Goal: Information Seeking & Learning: Learn about a topic

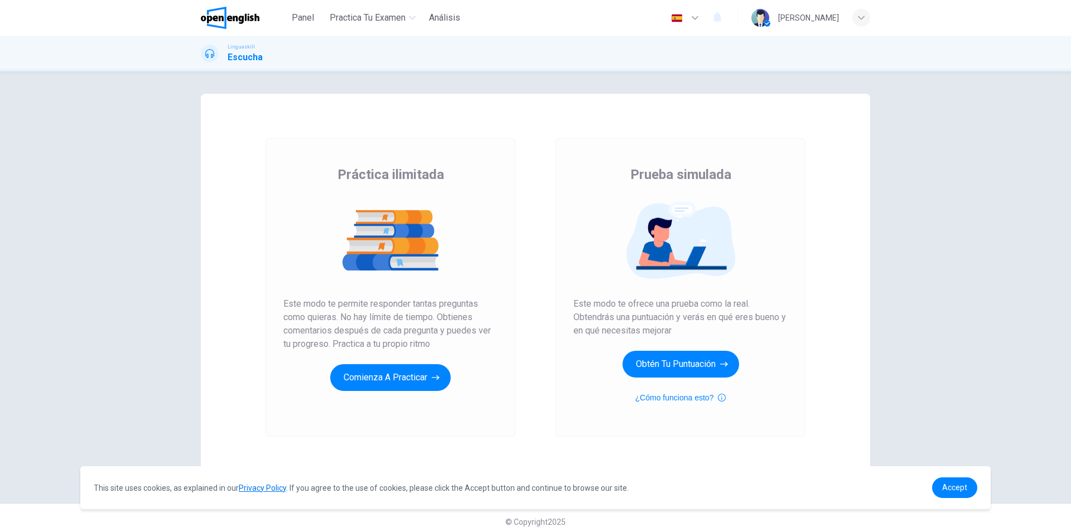
scroll to position [12, 0]
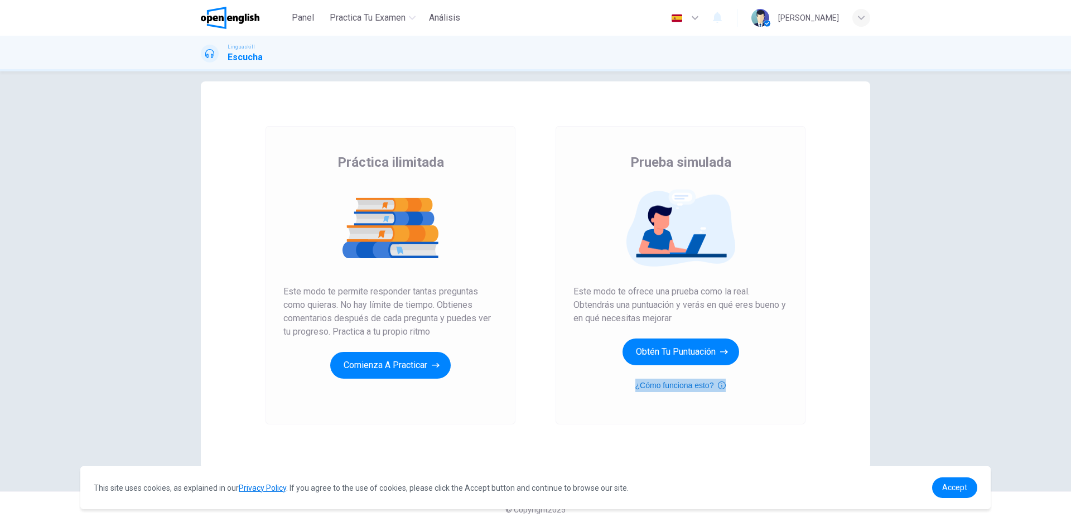
click at [720, 385] on icon "button" at bounding box center [722, 385] width 8 height 13
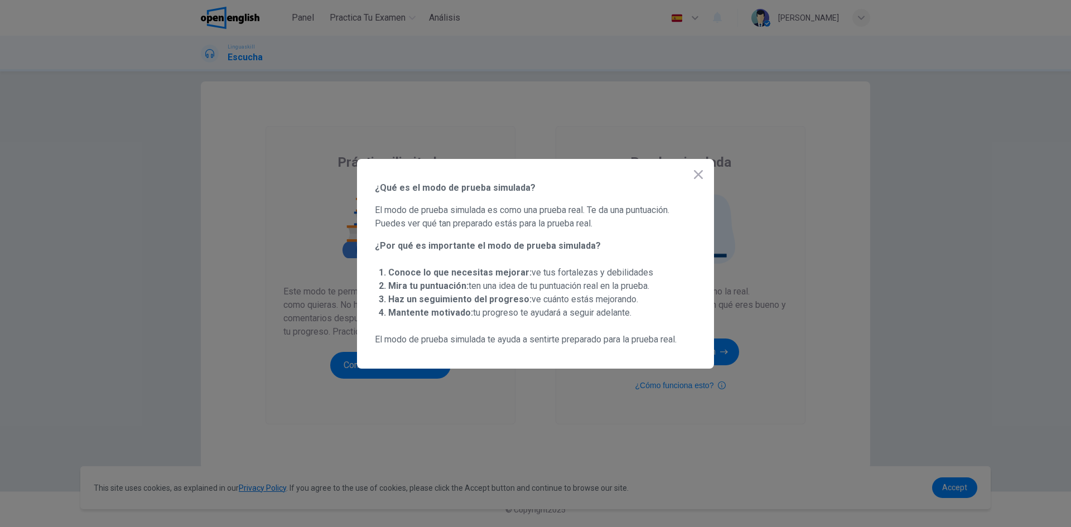
click at [703, 177] on icon "button" at bounding box center [698, 174] width 13 height 13
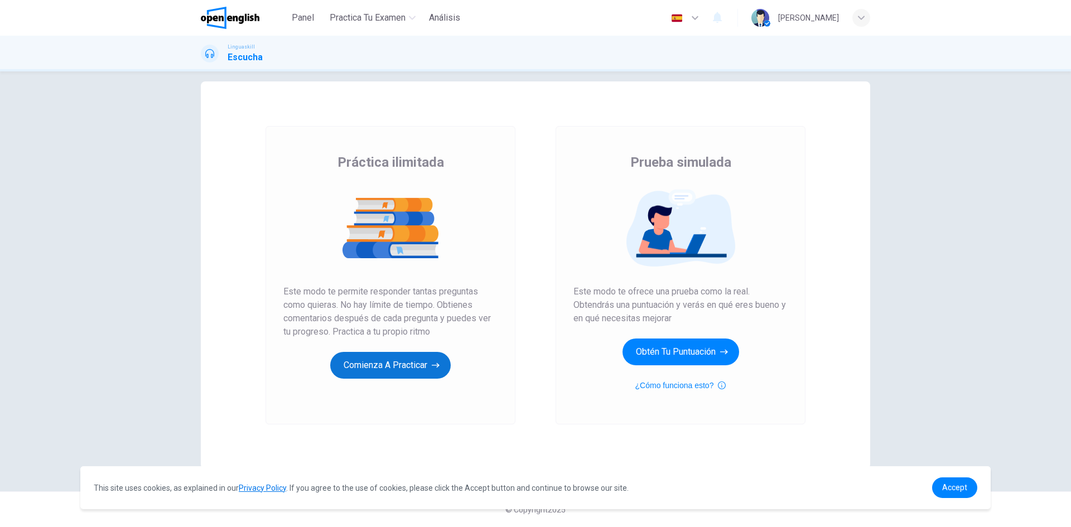
click at [427, 367] on button "Comienza a practicar" at bounding box center [390, 365] width 121 height 27
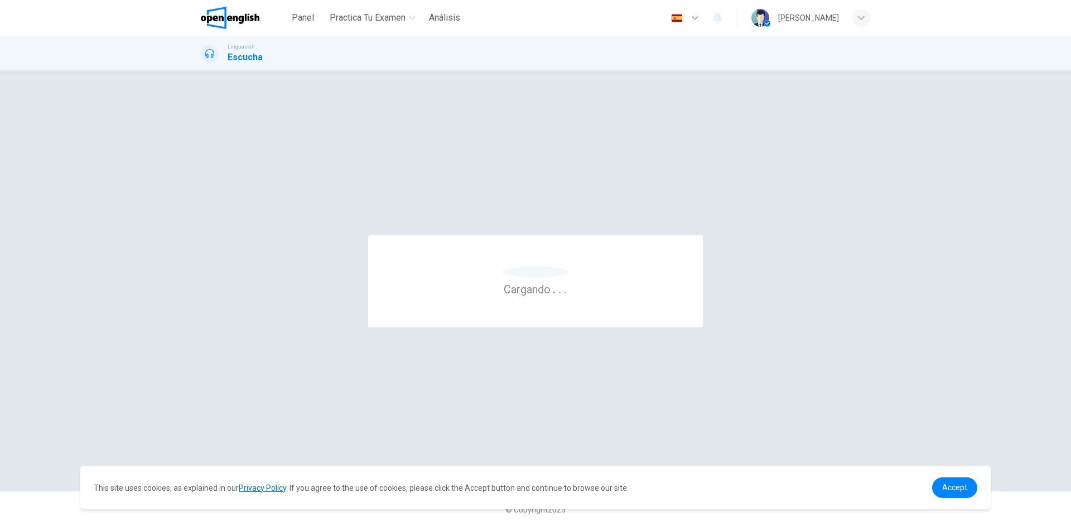
scroll to position [0, 0]
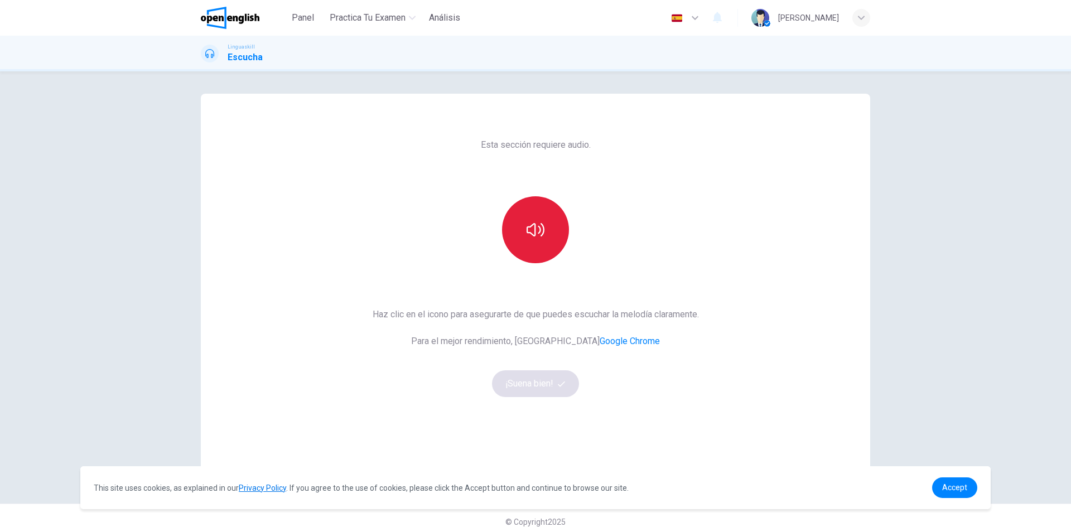
click at [542, 247] on button "button" at bounding box center [535, 229] width 67 height 67
click at [537, 382] on button "¡Suena bien!" at bounding box center [535, 383] width 87 height 27
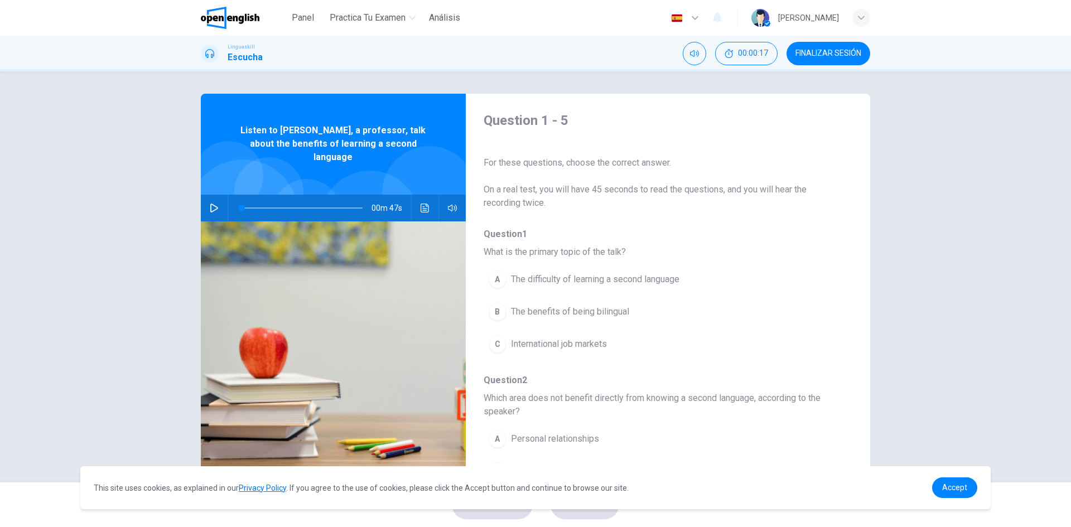
drag, startPoint x: 480, startPoint y: 251, endPoint x: 678, endPoint y: 249, distance: 197.5
click at [678, 249] on div "Question 1 - 5 For these questions, choose the correct answer. On a real test, …" at bounding box center [659, 288] width 387 height 352
drag, startPoint x: 483, startPoint y: 252, endPoint x: 714, endPoint y: 255, distance: 231.6
click at [714, 255] on span "What is the primary topic of the talk?" at bounding box center [659, 252] width 351 height 13
click at [969, 491] on link "Accept" at bounding box center [954, 488] width 45 height 21
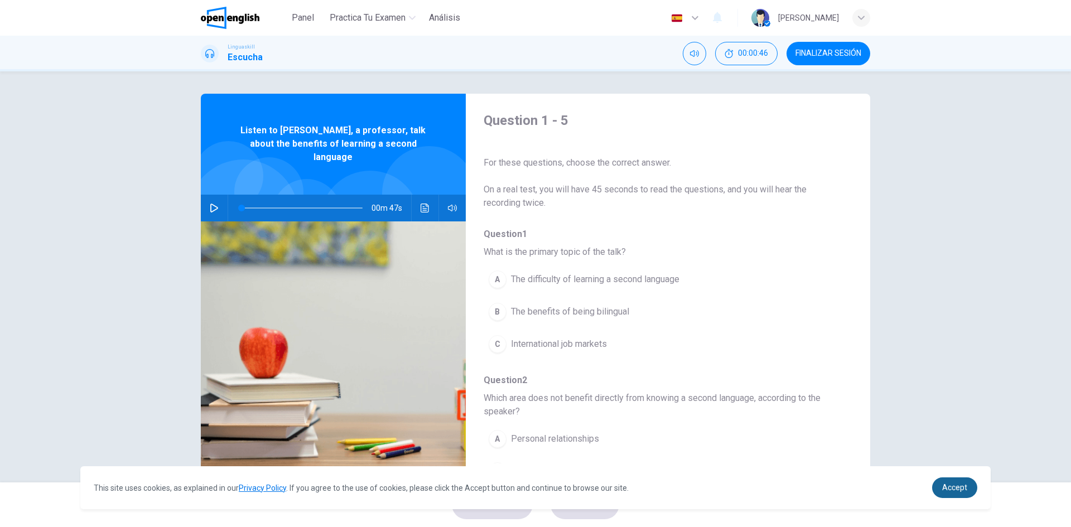
click at [952, 488] on span "Accept" at bounding box center [954, 487] width 25 height 9
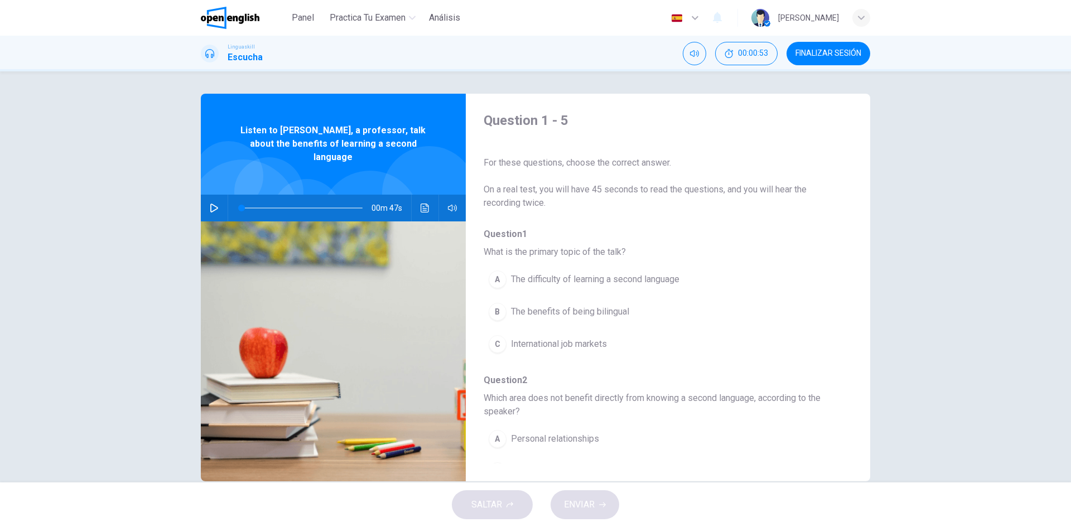
click at [210, 204] on icon "button" at bounding box center [214, 208] width 8 height 9
click at [425, 204] on icon "Haz clic para ver la transcripción del audio" at bounding box center [425, 208] width 9 height 9
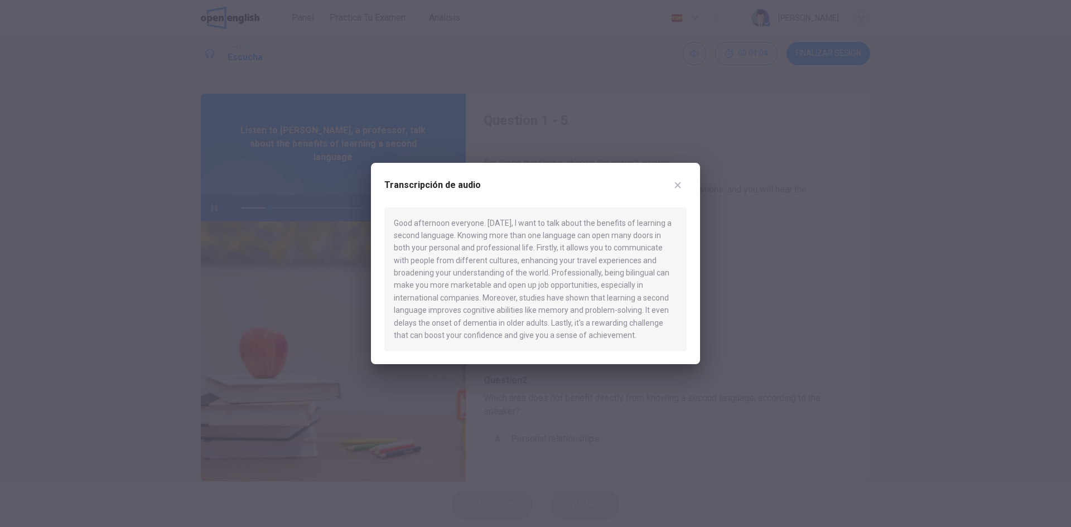
click at [681, 185] on icon "button" at bounding box center [677, 185] width 9 height 9
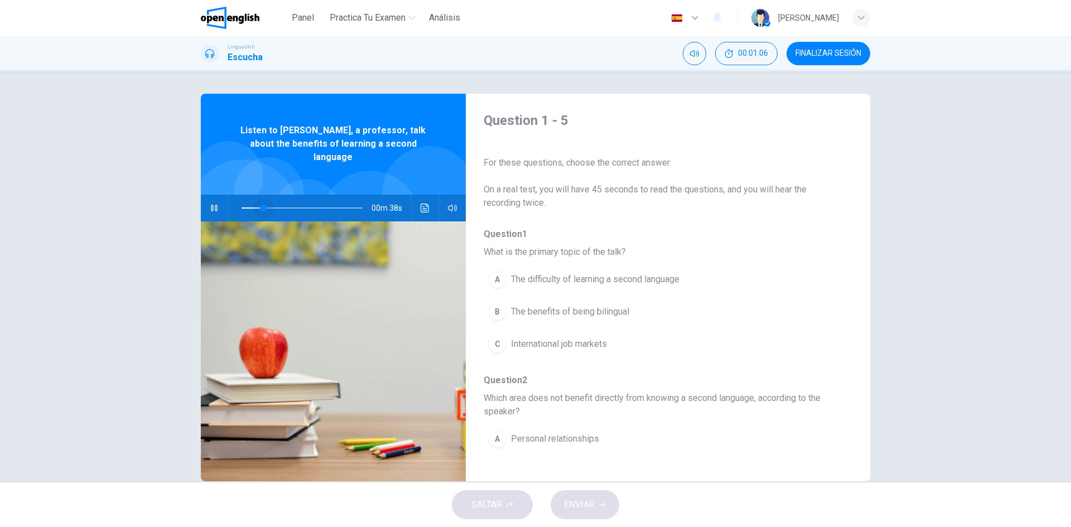
drag, startPoint x: 261, startPoint y: 197, endPoint x: 208, endPoint y: 203, distance: 52.7
click at [212, 203] on div "00m 38s" at bounding box center [333, 208] width 265 height 27
click at [421, 204] on icon "Haz clic para ver la transcripción del audio" at bounding box center [425, 208] width 9 height 9
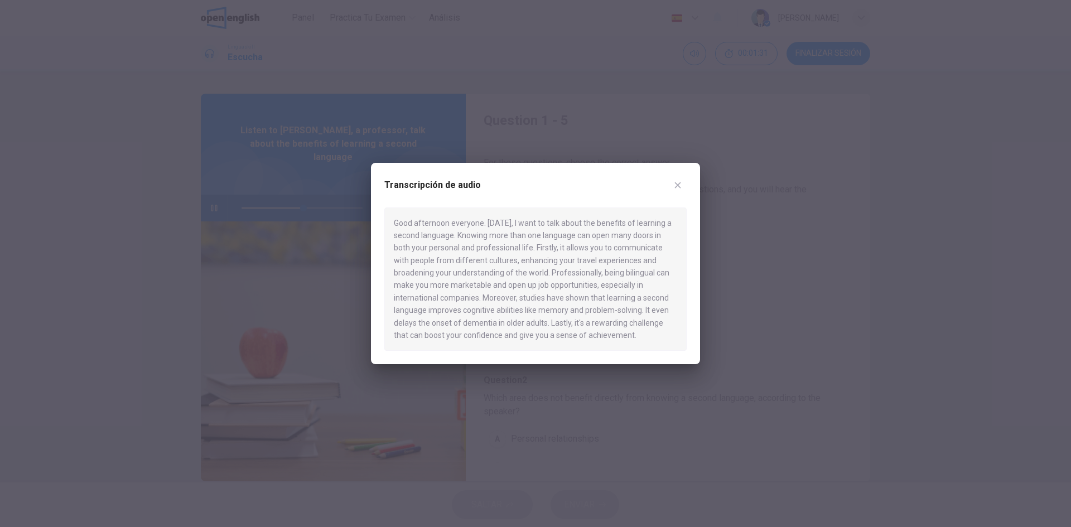
click at [680, 186] on icon "button" at bounding box center [677, 185] width 9 height 9
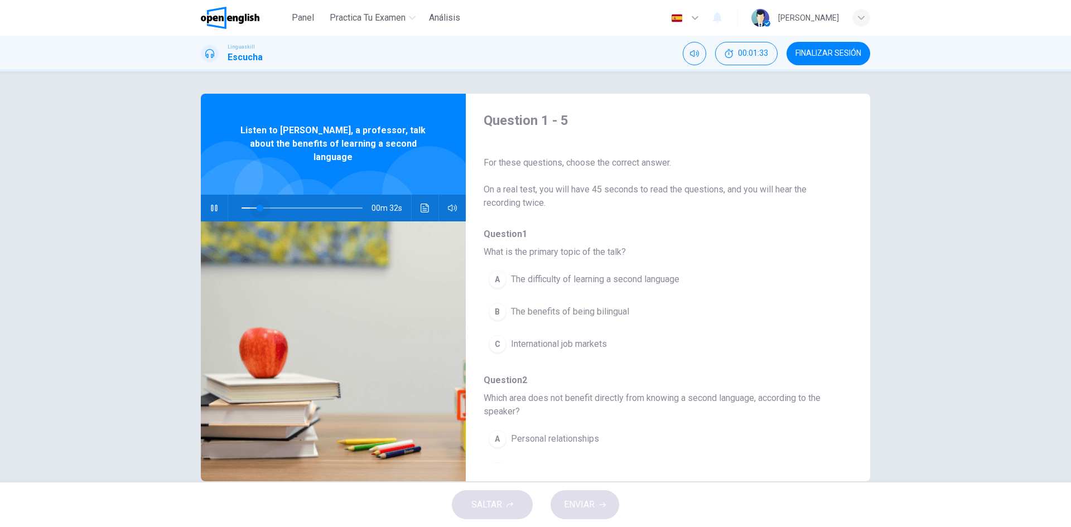
drag, startPoint x: 307, startPoint y: 199, endPoint x: 196, endPoint y: 195, distance: 110.5
click at [202, 198] on div "00m 32s" at bounding box center [333, 208] width 265 height 27
click at [422, 204] on icon "Haz clic para ver la transcripción del audio" at bounding box center [425, 208] width 9 height 9
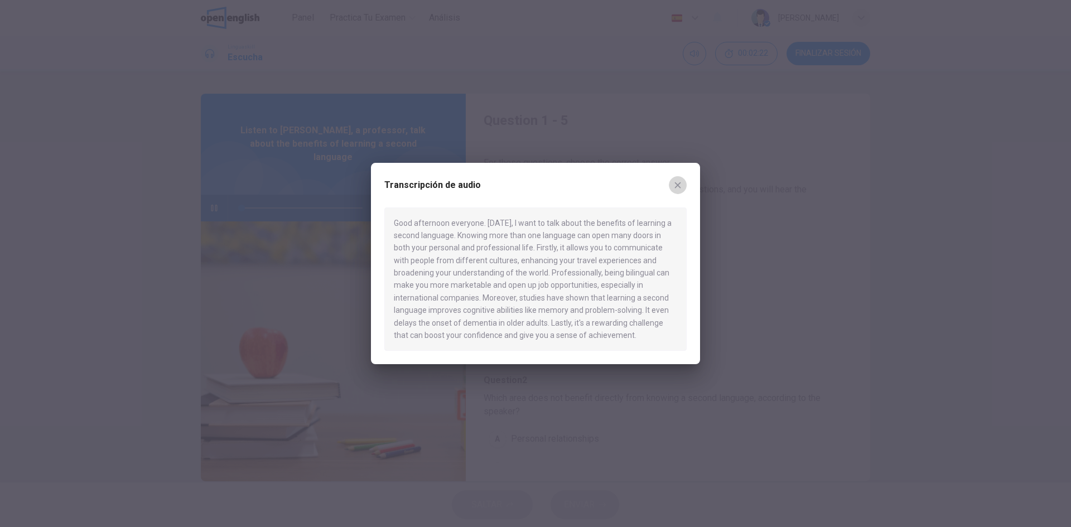
click at [684, 184] on button "button" at bounding box center [678, 185] width 18 height 18
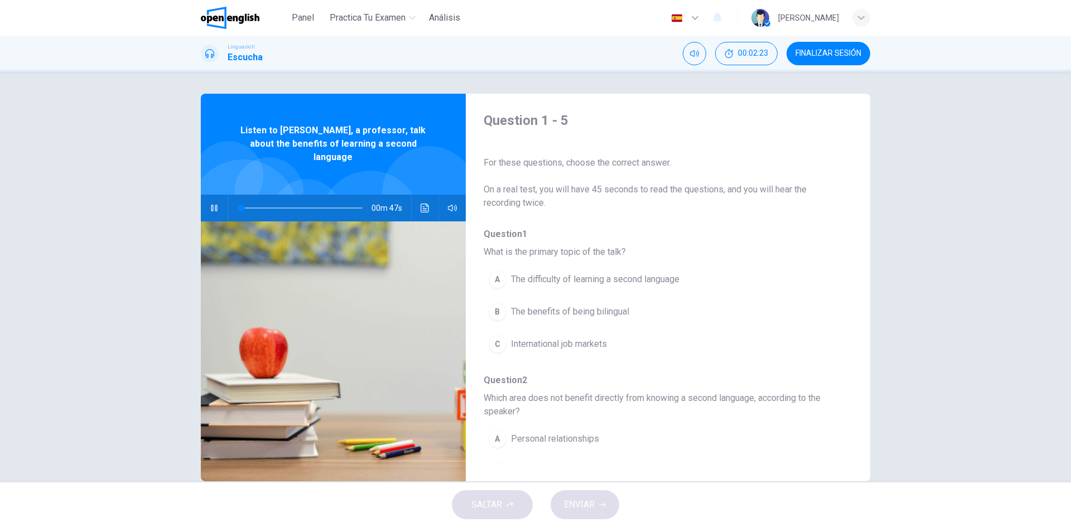
click at [216, 199] on button "button" at bounding box center [214, 208] width 18 height 27
click at [421, 204] on icon "Haz clic para ver la transcripción del audio" at bounding box center [425, 208] width 9 height 9
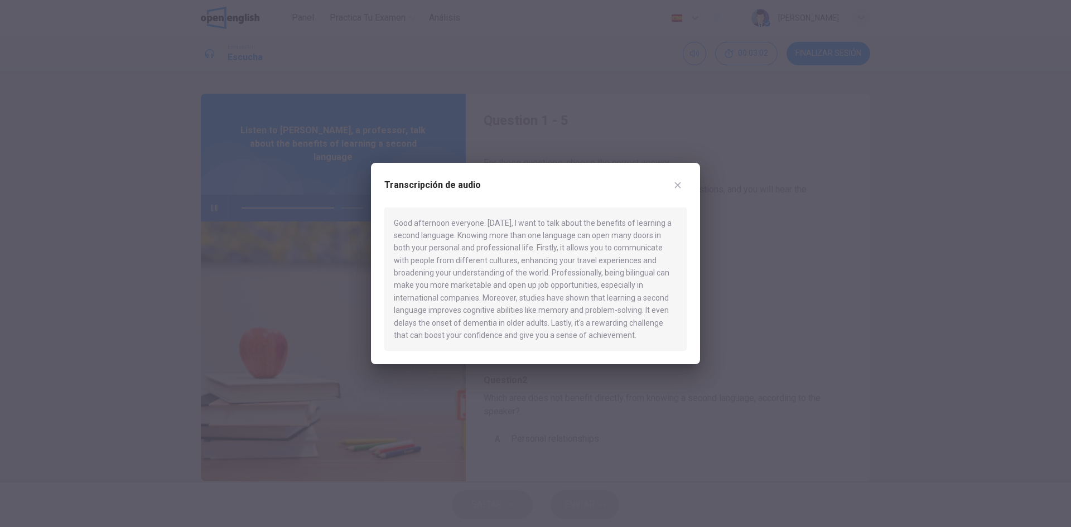
click at [675, 190] on button "button" at bounding box center [678, 185] width 18 height 18
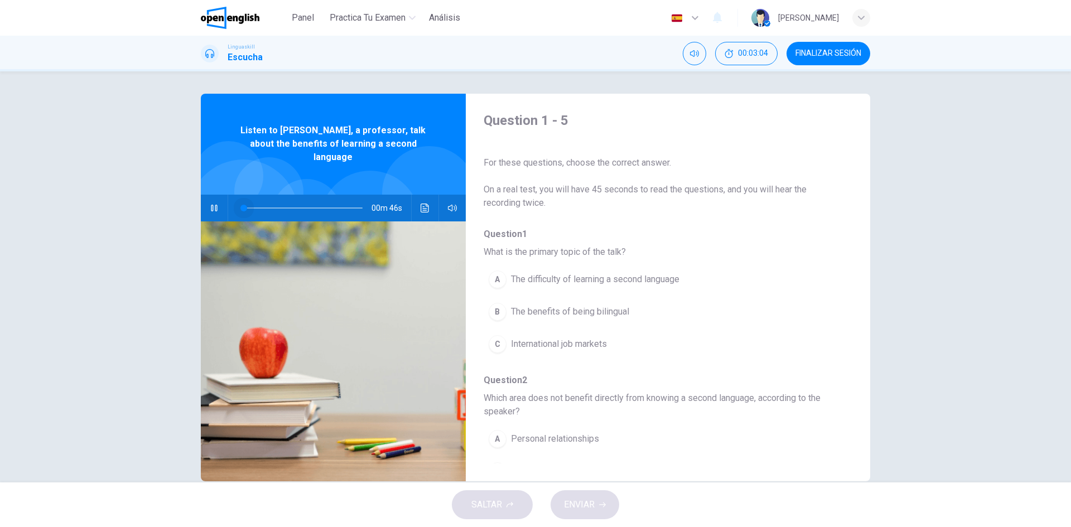
drag, startPoint x: 340, startPoint y: 196, endPoint x: 158, endPoint y: 202, distance: 182.6
click at [162, 202] on div "Question 1 - 5 For these questions, choose the correct answer. On a real test, …" at bounding box center [535, 276] width 1071 height 411
click at [214, 205] on icon "button" at bounding box center [214, 208] width 6 height 7
click at [214, 204] on icon "button" at bounding box center [214, 208] width 9 height 9
click at [494, 317] on div "B" at bounding box center [498, 312] width 18 height 18
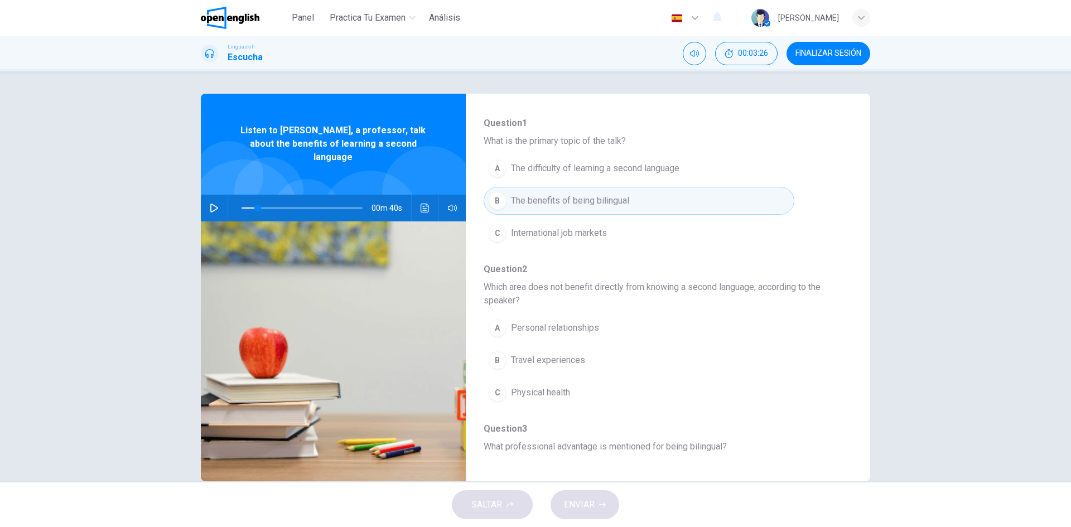
scroll to position [112, 0]
click at [210, 204] on icon "button" at bounding box center [214, 208] width 9 height 9
click at [423, 204] on icon "Haz clic para ver la transcripción del audio" at bounding box center [425, 208] width 8 height 9
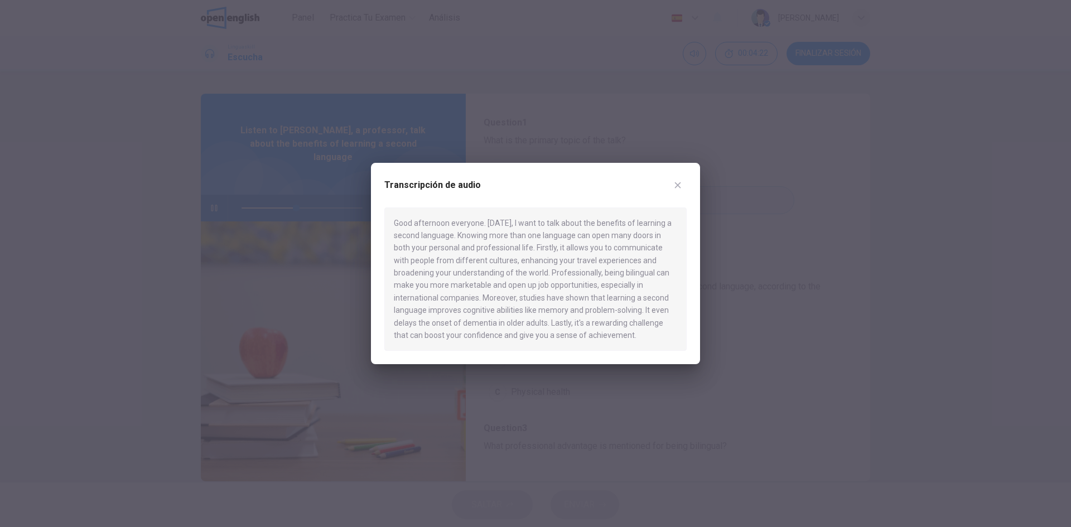
click at [682, 189] on button "button" at bounding box center [678, 185] width 18 height 18
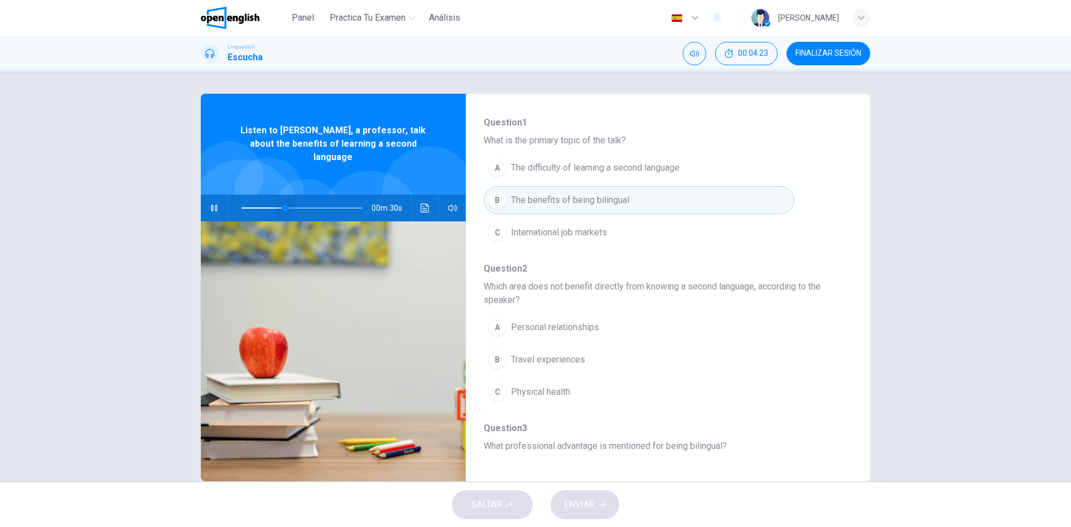
drag, startPoint x: 283, startPoint y: 193, endPoint x: 186, endPoint y: 192, distance: 97.1
click at [183, 188] on div "Question 1 - 5 For these questions, choose the correct answer. On a real test, …" at bounding box center [535, 288] width 705 height 388
click at [423, 204] on icon "Haz clic para ver la transcripción del audio" at bounding box center [425, 208] width 9 height 9
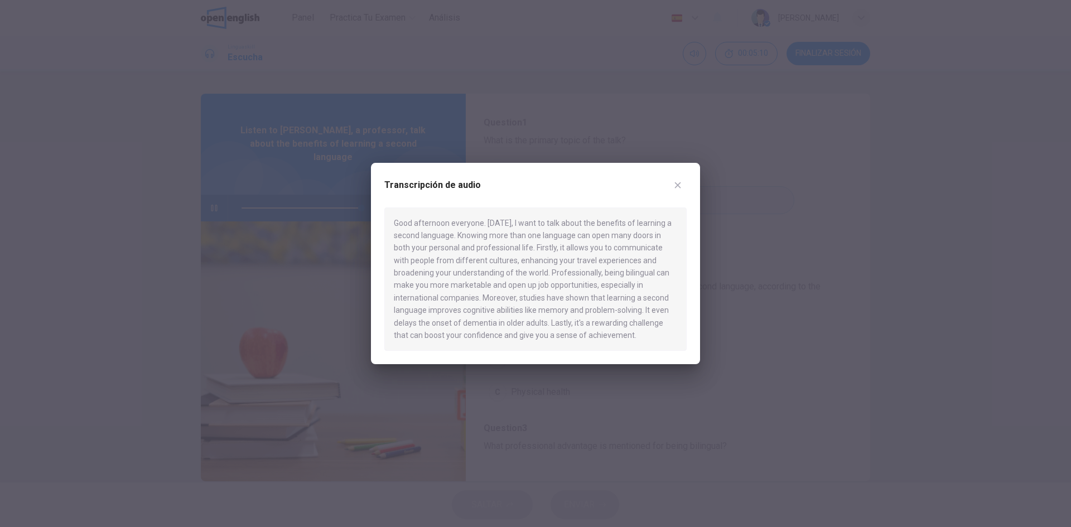
type input "*"
click at [733, 182] on div at bounding box center [535, 263] width 1071 height 527
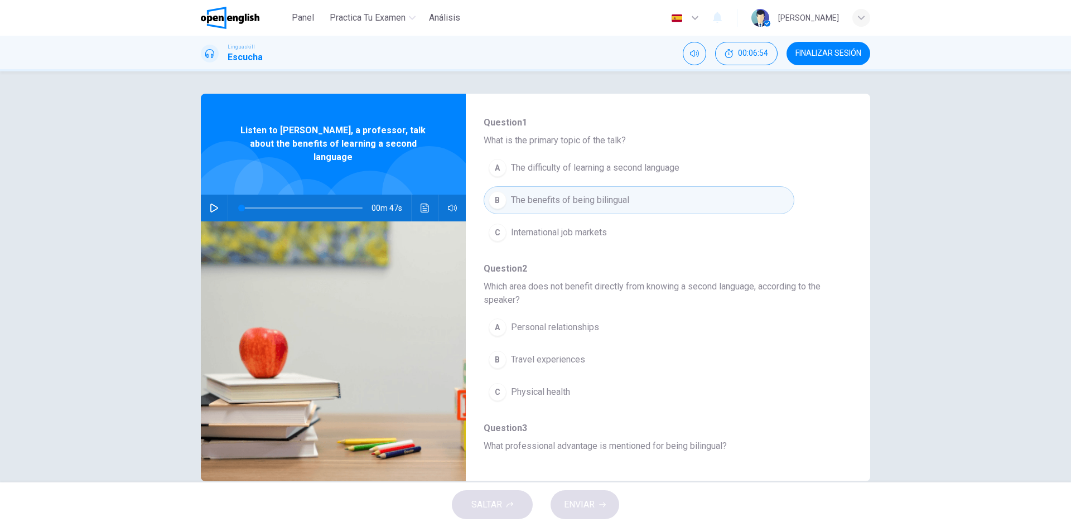
click at [492, 325] on div "A" at bounding box center [498, 328] width 18 height 18
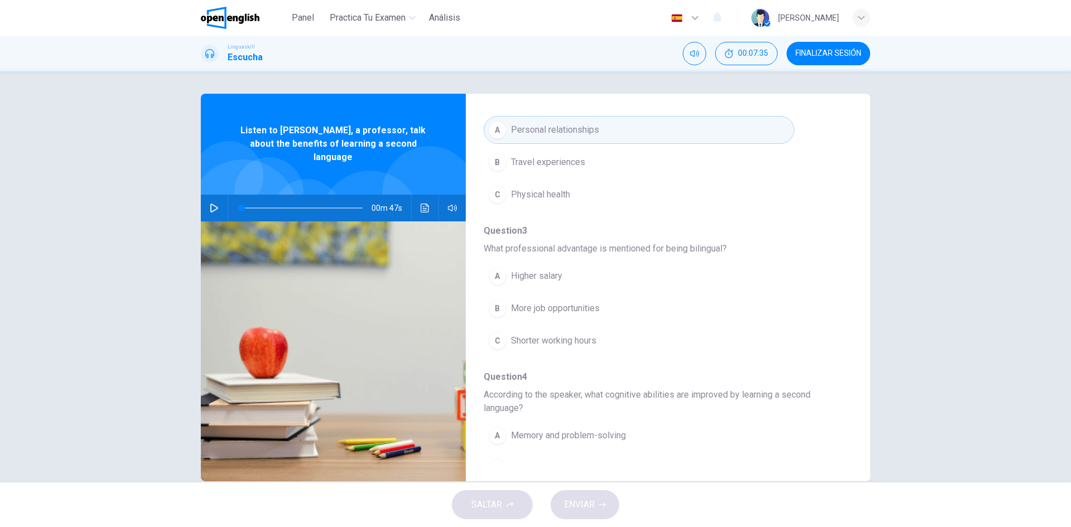
scroll to position [335, 0]
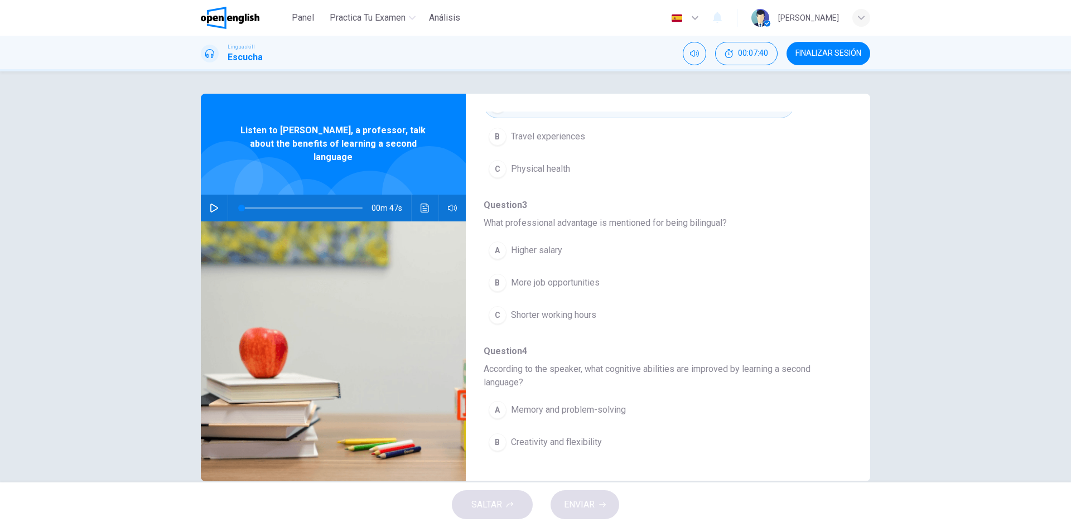
click at [492, 281] on div "B" at bounding box center [498, 283] width 18 height 18
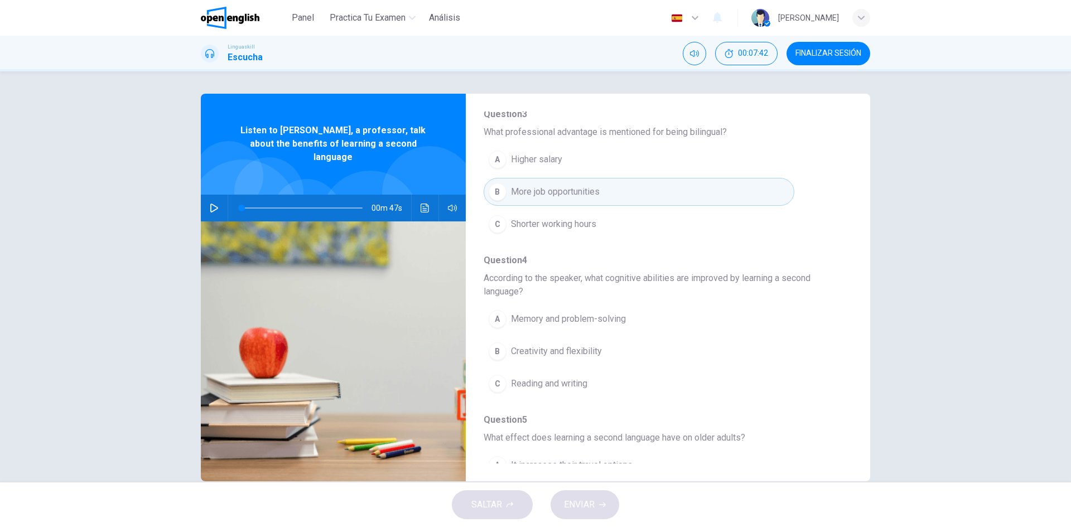
scroll to position [446, 0]
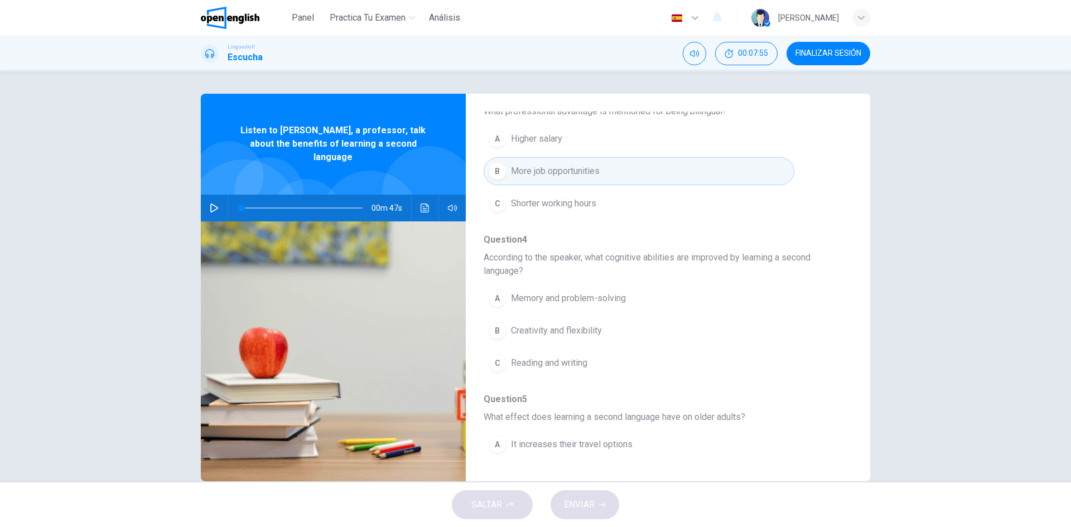
click at [497, 298] on div "A" at bounding box center [498, 299] width 18 height 18
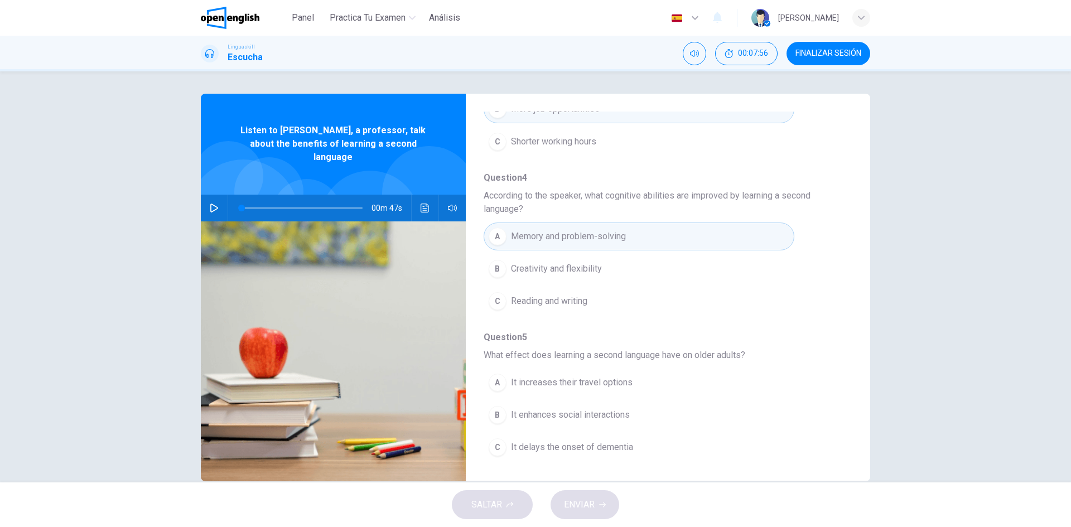
scroll to position [21, 0]
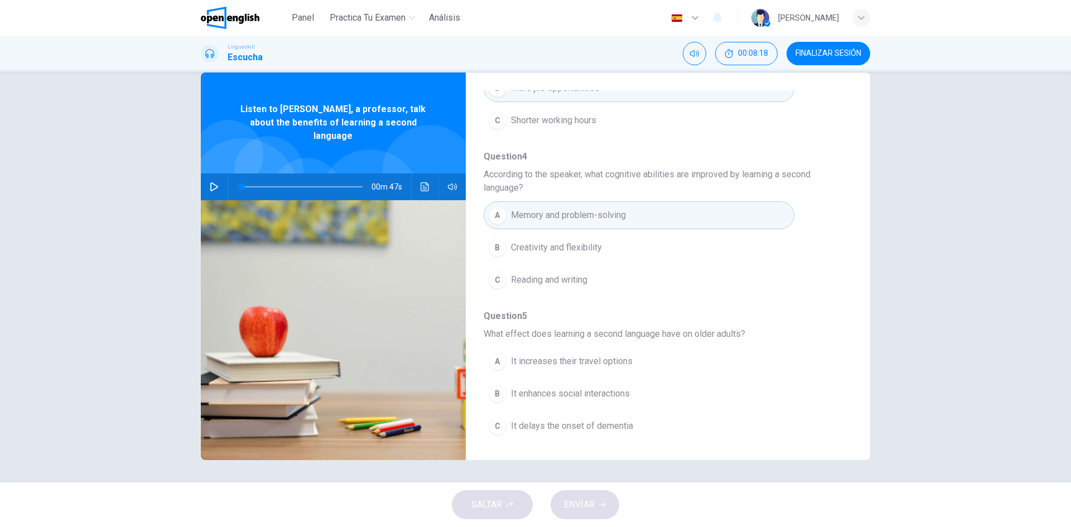
click at [501, 432] on div "C" at bounding box center [498, 426] width 18 height 18
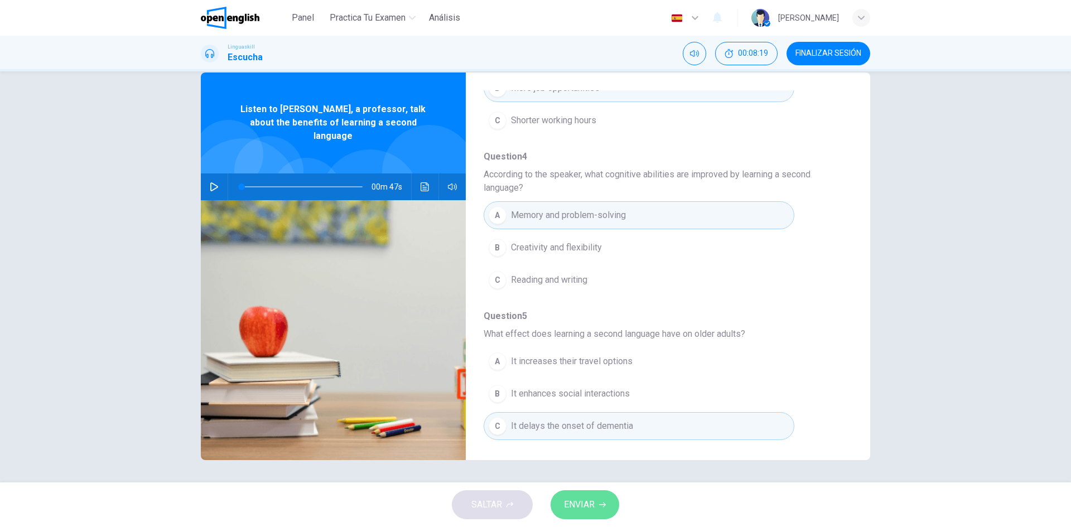
click at [599, 503] on button "ENVIAR" at bounding box center [585, 504] width 69 height 29
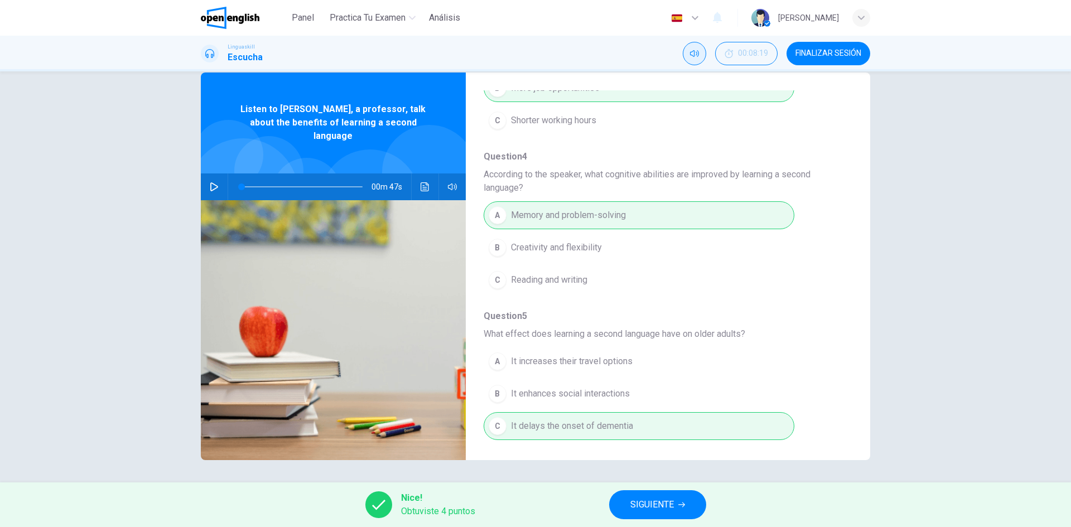
click at [695, 60] on button "Silenciar" at bounding box center [694, 53] width 23 height 23
click at [695, 54] on icon "Activar sonido" at bounding box center [694, 53] width 9 height 9
click at [667, 497] on span "SIGUIENTE" at bounding box center [653, 505] width 44 height 16
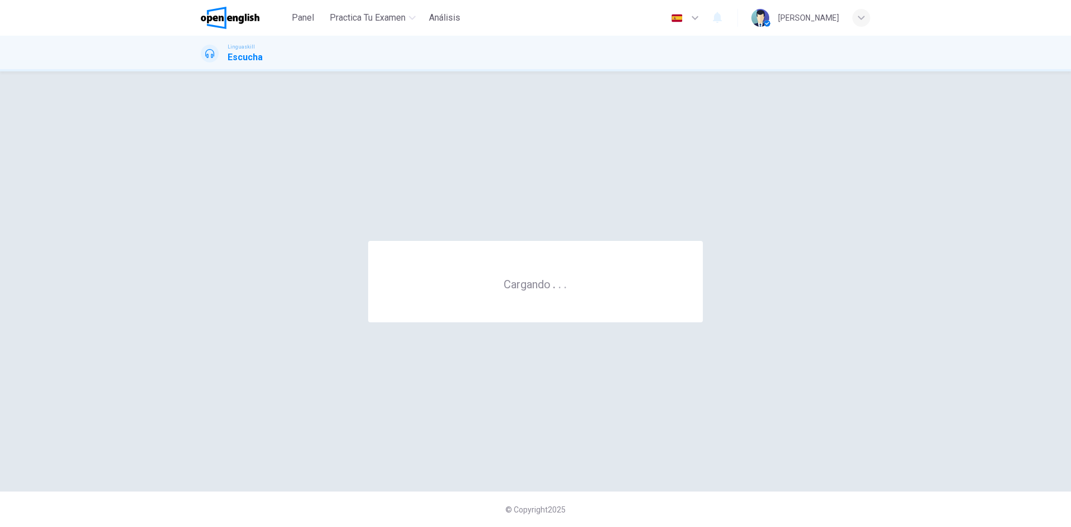
scroll to position [0, 0]
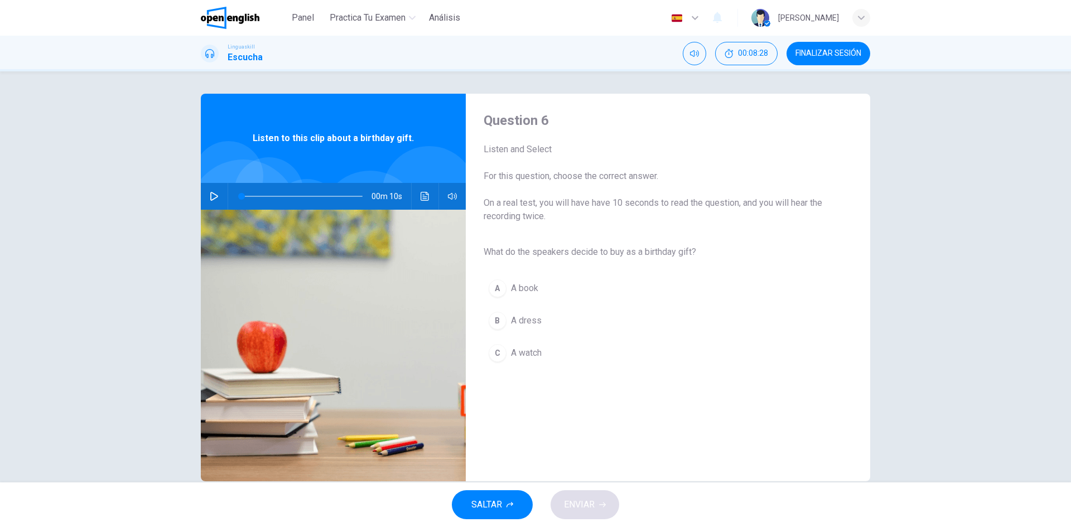
click at [211, 196] on icon "button" at bounding box center [214, 196] width 9 height 9
click at [422, 194] on icon "Haz clic para ver la transcripción del audio" at bounding box center [425, 196] width 9 height 9
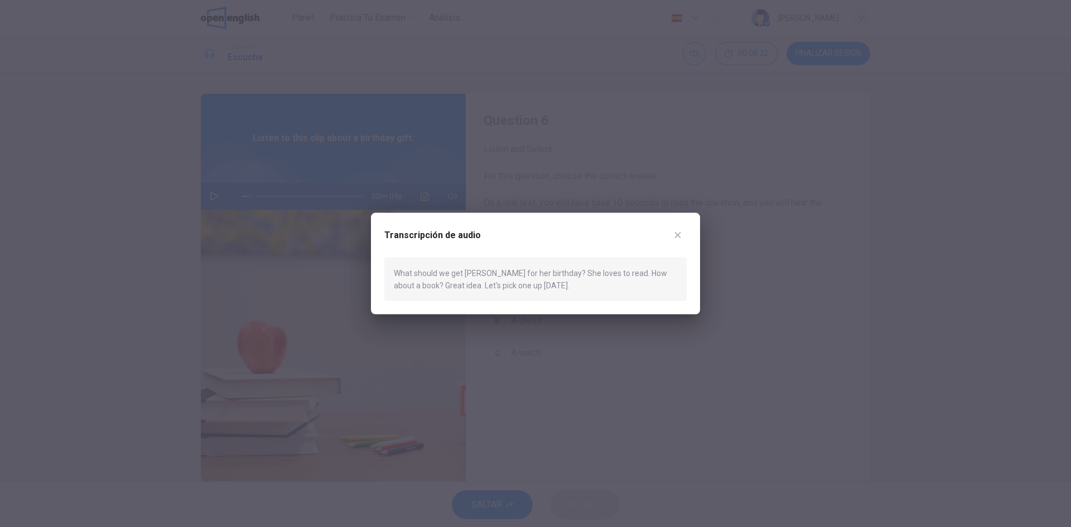
click at [680, 235] on icon "button" at bounding box center [677, 234] width 9 height 9
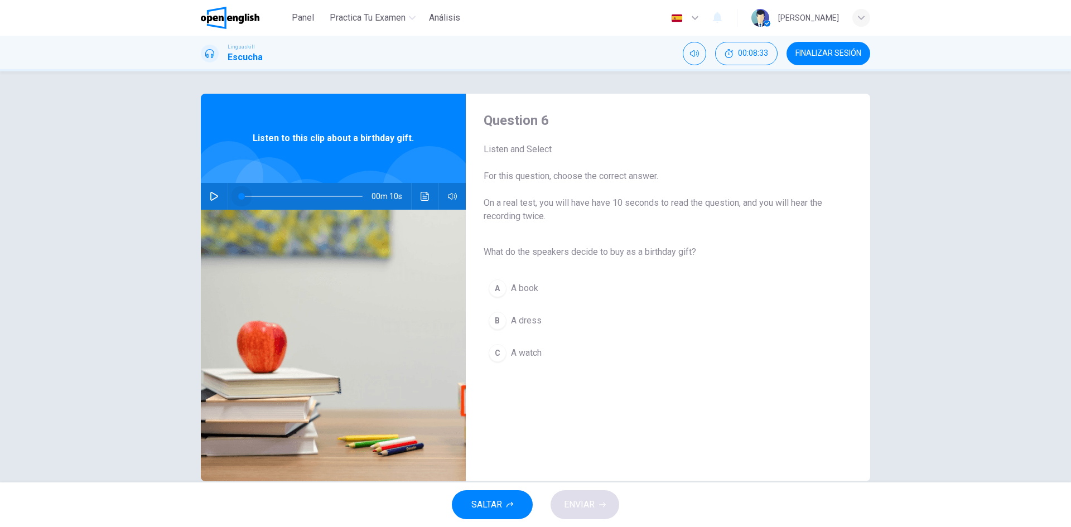
drag, startPoint x: 249, startPoint y: 198, endPoint x: 204, endPoint y: 194, distance: 45.9
click at [205, 194] on div "00m 10s" at bounding box center [333, 196] width 265 height 27
click at [207, 192] on button "button" at bounding box center [214, 196] width 18 height 27
click at [423, 197] on icon "Haz clic para ver la transcripción del audio" at bounding box center [425, 196] width 8 height 9
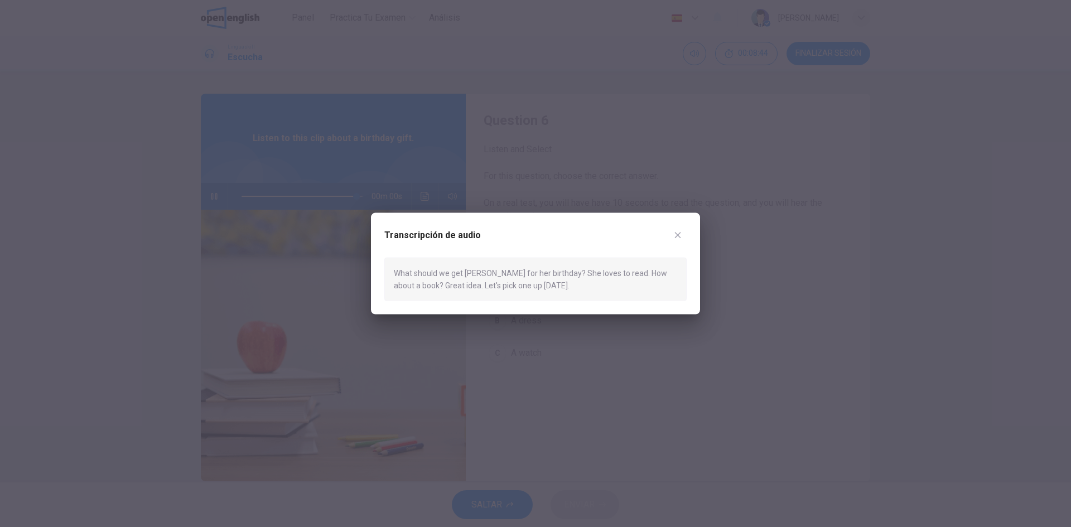
type input "*"
click at [678, 235] on icon "button" at bounding box center [678, 235] width 6 height 6
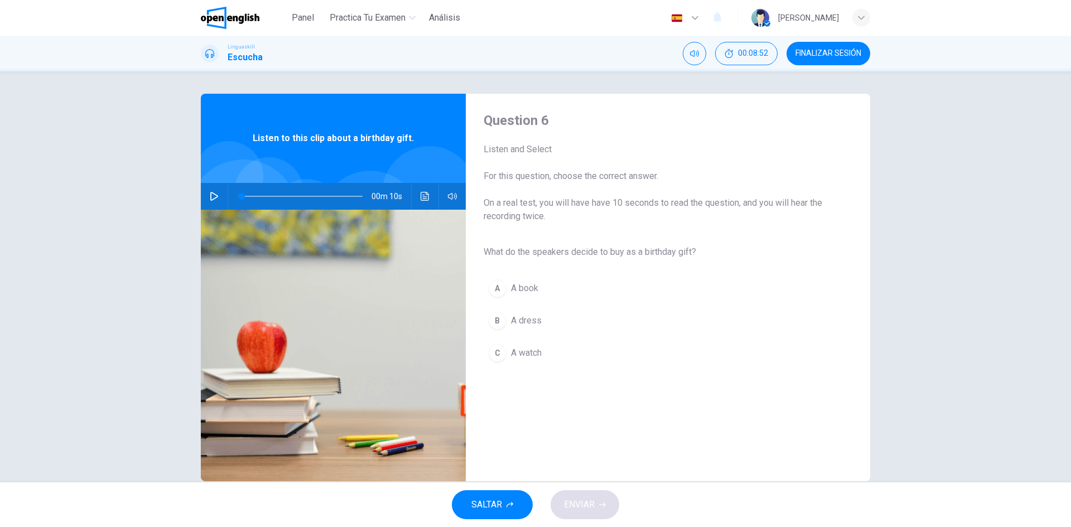
click at [497, 294] on div "A" at bounding box center [498, 289] width 18 height 18
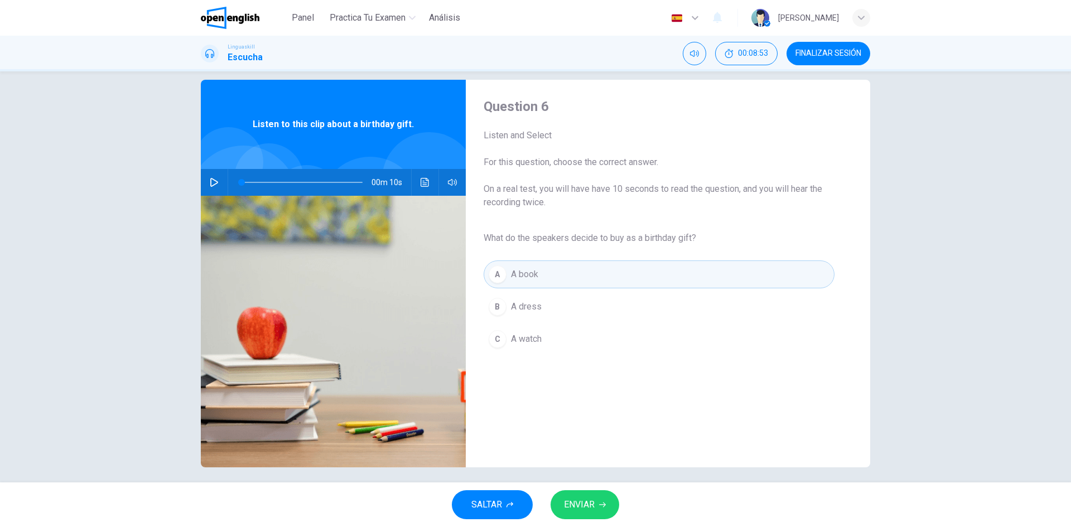
scroll to position [21, 0]
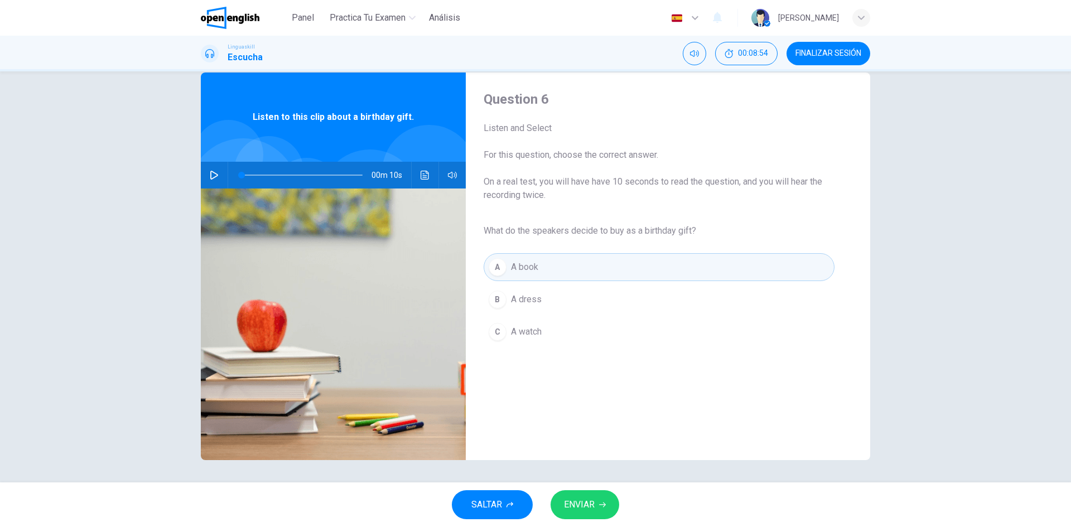
click at [603, 500] on button "ENVIAR" at bounding box center [585, 504] width 69 height 29
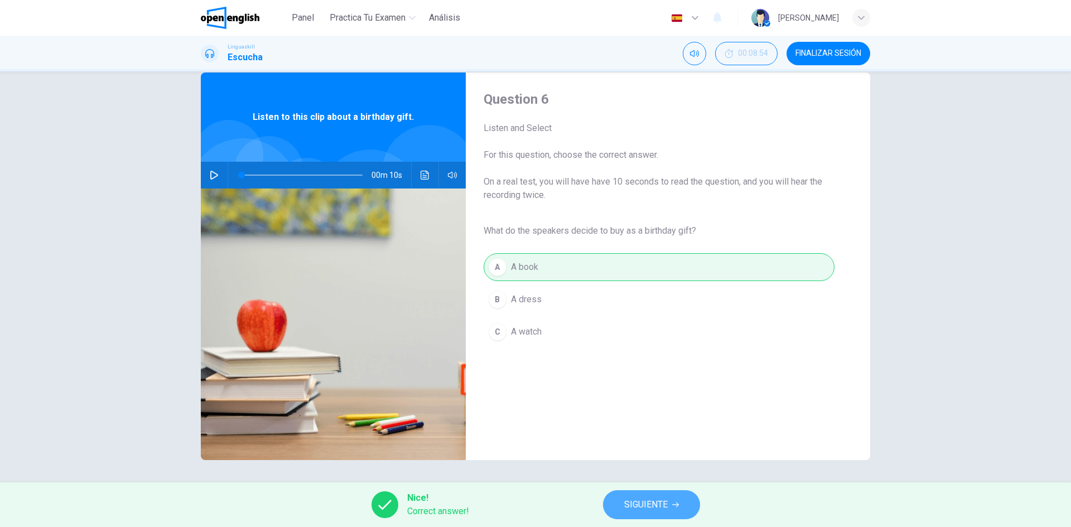
click at [658, 508] on span "SIGUIENTE" at bounding box center [646, 505] width 44 height 16
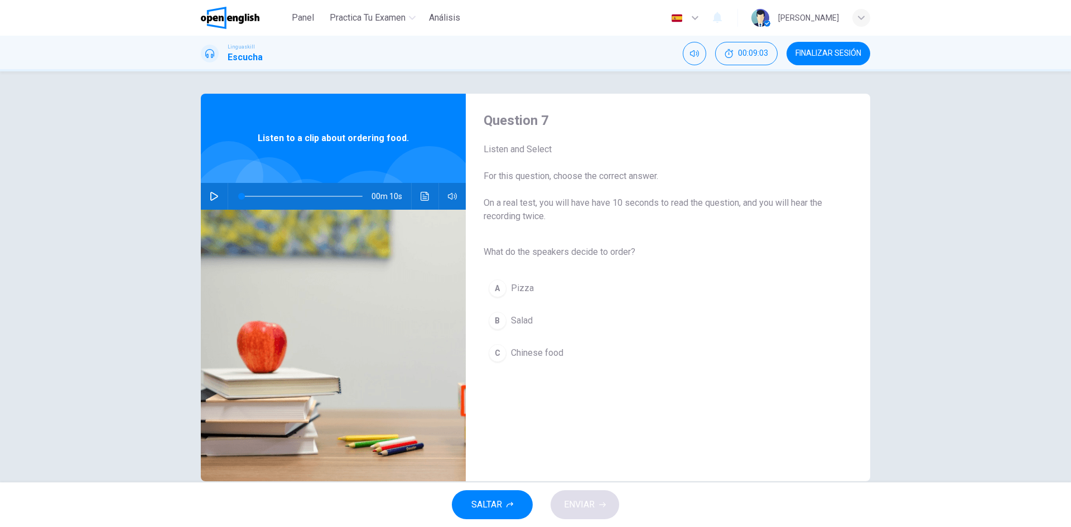
click at [211, 198] on icon "button" at bounding box center [214, 196] width 9 height 9
click at [418, 198] on button "Haz clic para ver la transcripción del audio" at bounding box center [425, 196] width 18 height 27
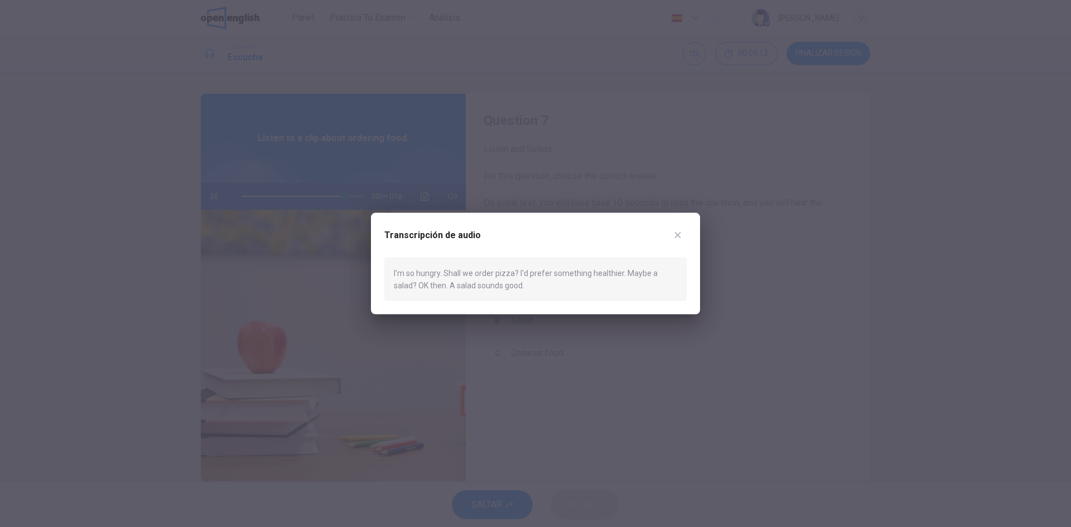
click at [678, 237] on icon "button" at bounding box center [677, 234] width 9 height 9
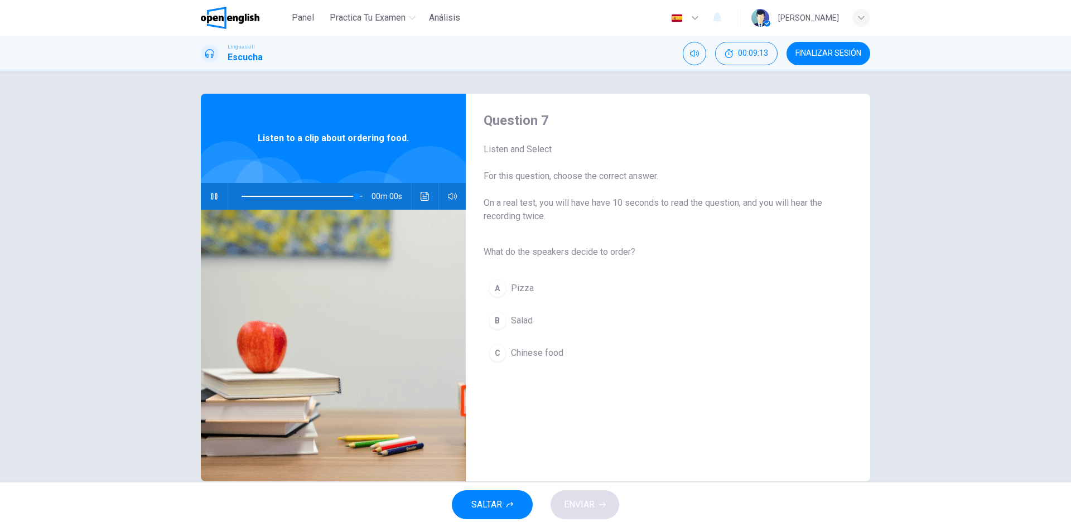
type input "*"
click at [501, 330] on button "B Salad" at bounding box center [659, 321] width 351 height 28
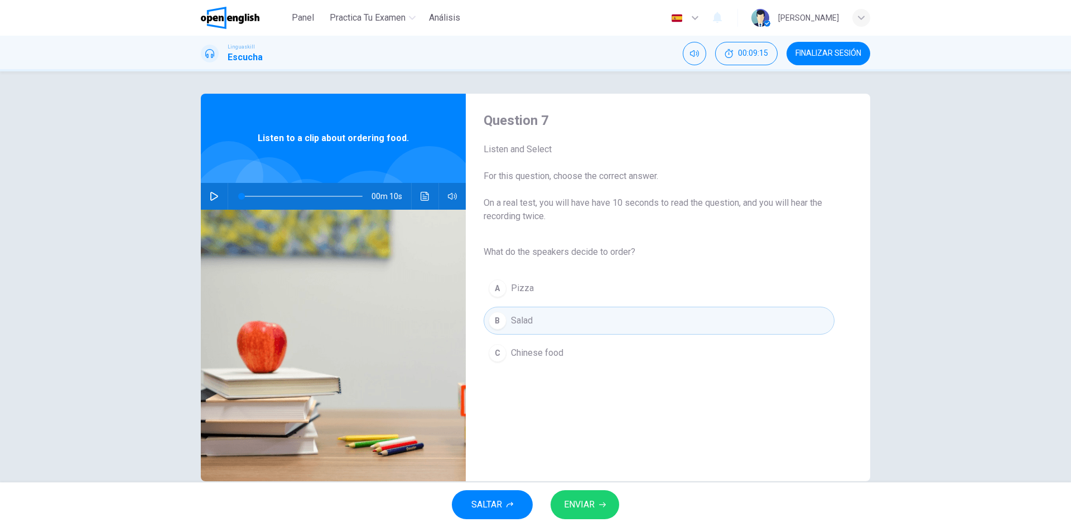
click at [598, 505] on button "ENVIAR" at bounding box center [585, 504] width 69 height 29
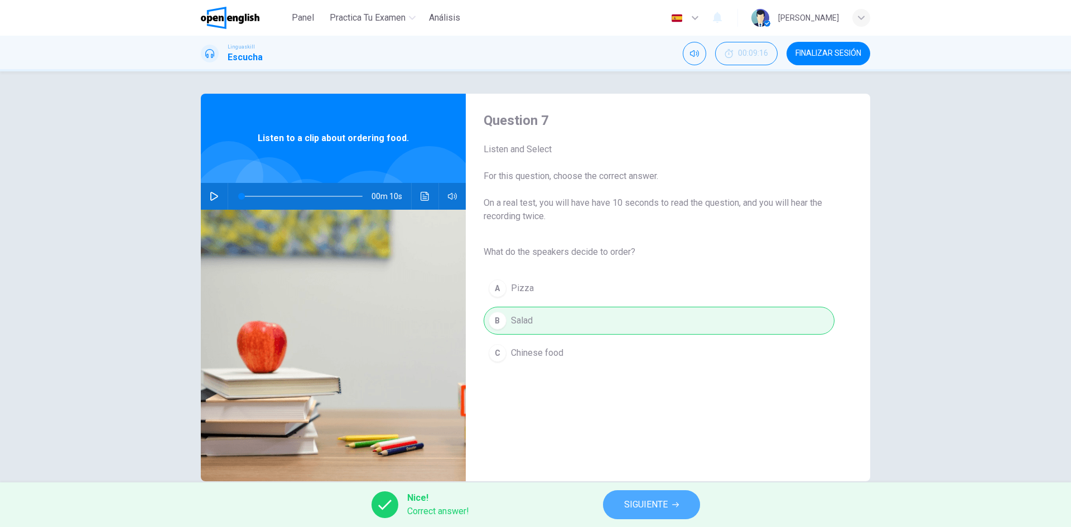
click at [651, 513] on button "SIGUIENTE" at bounding box center [651, 504] width 97 height 29
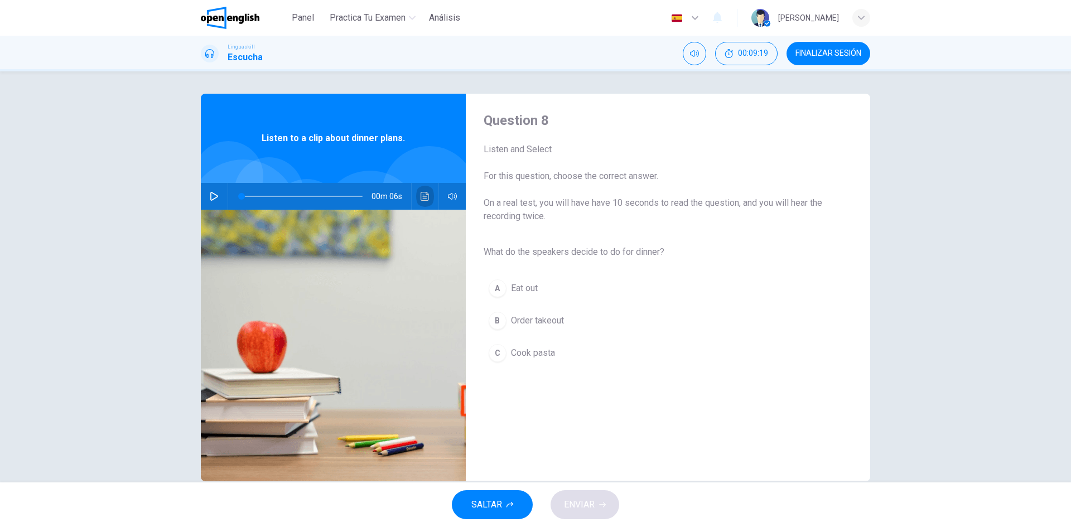
click at [422, 192] on icon "Haz clic para ver la transcripción del audio" at bounding box center [425, 196] width 8 height 9
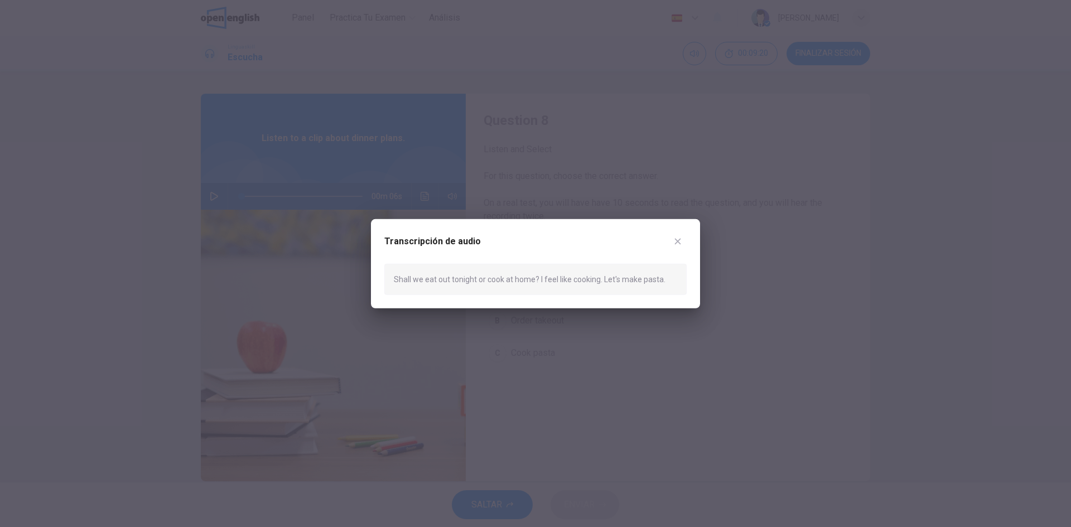
click at [676, 244] on icon "button" at bounding box center [677, 241] width 9 height 9
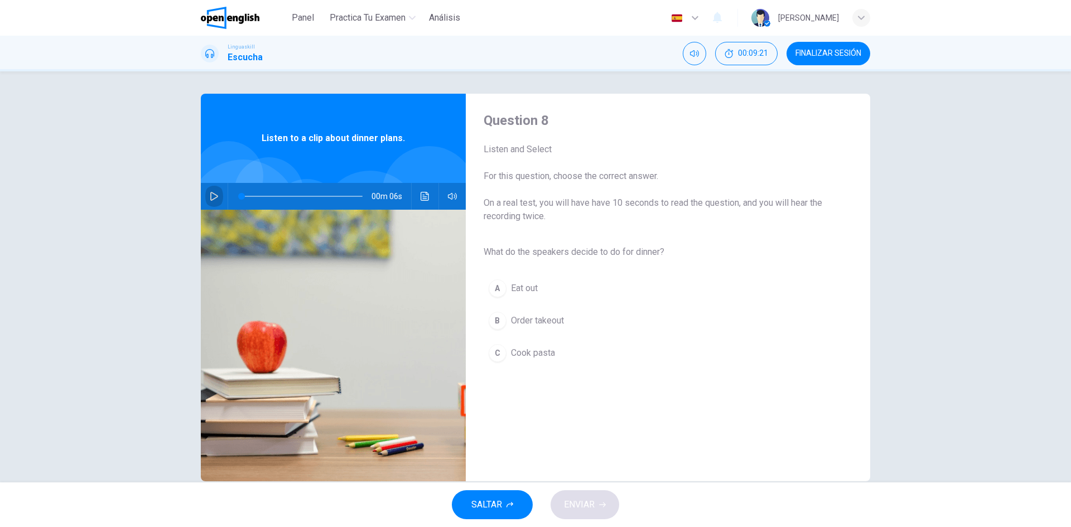
click at [210, 196] on icon "button" at bounding box center [214, 196] width 9 height 9
click at [423, 196] on icon "Haz clic para ver la transcripción del audio" at bounding box center [425, 196] width 9 height 9
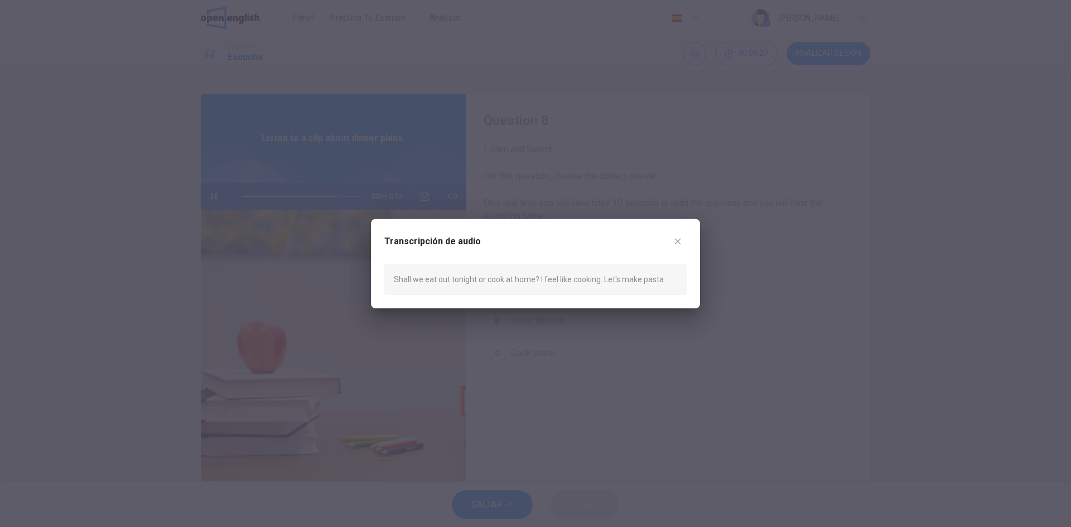
type input "*"
click at [675, 239] on icon "button" at bounding box center [677, 241] width 9 height 9
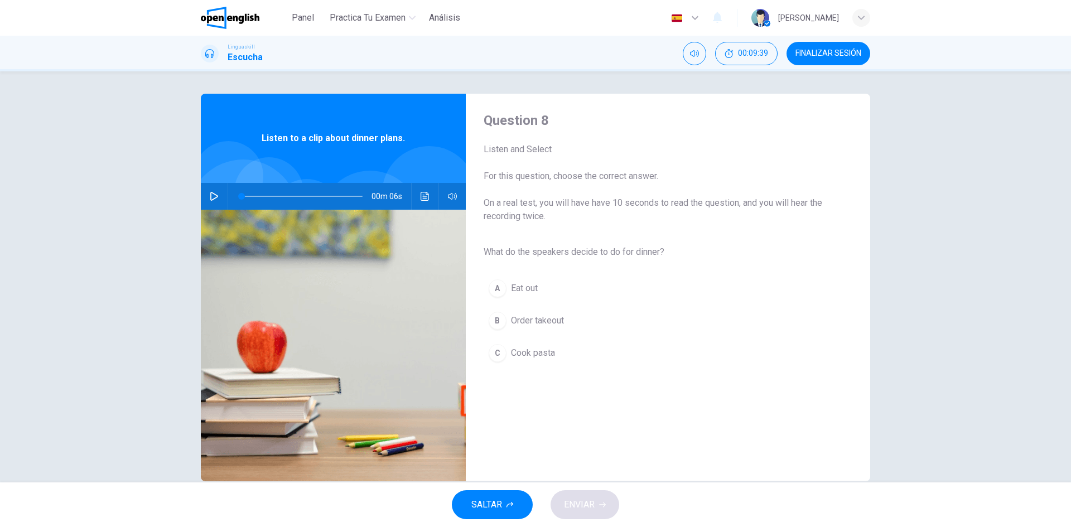
click at [498, 351] on div "C" at bounding box center [498, 353] width 18 height 18
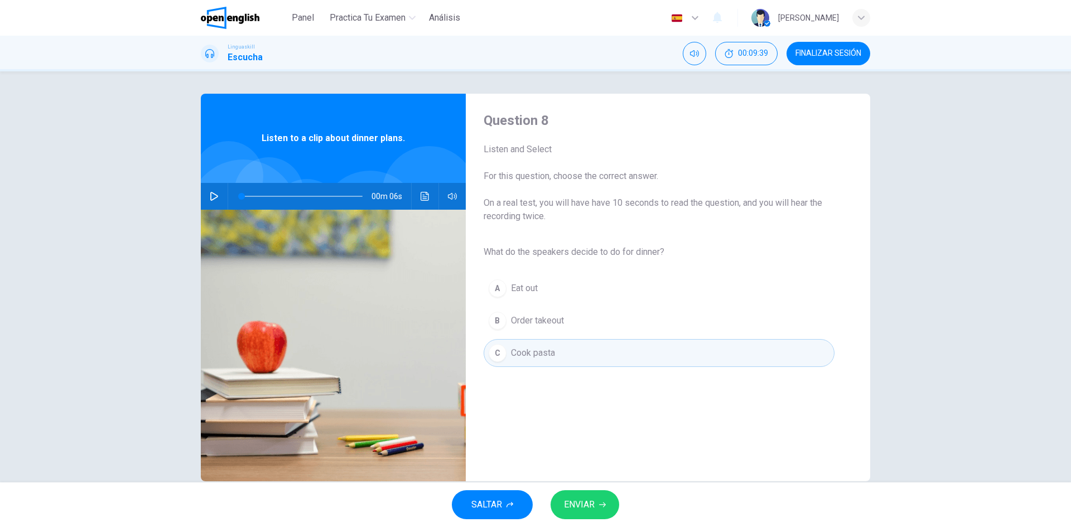
click at [594, 503] on span "ENVIAR" at bounding box center [579, 505] width 31 height 16
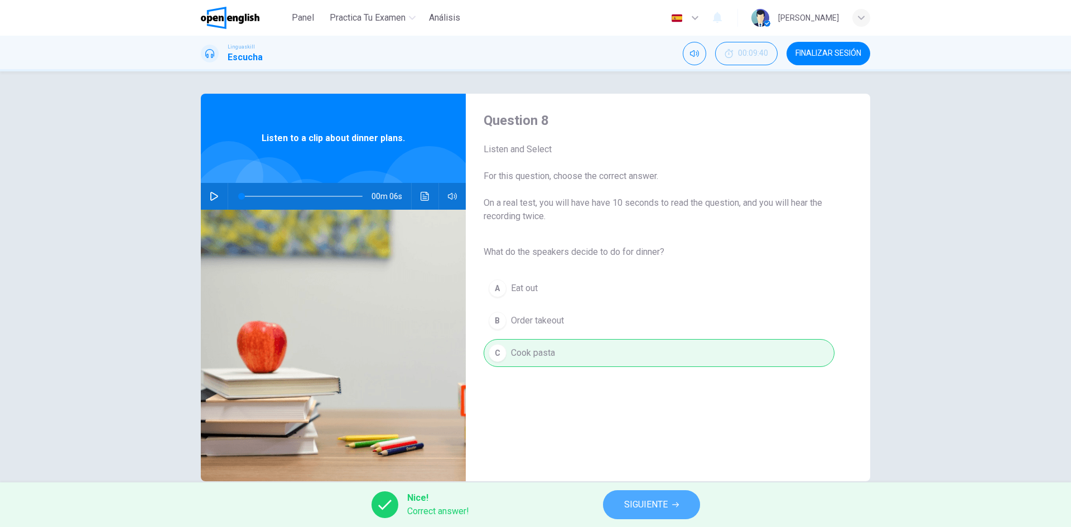
click at [657, 503] on span "SIGUIENTE" at bounding box center [646, 505] width 44 height 16
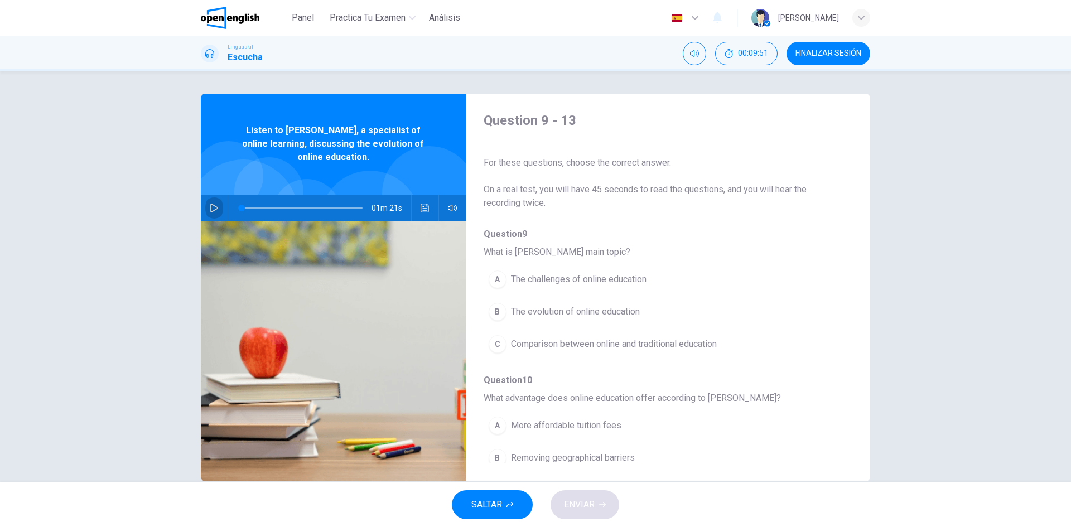
click at [215, 210] on icon "button" at bounding box center [214, 208] width 9 height 9
click at [425, 213] on button "Haz clic para ver la transcripción del audio" at bounding box center [425, 208] width 18 height 27
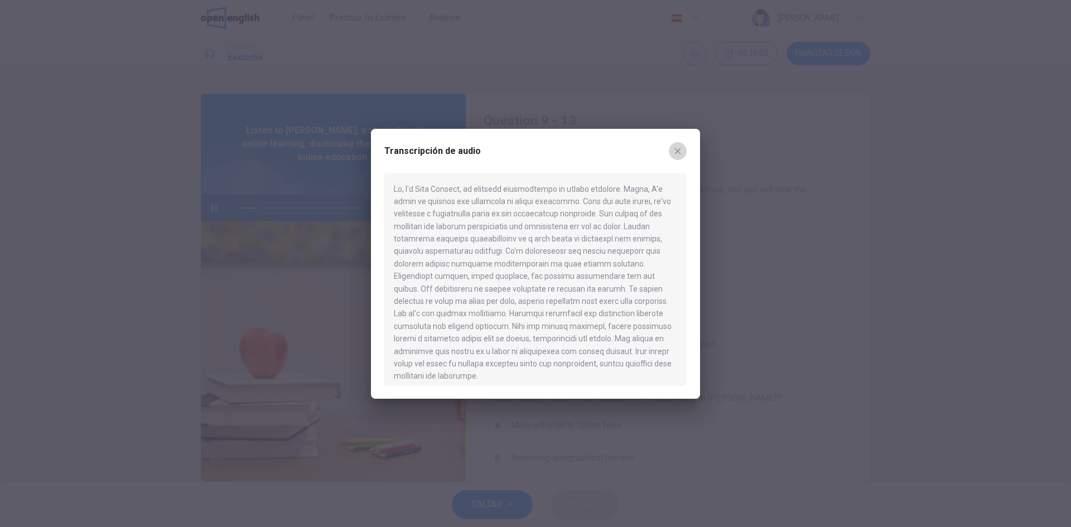
click at [680, 153] on icon "button" at bounding box center [677, 151] width 9 height 9
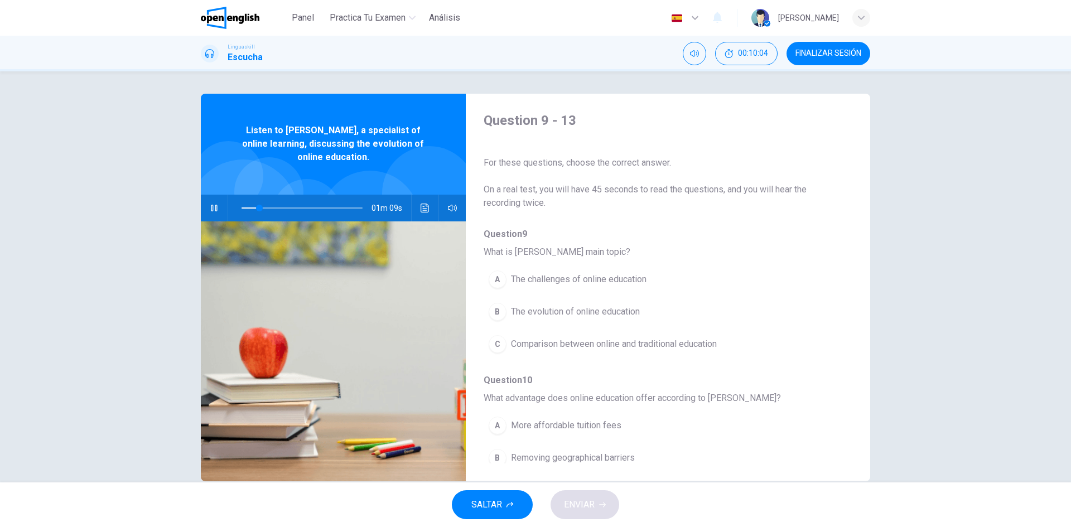
click at [214, 209] on icon "button" at bounding box center [214, 208] width 9 height 9
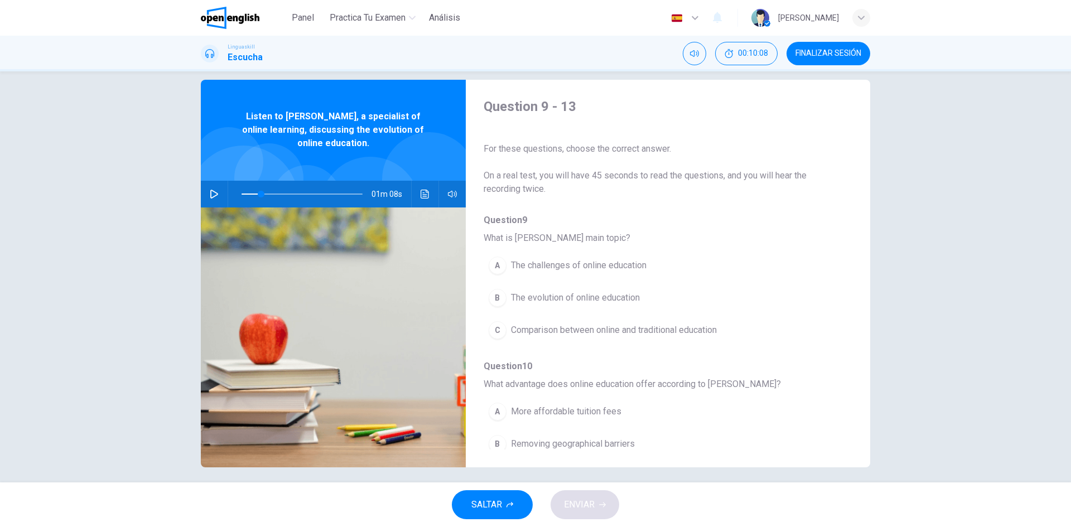
scroll to position [21, 0]
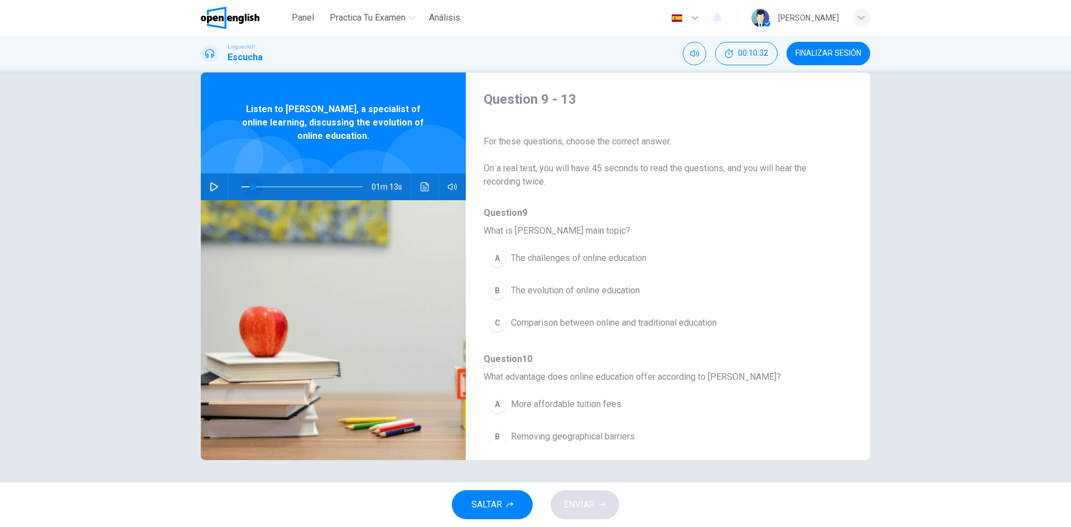
drag, startPoint x: 257, startPoint y: 186, endPoint x: 220, endPoint y: 193, distance: 38.1
click at [221, 194] on div "01m 13s" at bounding box center [333, 187] width 265 height 27
click at [213, 187] on icon "button" at bounding box center [214, 186] width 9 height 9
click at [423, 182] on icon "Haz clic para ver la transcripción del audio" at bounding box center [425, 186] width 8 height 9
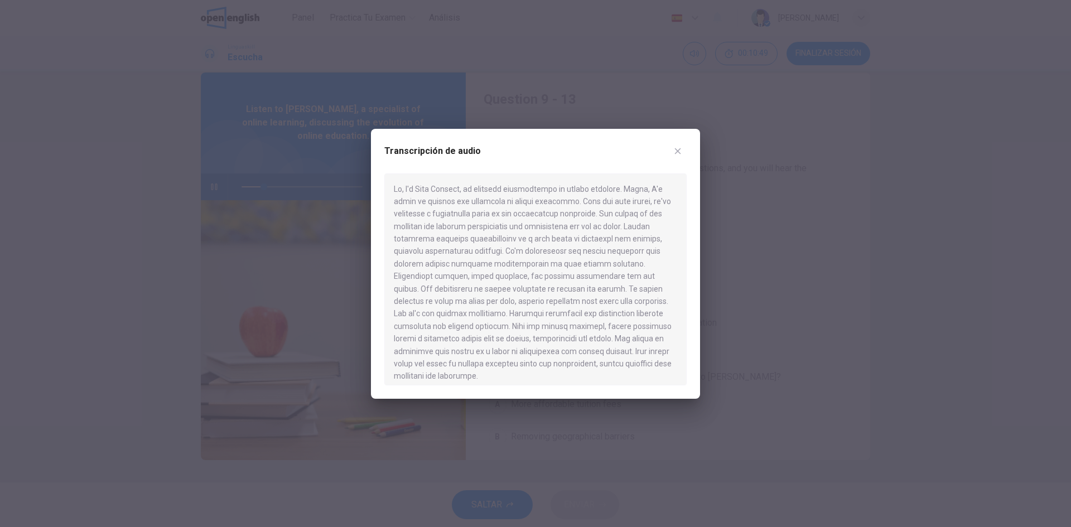
click at [677, 160] on button "button" at bounding box center [678, 151] width 18 height 18
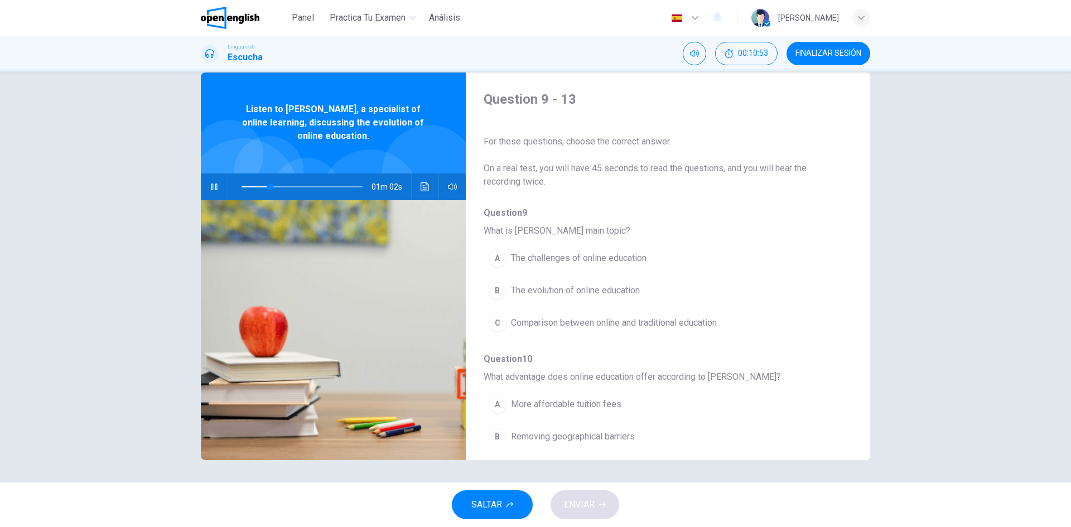
click at [497, 290] on div "B" at bounding box center [498, 291] width 18 height 18
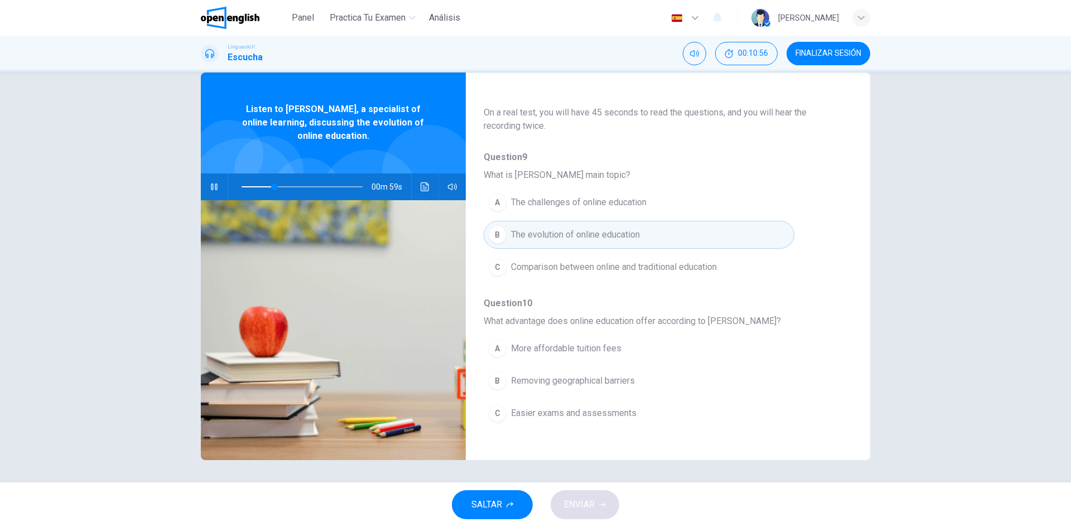
scroll to position [112, 0]
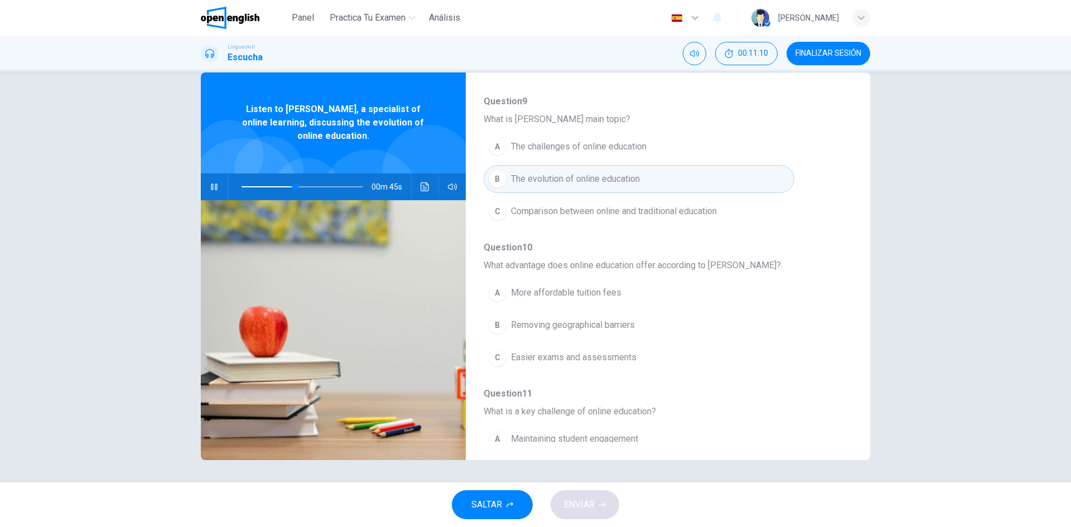
click at [516, 288] on span "More affordable tuition fees" at bounding box center [566, 292] width 110 height 13
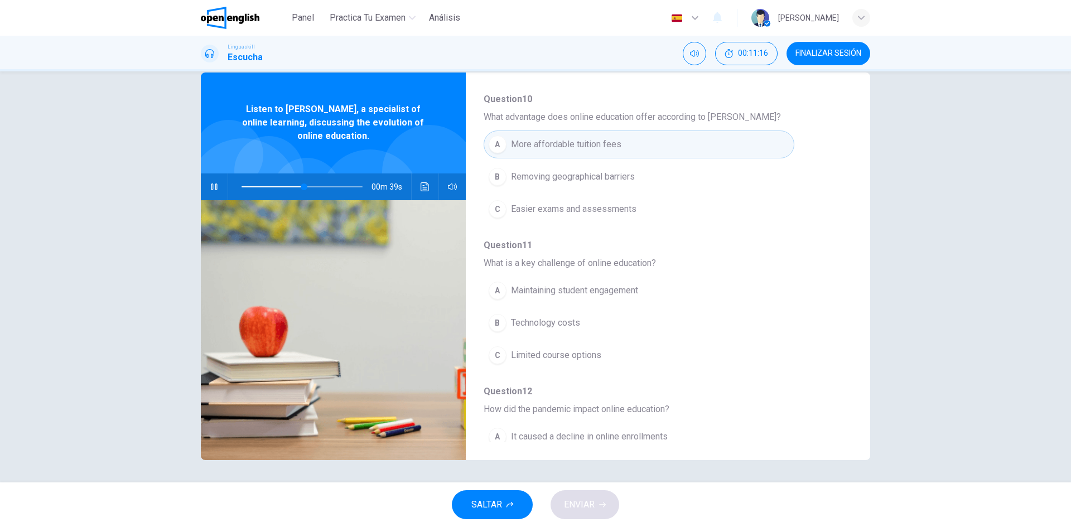
scroll to position [279, 0]
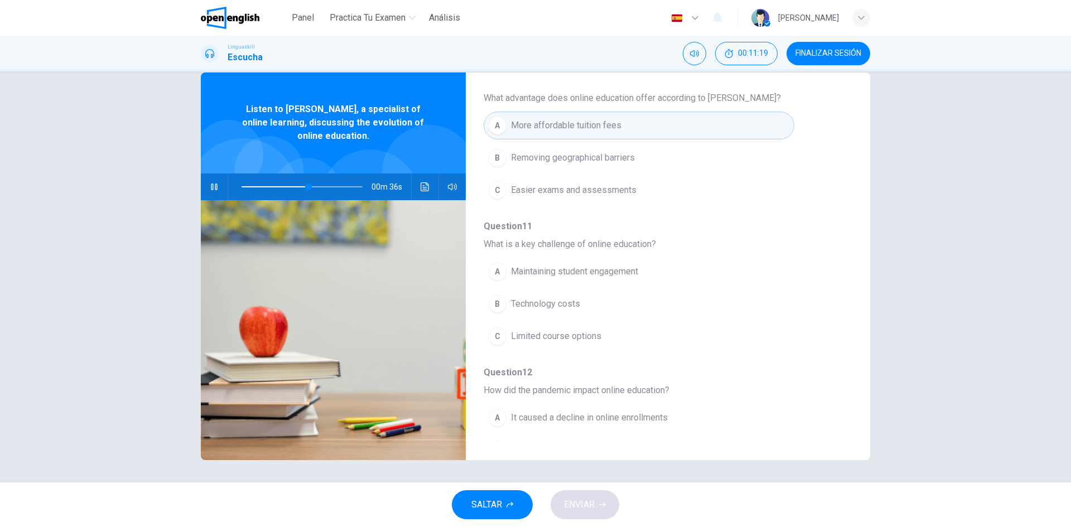
click at [421, 189] on icon "Haz clic para ver la transcripción del audio" at bounding box center [425, 186] width 9 height 9
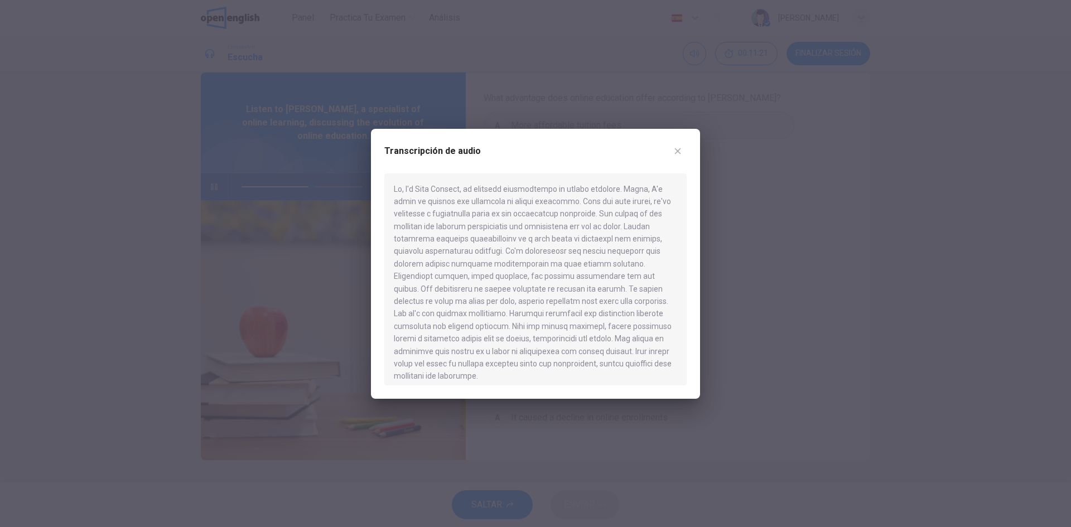
click at [676, 152] on icon "button" at bounding box center [678, 151] width 6 height 6
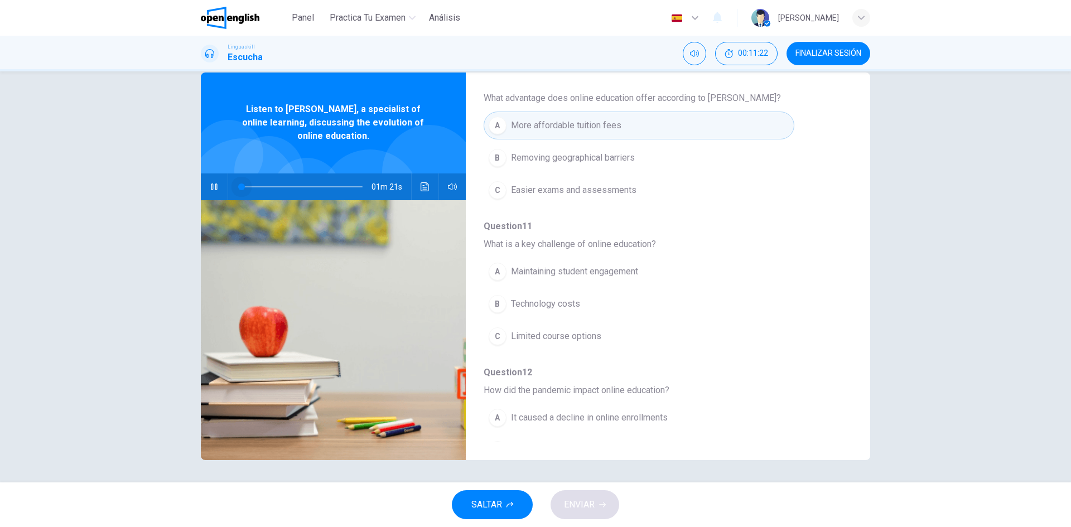
drag, startPoint x: 309, startPoint y: 186, endPoint x: 182, endPoint y: 185, distance: 126.7
click at [191, 186] on div "Question 9 - 13 For these questions, choose the correct answer. On a real test,…" at bounding box center [535, 267] width 705 height 388
click at [423, 189] on icon "Haz clic para ver la transcripción del audio" at bounding box center [425, 186] width 8 height 9
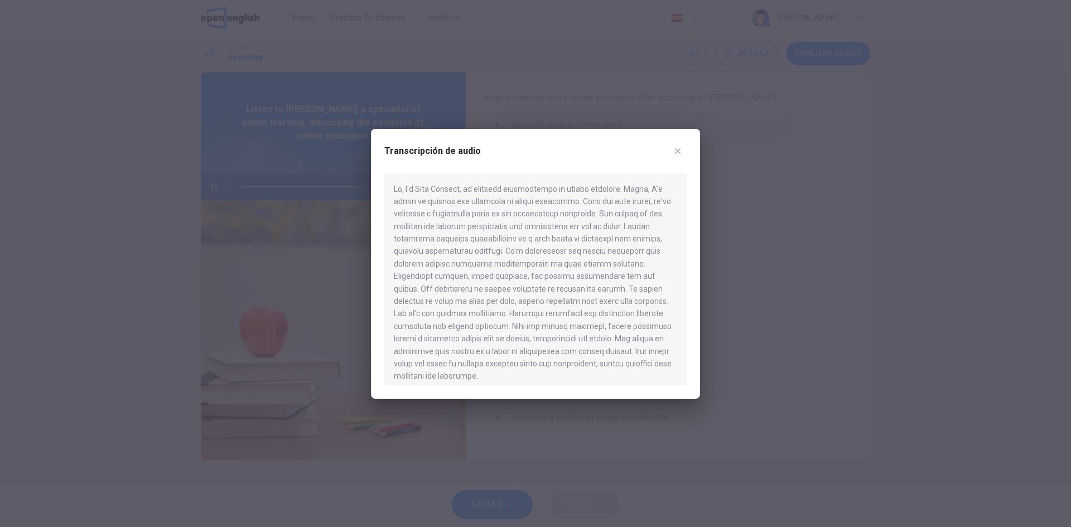
type input "*"
click at [680, 153] on icon "button" at bounding box center [677, 151] width 9 height 9
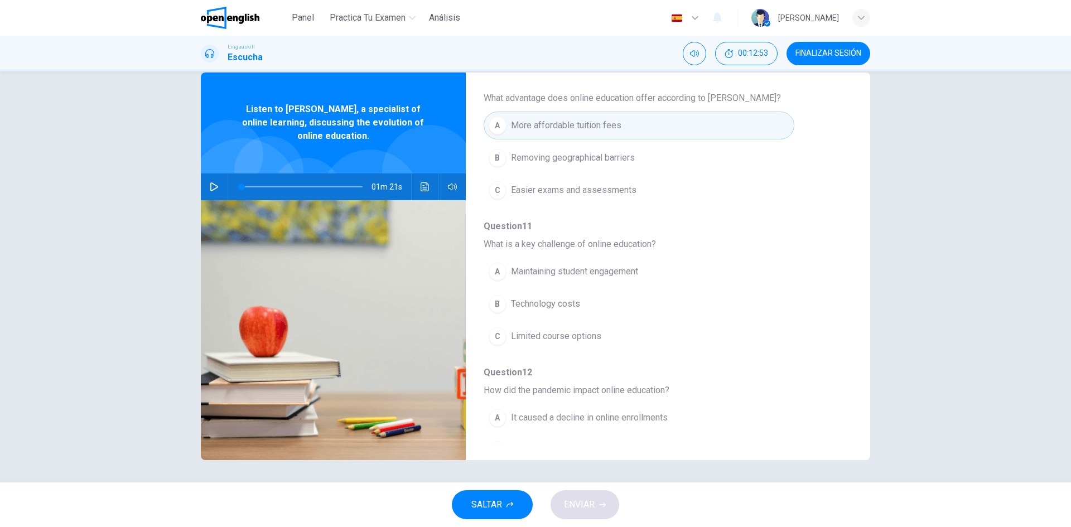
click at [489, 275] on div "A" at bounding box center [498, 272] width 18 height 18
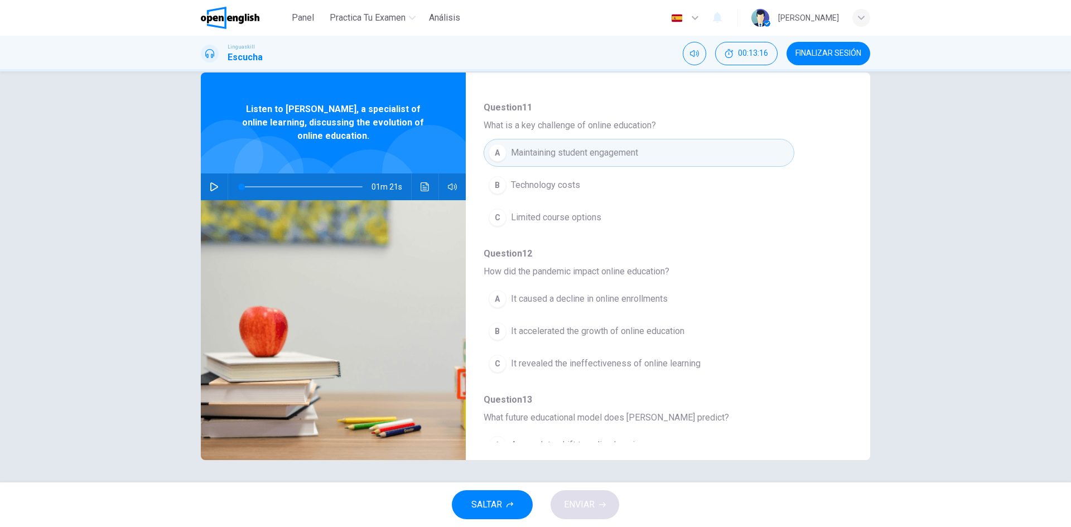
scroll to position [446, 0]
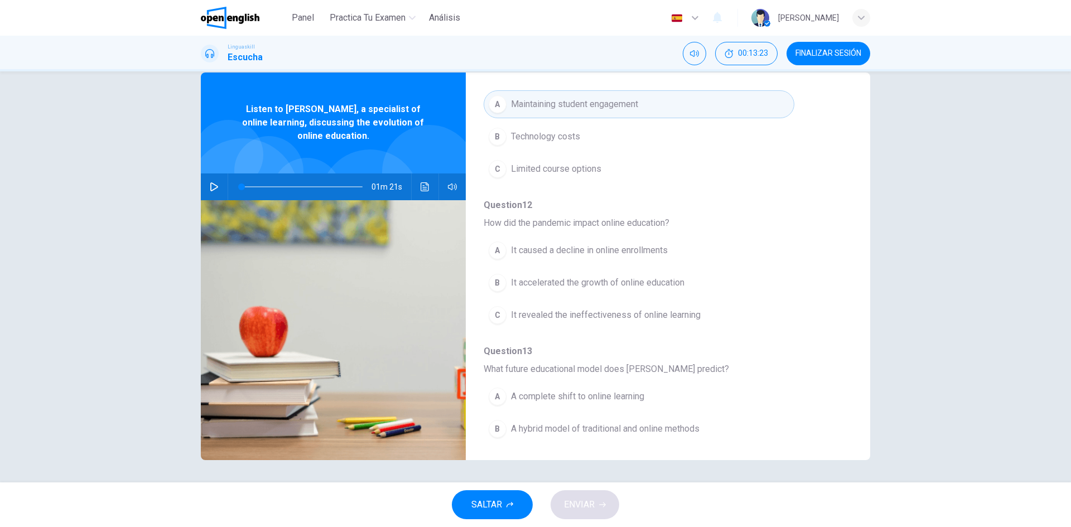
click at [664, 277] on span "It accelerated the growth of online education" at bounding box center [598, 282] width 174 height 13
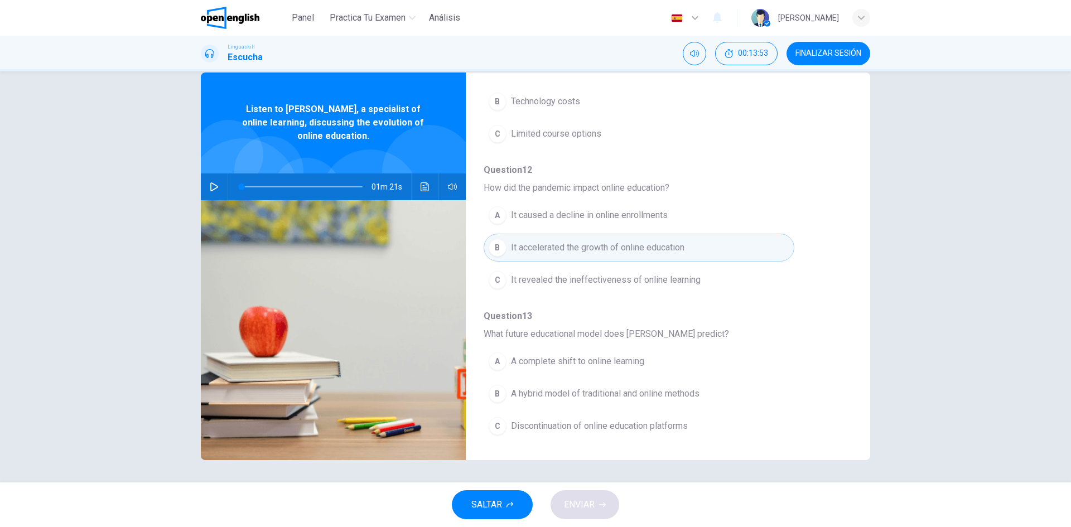
click at [641, 387] on button "B A hybrid model of traditional and online methods" at bounding box center [639, 394] width 311 height 28
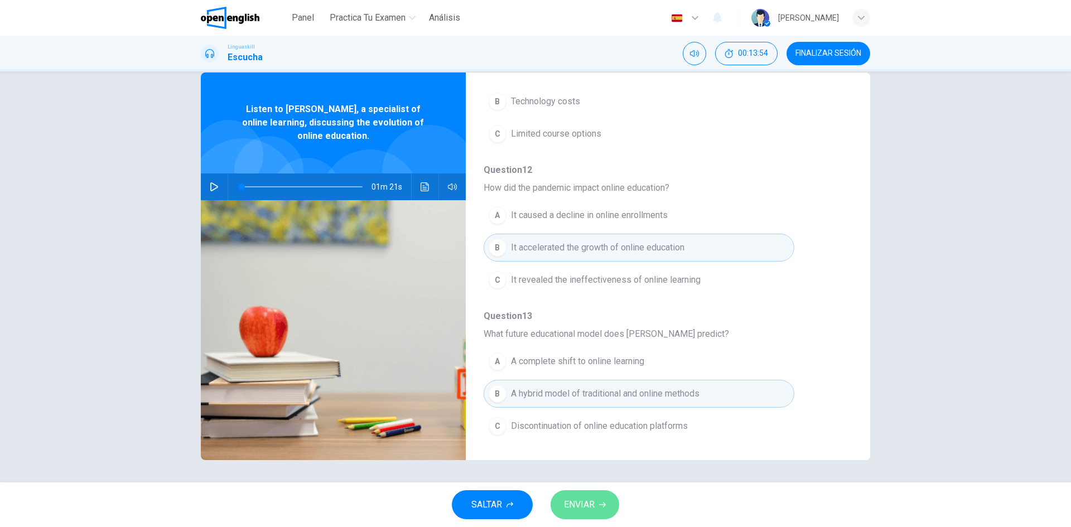
click at [600, 507] on icon "button" at bounding box center [602, 505] width 7 height 7
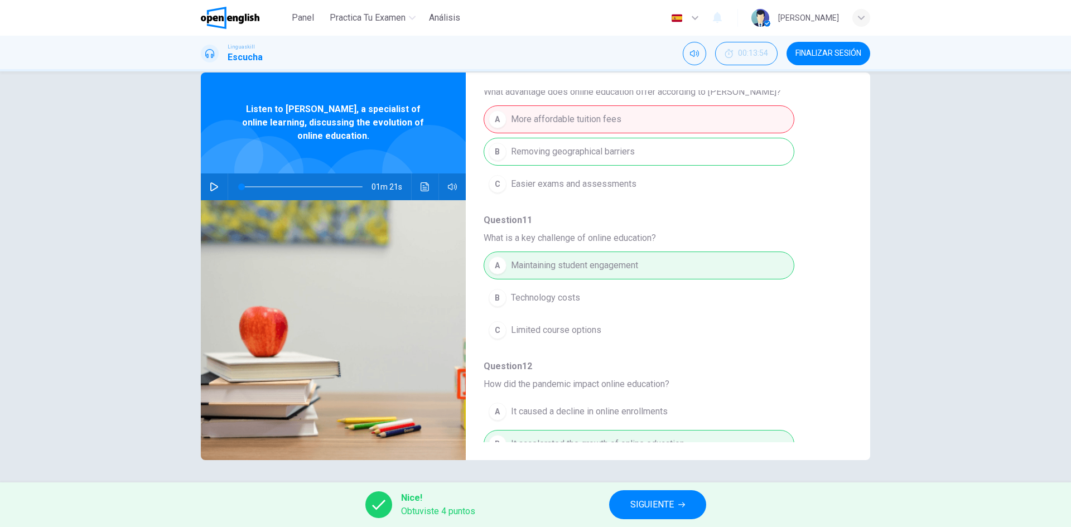
scroll to position [335, 0]
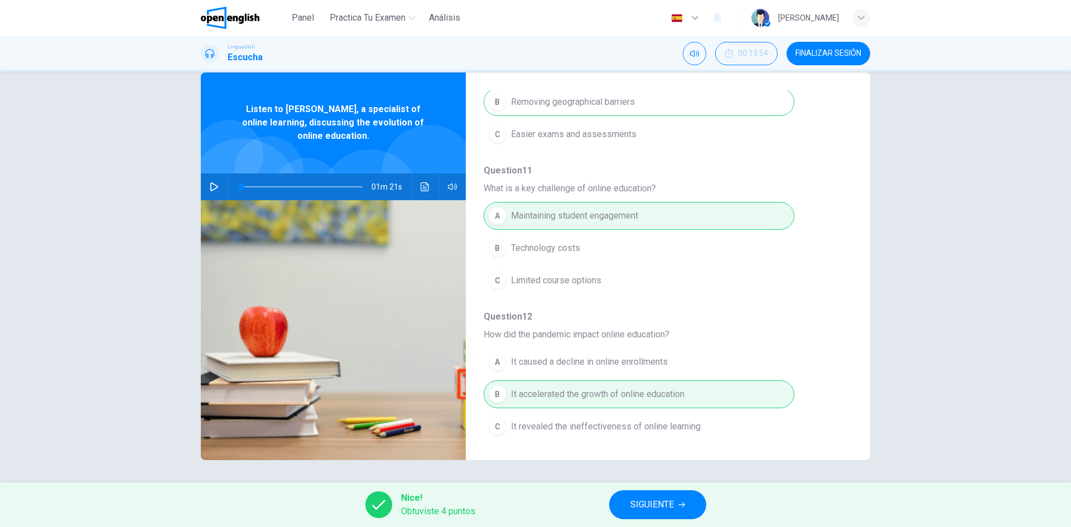
click at [656, 499] on span "SIGUIENTE" at bounding box center [653, 505] width 44 height 16
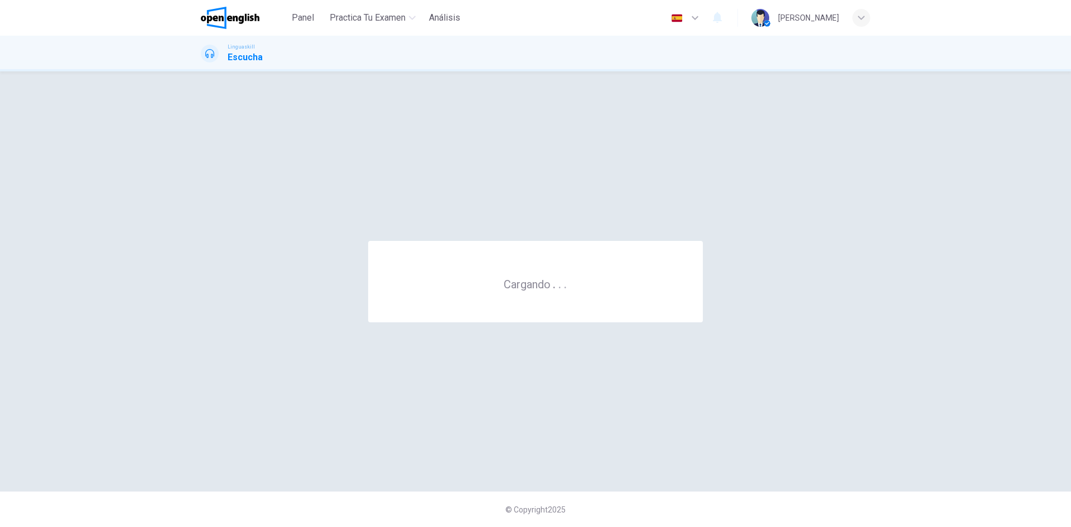
scroll to position [0, 0]
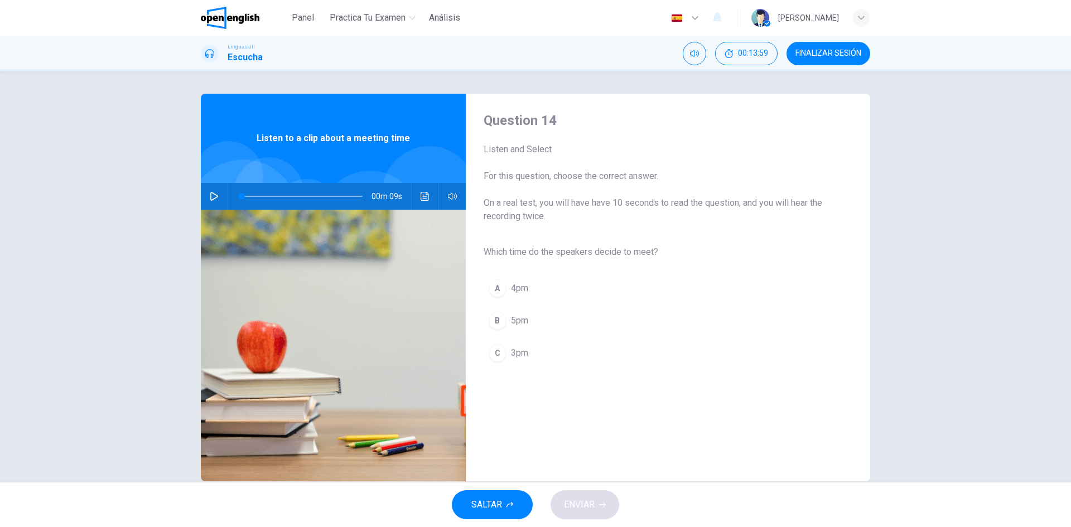
drag, startPoint x: 213, startPoint y: 196, endPoint x: 347, endPoint y: 195, distance: 133.9
click at [213, 195] on icon "button" at bounding box center [214, 196] width 9 height 9
click at [427, 195] on button "Haz clic para ver la transcripción del audio" at bounding box center [425, 196] width 18 height 27
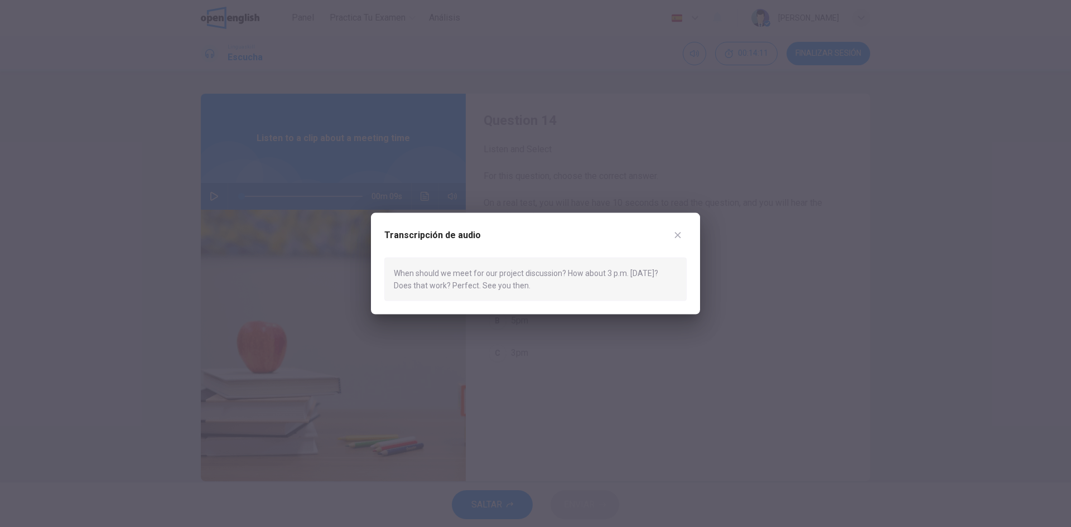
click at [676, 240] on button "button" at bounding box center [678, 235] width 18 height 18
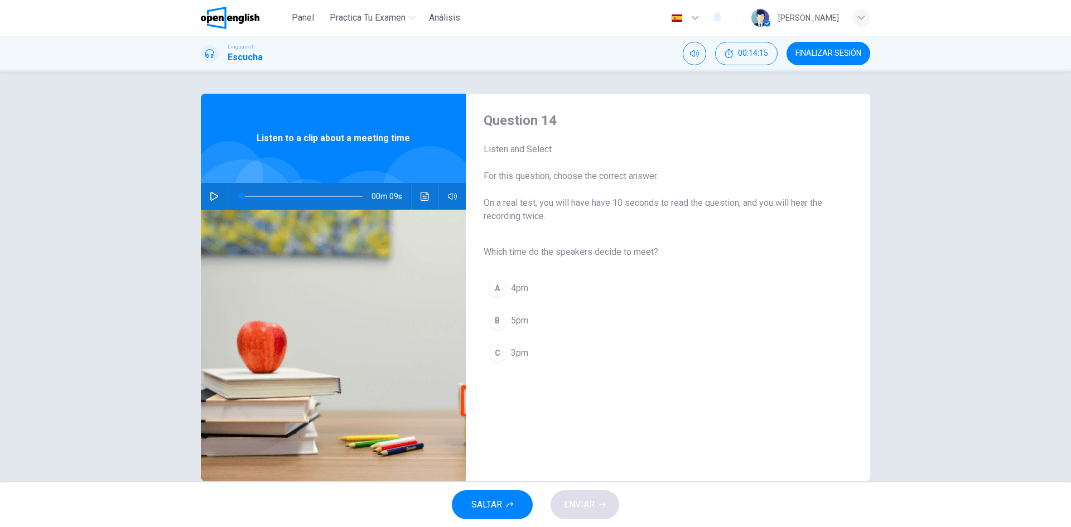
click at [496, 349] on div "C" at bounding box center [498, 353] width 18 height 18
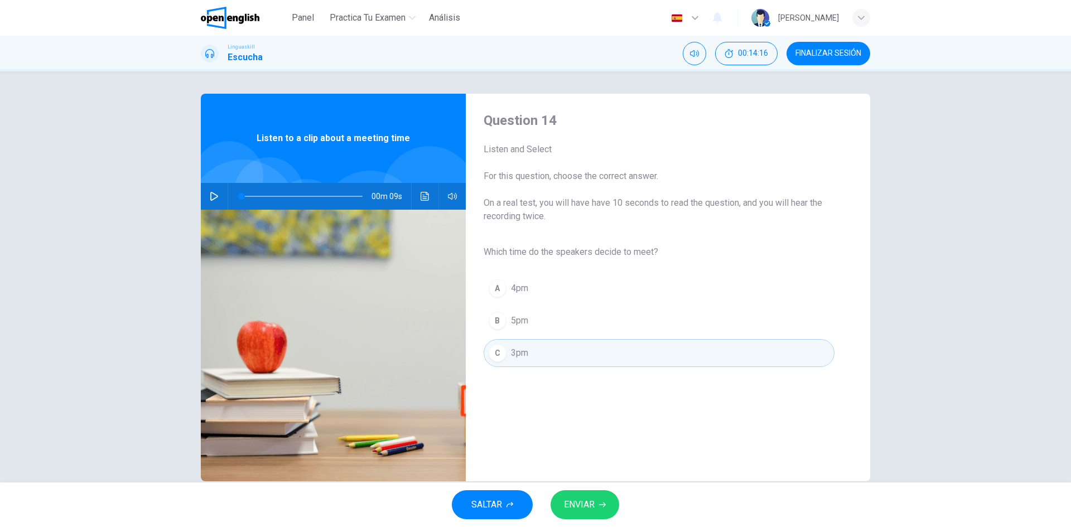
click at [600, 503] on icon "button" at bounding box center [602, 505] width 7 height 7
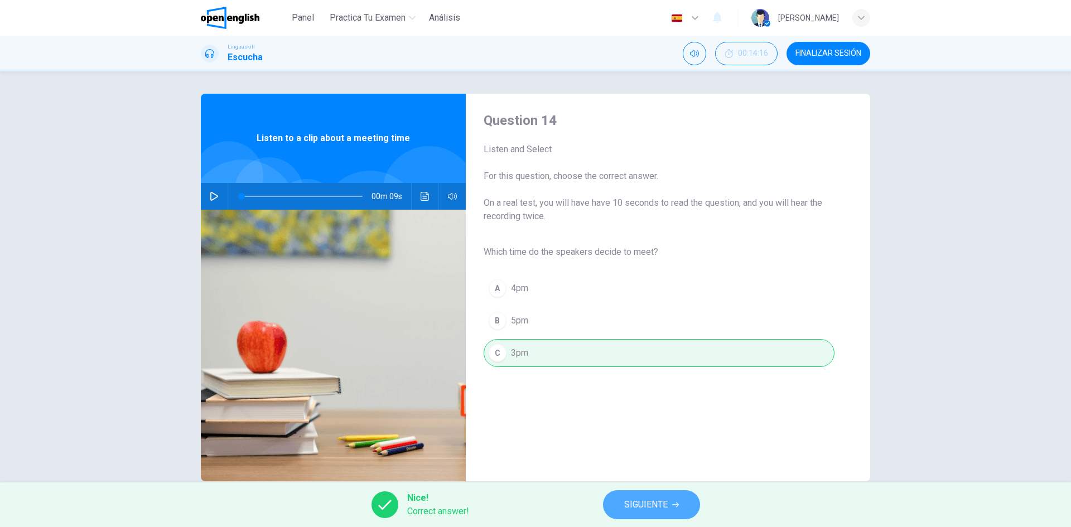
click at [623, 508] on button "SIGUIENTE" at bounding box center [651, 504] width 97 height 29
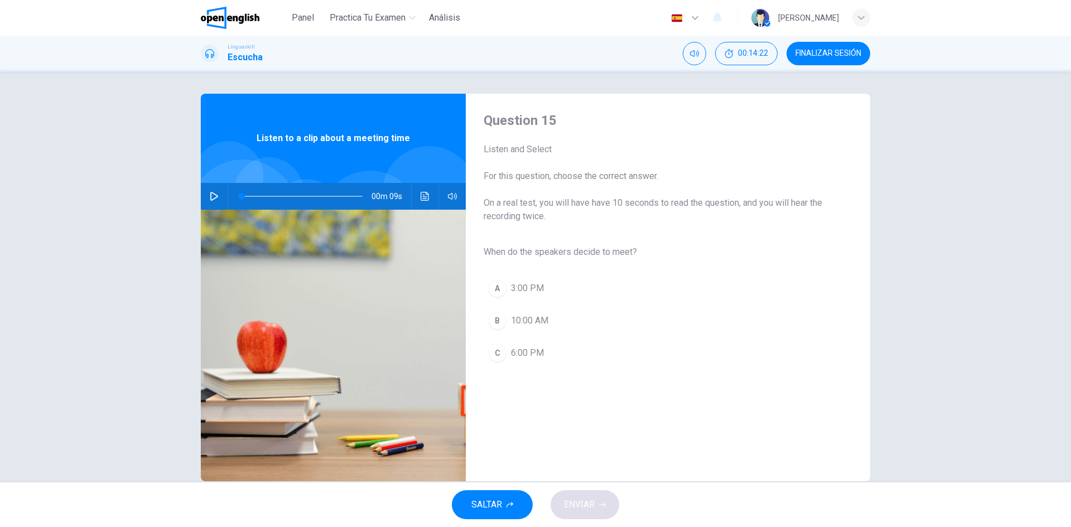
click at [207, 201] on button "button" at bounding box center [214, 196] width 18 height 27
type input "*"
click at [529, 286] on span "3:00 PM" at bounding box center [527, 288] width 33 height 13
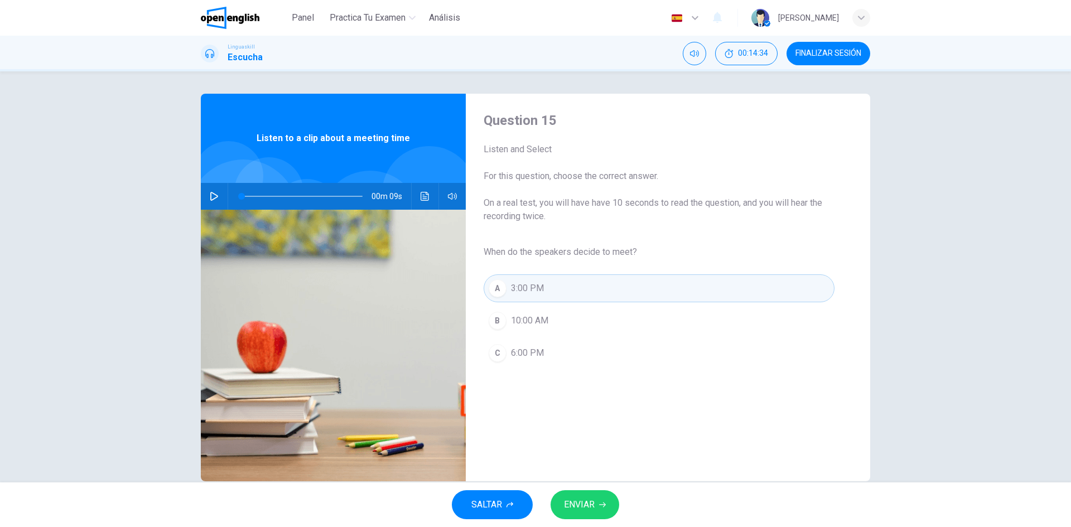
click at [598, 500] on button "ENVIAR" at bounding box center [585, 504] width 69 height 29
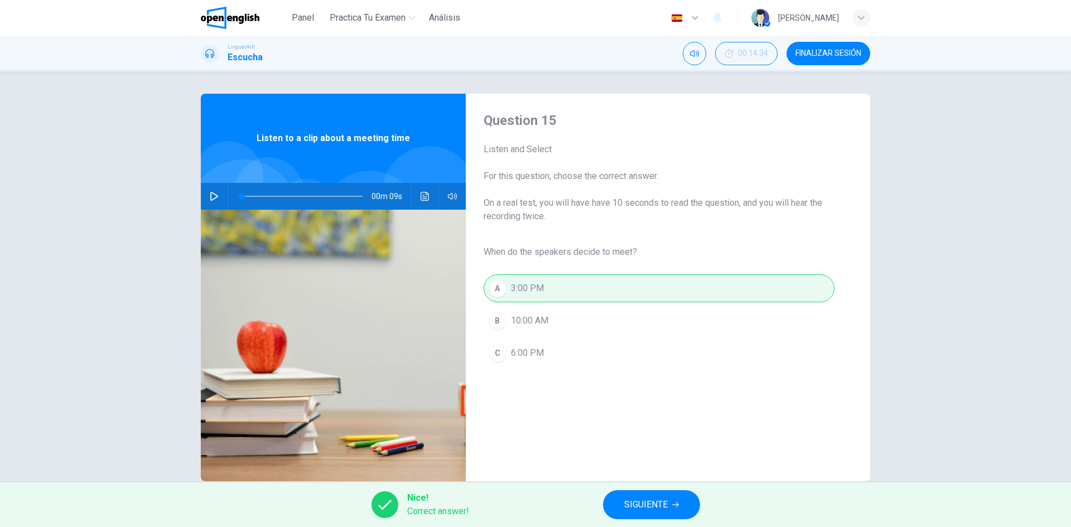
click at [639, 503] on span "SIGUIENTE" at bounding box center [646, 505] width 44 height 16
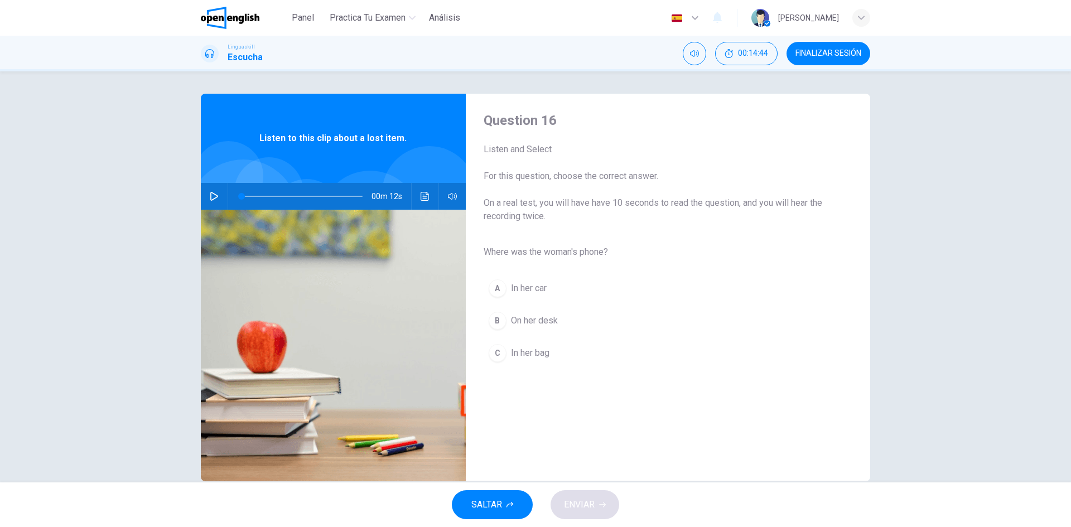
click at [215, 199] on icon "button" at bounding box center [214, 196] width 9 height 9
type input "*"
click at [528, 348] on span "In her bag" at bounding box center [530, 352] width 38 height 13
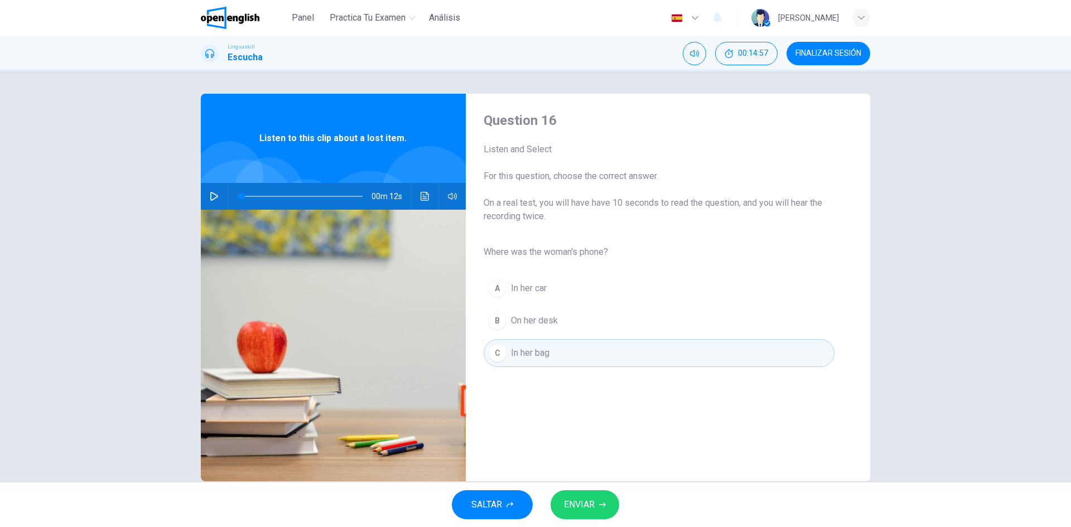
click at [579, 503] on span "ENVIAR" at bounding box center [579, 505] width 31 height 16
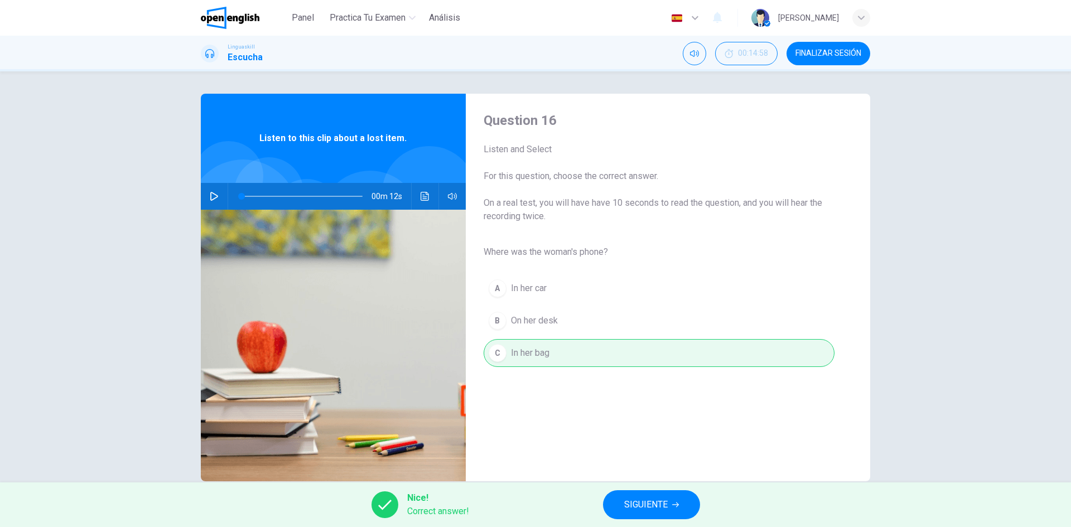
click at [633, 504] on span "SIGUIENTE" at bounding box center [646, 505] width 44 height 16
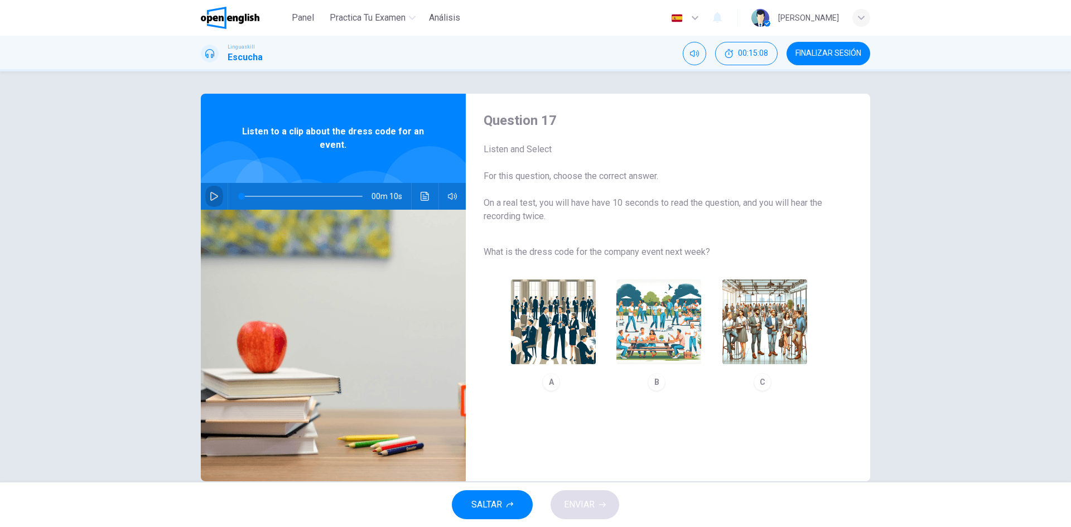
click at [211, 197] on icon "button" at bounding box center [214, 196] width 9 height 9
type input "*"
click at [427, 195] on button "Haz clic para ver la transcripción del audio" at bounding box center [425, 196] width 18 height 27
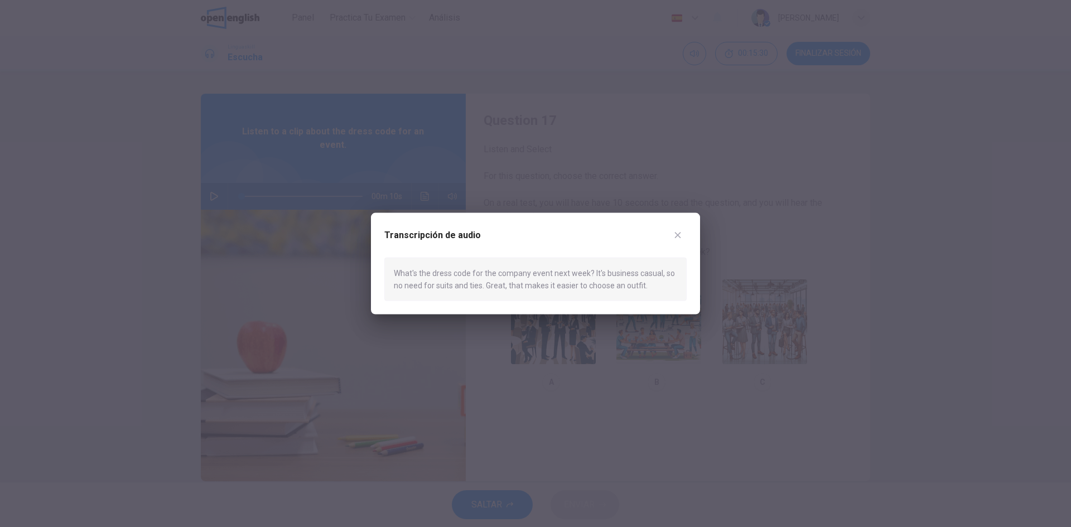
click at [682, 236] on icon "button" at bounding box center [677, 234] width 9 height 9
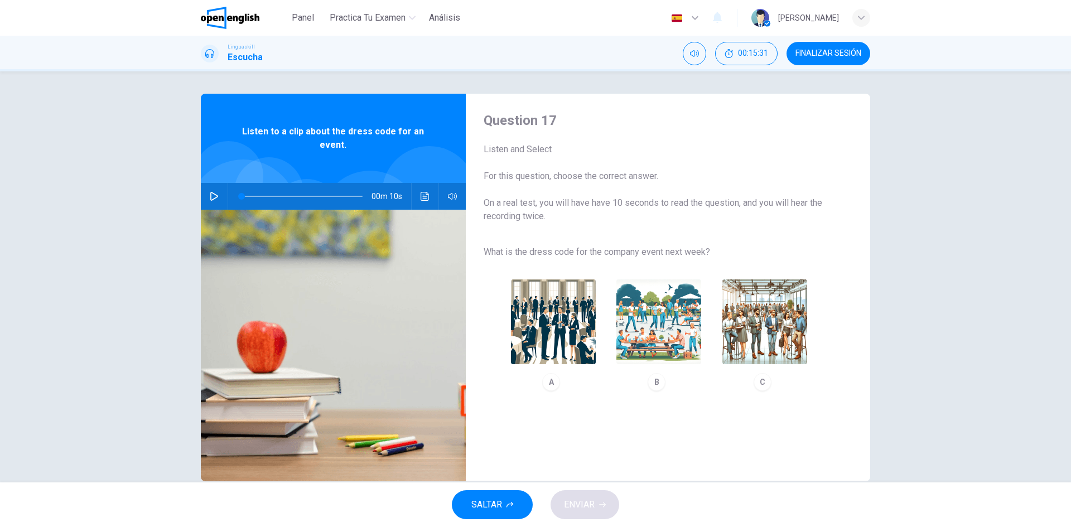
click at [541, 328] on img "button" at bounding box center [553, 322] width 85 height 85
click at [588, 503] on span "ENVIAR" at bounding box center [579, 505] width 31 height 16
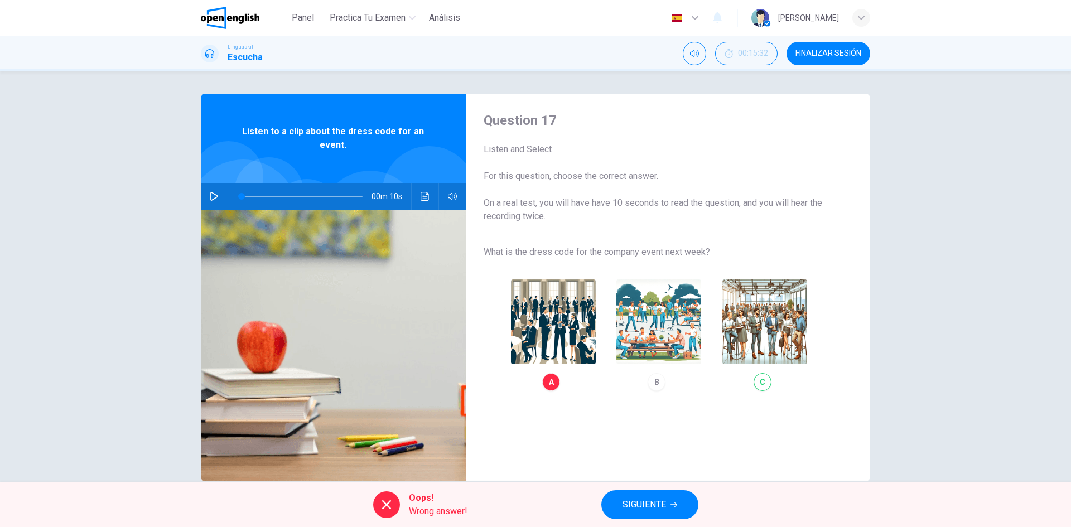
click at [421, 196] on icon "Haz clic para ver la transcripción del audio" at bounding box center [425, 196] width 9 height 9
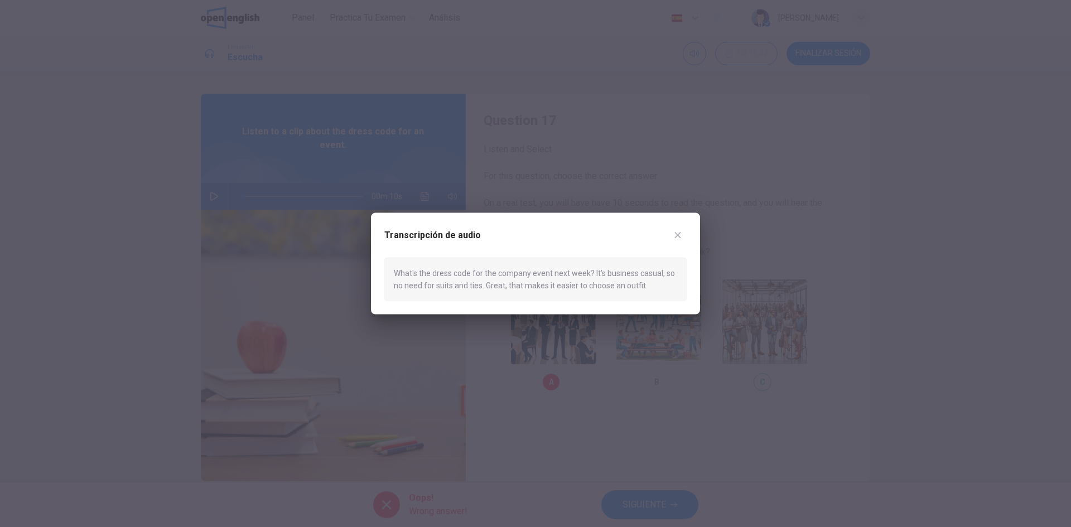
click at [678, 239] on icon "button" at bounding box center [677, 234] width 9 height 9
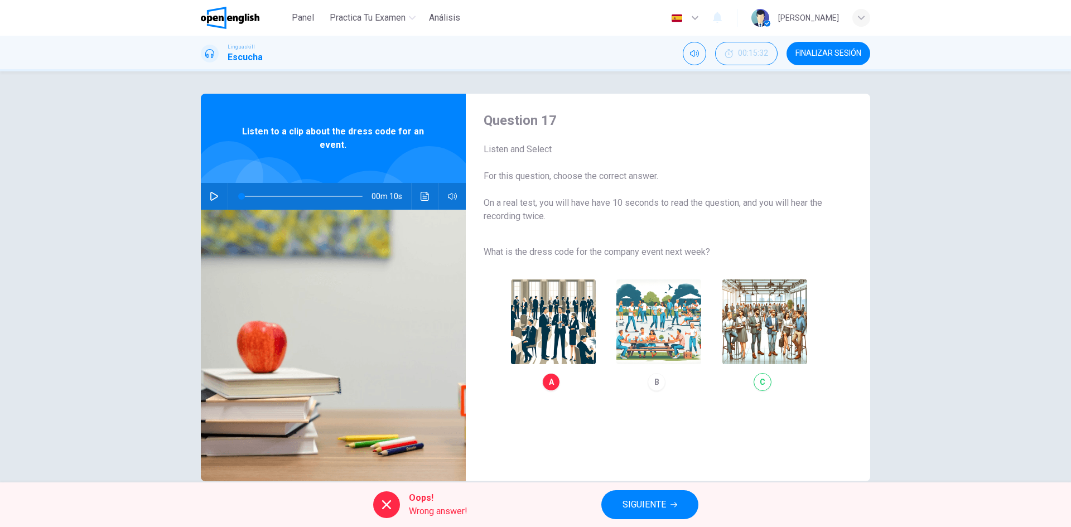
click at [680, 506] on button "SIGUIENTE" at bounding box center [649, 504] width 97 height 29
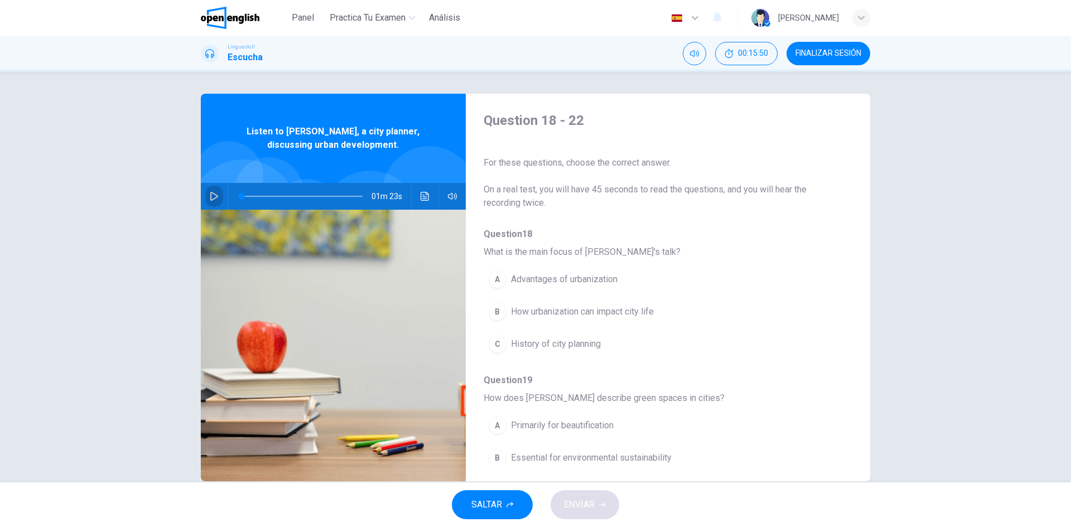
click at [217, 195] on button "button" at bounding box center [214, 196] width 18 height 27
click at [426, 199] on icon "Haz clic para ver la transcripción del audio" at bounding box center [425, 196] width 8 height 9
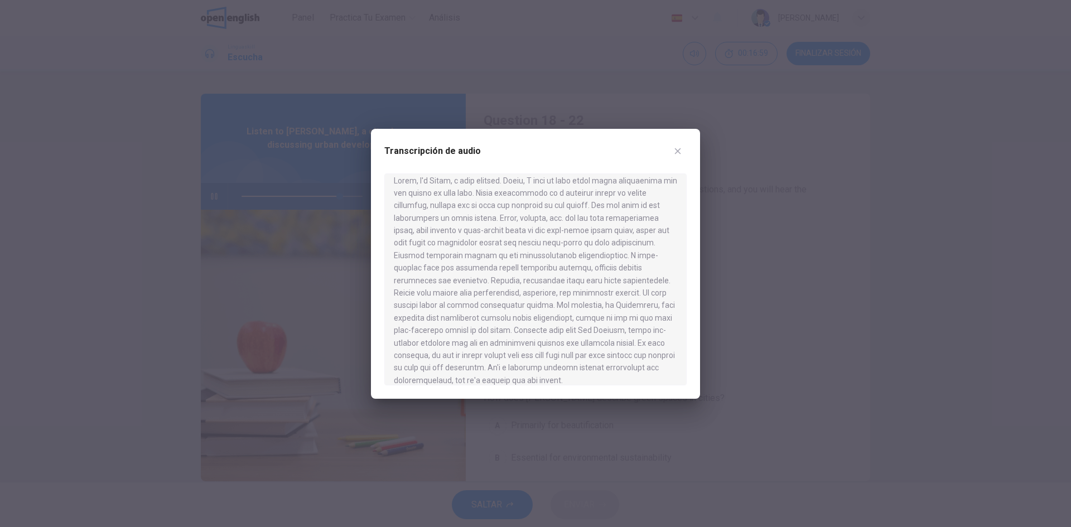
scroll to position [19, 0]
type input "*"
click at [752, 235] on div at bounding box center [535, 263] width 1071 height 527
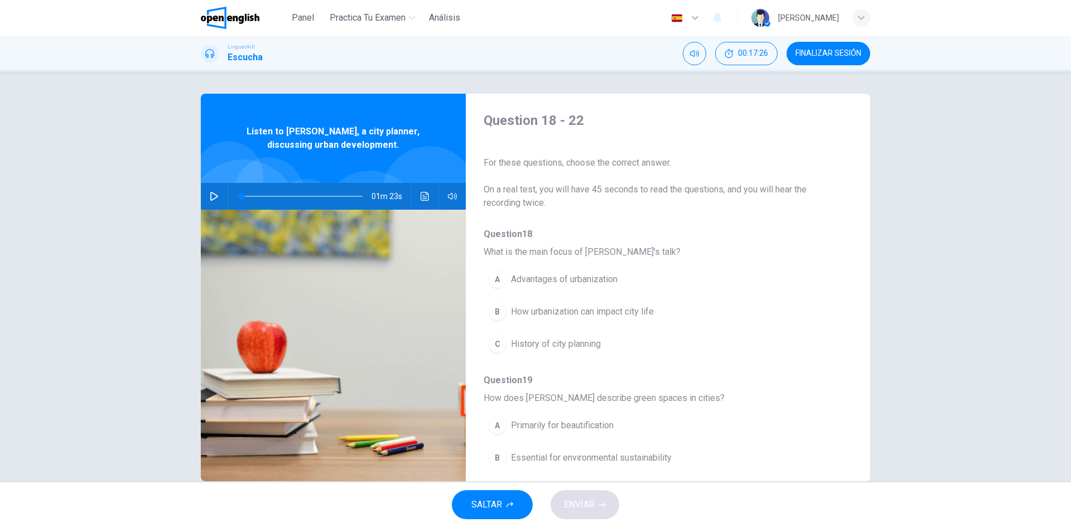
click at [547, 314] on span "How urbanization can impact city life" at bounding box center [582, 311] width 143 height 13
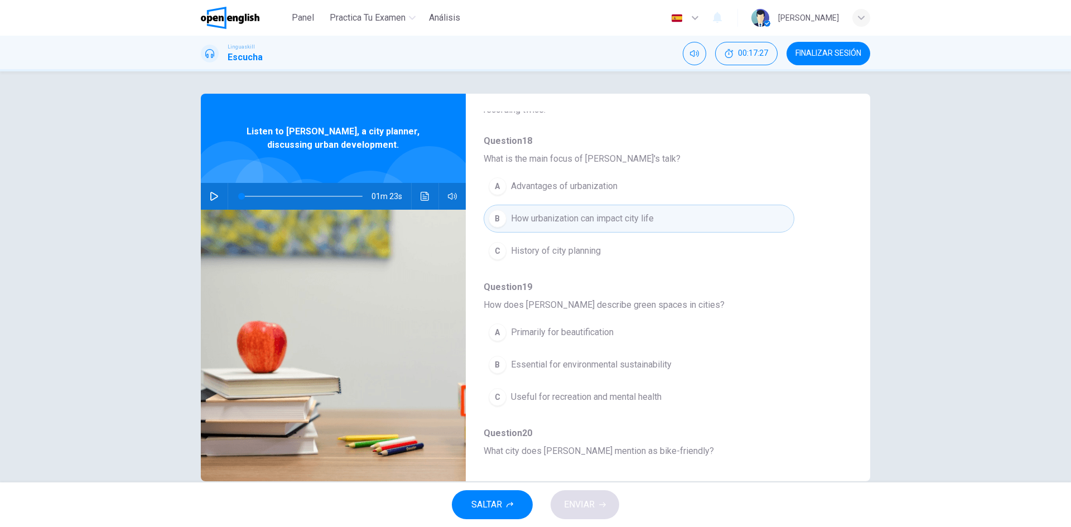
scroll to position [167, 0]
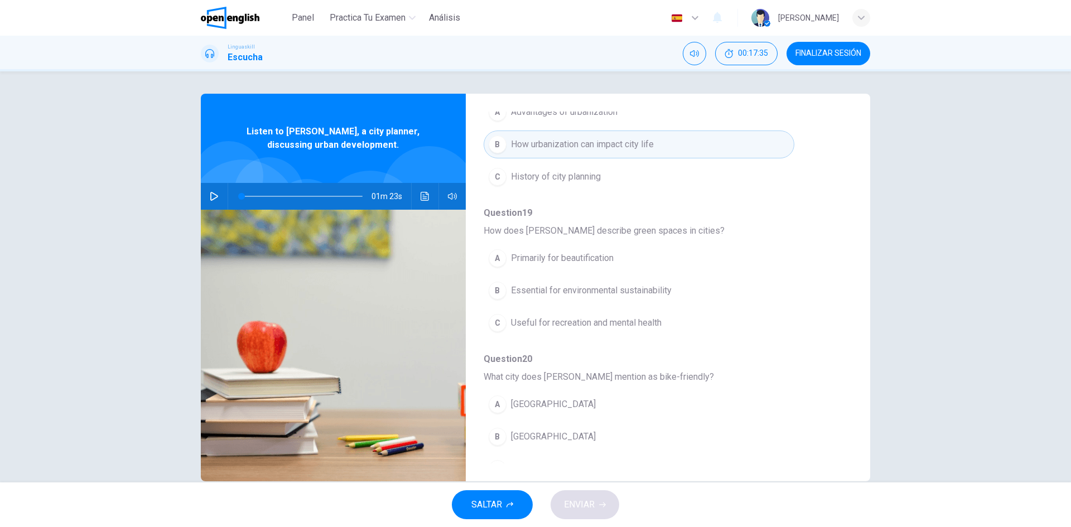
click at [623, 282] on button "B Essential for environmental sustainability" at bounding box center [639, 291] width 311 height 28
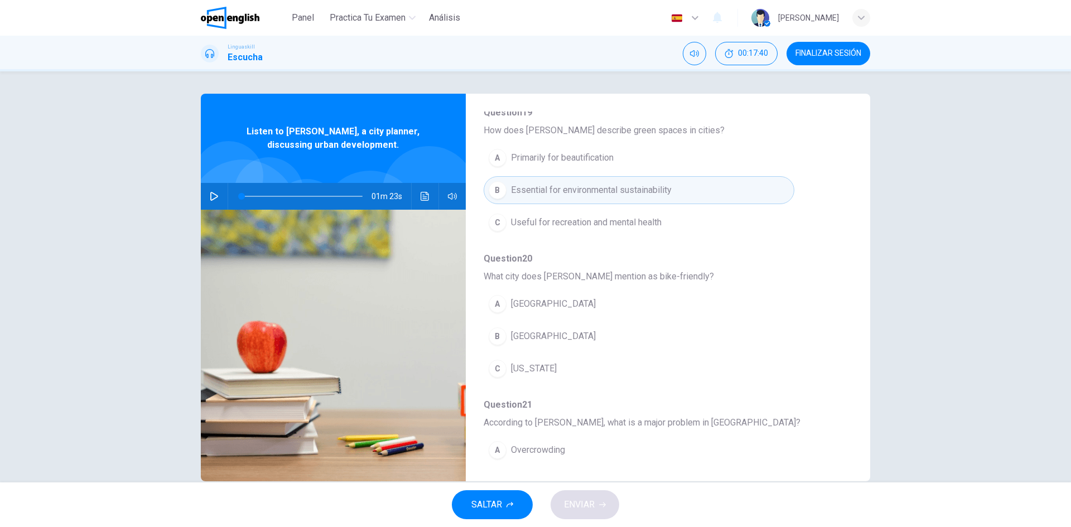
scroll to position [279, 0]
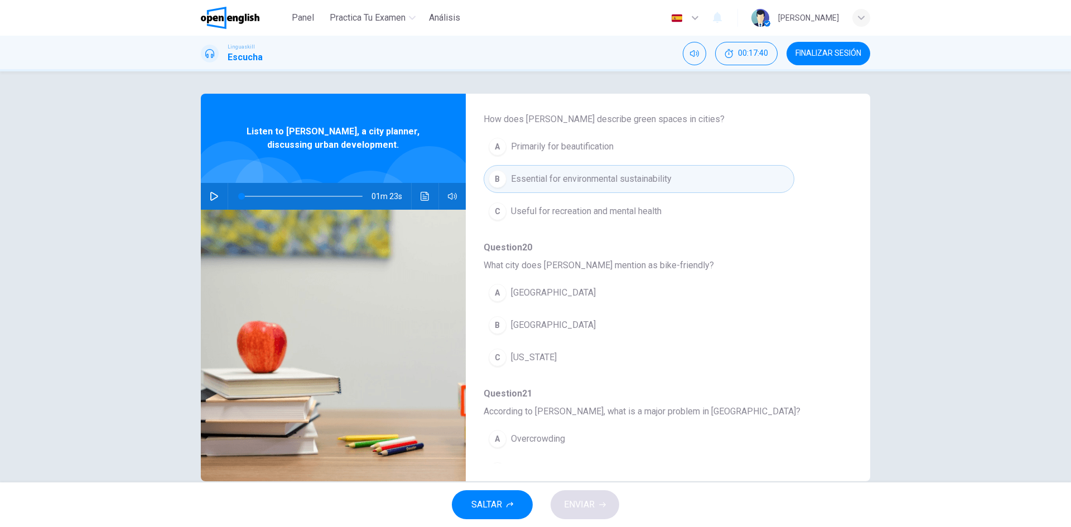
click at [560, 290] on button "A [GEOGRAPHIC_DATA]" at bounding box center [639, 293] width 311 height 28
click at [419, 191] on button "Haz clic para ver la transcripción del audio" at bounding box center [425, 196] width 18 height 27
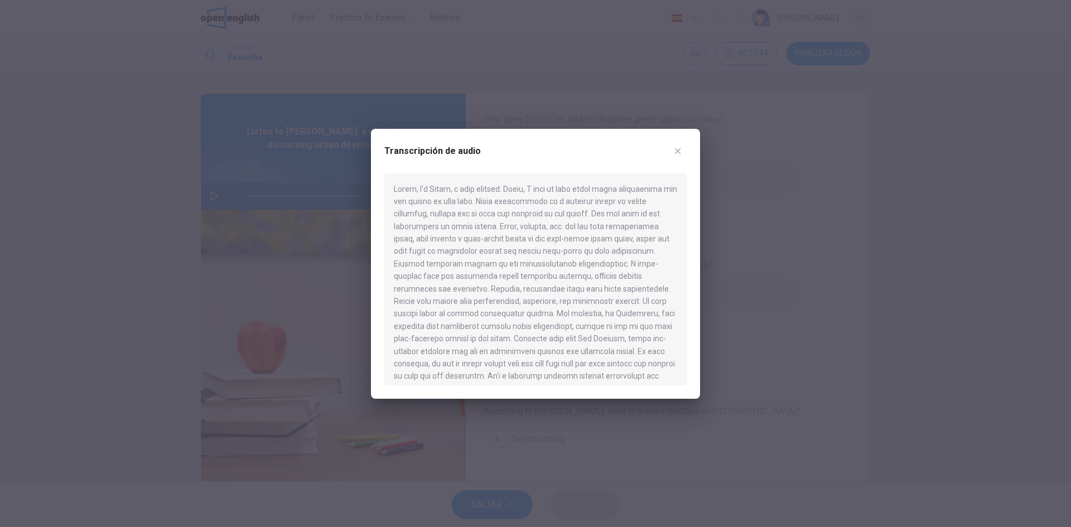
click at [777, 287] on div at bounding box center [535, 263] width 1071 height 527
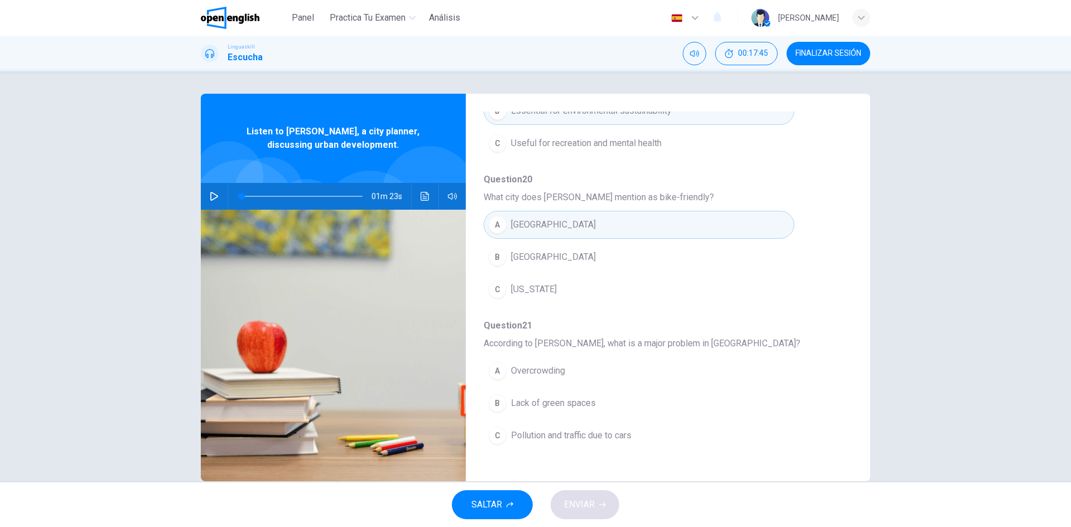
scroll to position [391, 0]
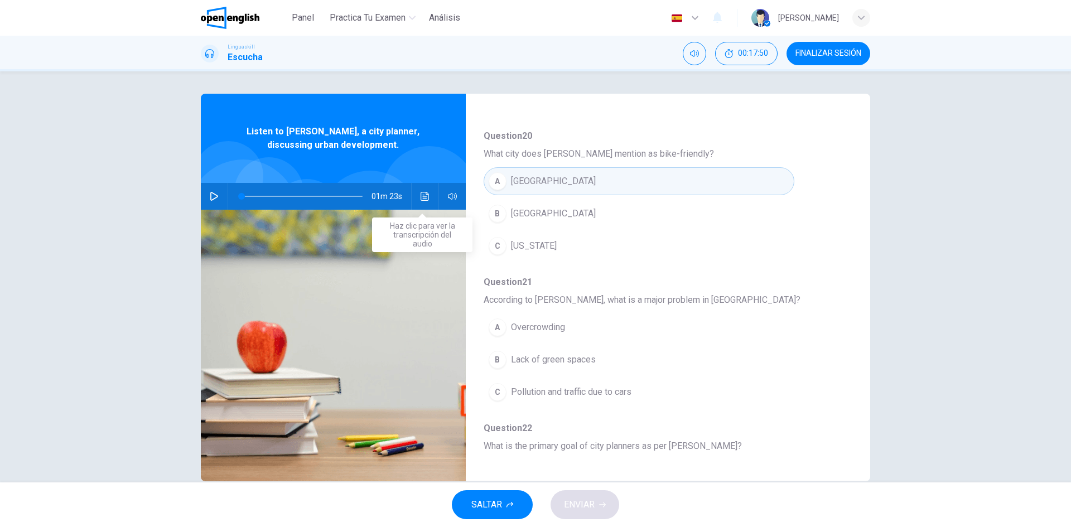
click at [422, 203] on button "Haz clic para ver la transcripción del audio" at bounding box center [425, 196] width 18 height 27
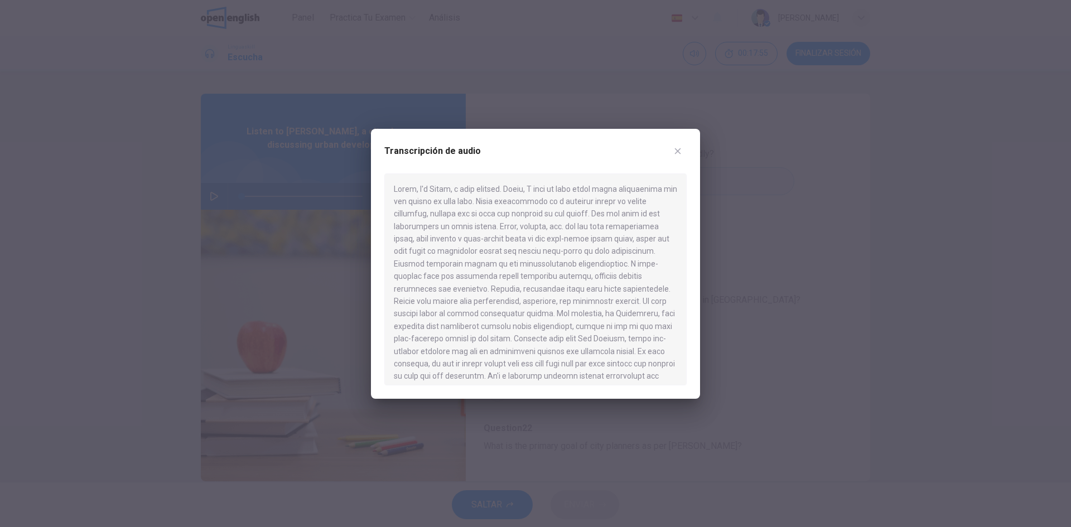
click at [778, 296] on div at bounding box center [535, 263] width 1071 height 527
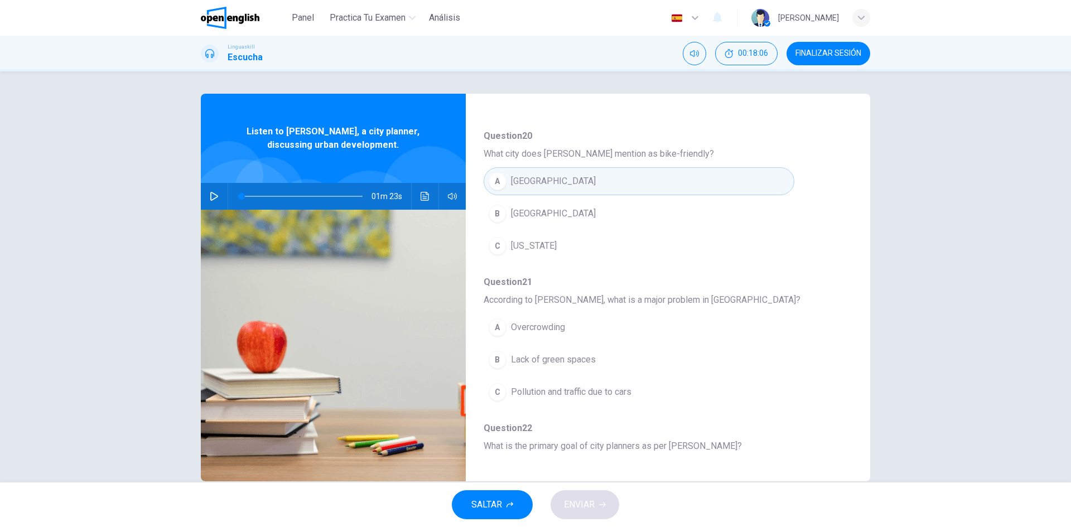
click at [593, 367] on button "B Lack of green spaces" at bounding box center [639, 360] width 311 height 28
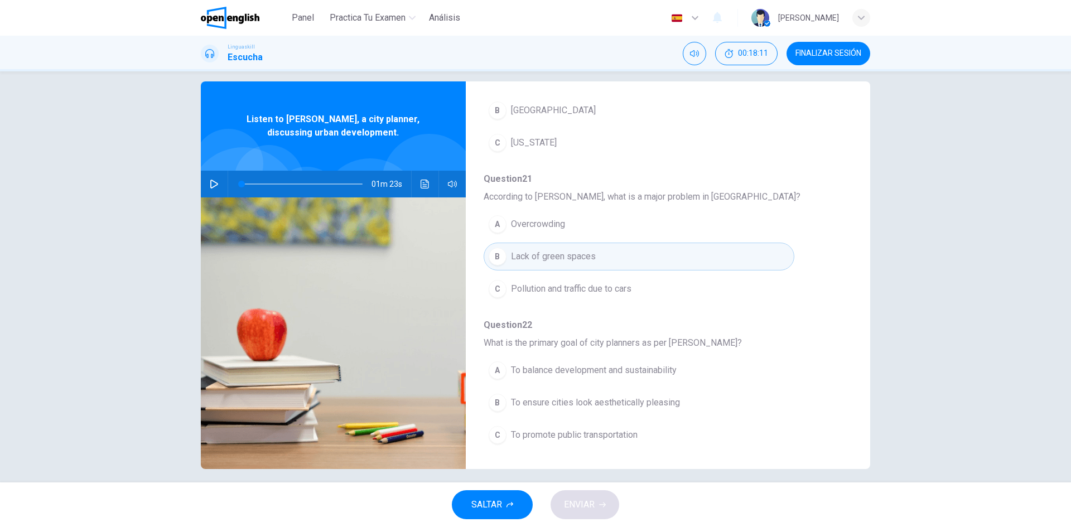
scroll to position [21, 0]
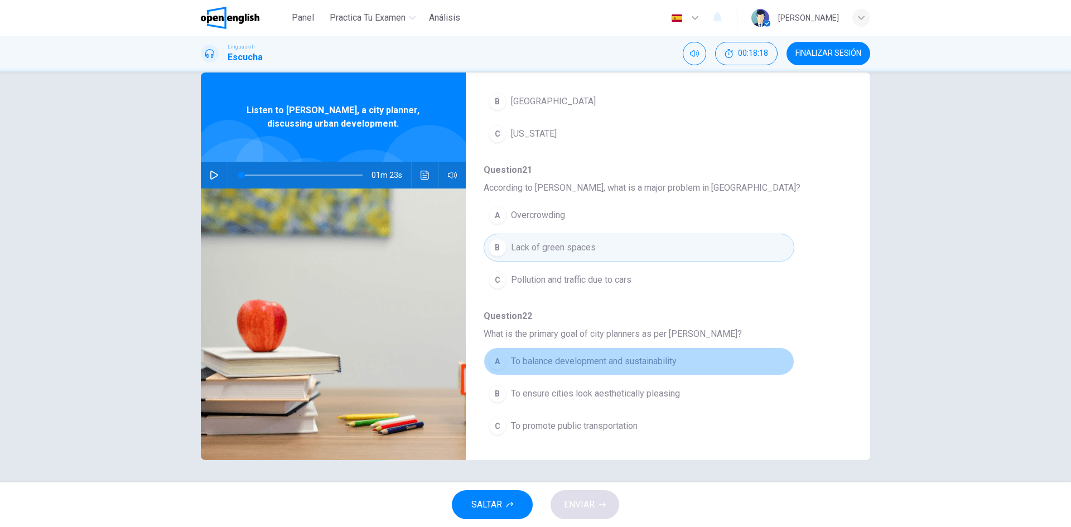
click at [638, 365] on span "To balance development and sustainability" at bounding box center [594, 361] width 166 height 13
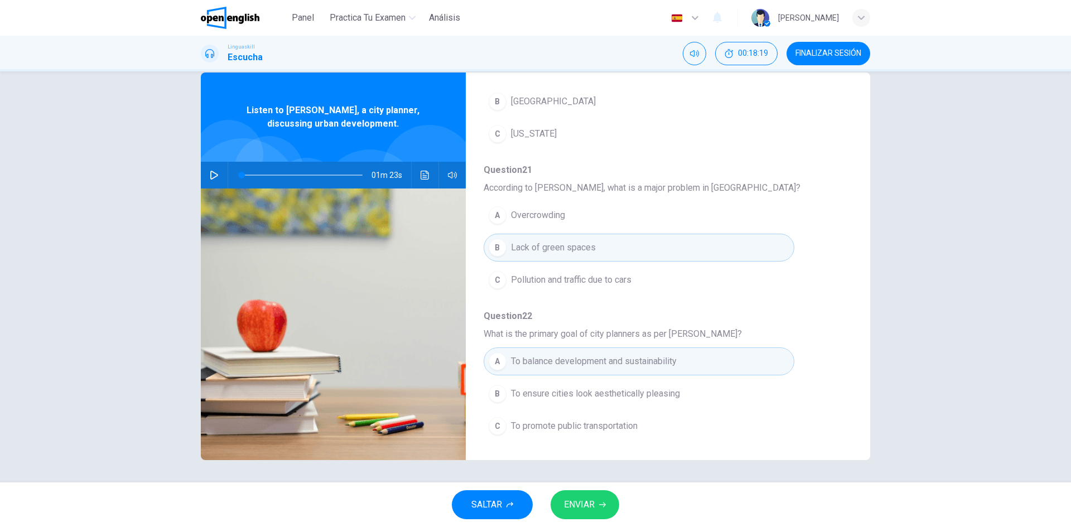
click at [589, 500] on span "ENVIAR" at bounding box center [579, 505] width 31 height 16
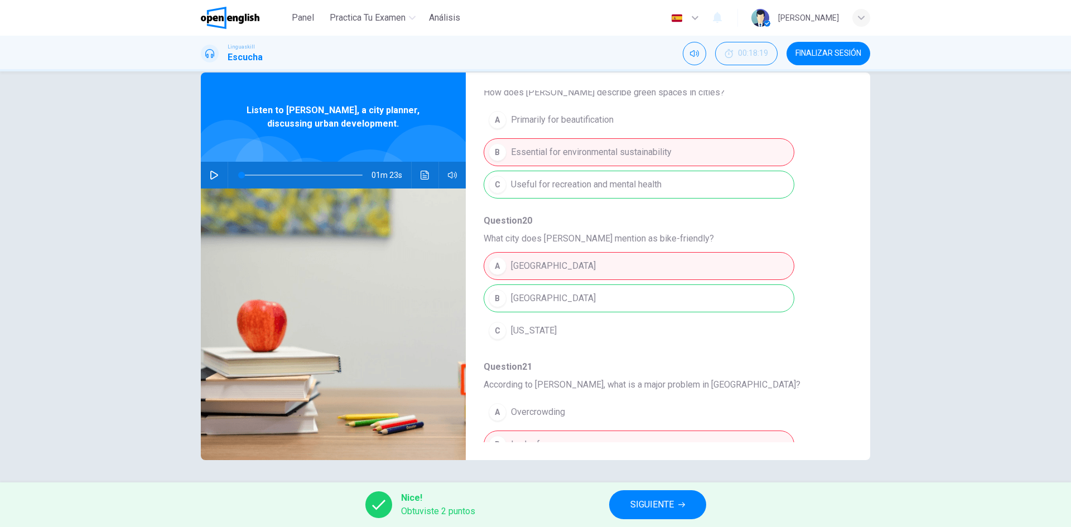
scroll to position [335, 0]
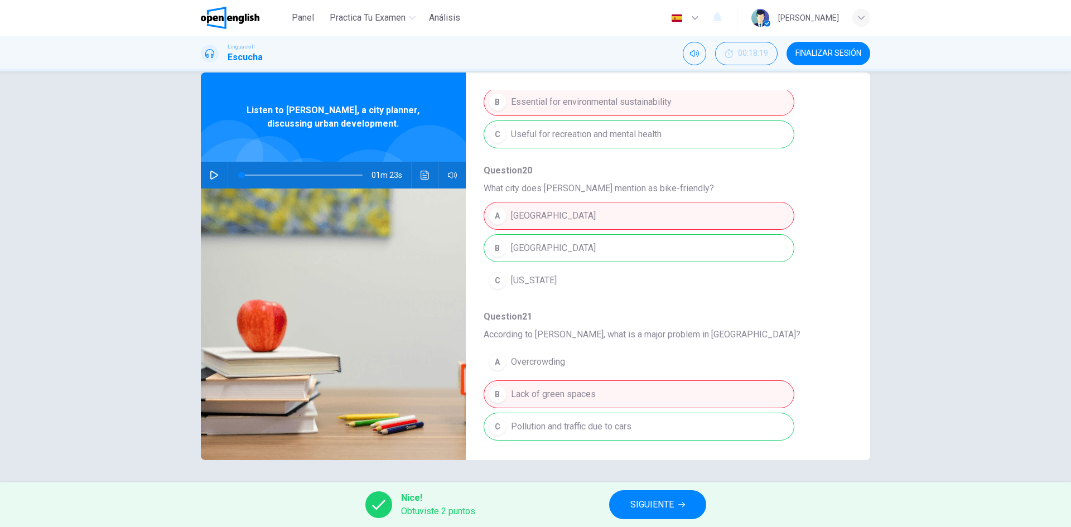
click at [425, 176] on icon "Haz clic para ver la transcripción del audio" at bounding box center [425, 175] width 9 height 9
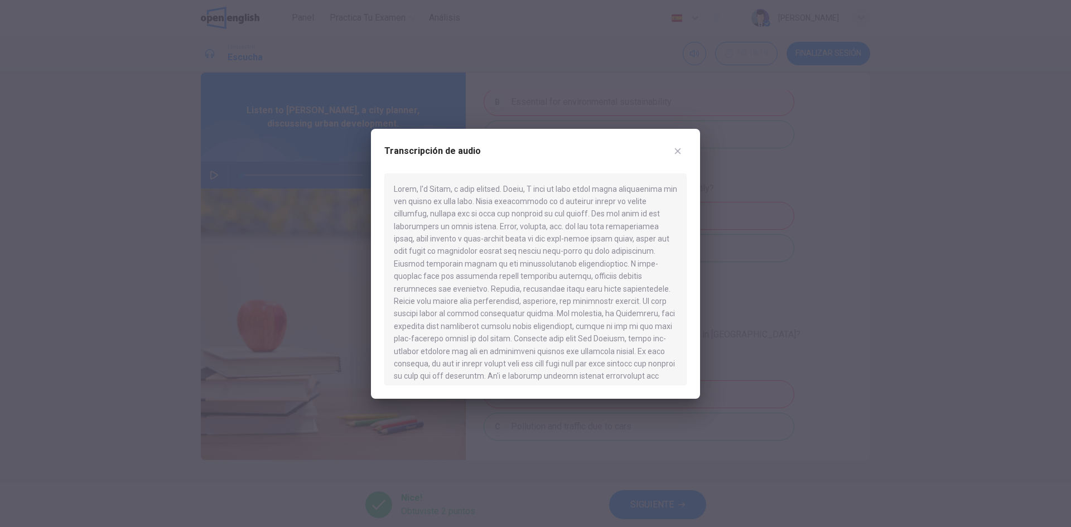
click at [793, 228] on div at bounding box center [535, 263] width 1071 height 527
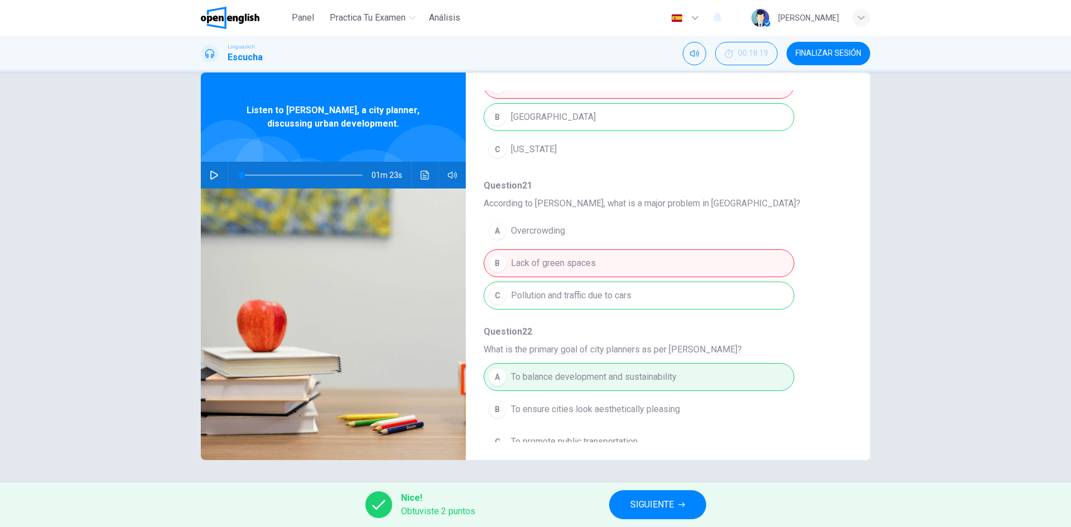
scroll to position [482, 0]
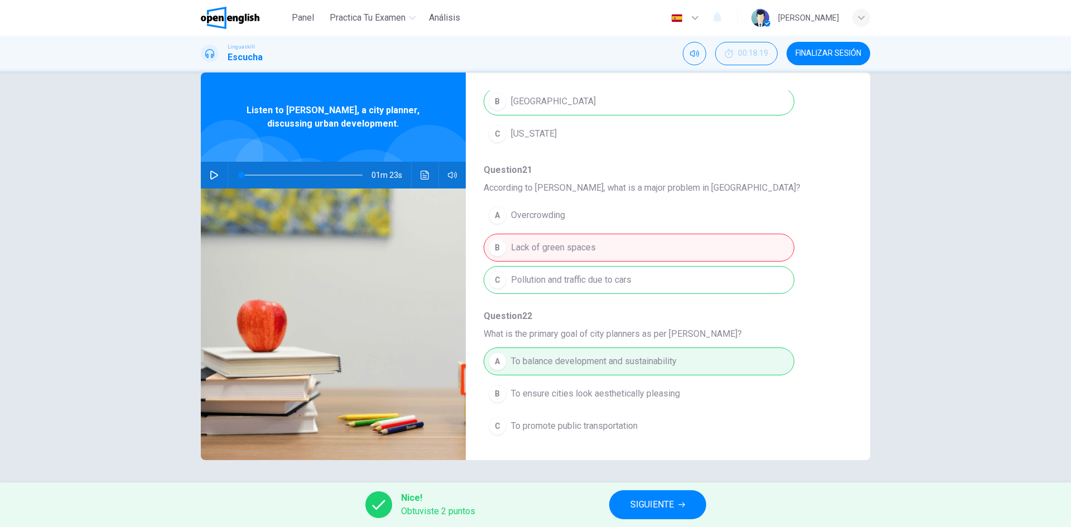
click at [673, 502] on span "SIGUIENTE" at bounding box center [653, 505] width 44 height 16
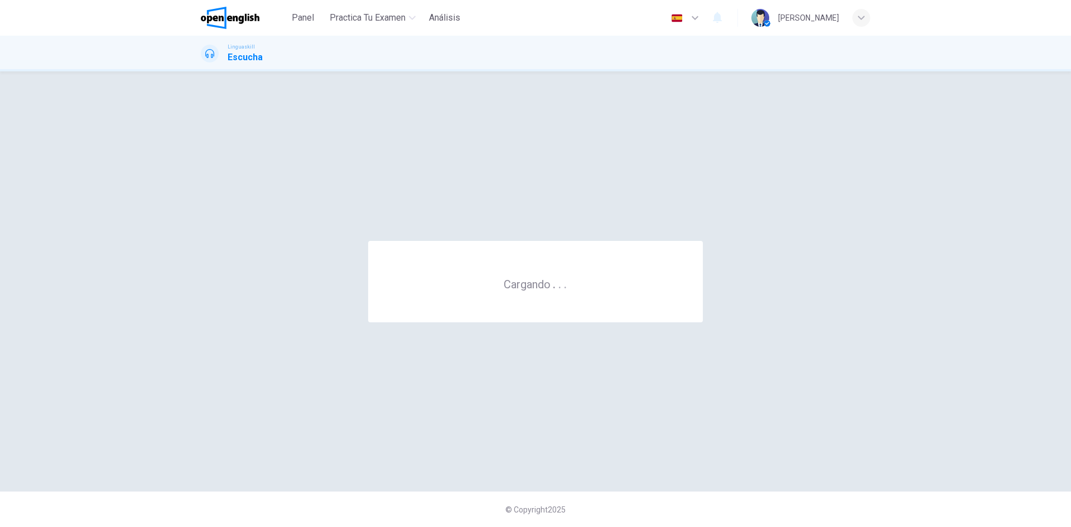
scroll to position [0, 0]
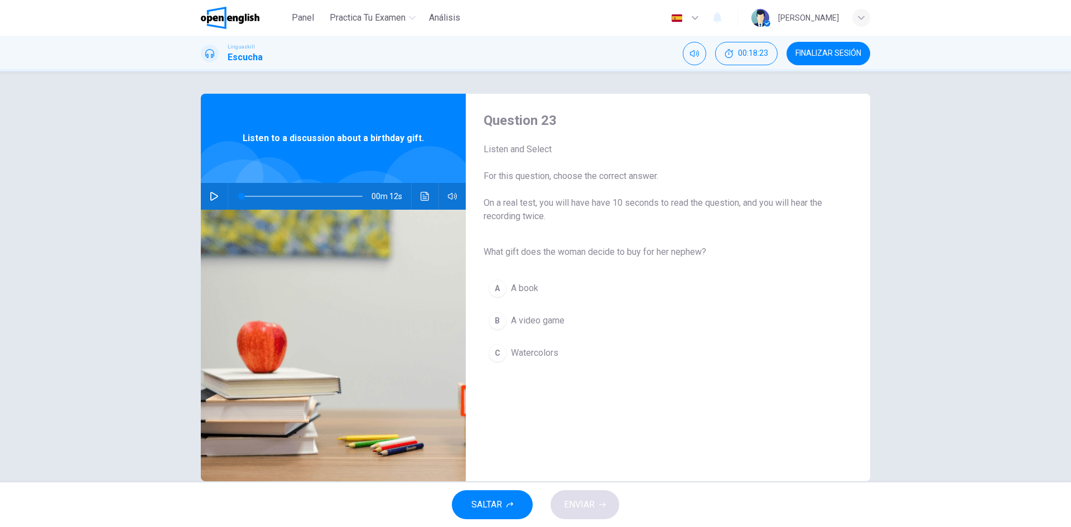
click at [212, 190] on button "button" at bounding box center [214, 196] width 18 height 27
click at [213, 198] on icon "button" at bounding box center [214, 196] width 6 height 7
drag, startPoint x: 254, startPoint y: 196, endPoint x: 220, endPoint y: 197, distance: 34.6
click at [221, 197] on div "00m 12s" at bounding box center [333, 196] width 265 height 27
click at [213, 198] on icon "button" at bounding box center [214, 196] width 8 height 9
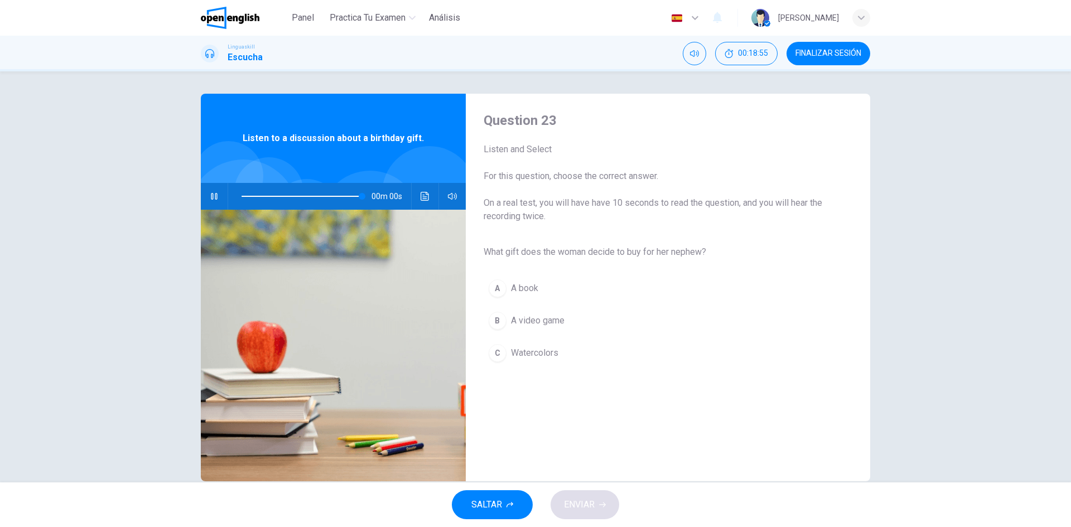
type input "*"
click at [539, 359] on span "Watercolors" at bounding box center [534, 352] width 47 height 13
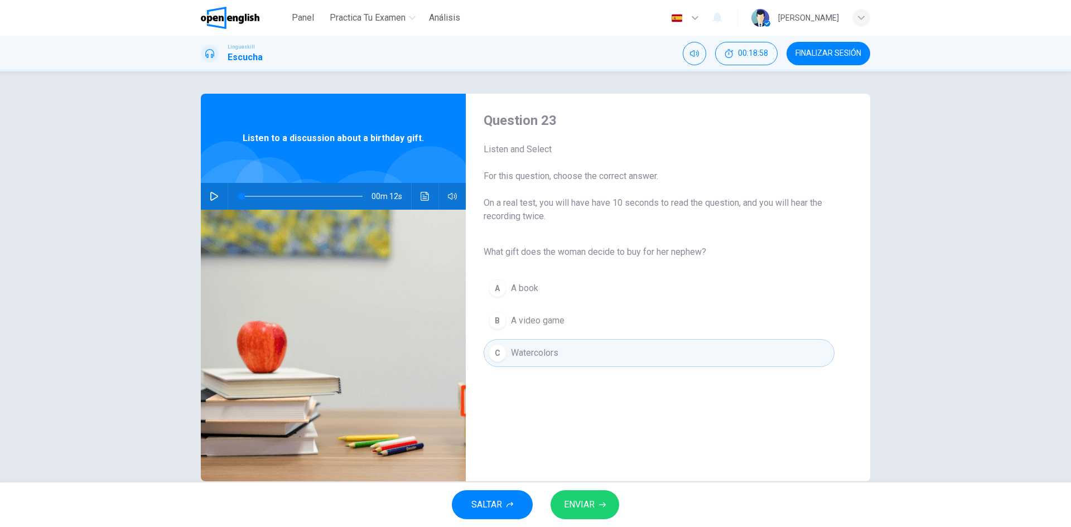
click at [582, 500] on span "ENVIAR" at bounding box center [579, 505] width 31 height 16
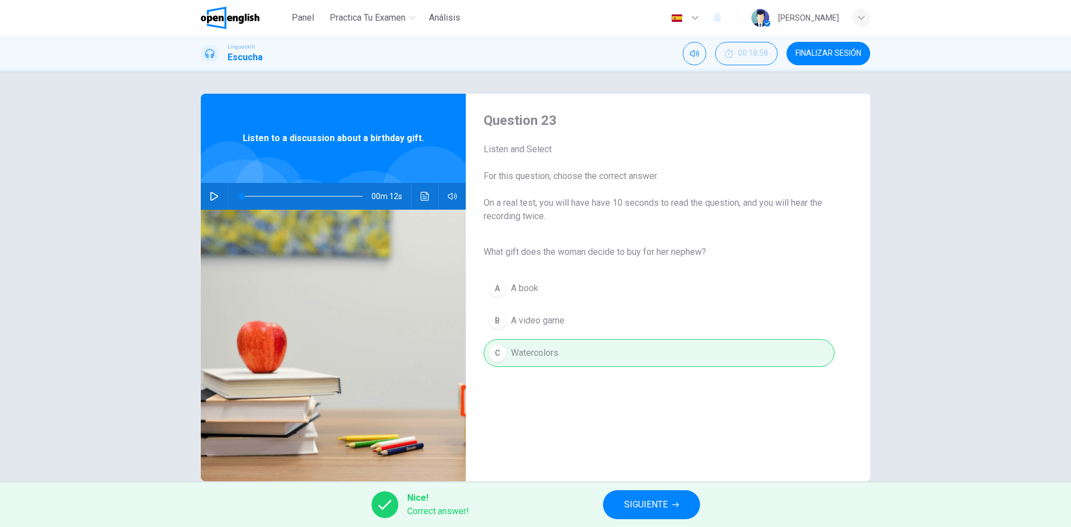
click at [649, 511] on span "SIGUIENTE" at bounding box center [646, 505] width 44 height 16
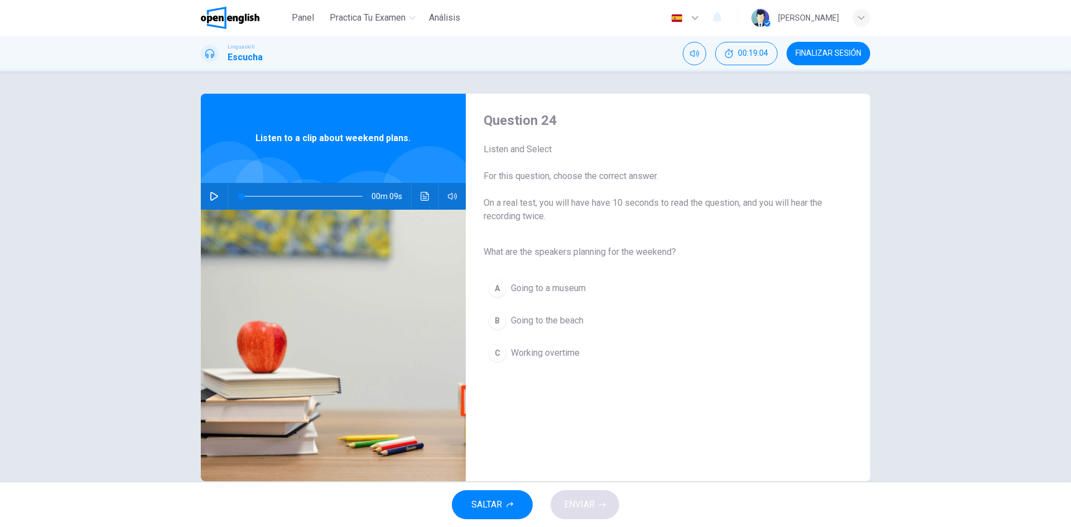
click at [210, 199] on icon "button" at bounding box center [214, 196] width 9 height 9
type input "*"
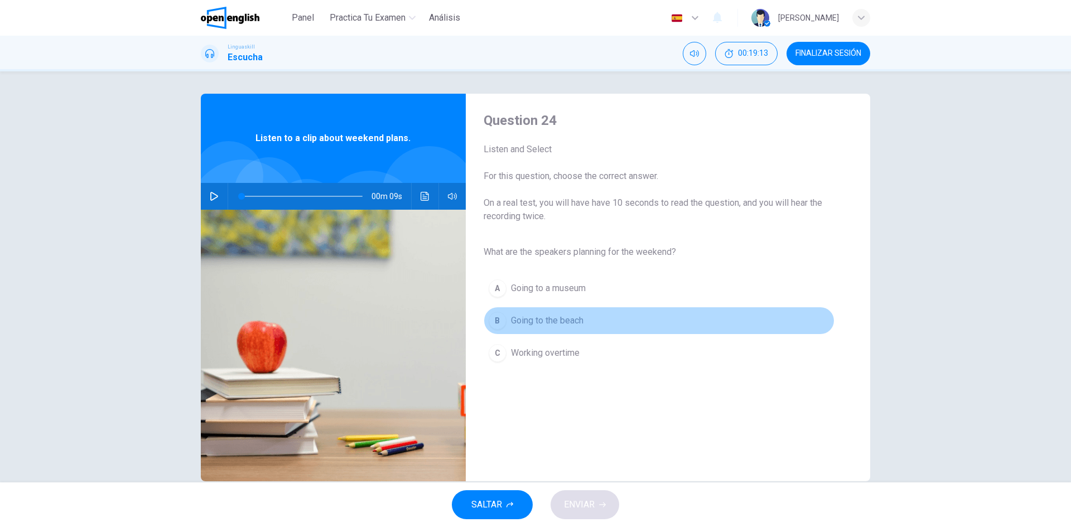
click at [573, 323] on span "Going to the beach" at bounding box center [547, 320] width 73 height 13
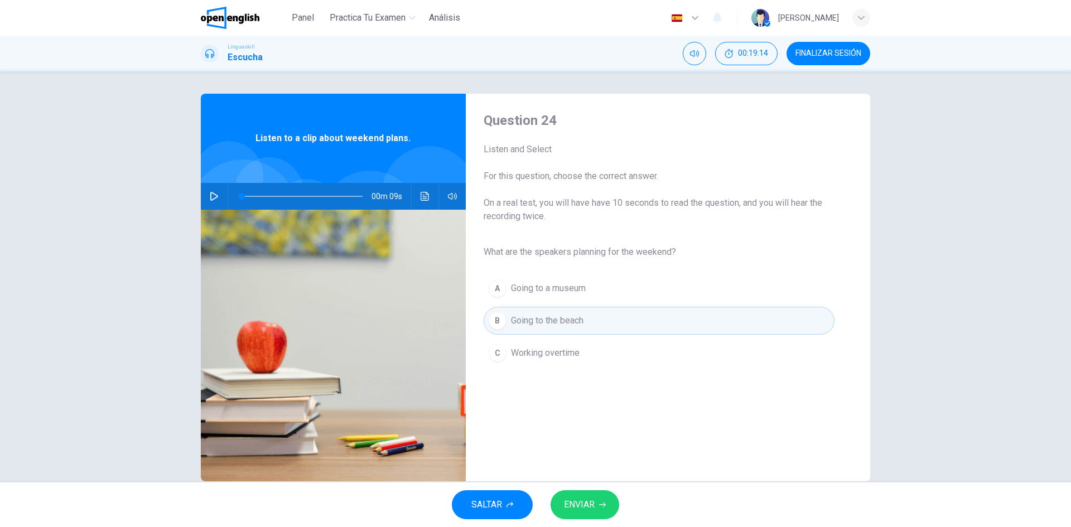
click at [602, 506] on icon "button" at bounding box center [602, 505] width 7 height 7
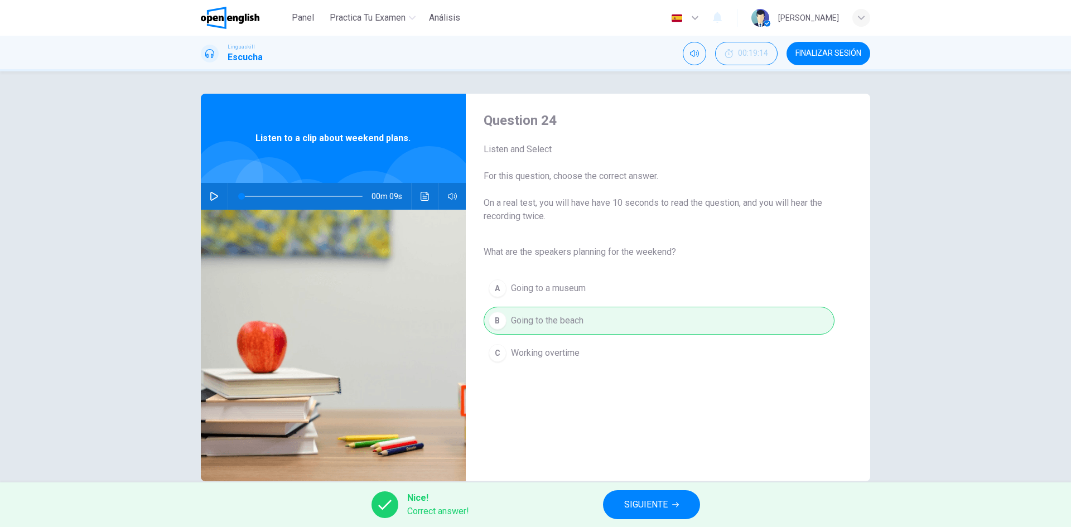
click at [622, 507] on button "SIGUIENTE" at bounding box center [651, 504] width 97 height 29
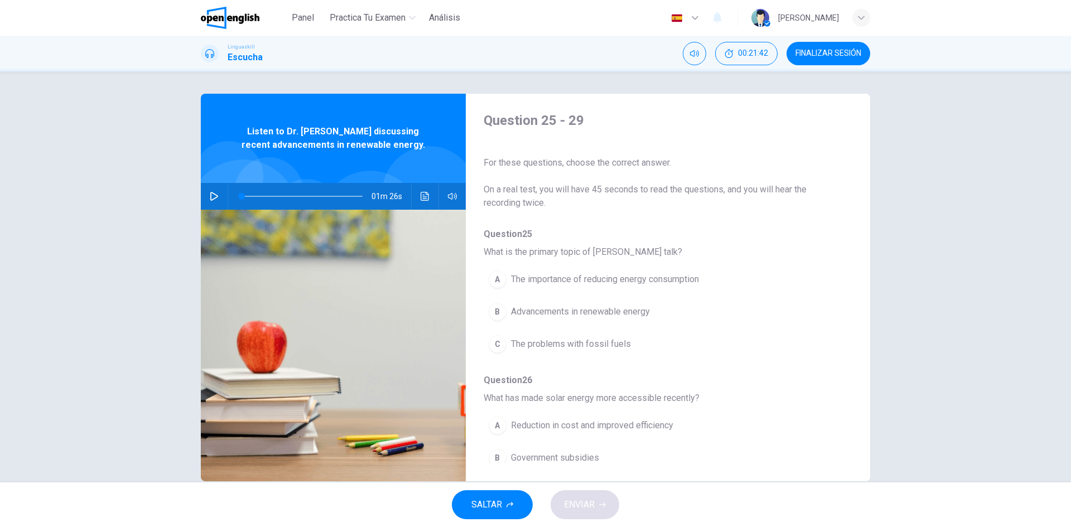
click at [210, 194] on icon "button" at bounding box center [214, 196] width 9 height 9
click at [422, 195] on icon "Haz clic para ver la transcripción del audio" at bounding box center [425, 196] width 9 height 9
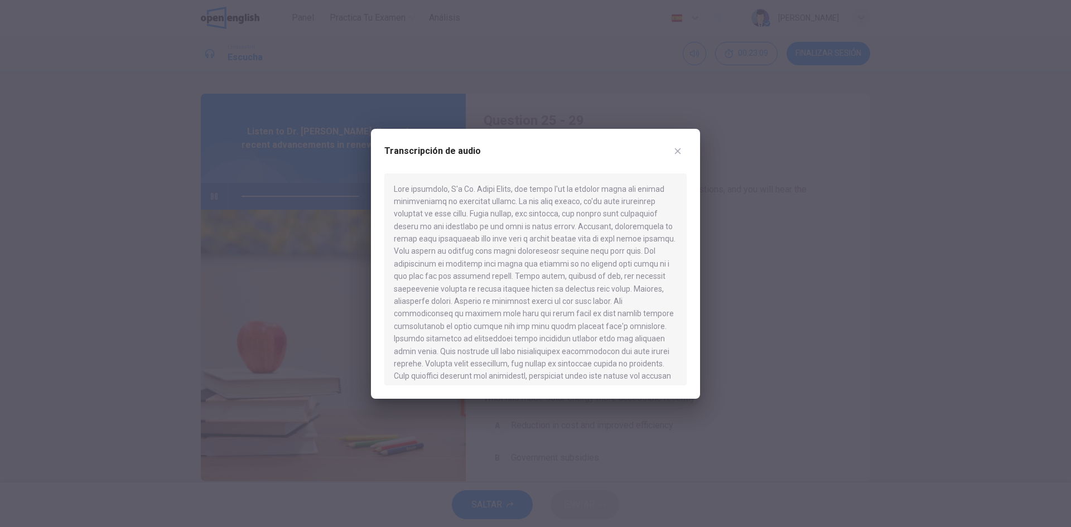
type input "*"
click at [678, 148] on icon "button" at bounding box center [677, 151] width 9 height 9
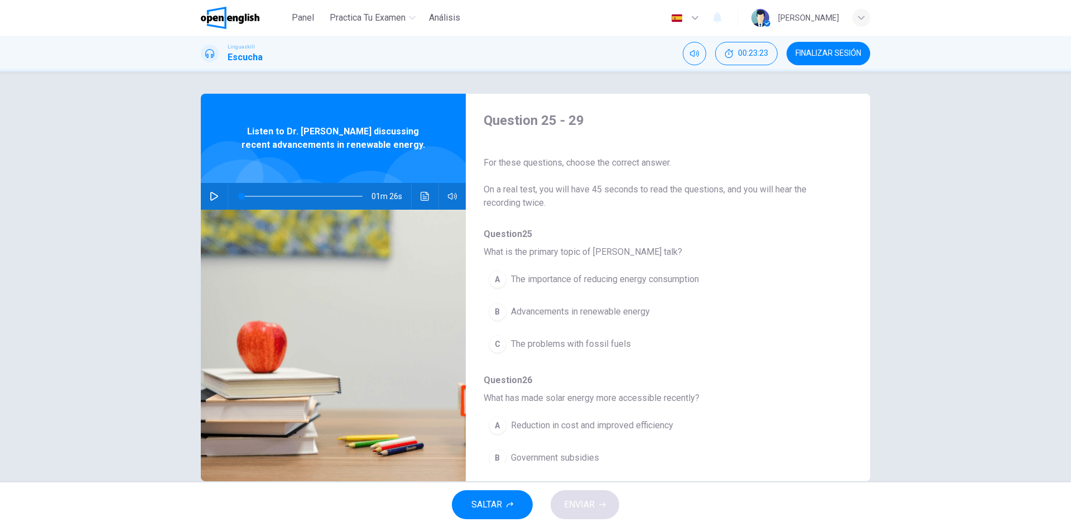
click at [502, 307] on div "B" at bounding box center [498, 312] width 18 height 18
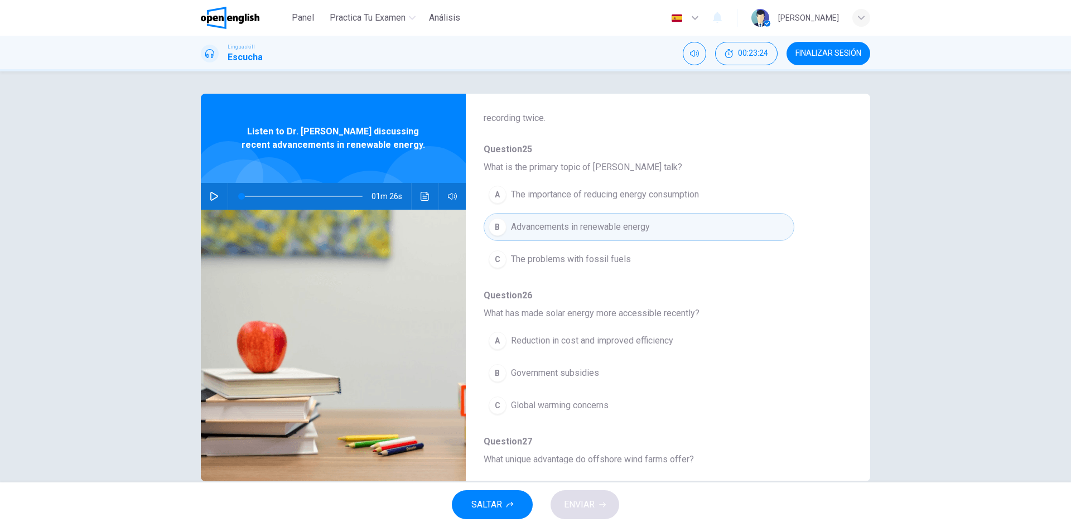
scroll to position [112, 0]
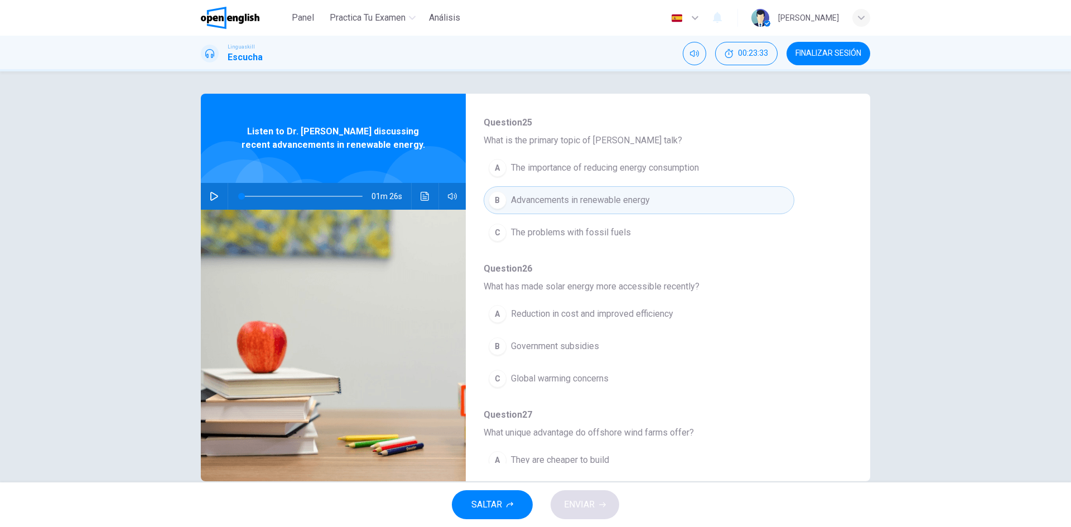
click at [673, 319] on button "A Reduction in cost and improved efficiency" at bounding box center [639, 314] width 311 height 28
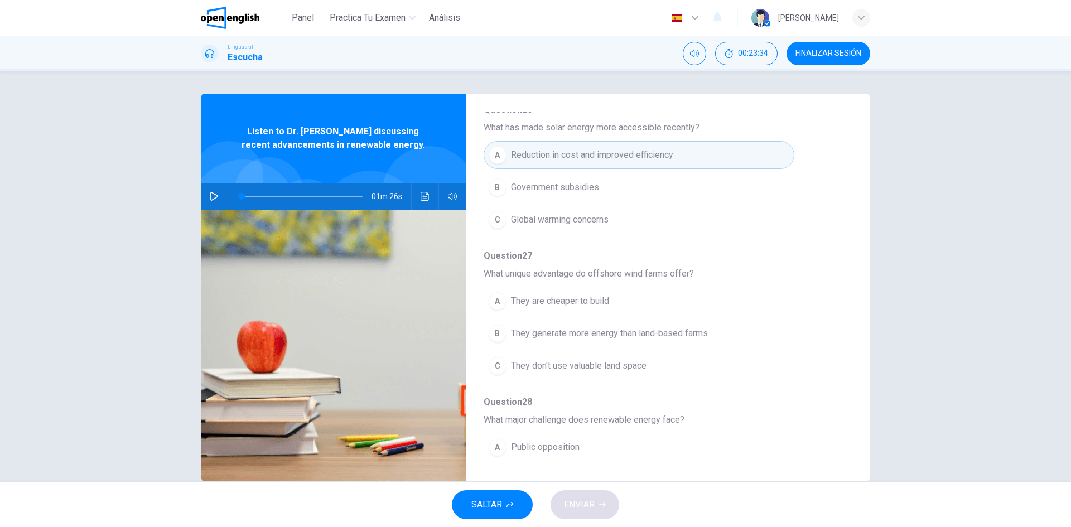
scroll to position [279, 0]
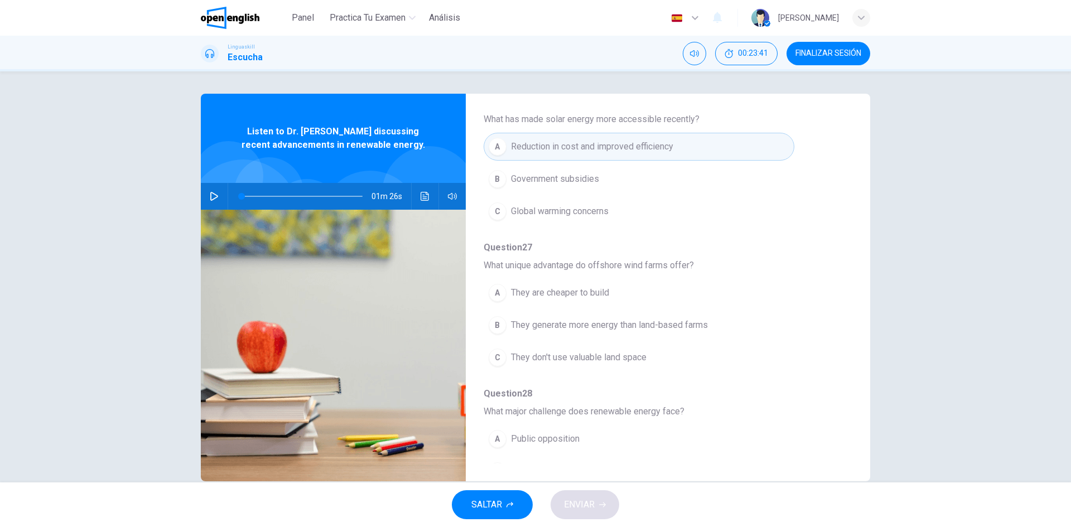
click at [663, 317] on button "B They generate more energy than land-based farms" at bounding box center [639, 325] width 311 height 28
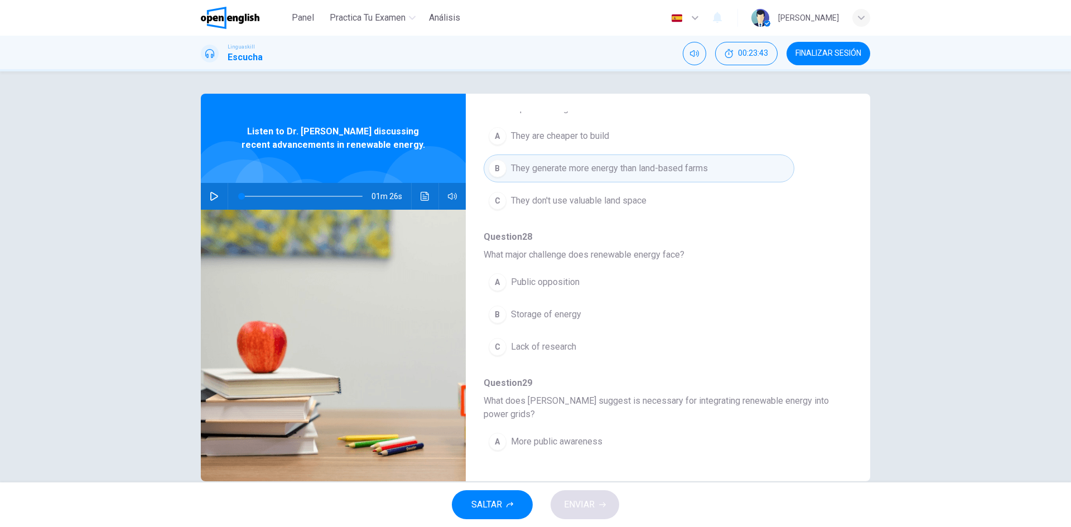
scroll to position [446, 0]
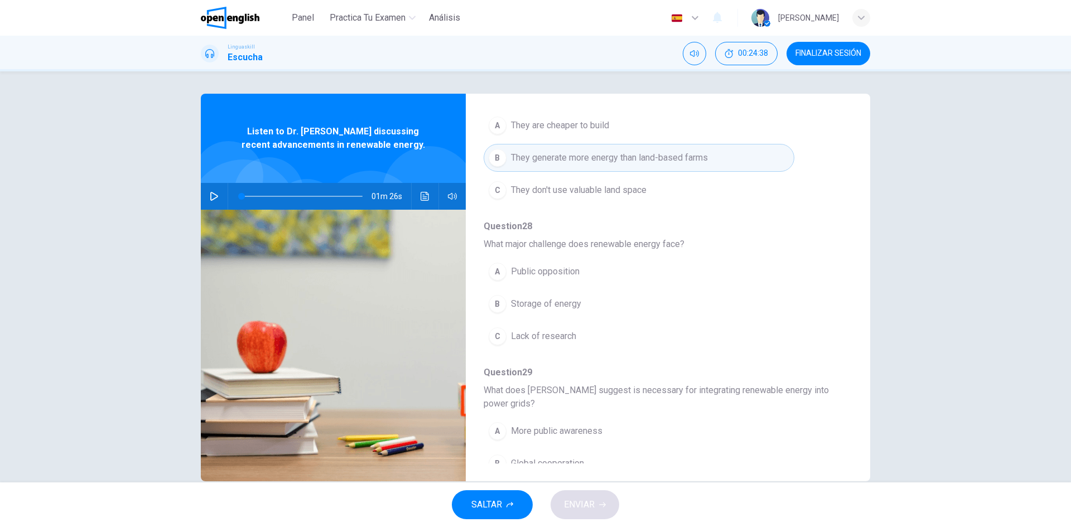
click at [576, 297] on span "Storage of energy" at bounding box center [546, 303] width 70 height 13
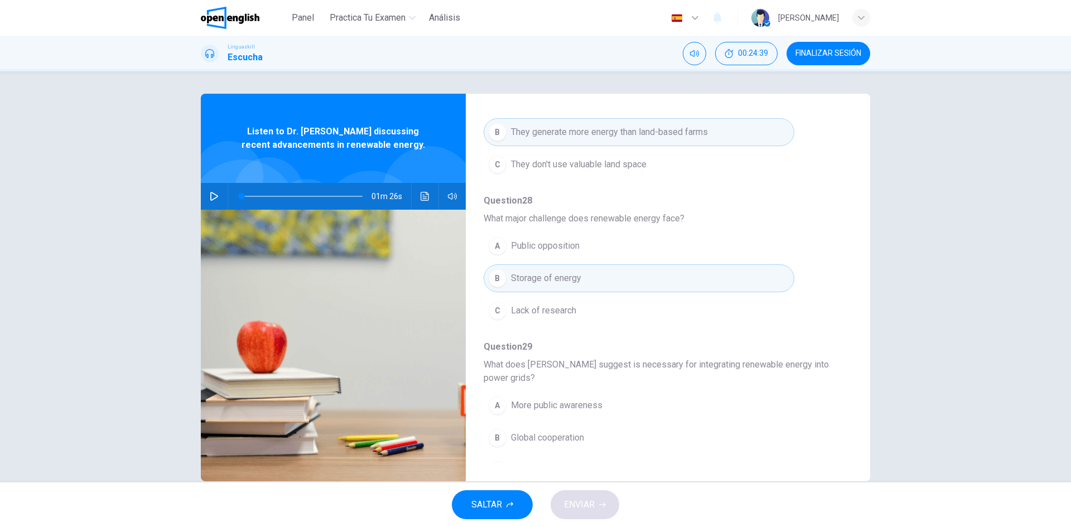
scroll to position [495, 0]
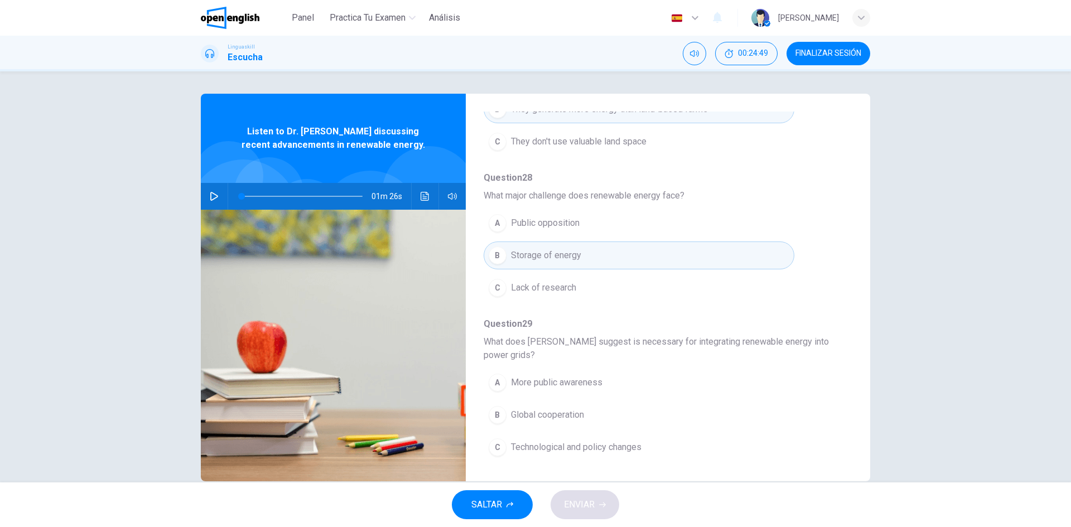
click at [654, 445] on button "C Technological and policy changes" at bounding box center [639, 448] width 311 height 28
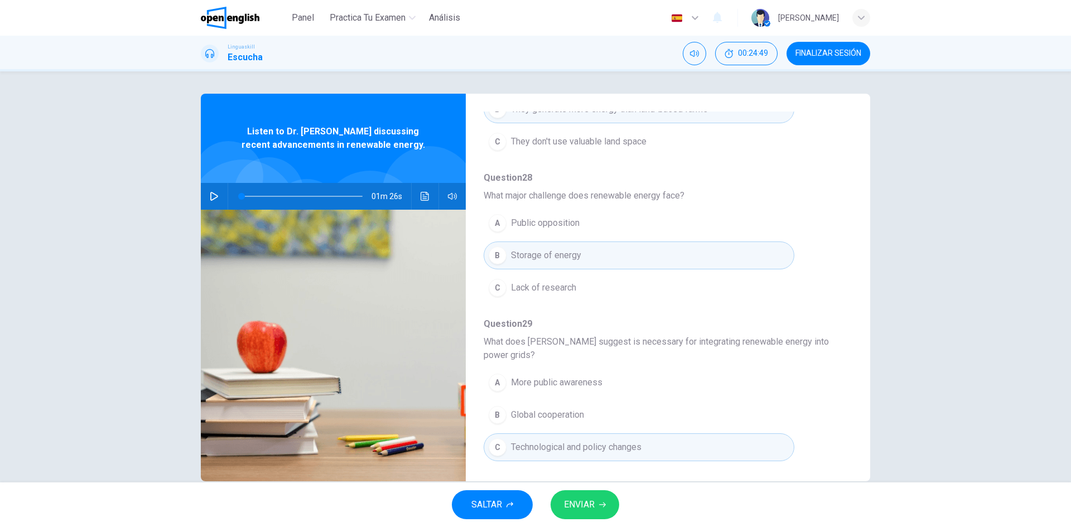
click at [586, 499] on span "ENVIAR" at bounding box center [579, 505] width 31 height 16
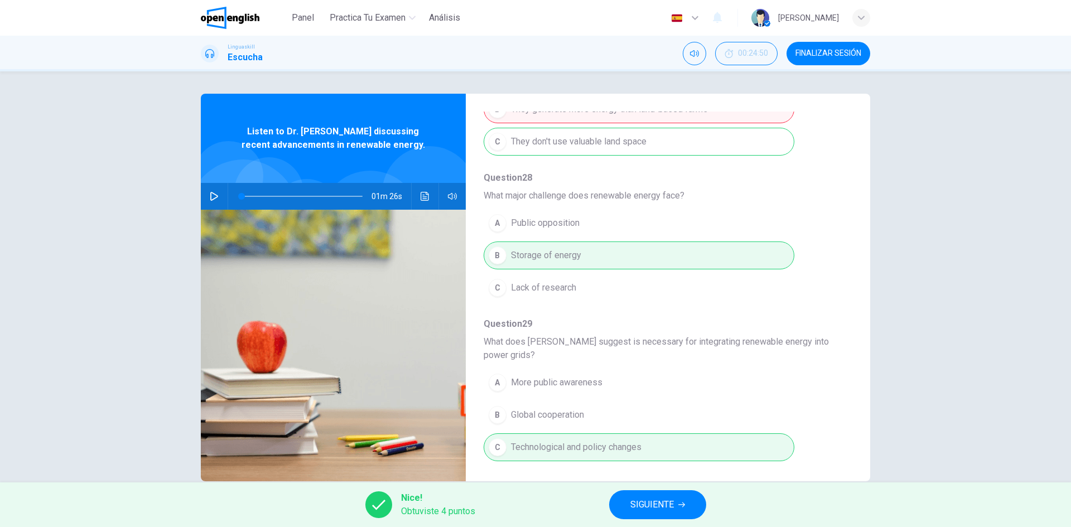
click at [672, 500] on span "SIGUIENTE" at bounding box center [653, 505] width 44 height 16
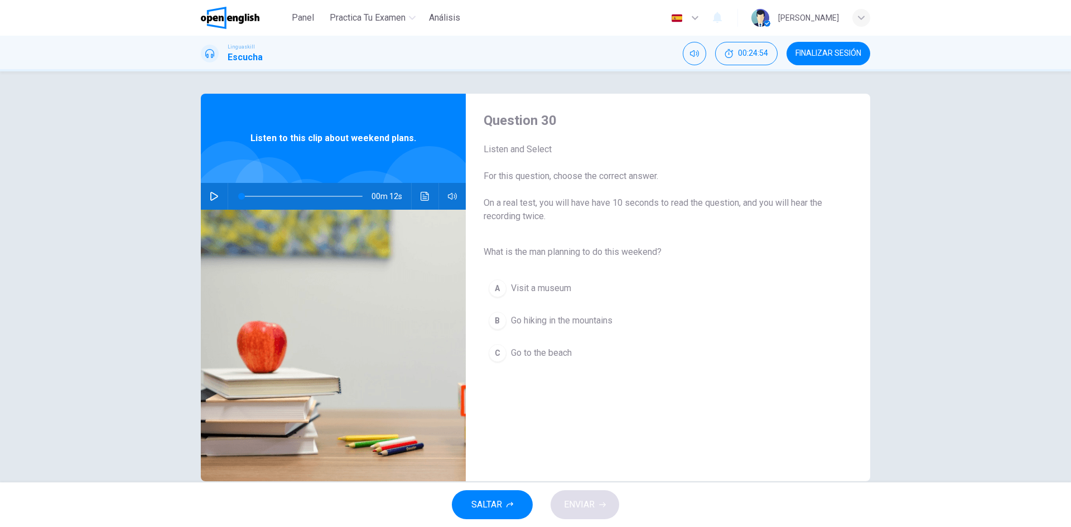
click at [210, 195] on icon "button" at bounding box center [214, 196] width 9 height 9
type input "*"
click at [631, 323] on button "B Go hiking in the mountains" at bounding box center [659, 321] width 351 height 28
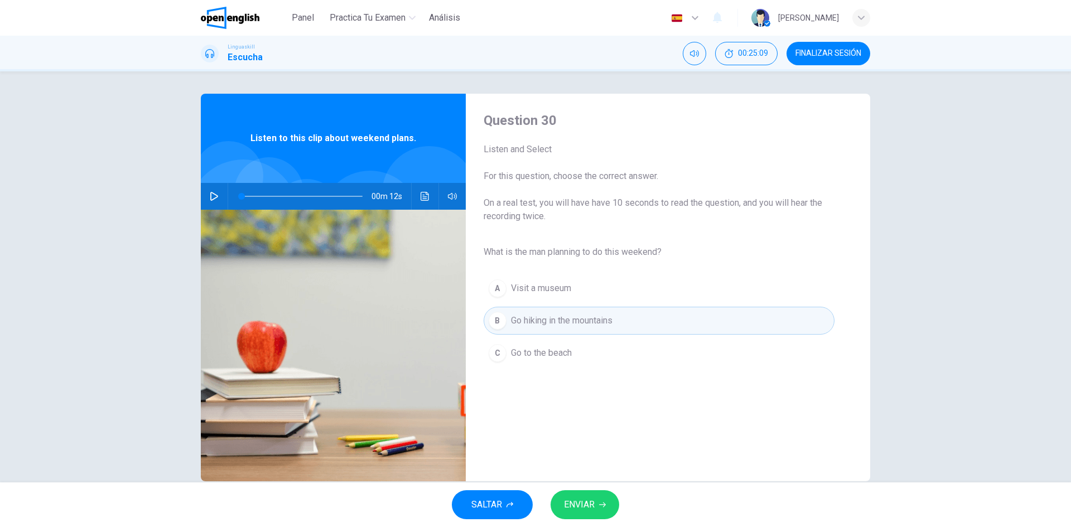
click at [593, 498] on span "ENVIAR" at bounding box center [579, 505] width 31 height 16
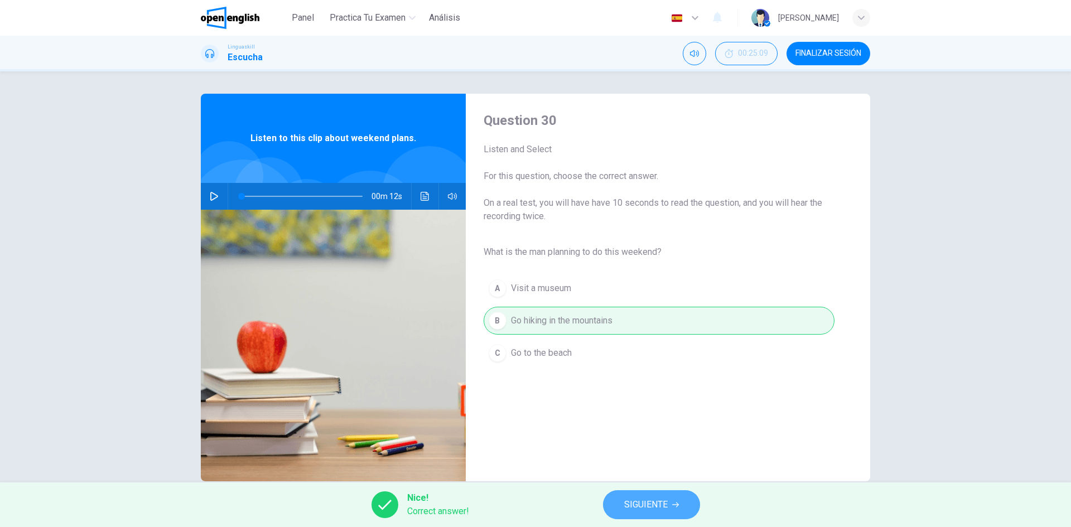
click at [624, 512] on span "SIGUIENTE" at bounding box center [646, 505] width 44 height 16
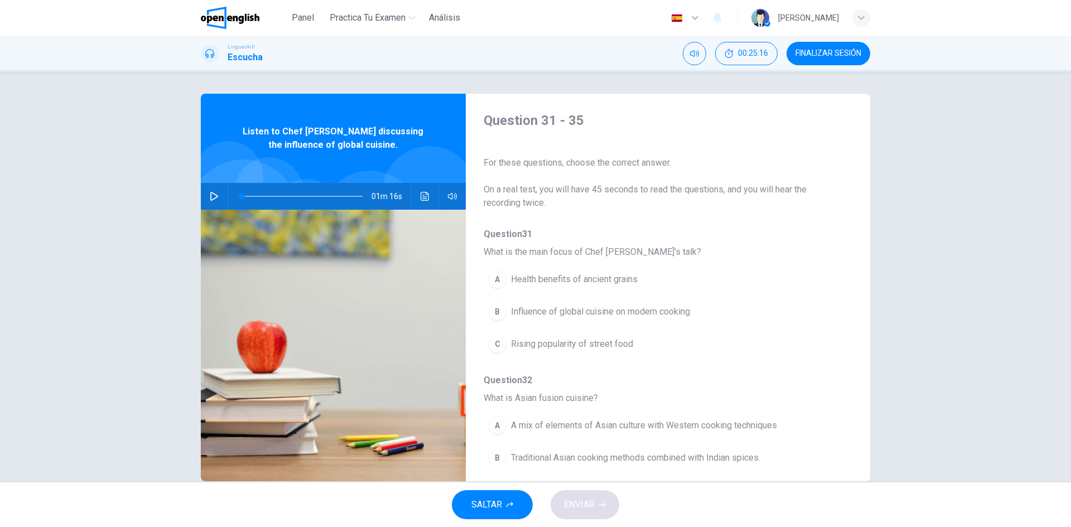
click at [216, 195] on button "button" at bounding box center [214, 196] width 18 height 27
click at [423, 198] on icon "Haz clic para ver la transcripción del audio" at bounding box center [425, 196] width 9 height 9
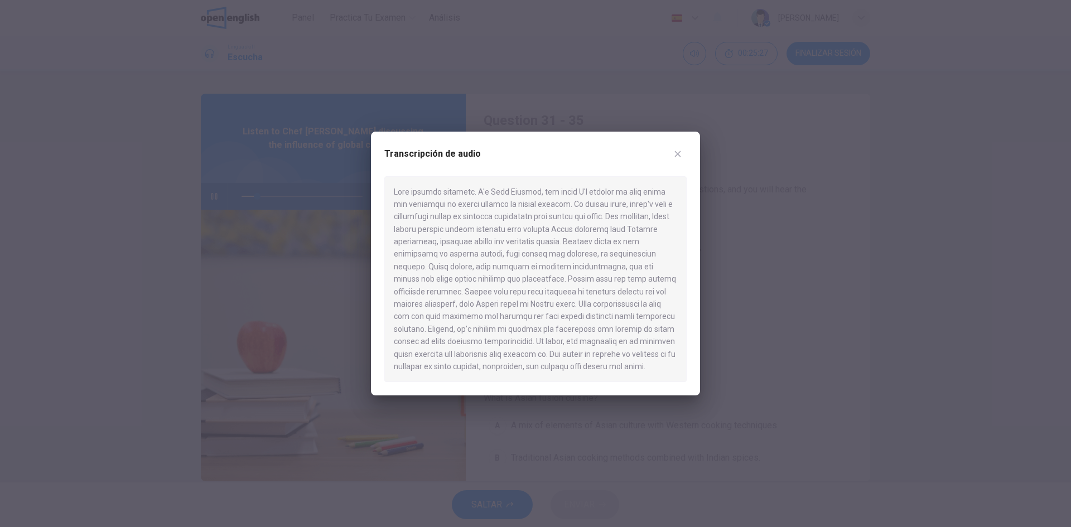
click at [680, 153] on icon "button" at bounding box center [677, 154] width 9 height 9
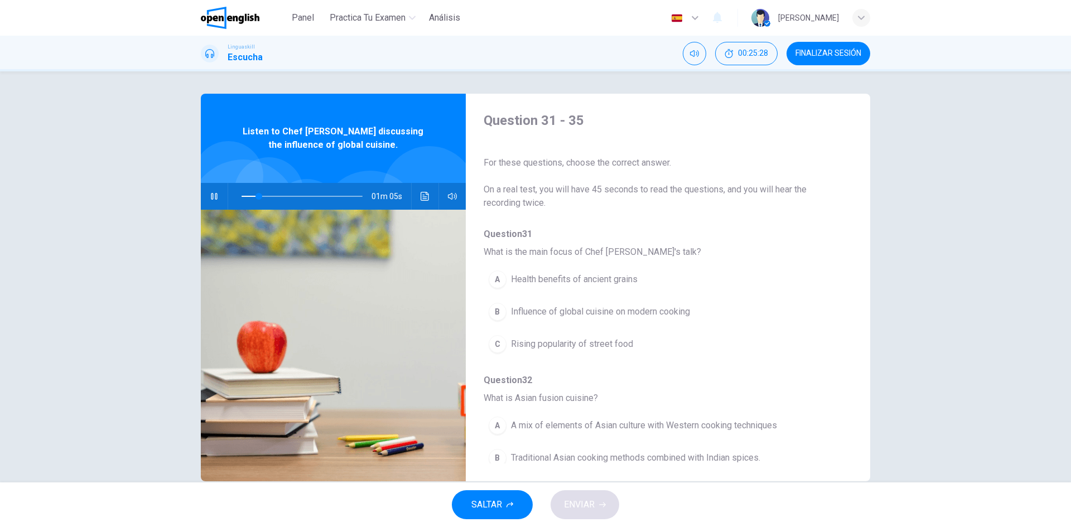
click at [211, 193] on icon "button" at bounding box center [214, 196] width 9 height 9
click at [422, 202] on button "Haz clic para ver la transcripción del audio" at bounding box center [425, 196] width 18 height 27
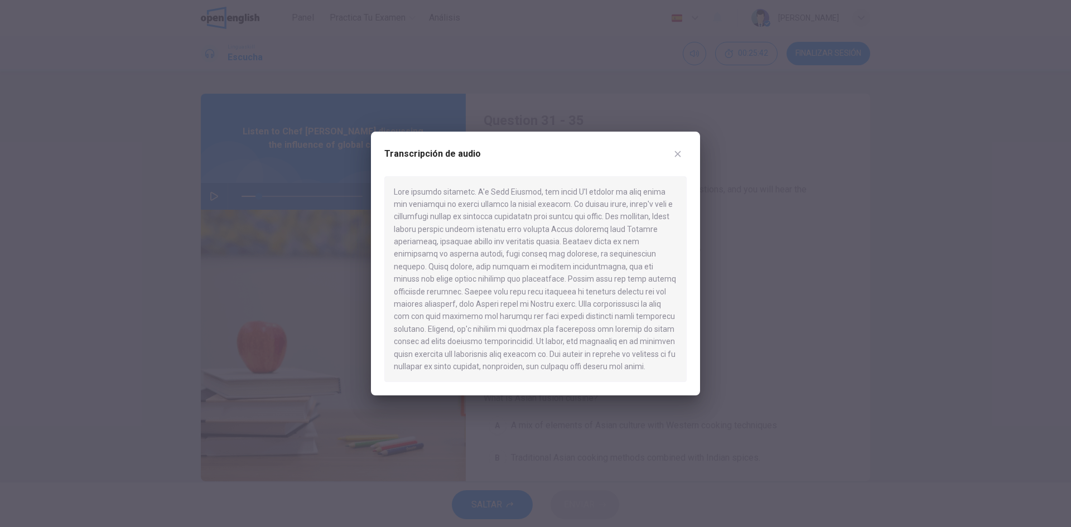
drag, startPoint x: 465, startPoint y: 206, endPoint x: 489, endPoint y: 201, distance: 24.4
click at [489, 201] on div at bounding box center [535, 279] width 302 height 206
click at [697, 227] on div "Transcripción de audio" at bounding box center [535, 264] width 329 height 264
click at [678, 155] on icon "button" at bounding box center [677, 154] width 9 height 9
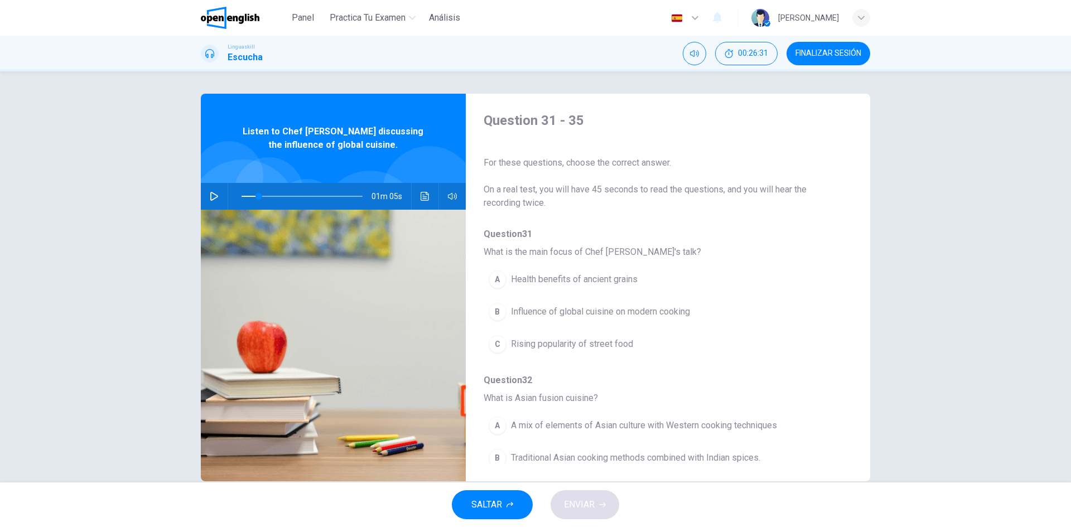
drag, startPoint x: 194, startPoint y: 202, endPoint x: 204, endPoint y: 198, distance: 11.0
click at [195, 201] on div "Question 31 - 35 For these questions, choose the correct answer. On a real test…" at bounding box center [535, 288] width 705 height 388
click at [210, 197] on icon "button" at bounding box center [214, 196] width 9 height 9
click at [426, 196] on icon "Haz clic para ver la transcripción del audio" at bounding box center [425, 196] width 9 height 9
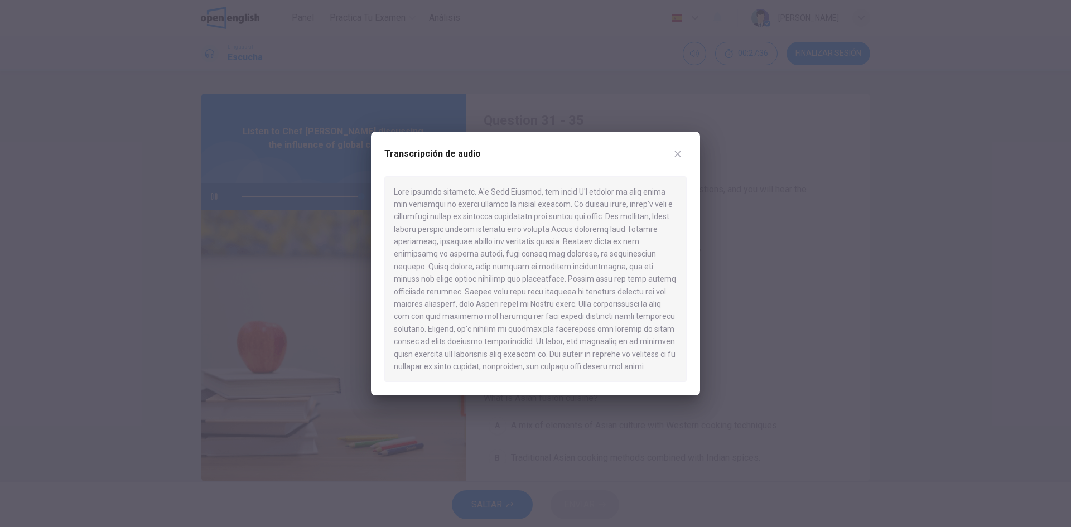
type input "*"
click at [676, 156] on icon "button" at bounding box center [677, 154] width 9 height 9
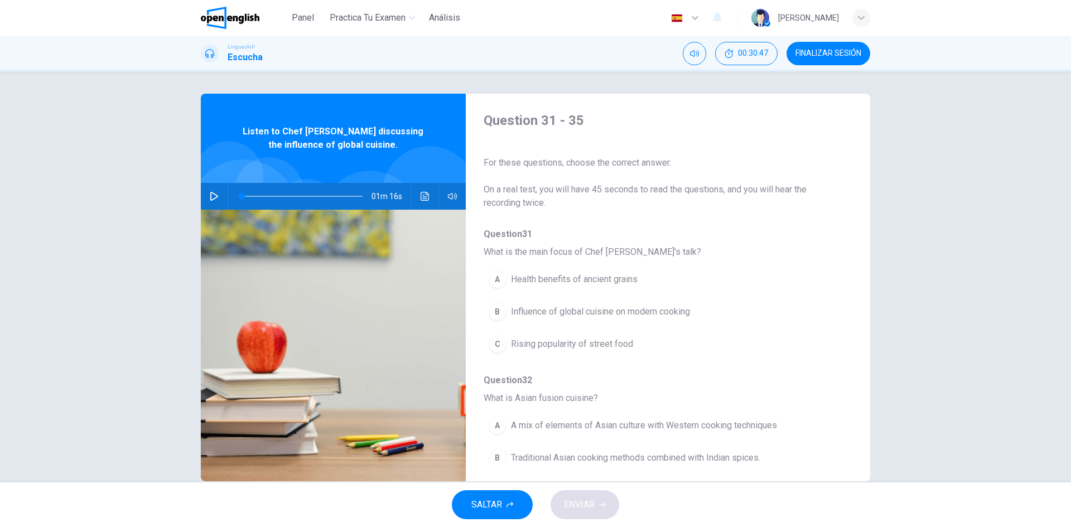
click at [862, 56] on button "FINALIZAR SESIÓN" at bounding box center [829, 53] width 84 height 23
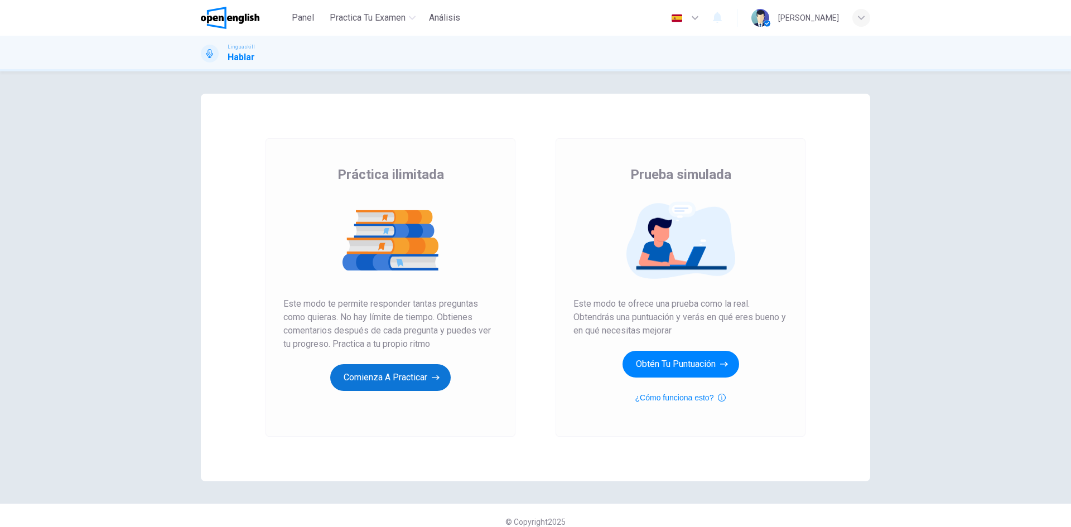
click at [407, 379] on button "Comienza a practicar" at bounding box center [390, 377] width 121 height 27
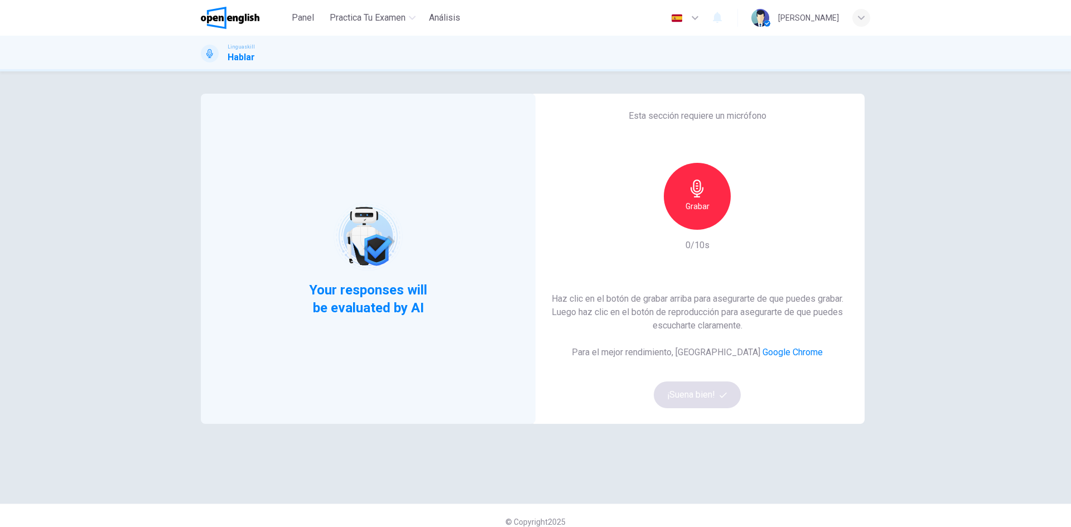
click at [705, 201] on h6 "Grabar" at bounding box center [698, 206] width 24 height 13
click at [702, 205] on h6 "Detener" at bounding box center [698, 206] width 28 height 13
click at [740, 225] on div "button" at bounding box center [749, 221] width 18 height 18
click at [708, 206] on div "Grabar" at bounding box center [697, 196] width 67 height 67
click at [706, 199] on div "Detener" at bounding box center [697, 196] width 67 height 67
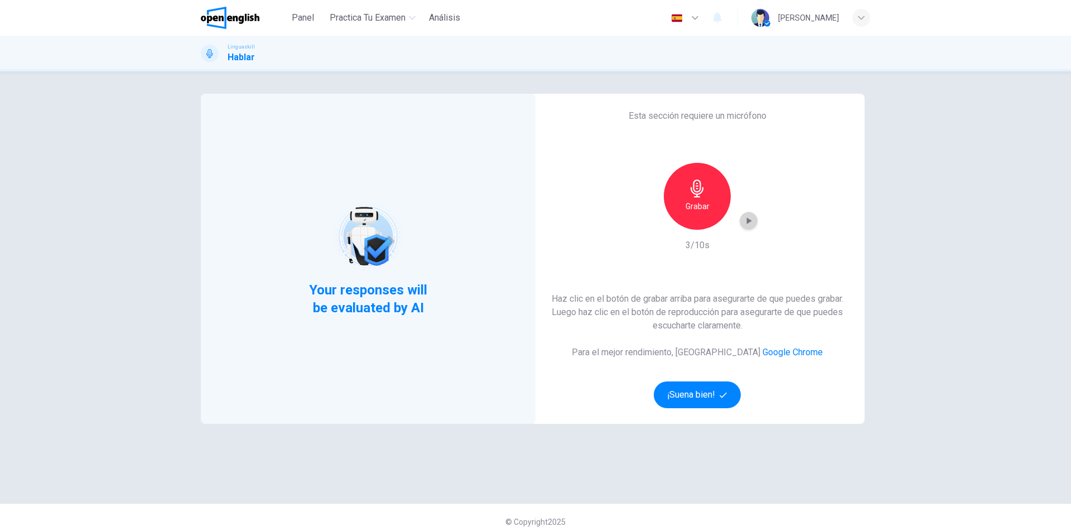
click at [747, 217] on icon "button" at bounding box center [748, 220] width 11 height 11
click at [708, 394] on button "¡Suena bien!" at bounding box center [697, 395] width 87 height 27
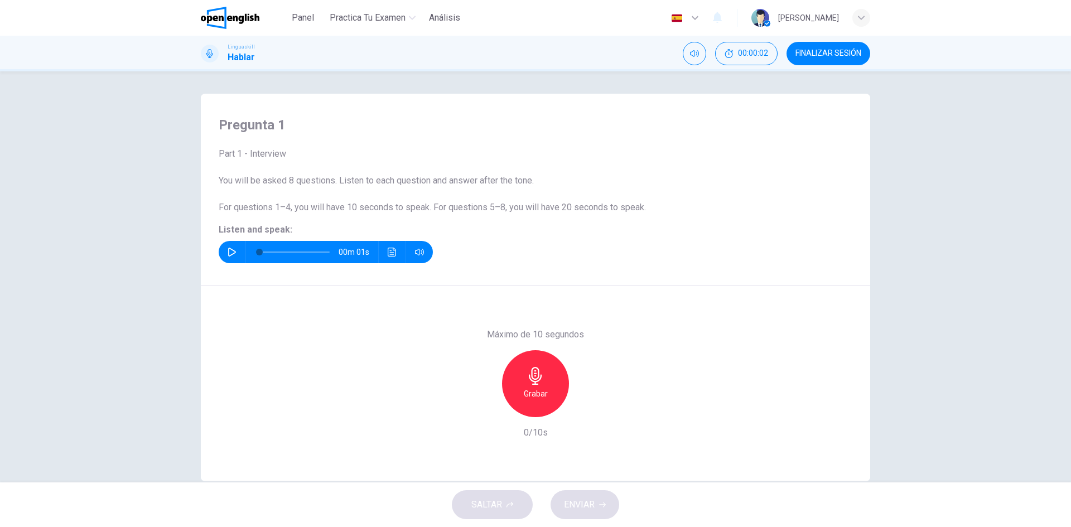
click at [232, 252] on icon "button" at bounding box center [232, 252] width 9 height 9
type input "*"
click at [388, 253] on icon "Haz clic para ver la transcripción del audio" at bounding box center [392, 252] width 8 height 9
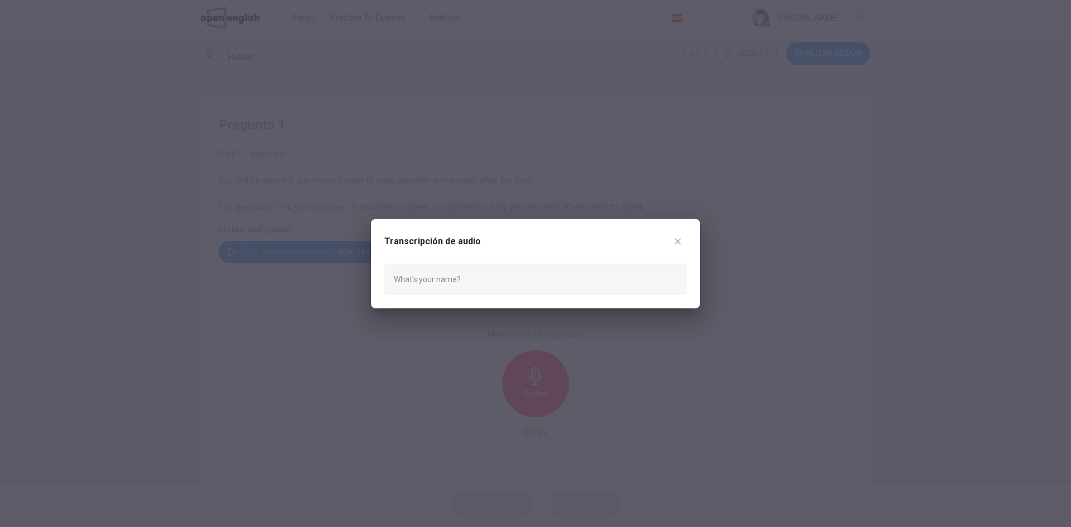
click at [681, 239] on icon "button" at bounding box center [678, 241] width 6 height 6
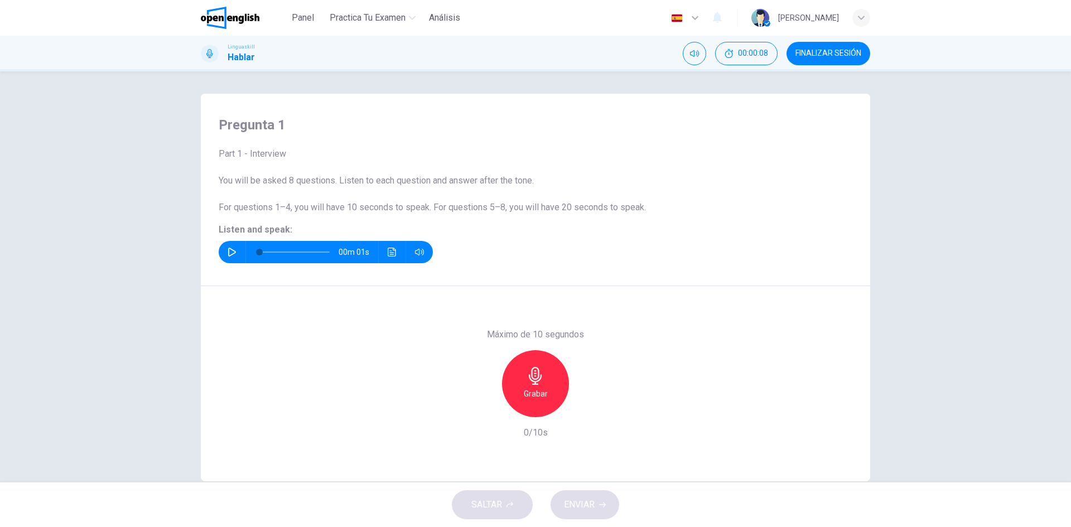
click at [541, 385] on div "Grabar" at bounding box center [535, 383] width 67 height 67
click at [543, 389] on h6 "Detener" at bounding box center [536, 393] width 28 height 13
click at [584, 412] on icon "button" at bounding box center [586, 408] width 11 height 11
click at [580, 508] on span "ENVIAR" at bounding box center [579, 505] width 31 height 16
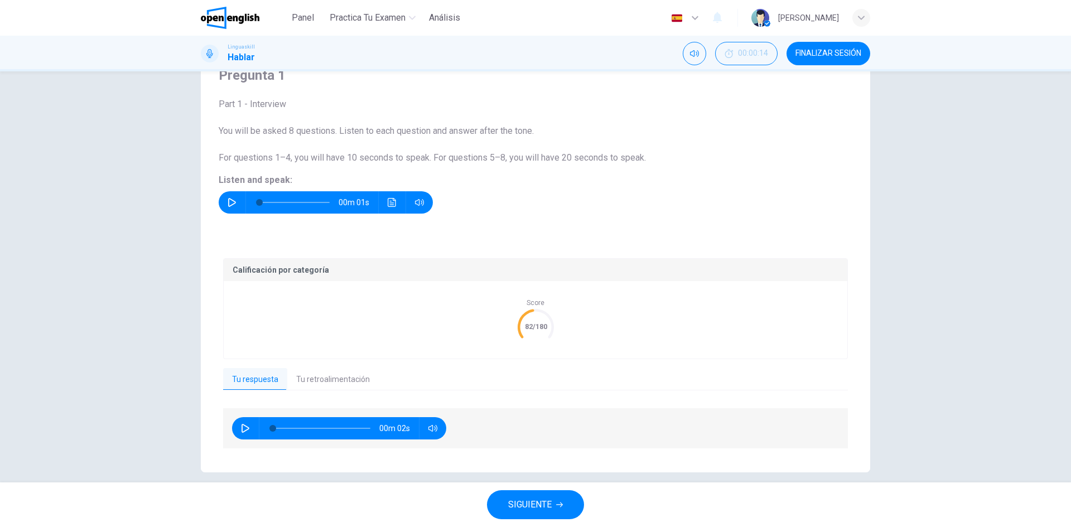
scroll to position [62, 0]
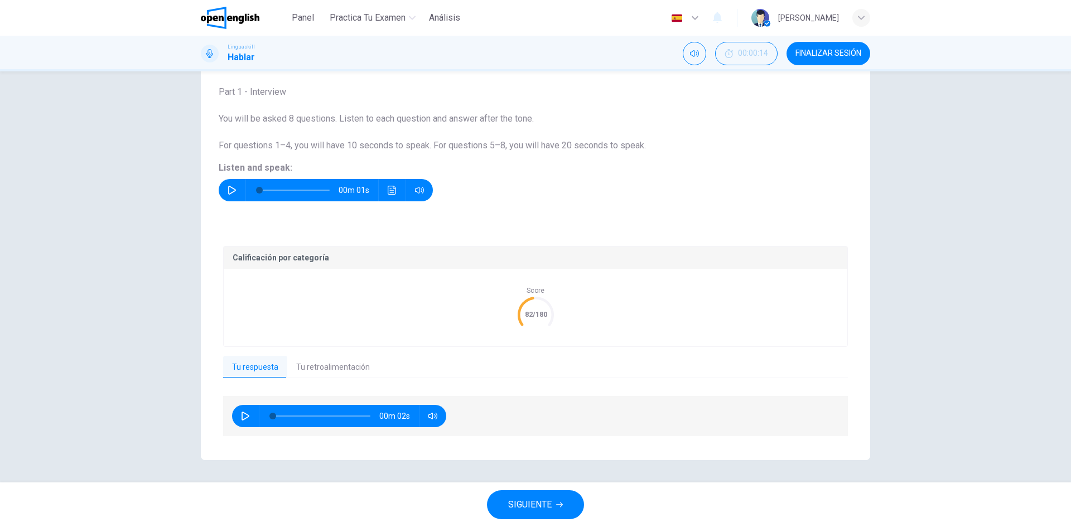
click at [240, 411] on button "button" at bounding box center [246, 416] width 18 height 22
type input "*"
click at [537, 499] on span "SIGUIENTE" at bounding box center [530, 505] width 44 height 16
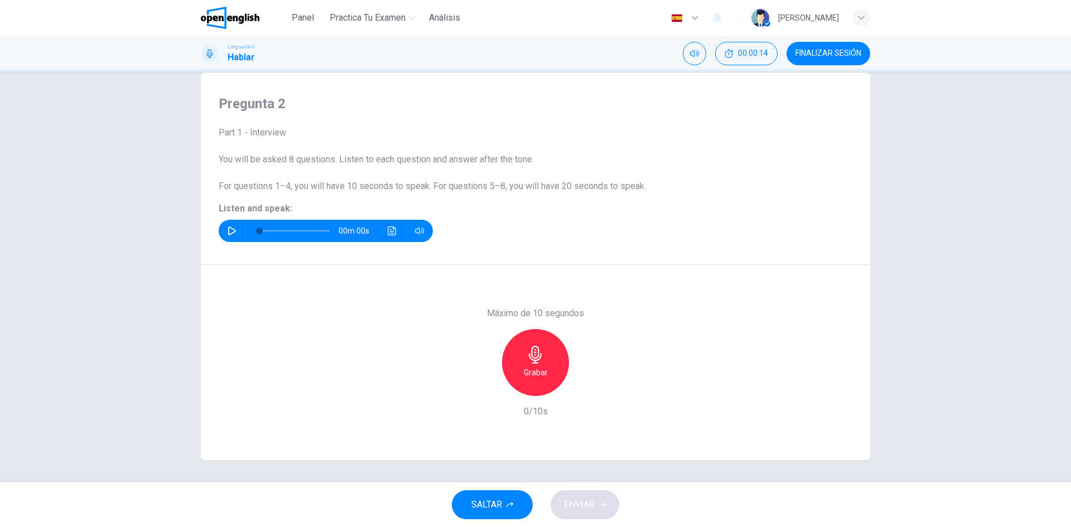
scroll to position [21, 0]
click at [228, 236] on button "button" at bounding box center [232, 231] width 18 height 22
click at [388, 232] on icon "Haz clic para ver la transcripción del audio" at bounding box center [392, 231] width 9 height 9
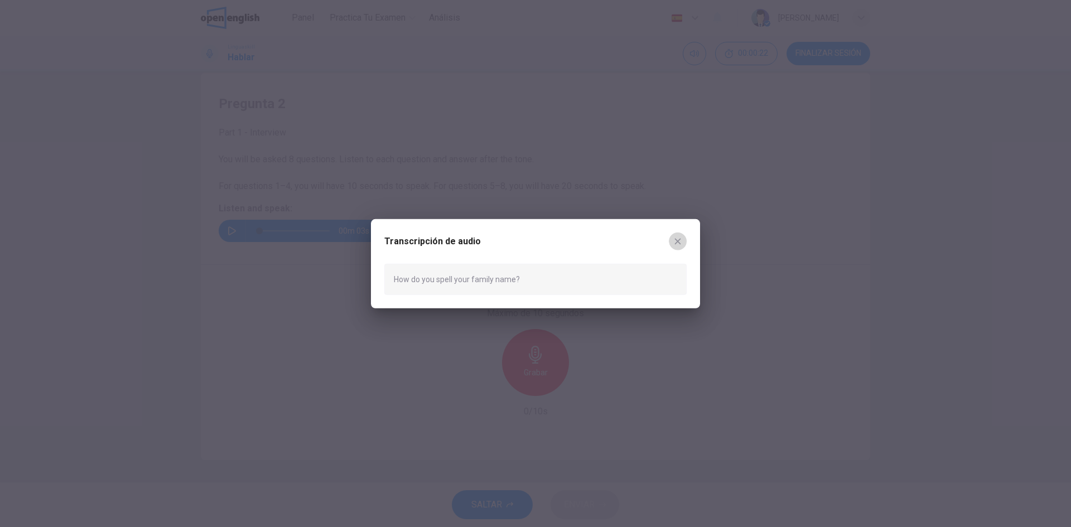
click at [676, 242] on icon "button" at bounding box center [677, 241] width 9 height 9
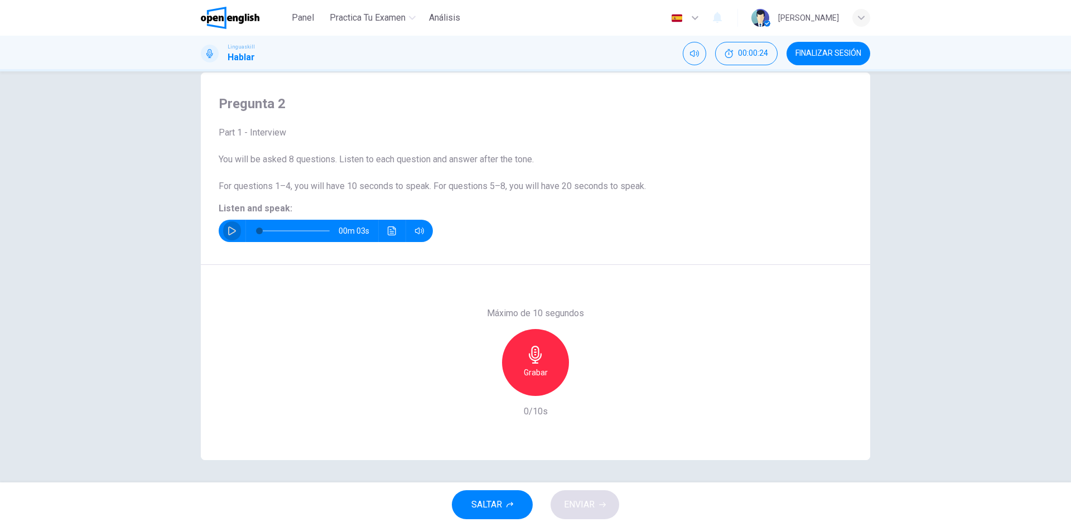
click at [235, 229] on button "button" at bounding box center [232, 231] width 18 height 22
click at [390, 228] on icon "Haz clic para ver la transcripción del audio" at bounding box center [392, 231] width 9 height 9
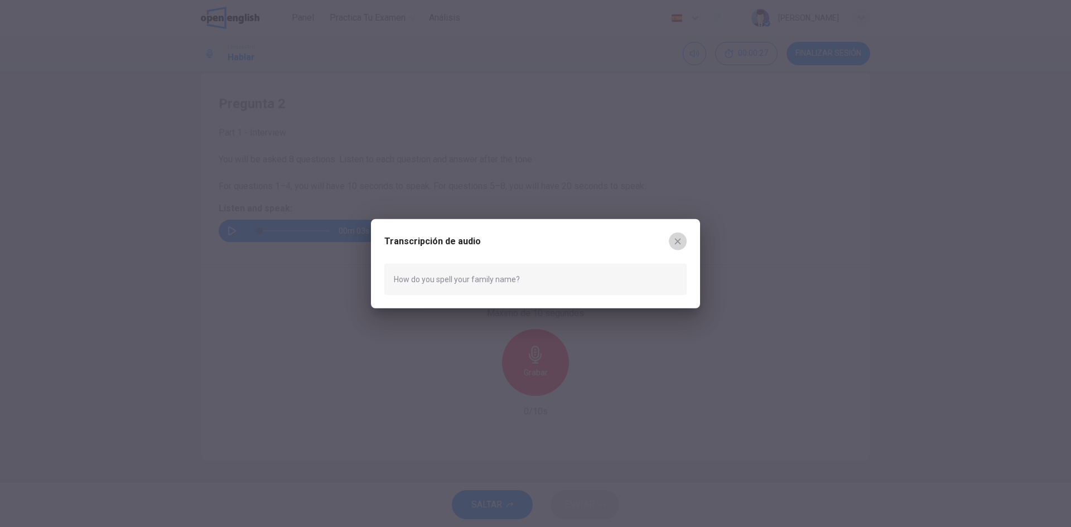
click at [677, 239] on icon "button" at bounding box center [677, 241] width 9 height 9
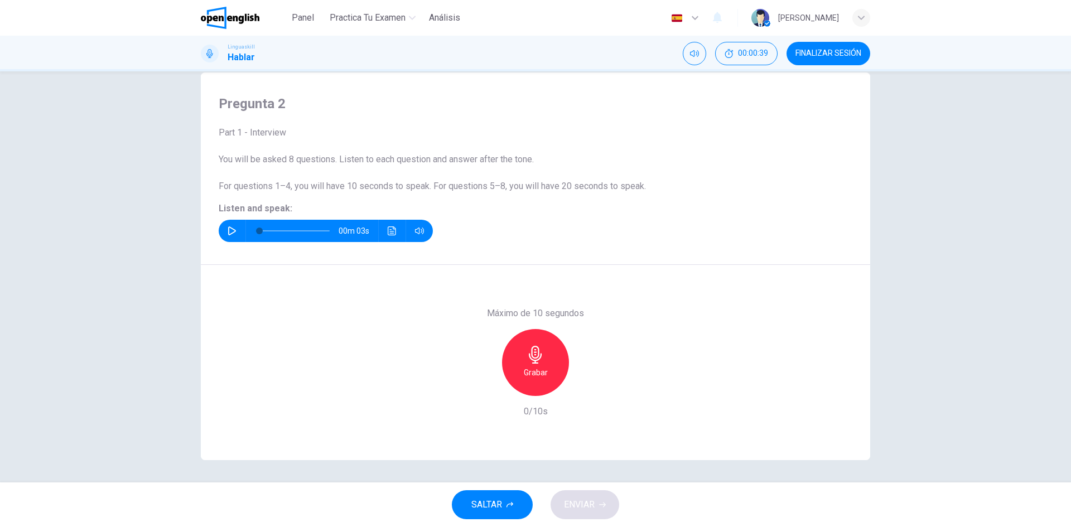
click at [389, 234] on icon "Haz clic para ver la transcripción del audio" at bounding box center [392, 231] width 9 height 9
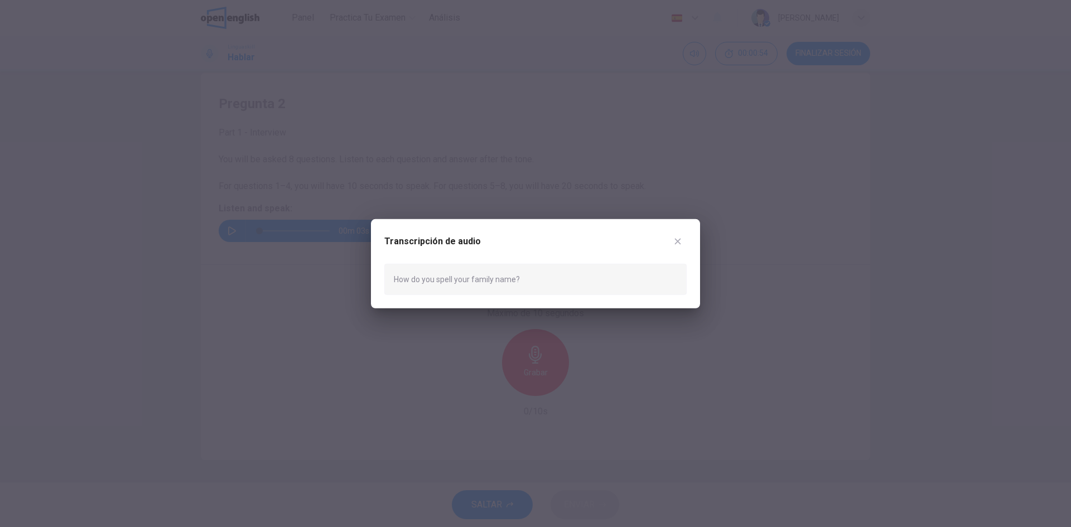
click at [678, 246] on icon "button" at bounding box center [677, 241] width 9 height 9
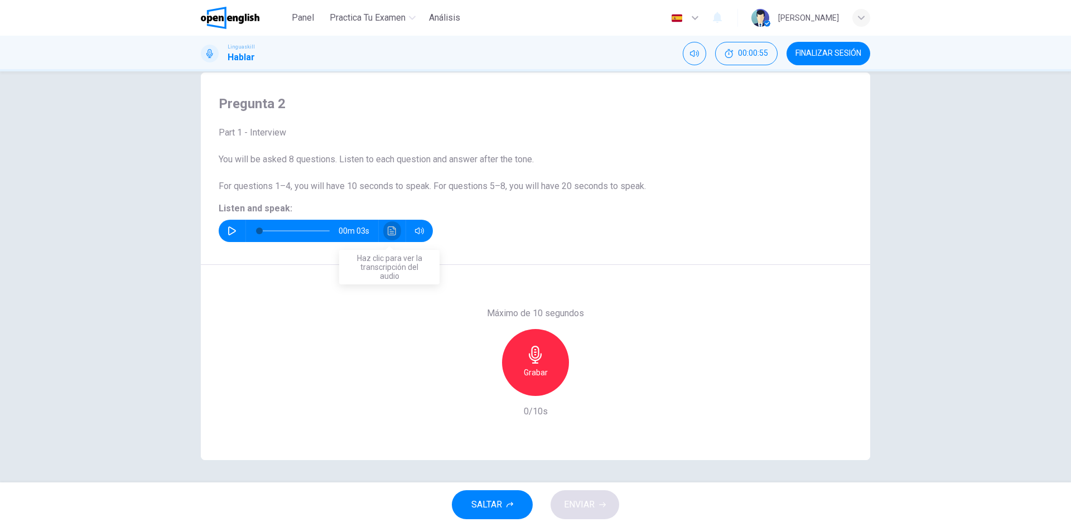
click at [389, 228] on icon "Haz clic para ver la transcripción del audio" at bounding box center [392, 231] width 9 height 9
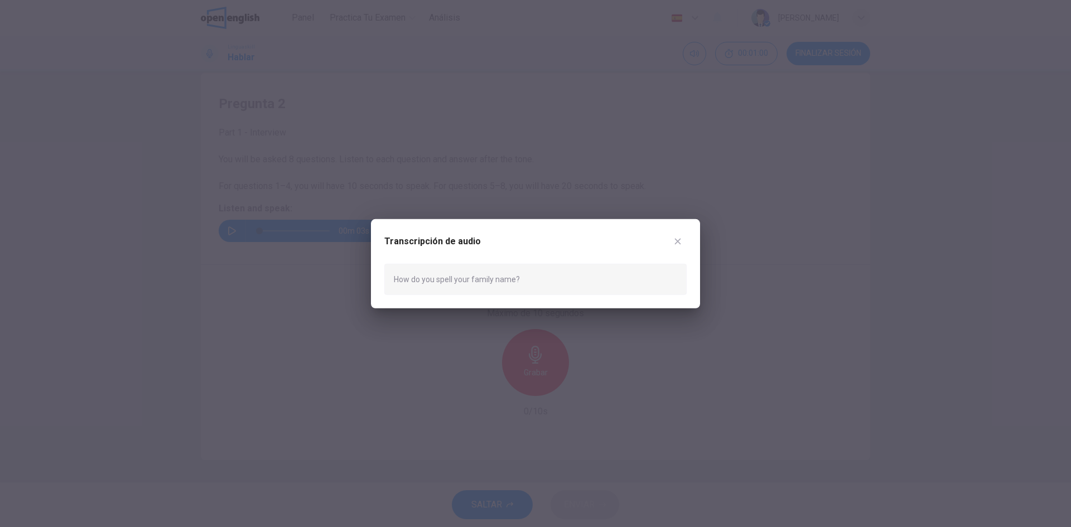
click at [680, 242] on icon "button" at bounding box center [677, 241] width 9 height 9
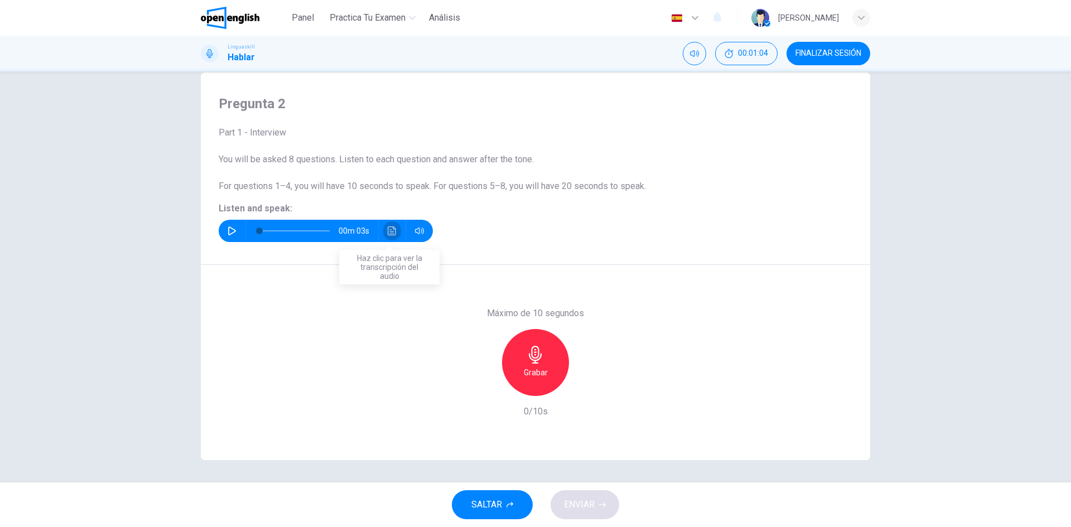
click at [388, 229] on icon "Haz clic para ver la transcripción del audio" at bounding box center [392, 231] width 9 height 9
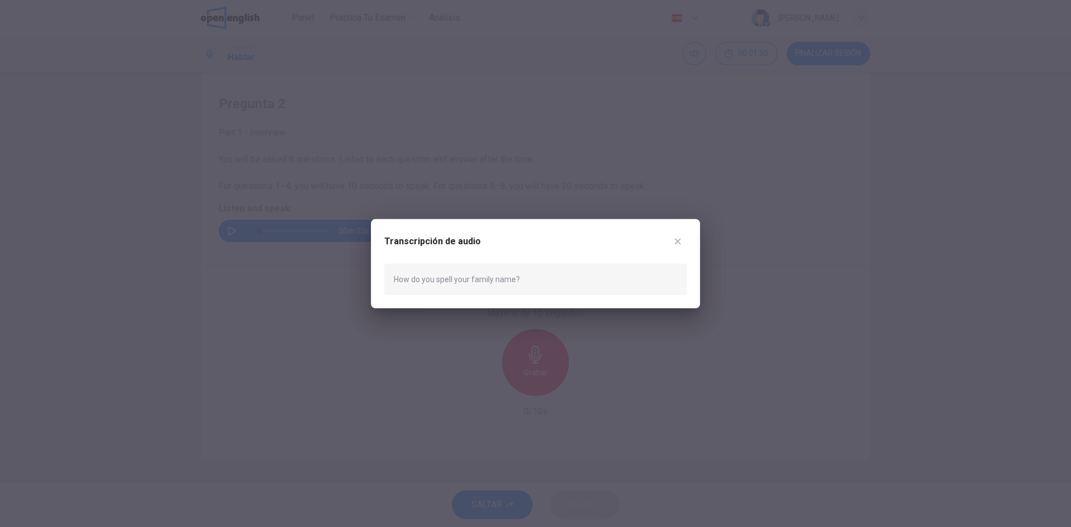
click at [679, 238] on icon "button" at bounding box center [677, 241] width 9 height 9
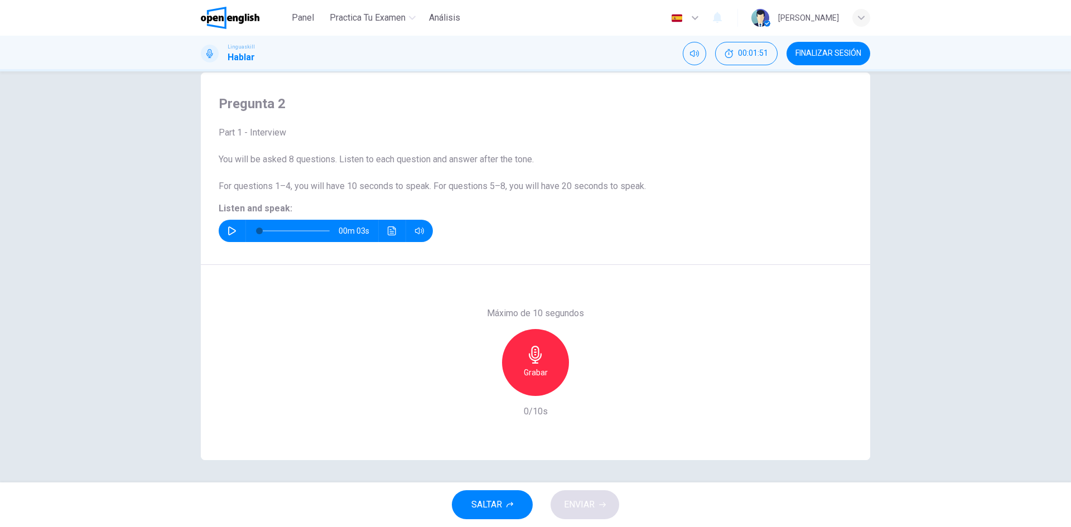
click at [559, 366] on div "Grabar" at bounding box center [535, 362] width 67 height 67
click at [545, 377] on h6 "Detener" at bounding box center [536, 372] width 28 height 13
click at [591, 502] on span "ENVIAR" at bounding box center [579, 505] width 31 height 16
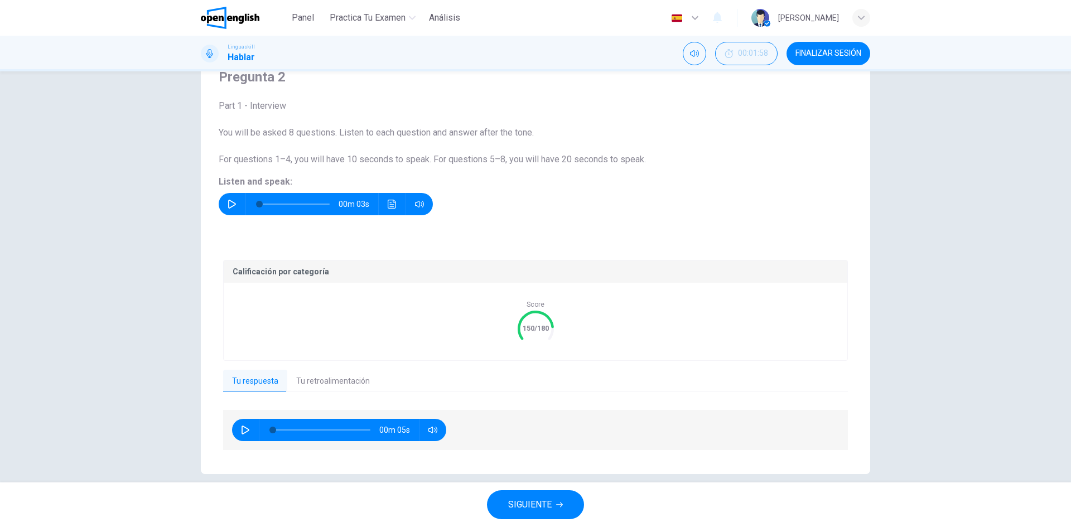
scroll to position [62, 0]
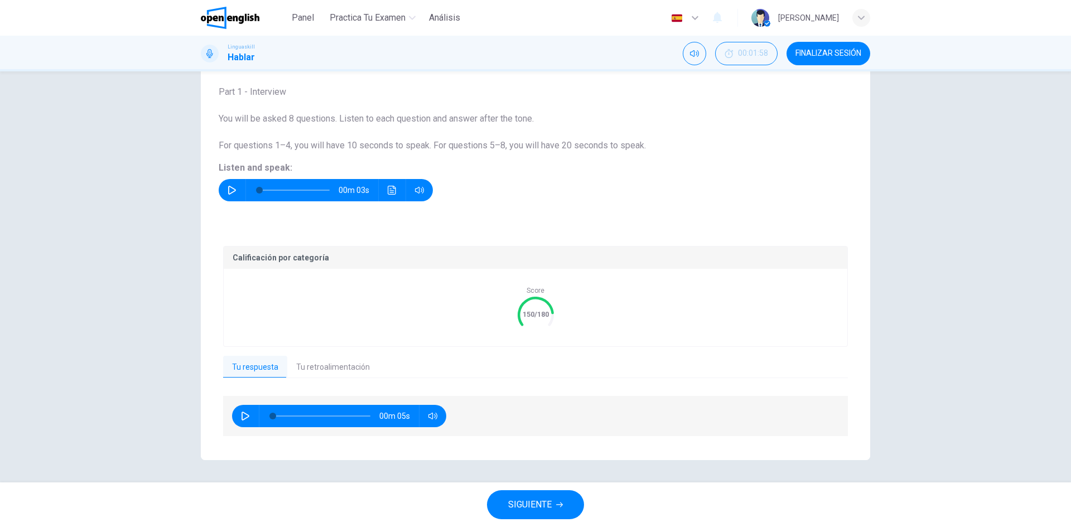
click at [315, 367] on button "Tu retroalimentación" at bounding box center [333, 367] width 92 height 23
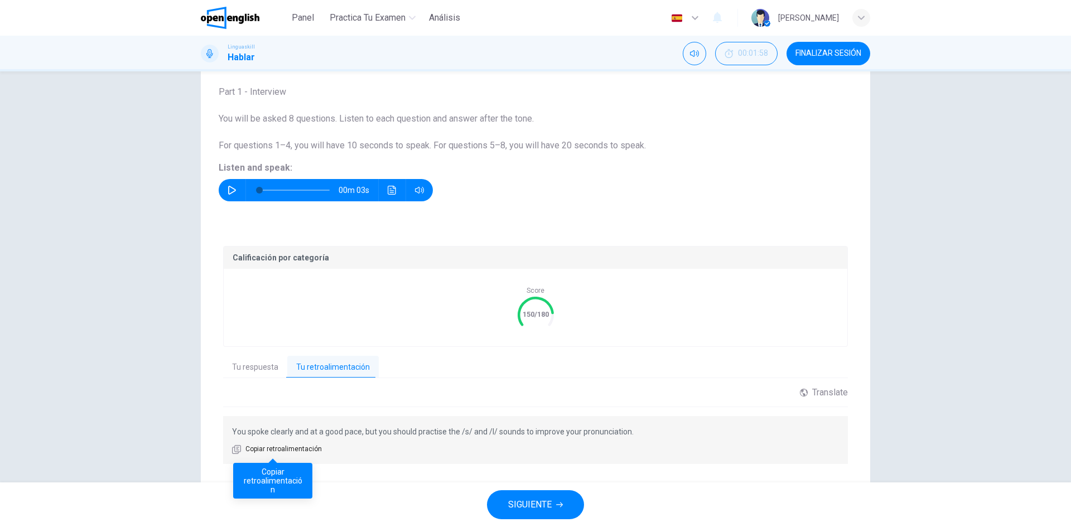
click at [292, 450] on span "Copiar retroalimentación" at bounding box center [284, 449] width 76 height 11
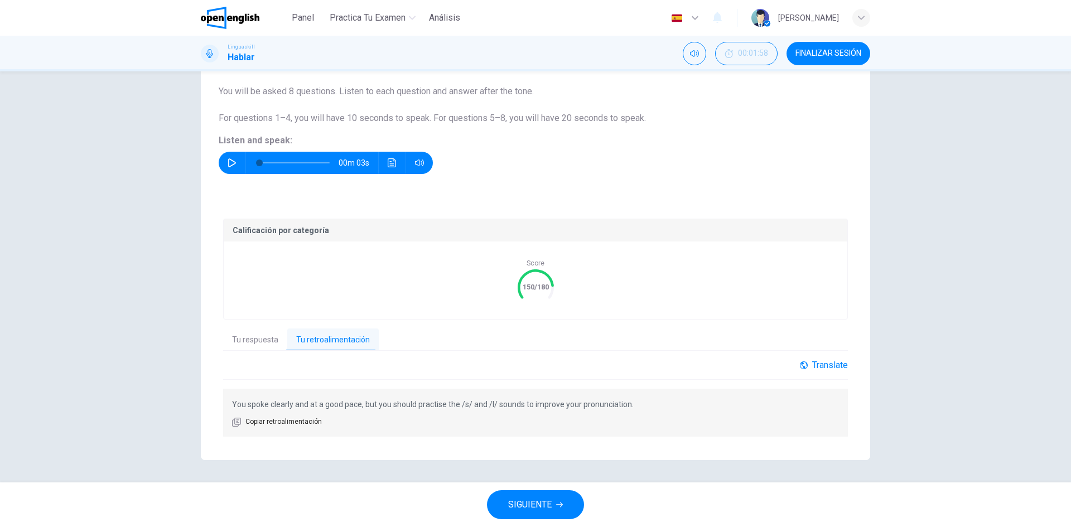
click at [834, 365] on div "Translate" at bounding box center [824, 365] width 48 height 11
click at [834, 392] on body "This site uses cookies, as explained in our Privacy Policy . If you agree to th…" at bounding box center [535, 263] width 1071 height 527
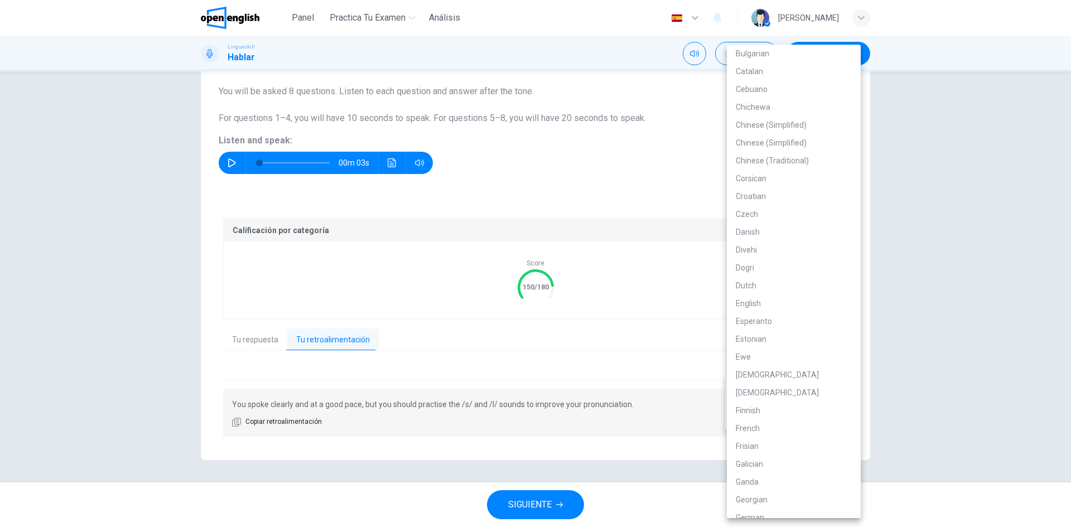
scroll to position [279, 0]
click at [873, 281] on div at bounding box center [535, 263] width 1071 height 527
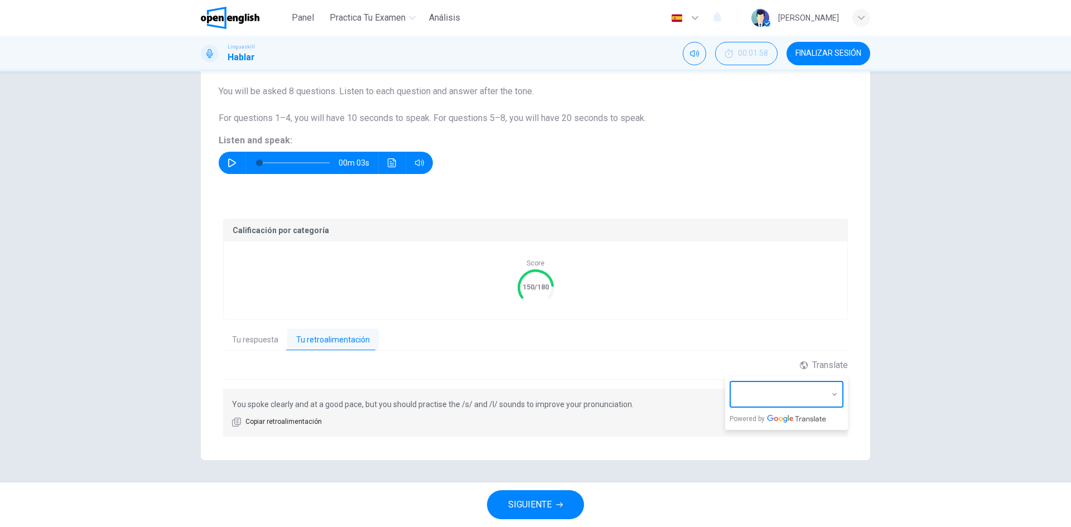
click at [860, 237] on div "Calificación por categoría Score 150/180 Tu respuesta Tu retroalimentación 00m …" at bounding box center [536, 328] width 670 height 264
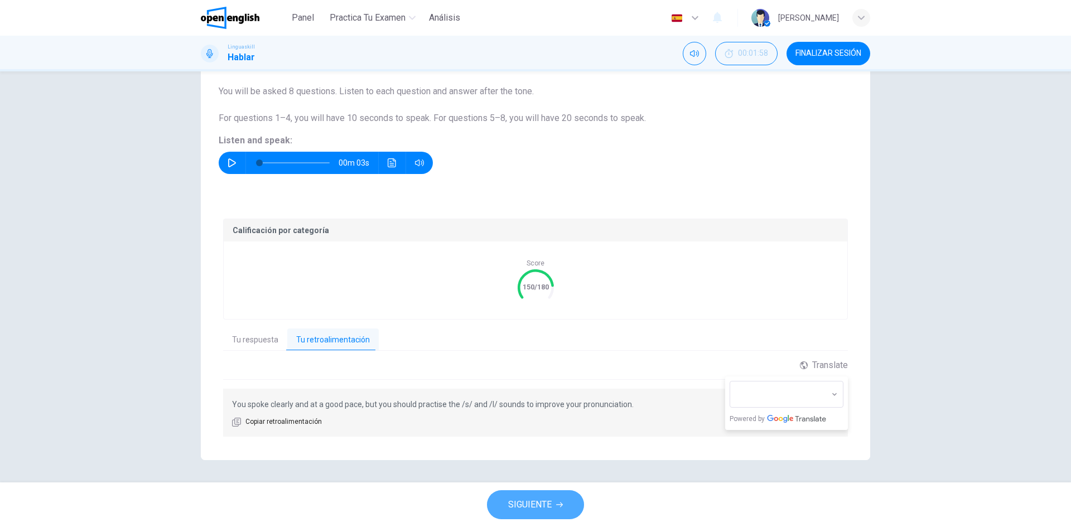
click at [547, 495] on button "SIGUIENTE" at bounding box center [535, 504] width 97 height 29
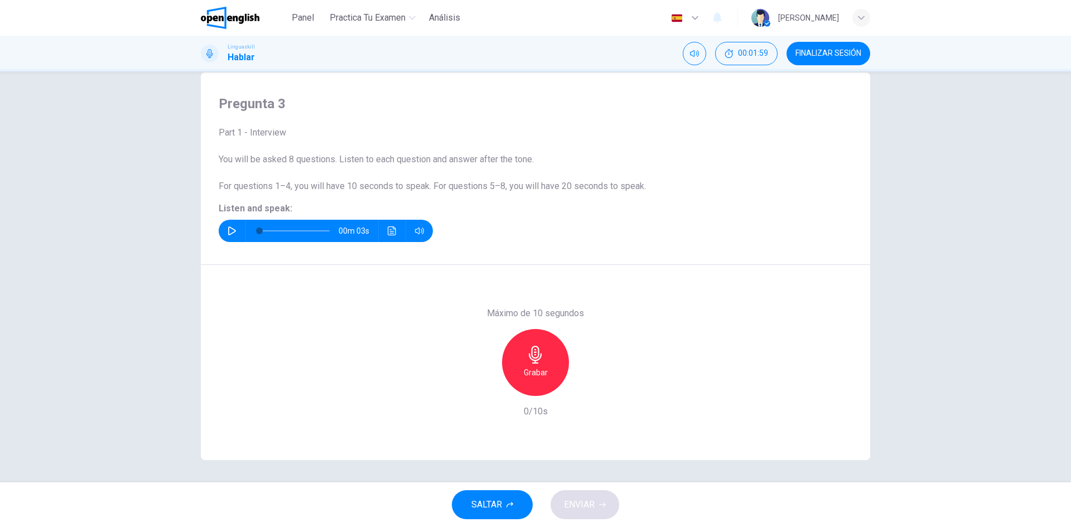
click at [223, 229] on button "button" at bounding box center [232, 231] width 18 height 22
click at [389, 235] on button "Haz clic para ver la transcripción del audio" at bounding box center [392, 231] width 18 height 22
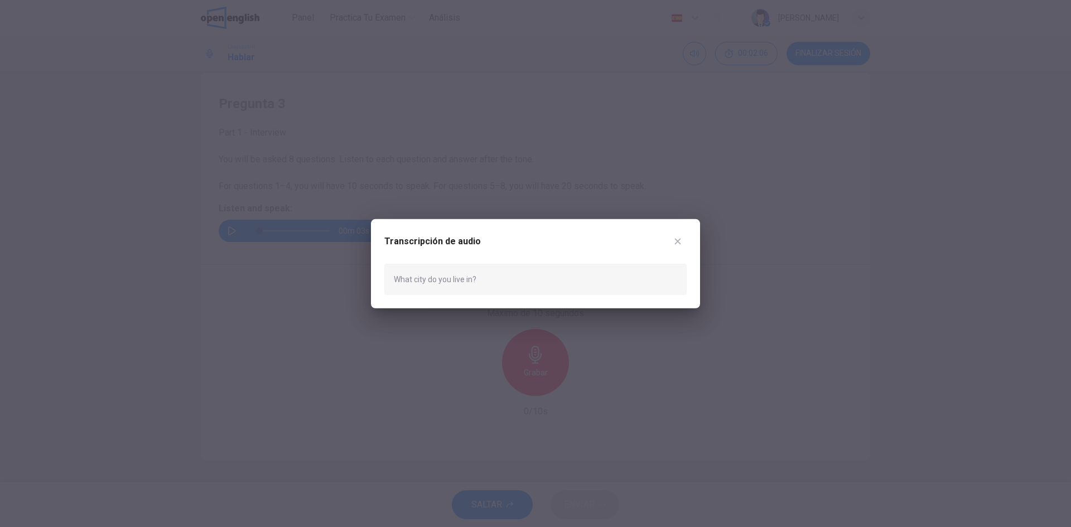
click at [675, 242] on icon "button" at bounding box center [677, 241] width 9 height 9
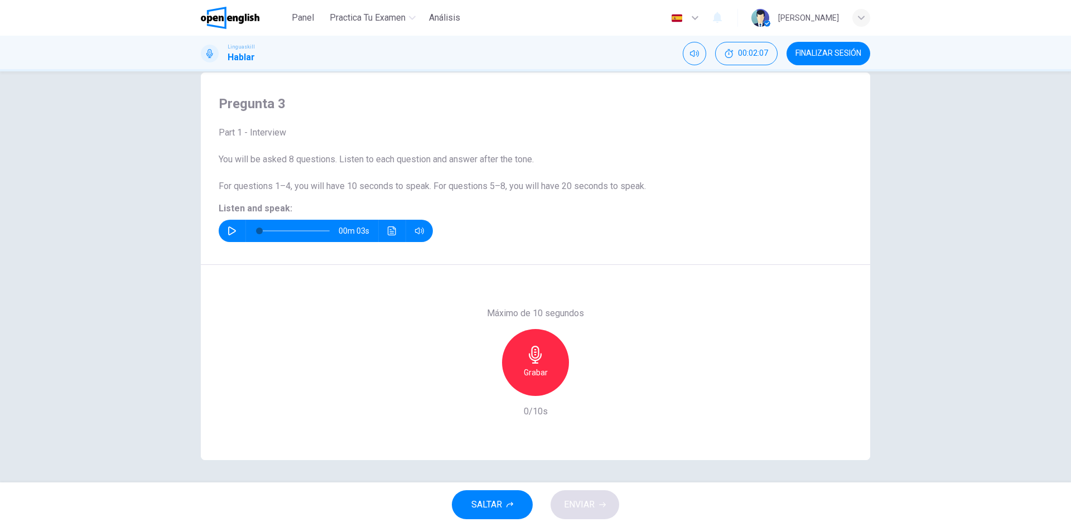
click at [391, 230] on icon "Haz clic para ver la transcripción del audio" at bounding box center [392, 231] width 9 height 9
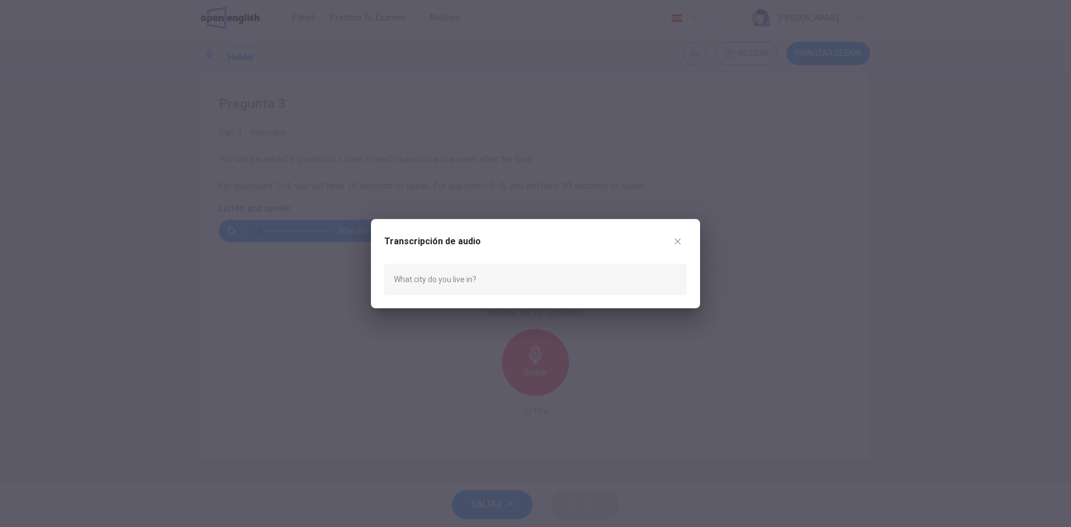
click at [676, 243] on icon "button" at bounding box center [677, 241] width 9 height 9
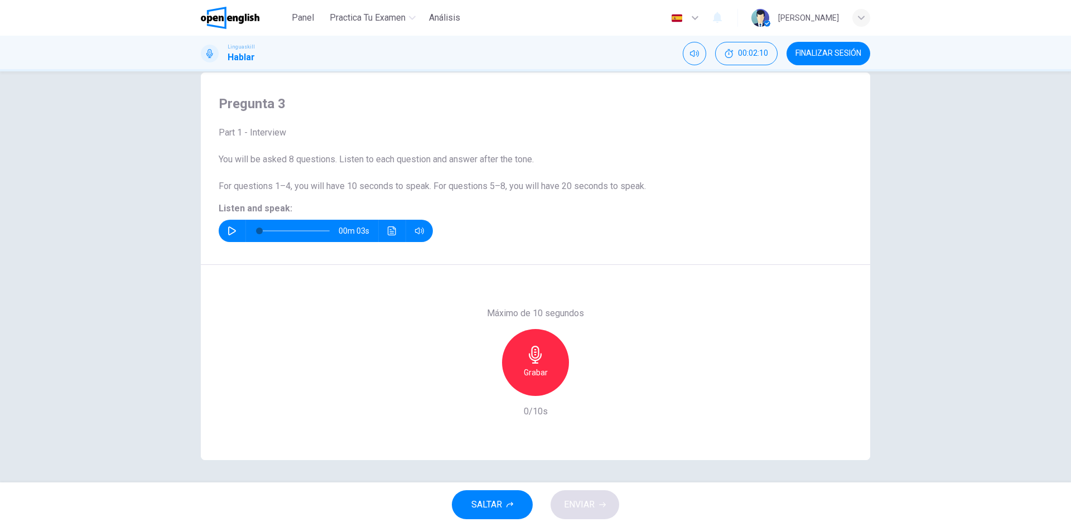
click at [231, 230] on icon "button" at bounding box center [232, 231] width 9 height 9
click at [391, 229] on icon "Haz clic para ver la transcripción del audio" at bounding box center [392, 231] width 9 height 9
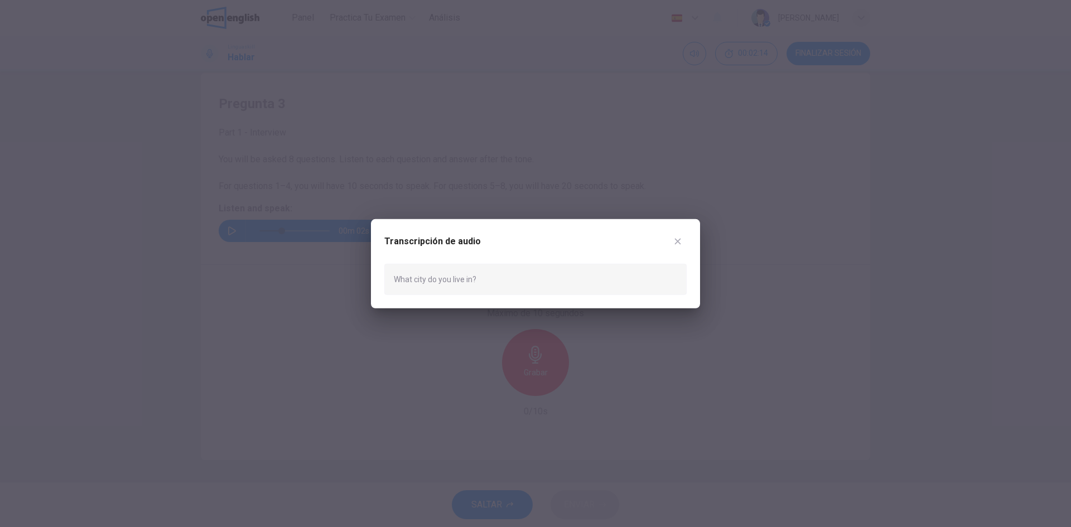
click at [676, 243] on icon "button" at bounding box center [678, 241] width 6 height 6
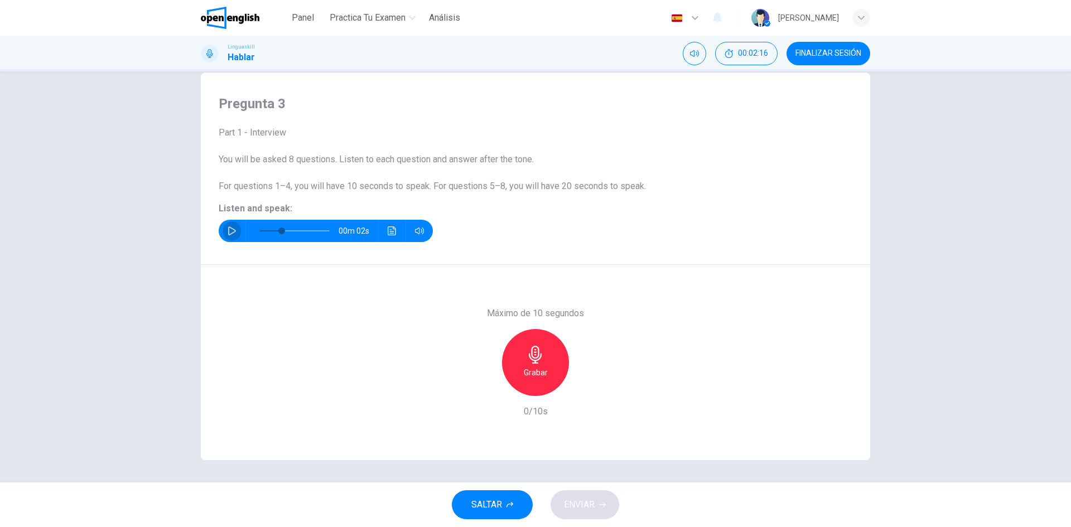
click at [230, 231] on icon "button" at bounding box center [232, 231] width 9 height 9
click at [392, 237] on button "Haz clic para ver la transcripción del audio" at bounding box center [392, 231] width 18 height 22
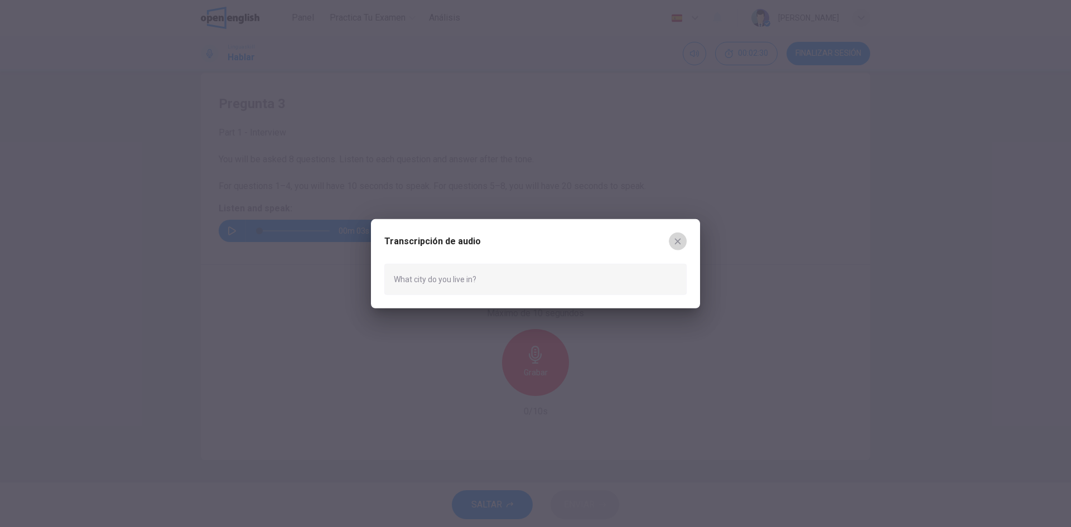
click at [675, 237] on icon "button" at bounding box center [677, 241] width 9 height 9
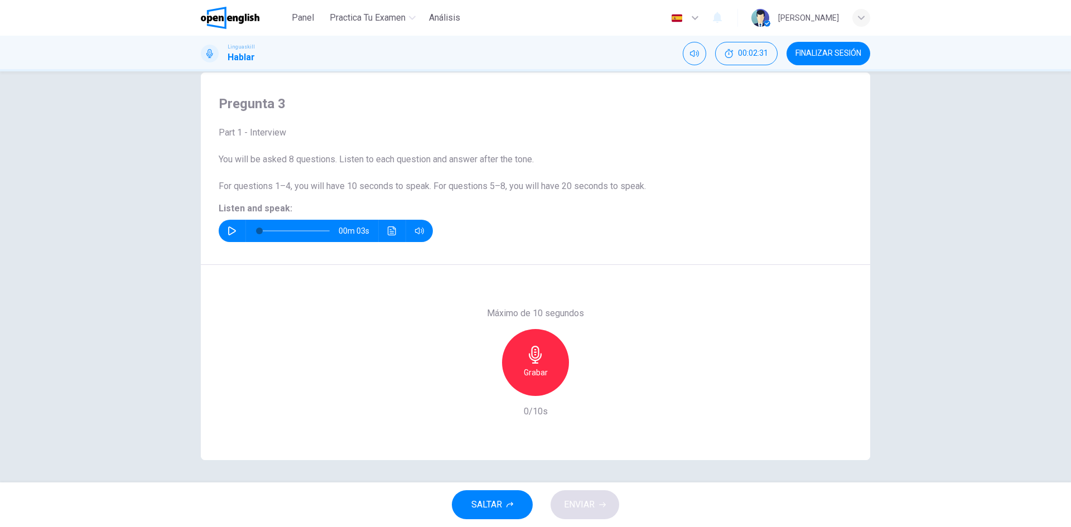
click at [527, 363] on icon "button" at bounding box center [536, 355] width 18 height 18
click at [531, 354] on icon "button" at bounding box center [536, 355] width 18 height 18
click at [584, 389] on icon "button" at bounding box center [586, 387] width 11 height 11
click at [577, 501] on span "ENVIAR" at bounding box center [579, 505] width 31 height 16
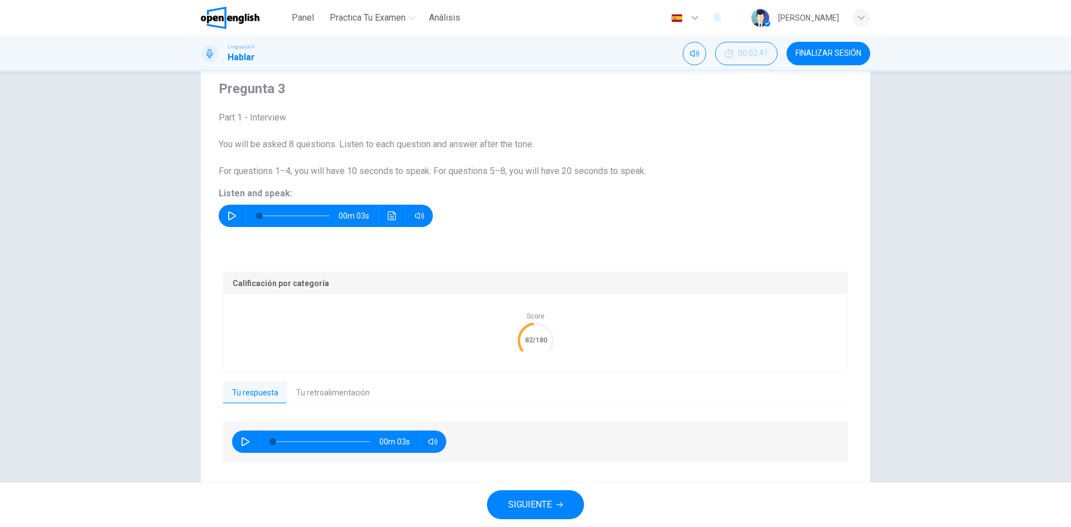
scroll to position [62, 0]
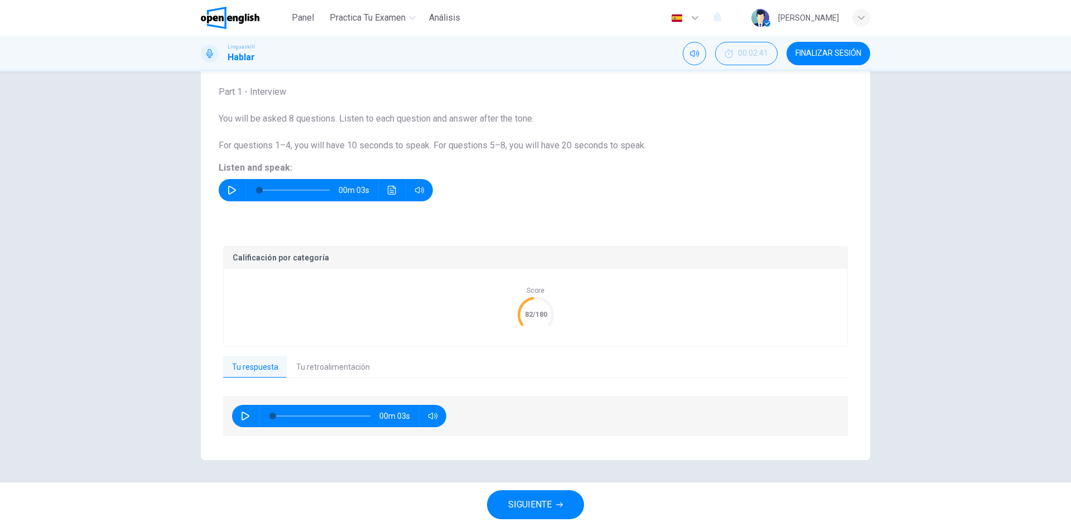
click at [351, 372] on button "Tu retroalimentación" at bounding box center [333, 367] width 92 height 23
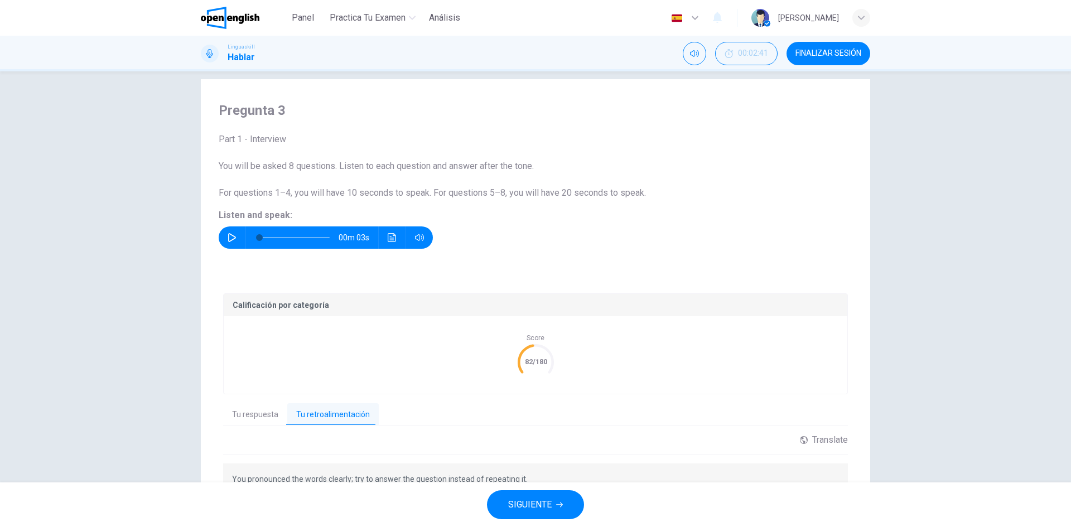
scroll to position [0, 0]
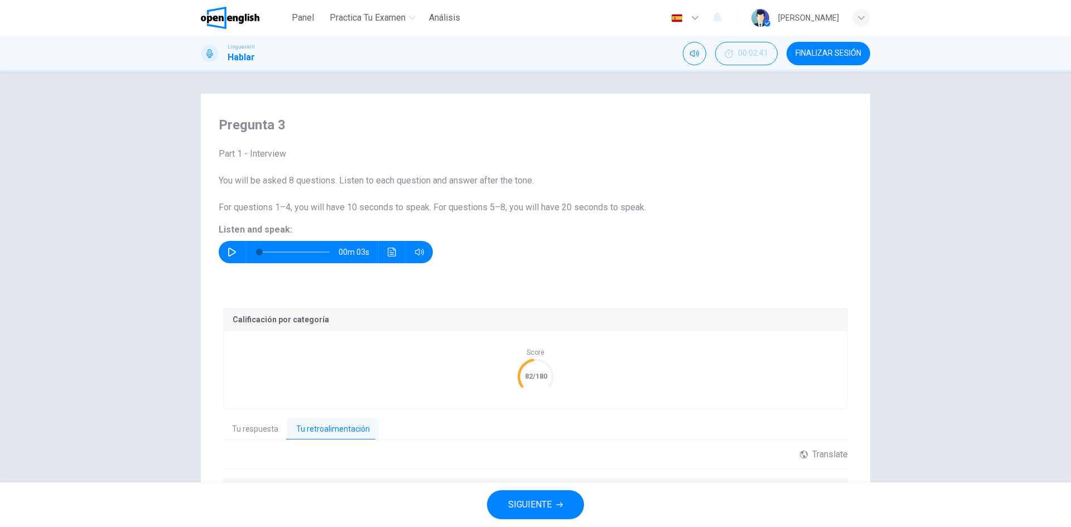
click at [229, 255] on icon "button" at bounding box center [232, 252] width 9 height 9
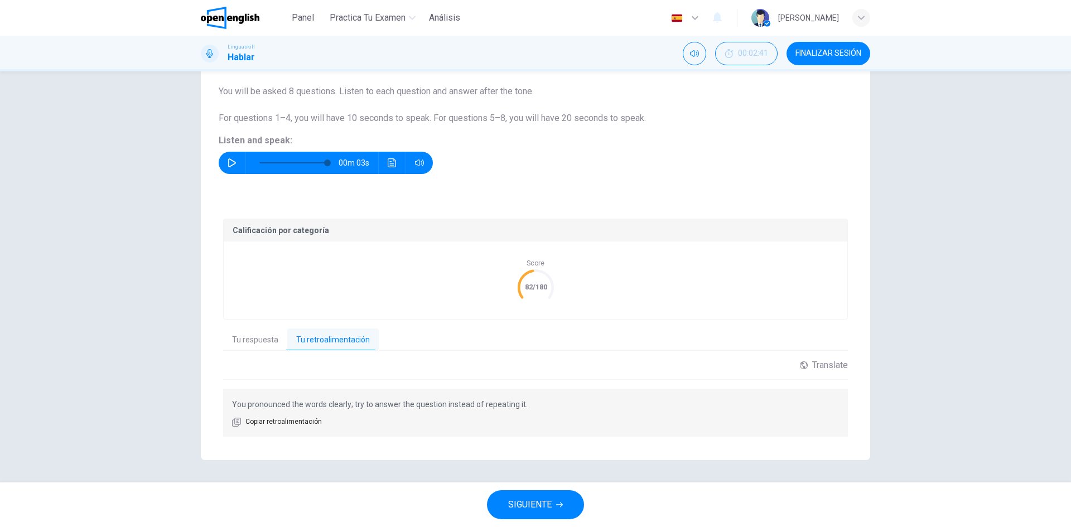
type input "*"
drag, startPoint x: 228, startPoint y: 407, endPoint x: 344, endPoint y: 406, distance: 116.1
click at [338, 401] on div "You pronounced the words clearly; try to answer the question instead of repeati…" at bounding box center [535, 413] width 625 height 48
drag, startPoint x: 525, startPoint y: 403, endPoint x: 304, endPoint y: 402, distance: 221.0
click at [306, 403] on p "You pronounced the words clearly; try to answer the question instead of repeati…" at bounding box center [535, 404] width 607 height 13
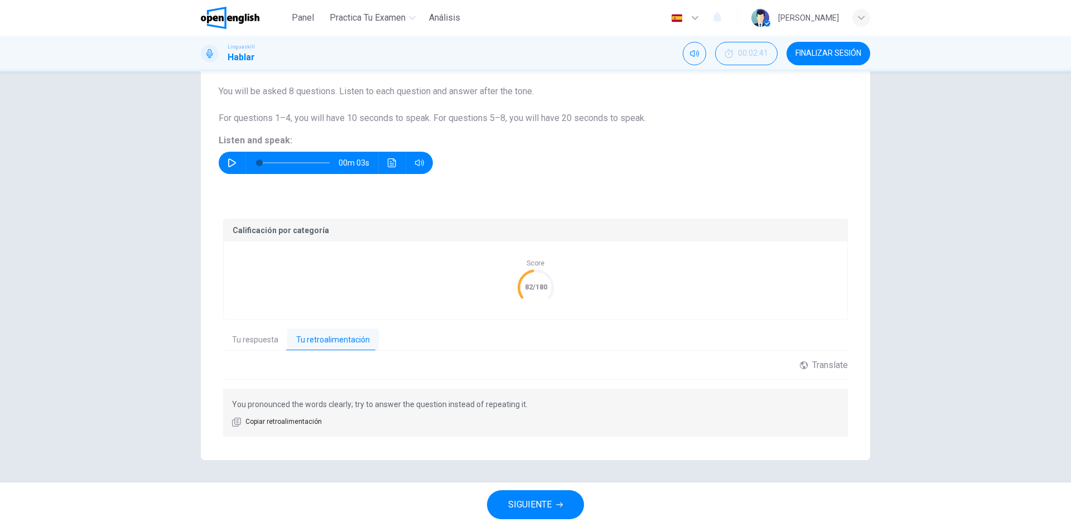
click at [271, 423] on span "Copiar retroalimentación" at bounding box center [284, 422] width 76 height 11
click at [834, 366] on div "Translate" at bounding box center [824, 365] width 48 height 11
click at [811, 394] on body "This site uses cookies, as explained in our Privacy Policy . If you agree to th…" at bounding box center [535, 263] width 1071 height 527
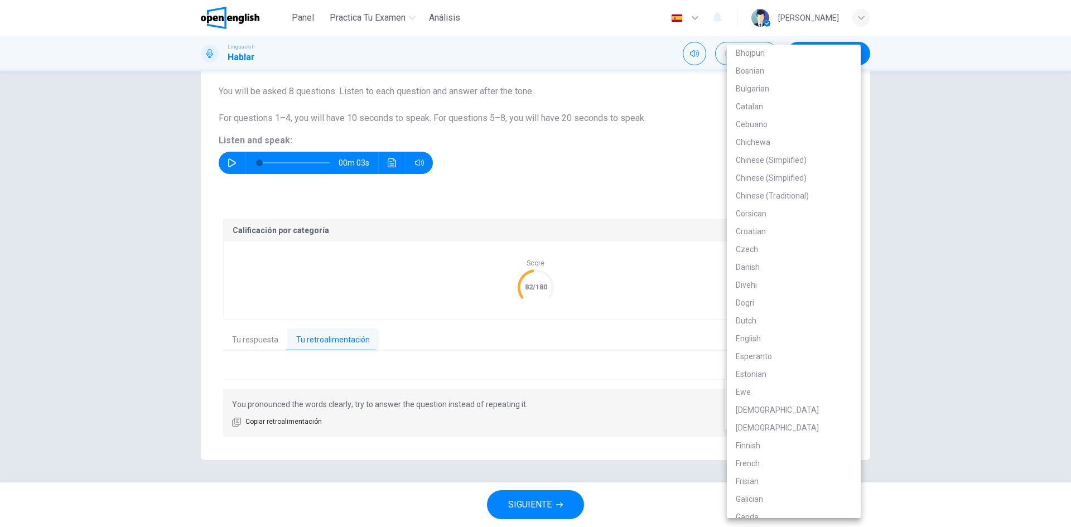
scroll to position [243, 0]
click at [770, 307] on li "English" at bounding box center [794, 311] width 134 height 18
type input "**"
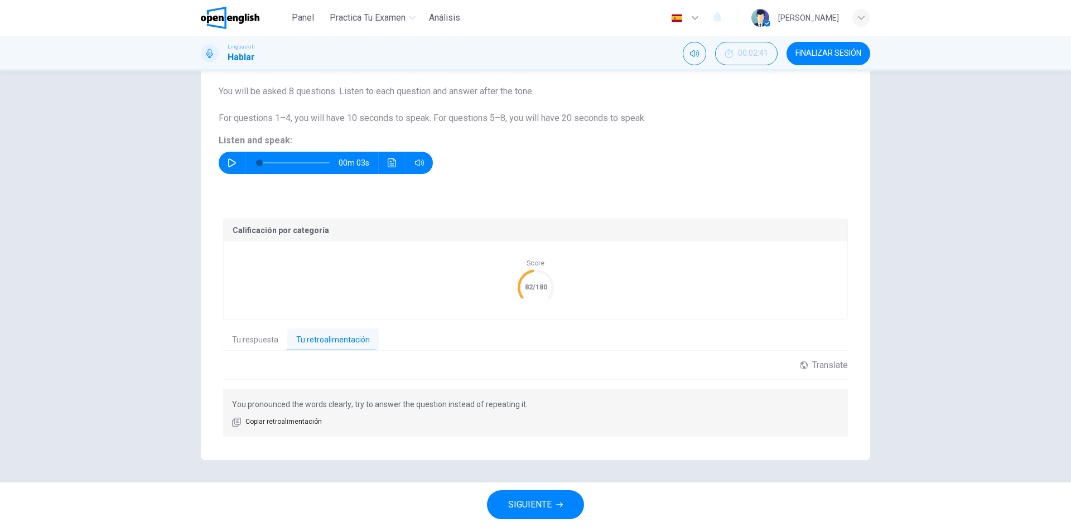
drag, startPoint x: 970, startPoint y: 0, endPoint x: 690, endPoint y: 165, distance: 324.4
click at [690, 165] on div "00m 03s" at bounding box center [536, 163] width 634 height 22
click at [532, 499] on span "SIGUIENTE" at bounding box center [530, 505] width 44 height 16
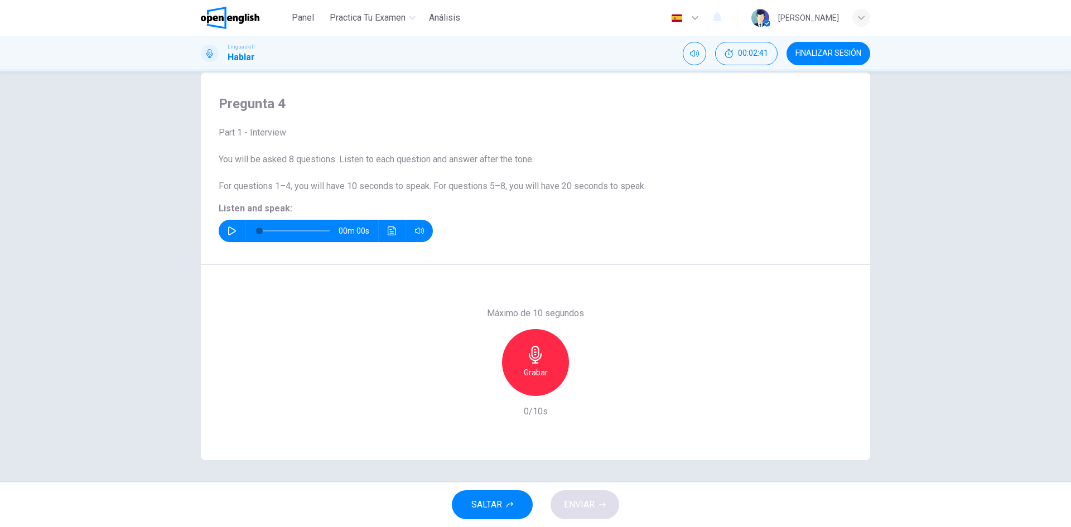
scroll to position [21, 0]
click at [225, 226] on button "button" at bounding box center [232, 231] width 18 height 22
click at [391, 229] on icon "Haz clic para ver la transcripción del audio" at bounding box center [392, 231] width 8 height 9
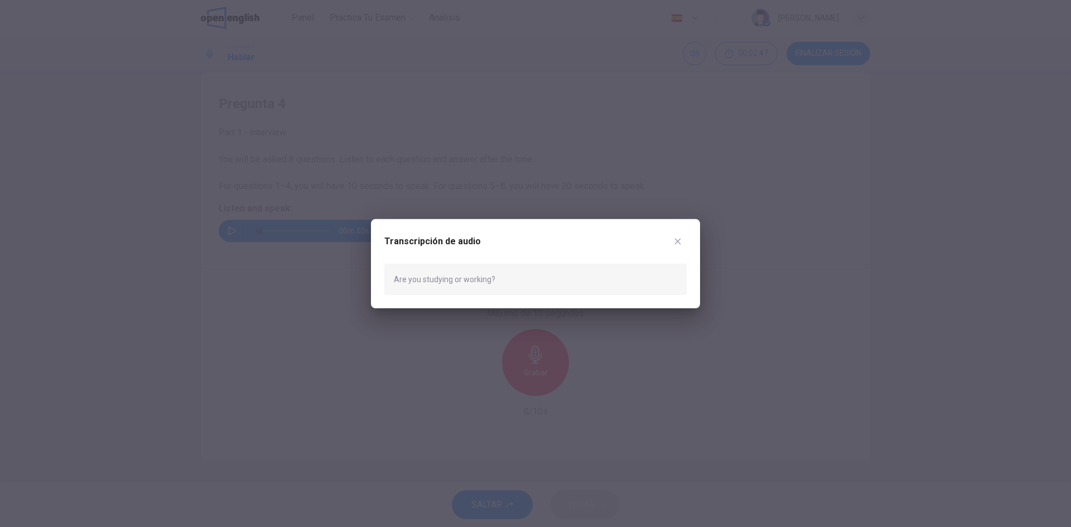
click at [680, 242] on icon "button" at bounding box center [677, 241] width 9 height 9
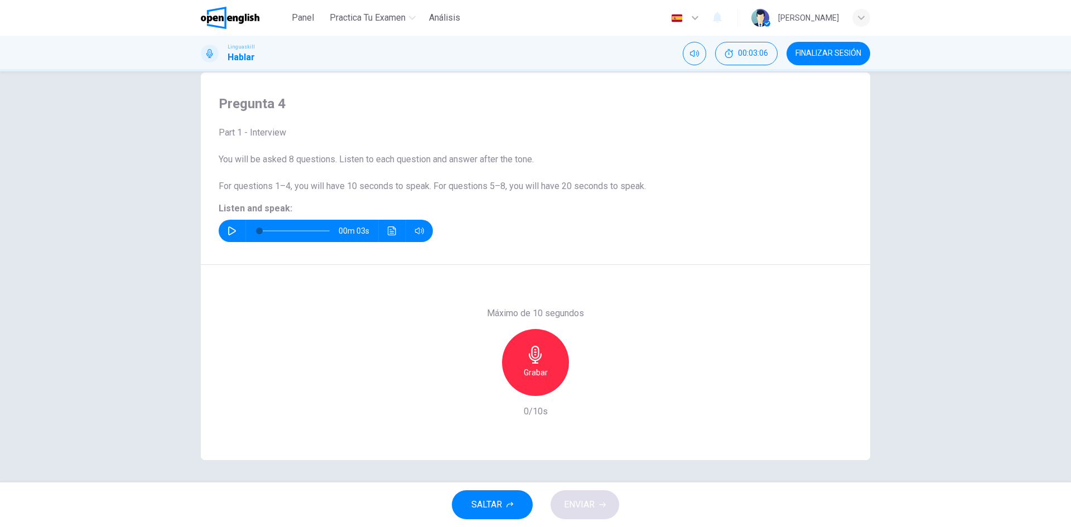
click at [536, 365] on div "Grabar" at bounding box center [535, 362] width 67 height 67
click at [543, 365] on div "Detener" at bounding box center [535, 362] width 67 height 67
click at [588, 505] on span "ENVIAR" at bounding box center [579, 505] width 31 height 16
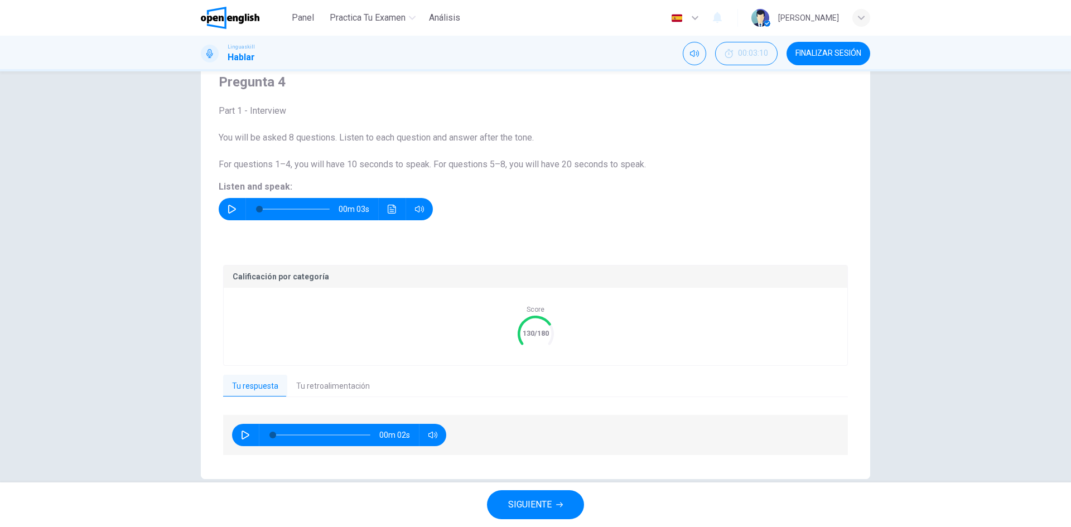
scroll to position [62, 0]
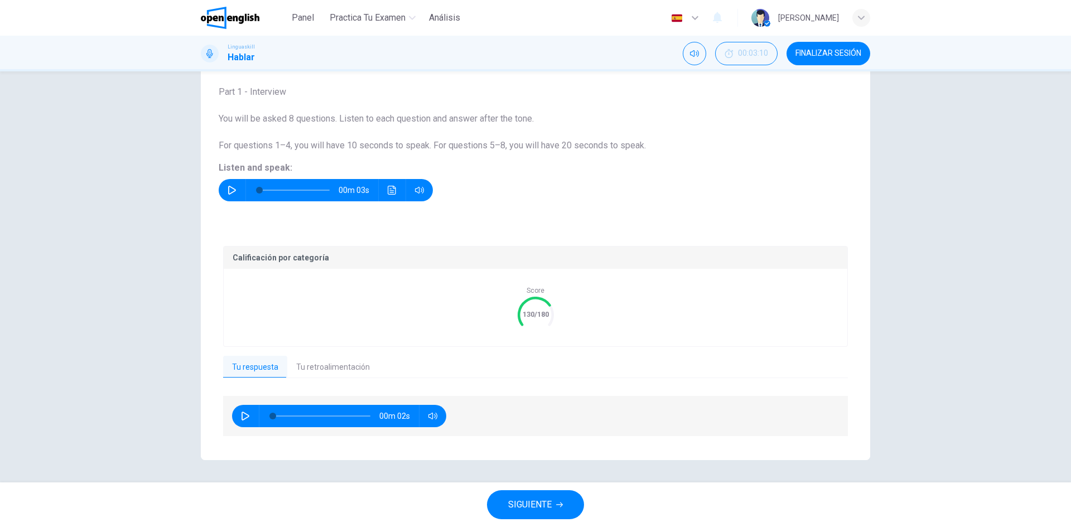
click at [336, 363] on button "Tu retroalimentación" at bounding box center [333, 367] width 92 height 23
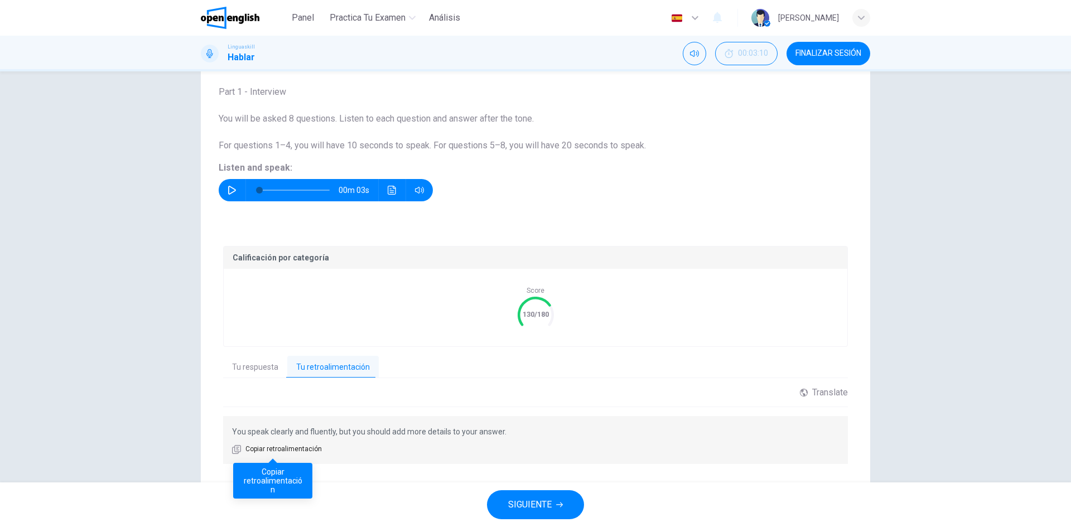
click at [307, 449] on span "Copiar retroalimentación" at bounding box center [284, 449] width 76 height 11
click at [538, 499] on span "SIGUIENTE" at bounding box center [530, 505] width 44 height 16
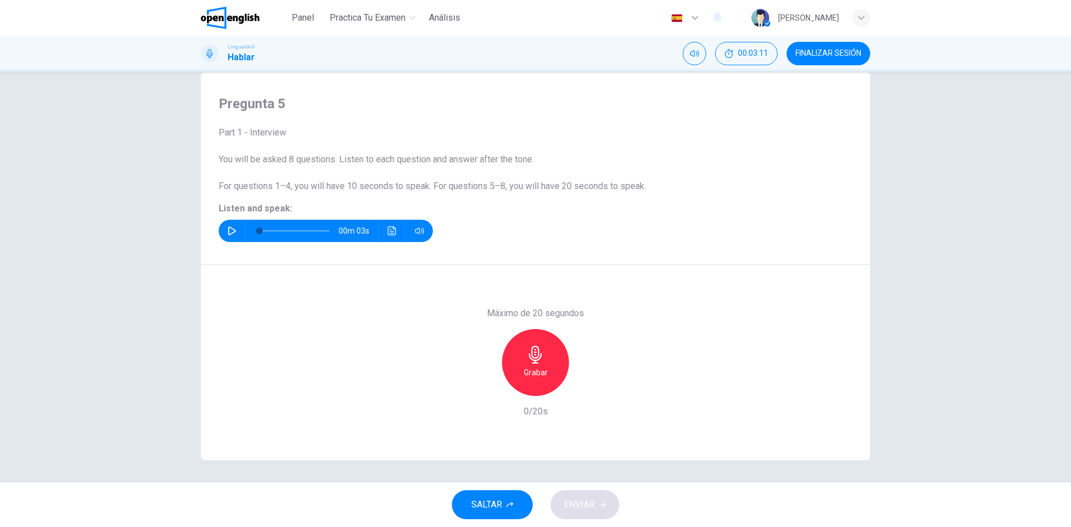
click at [229, 228] on icon "button" at bounding box center [232, 231] width 9 height 9
click at [392, 229] on icon "Haz clic para ver la transcripción del audio" at bounding box center [392, 231] width 8 height 9
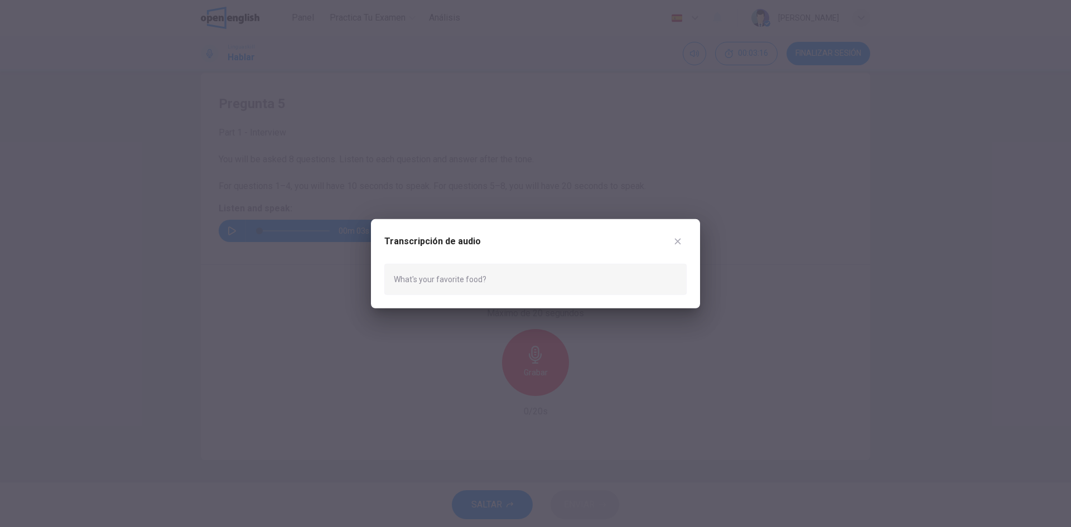
click at [682, 237] on icon "button" at bounding box center [677, 241] width 9 height 9
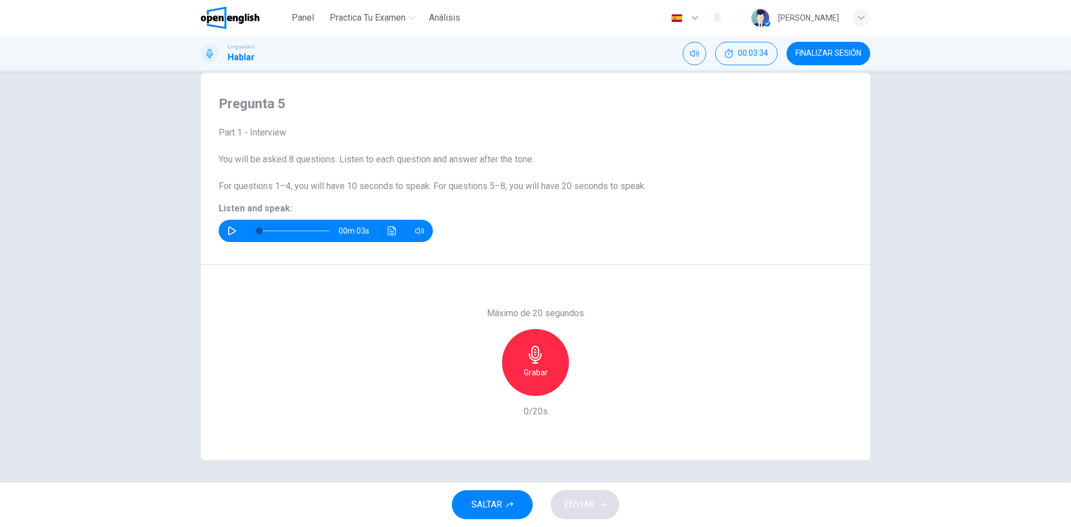
click at [531, 373] on h6 "Grabar" at bounding box center [536, 372] width 24 height 13
click at [540, 370] on h6 "Detener" at bounding box center [536, 372] width 28 height 13
click at [582, 502] on span "ENVIAR" at bounding box center [579, 505] width 31 height 16
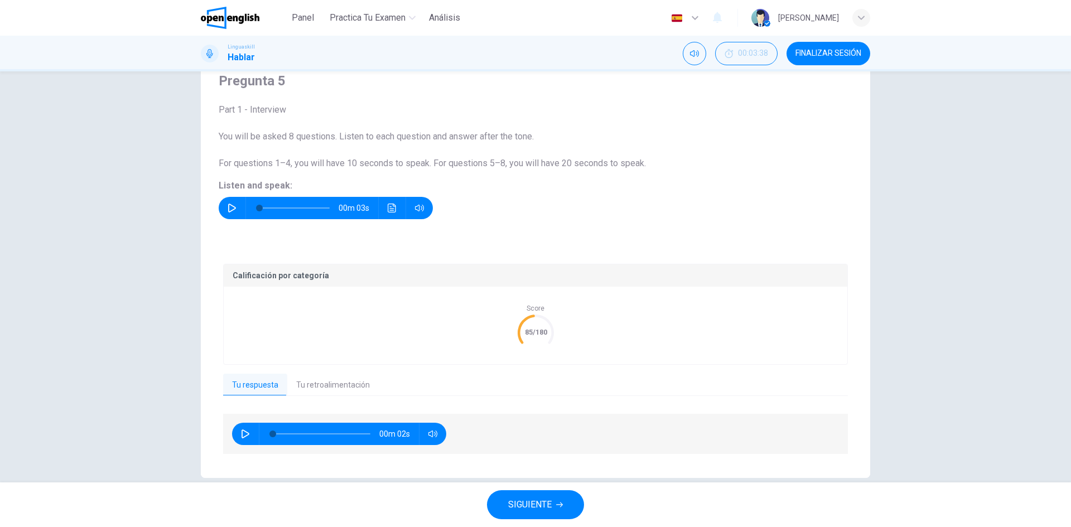
scroll to position [62, 0]
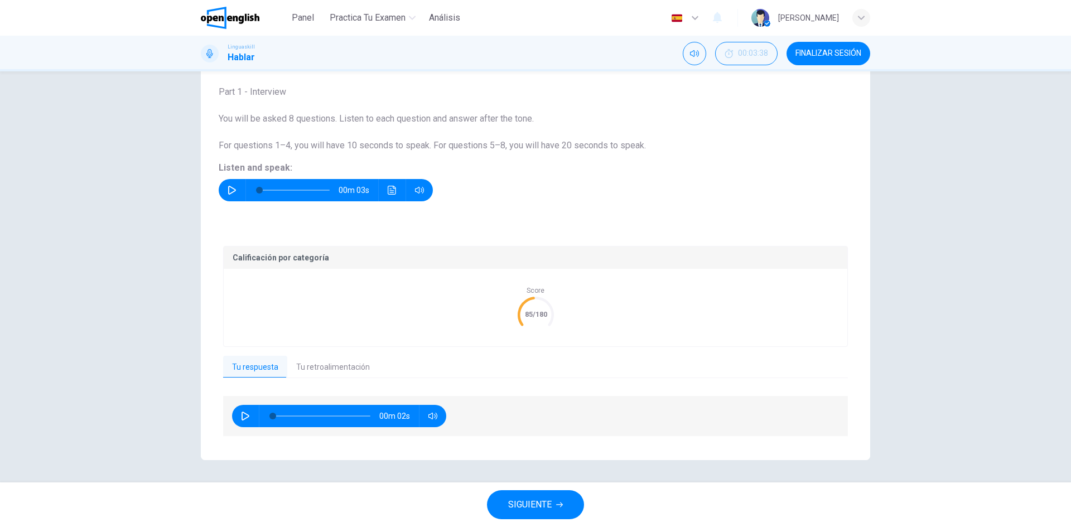
click at [323, 373] on button "Tu retroalimentación" at bounding box center [333, 367] width 92 height 23
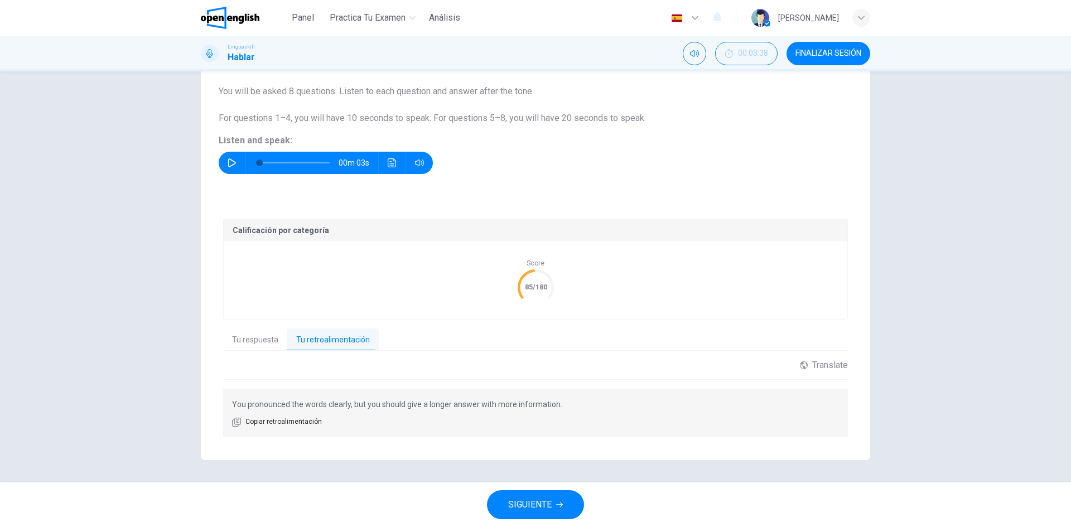
click at [544, 507] on span "SIGUIENTE" at bounding box center [530, 505] width 44 height 16
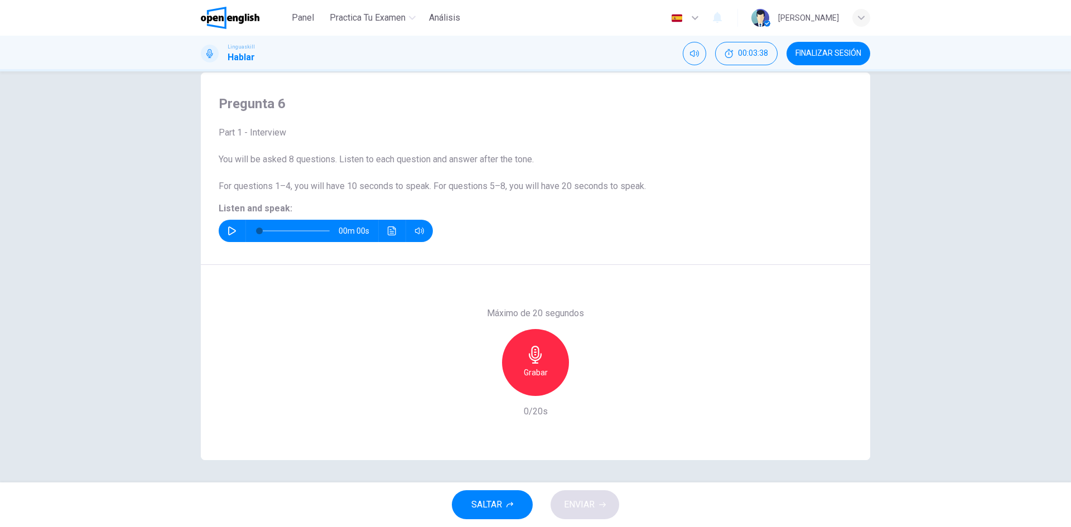
scroll to position [21, 0]
click at [231, 226] on button "button" at bounding box center [232, 231] width 18 height 22
click at [389, 237] on button "Haz clic para ver la transcripción del audio" at bounding box center [392, 231] width 18 height 22
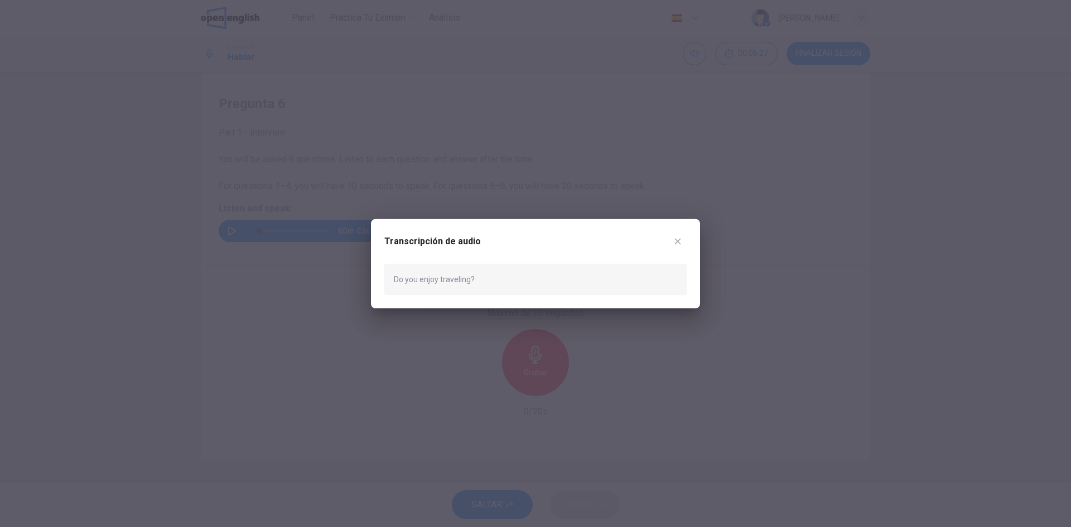
click at [682, 242] on icon "button" at bounding box center [677, 241] width 9 height 9
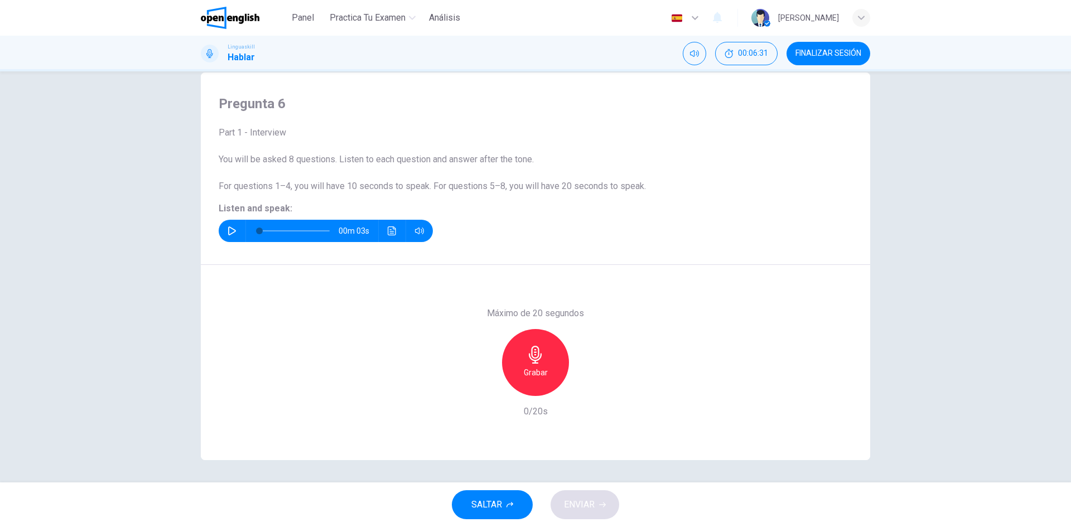
click at [527, 365] on div "Grabar" at bounding box center [535, 362] width 67 height 67
click at [527, 362] on icon "button" at bounding box center [536, 355] width 18 height 18
click at [580, 495] on button "ENVIAR" at bounding box center [585, 504] width 69 height 29
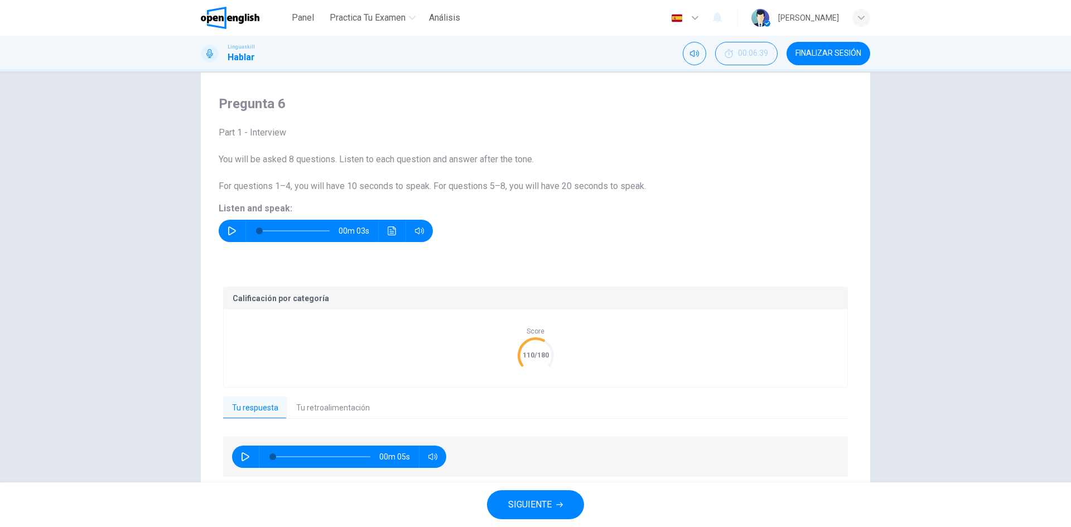
scroll to position [62, 0]
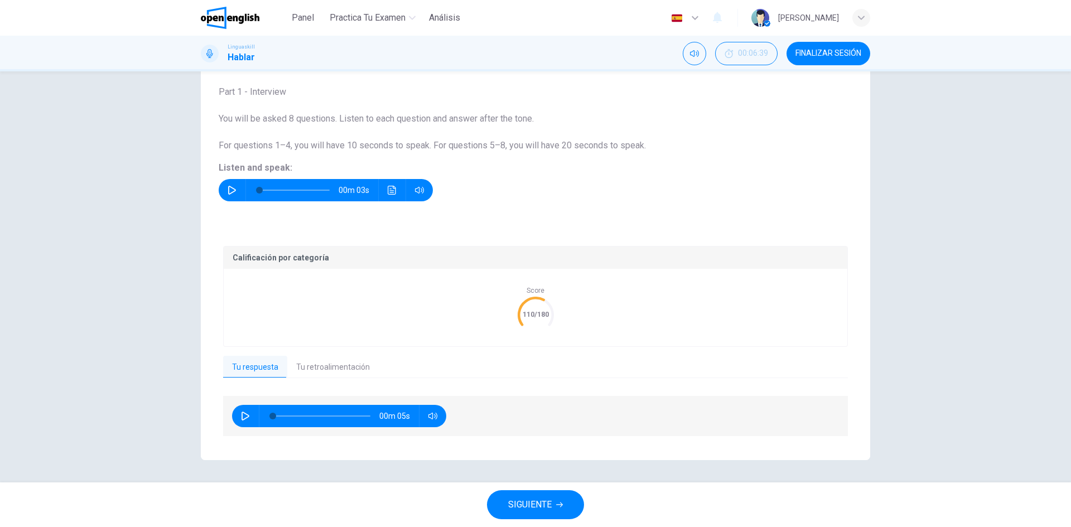
click at [363, 368] on button "Tu retroalimentación" at bounding box center [333, 367] width 92 height 23
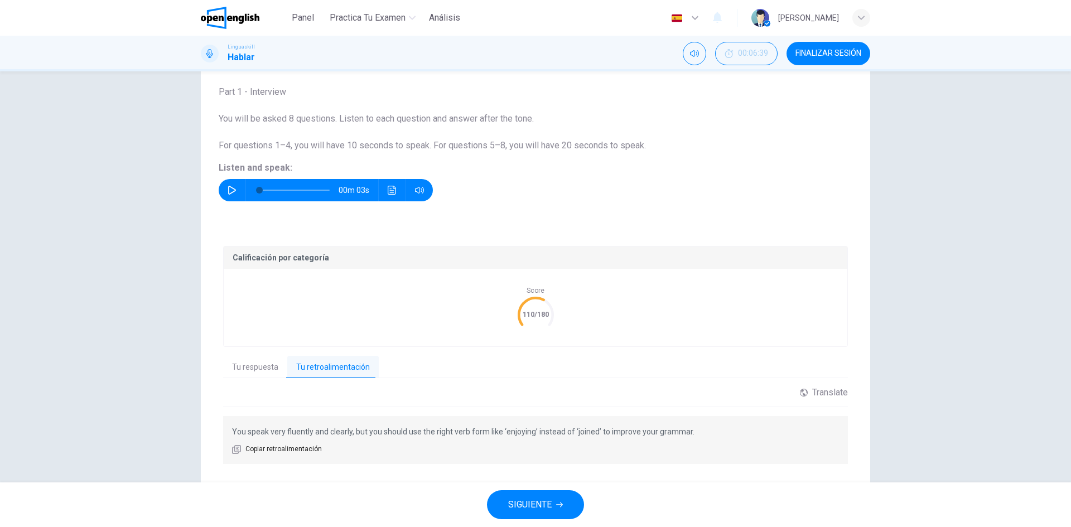
click at [567, 504] on button "SIGUIENTE" at bounding box center [535, 504] width 97 height 29
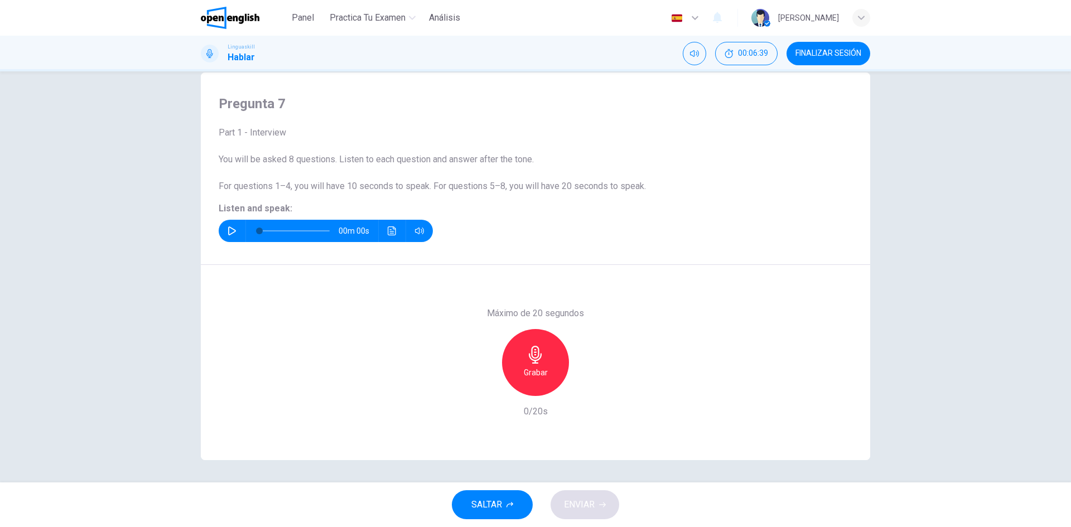
scroll to position [21, 0]
click at [230, 235] on icon "button" at bounding box center [232, 231] width 9 height 9
click at [392, 232] on icon "Haz clic para ver la transcripción del audio" at bounding box center [392, 231] width 9 height 9
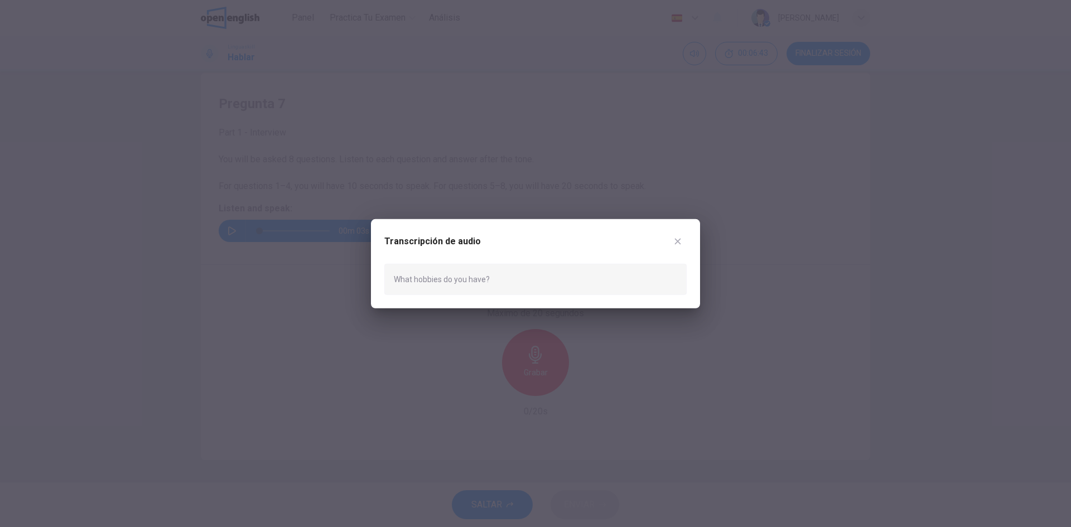
type input "*"
click at [676, 236] on button "button" at bounding box center [678, 241] width 18 height 18
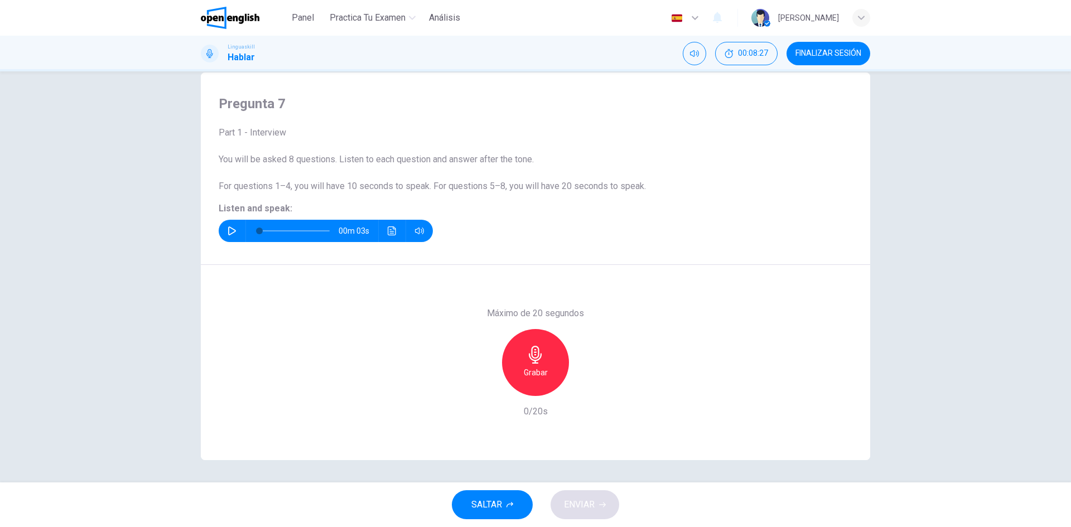
click at [529, 364] on div "Grabar" at bounding box center [535, 362] width 67 height 67
click at [550, 346] on div "Detener" at bounding box center [535, 362] width 67 height 67
click at [584, 497] on span "ENVIAR" at bounding box center [579, 505] width 31 height 16
click at [479, 387] on icon "button" at bounding box center [484, 387] width 10 height 10
click at [540, 368] on h6 "Grabar" at bounding box center [536, 372] width 24 height 13
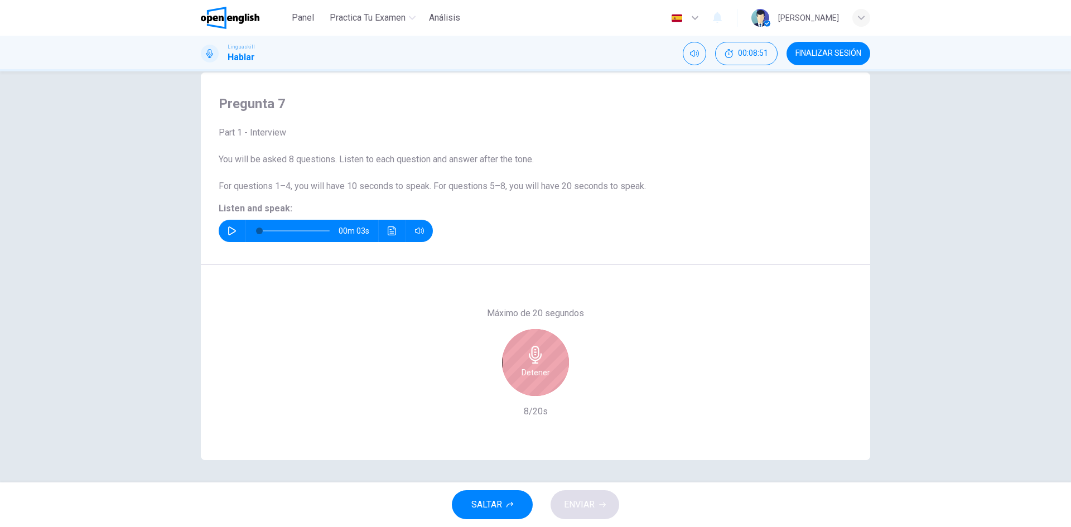
click at [540, 368] on h6 "Detener" at bounding box center [536, 372] width 28 height 13
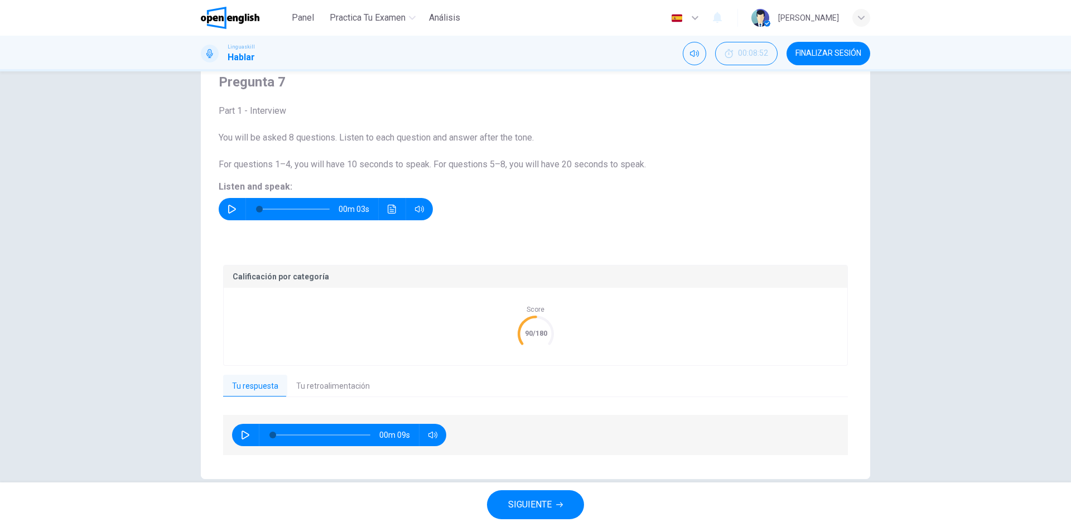
scroll to position [62, 0]
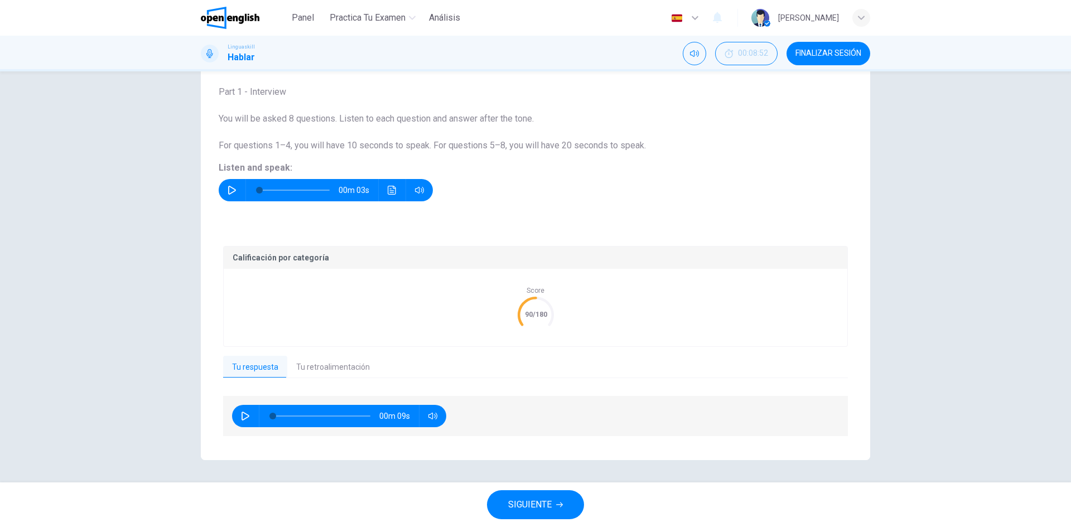
click at [238, 407] on button "button" at bounding box center [246, 416] width 18 height 22
type input "**"
click at [321, 373] on button "Tu retroalimentación" at bounding box center [333, 367] width 92 height 23
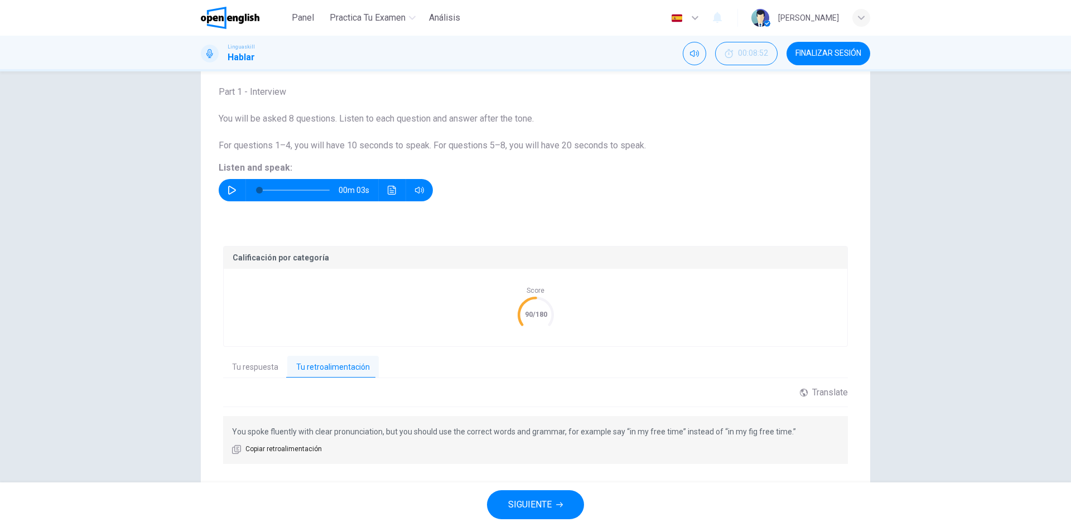
click at [511, 510] on span "SIGUIENTE" at bounding box center [530, 505] width 44 height 16
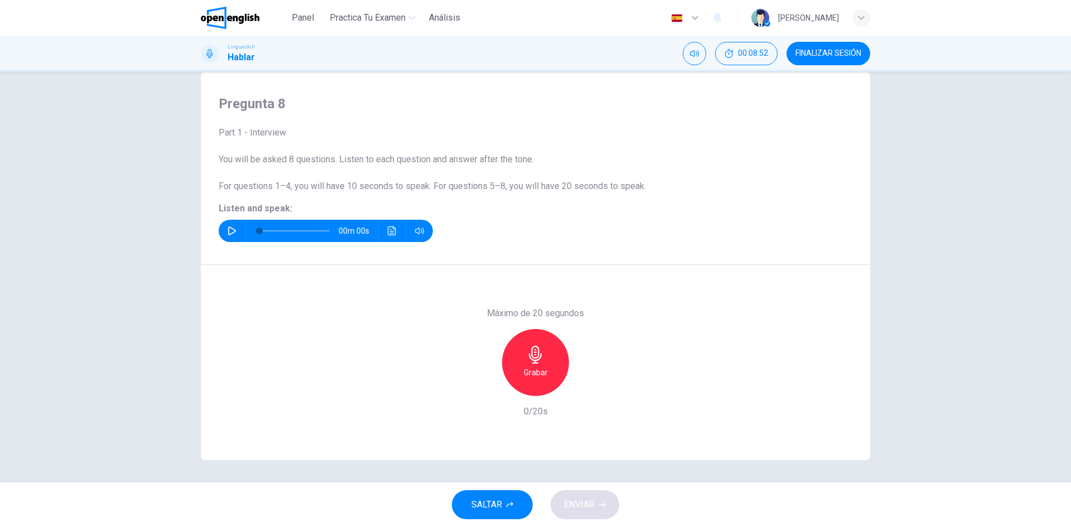
scroll to position [21, 0]
click at [234, 232] on button "button" at bounding box center [232, 231] width 18 height 22
click at [393, 229] on icon "Haz clic para ver la transcripción del audio" at bounding box center [392, 231] width 9 height 9
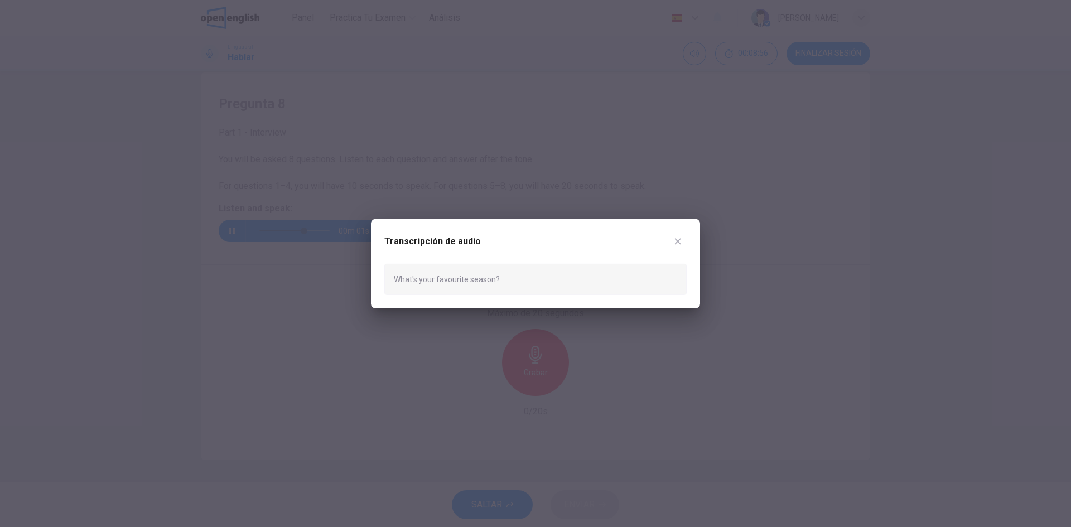
type input "*"
click at [676, 239] on icon "button" at bounding box center [678, 241] width 6 height 6
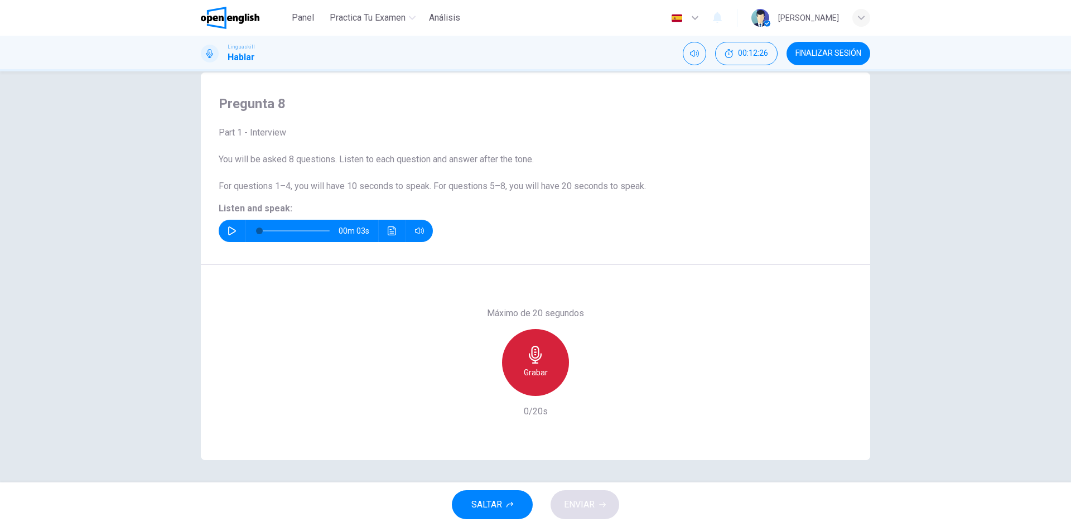
click at [530, 358] on icon "button" at bounding box center [536, 355] width 18 height 18
click at [531, 354] on icon "button" at bounding box center [536, 355] width 18 height 18
click at [583, 504] on span "ENVIAR" at bounding box center [579, 505] width 31 height 16
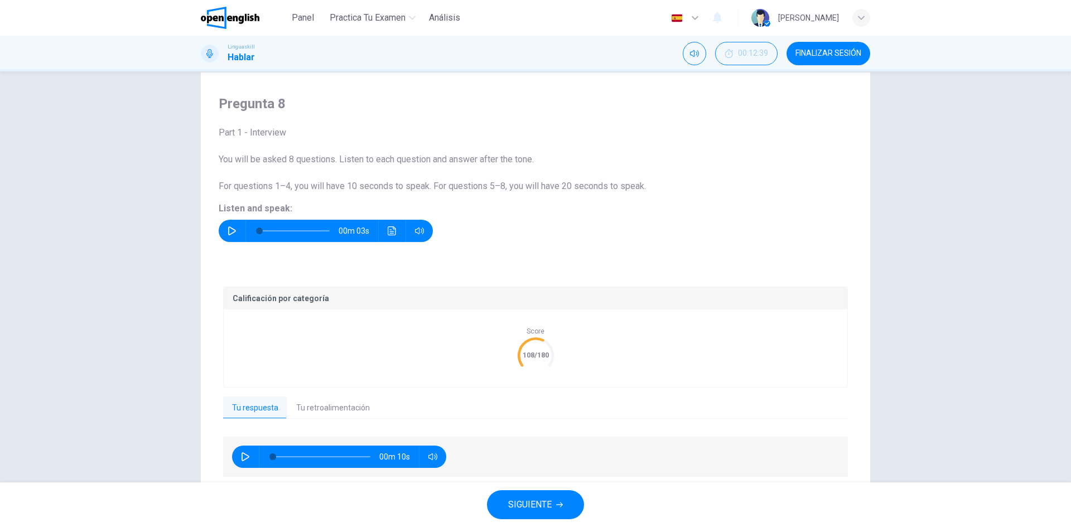
click at [317, 416] on button "Tu retroalimentación" at bounding box center [333, 408] width 92 height 23
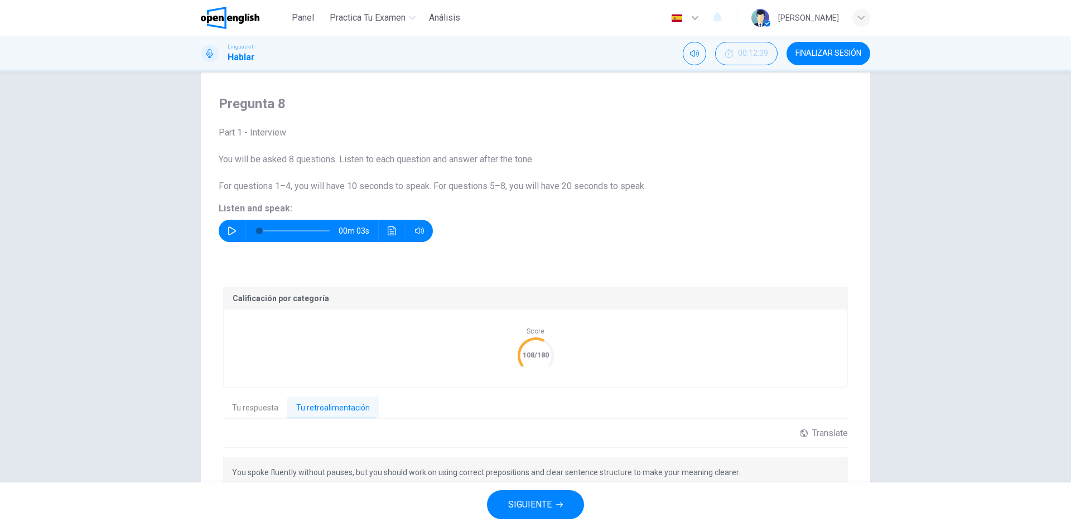
scroll to position [77, 0]
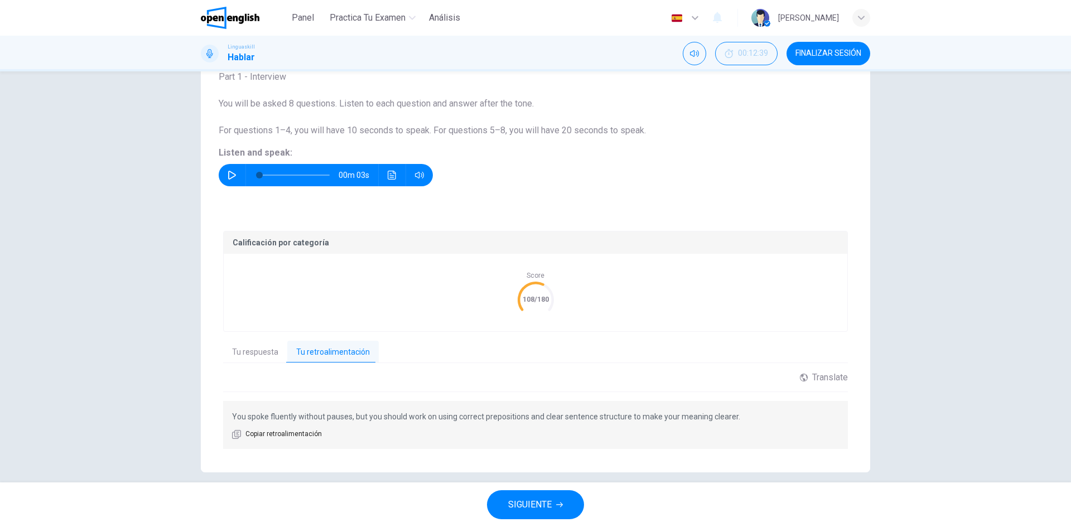
click at [538, 514] on button "SIGUIENTE" at bounding box center [535, 504] width 97 height 29
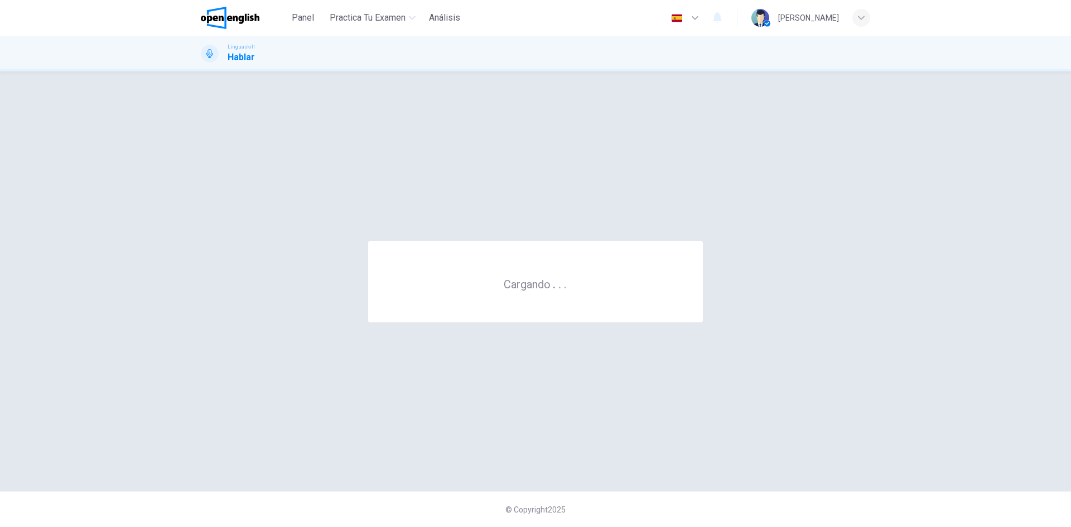
scroll to position [0, 0]
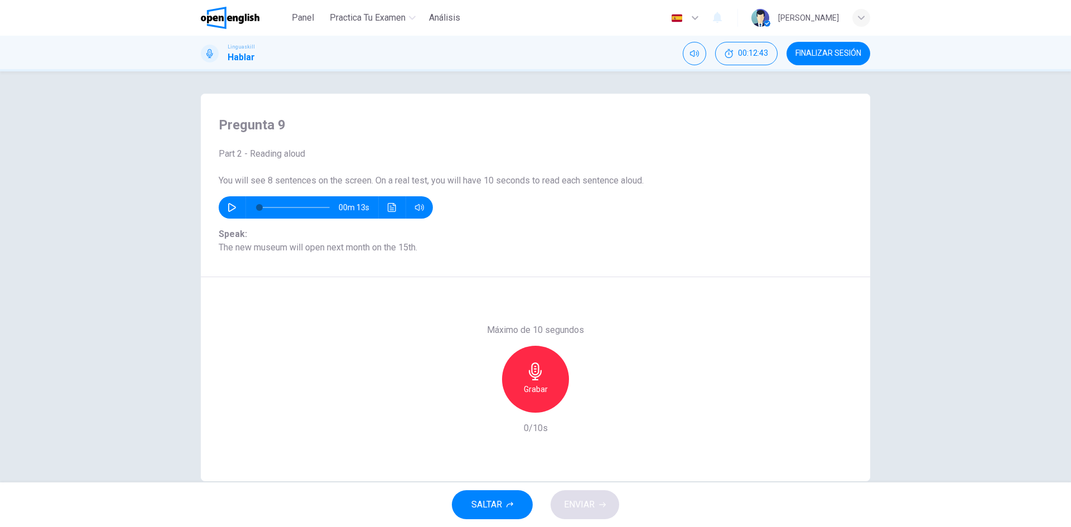
click at [230, 203] on icon "button" at bounding box center [232, 207] width 9 height 9
click at [392, 206] on icon "Haz clic para ver la transcripción del audio" at bounding box center [392, 207] width 8 height 9
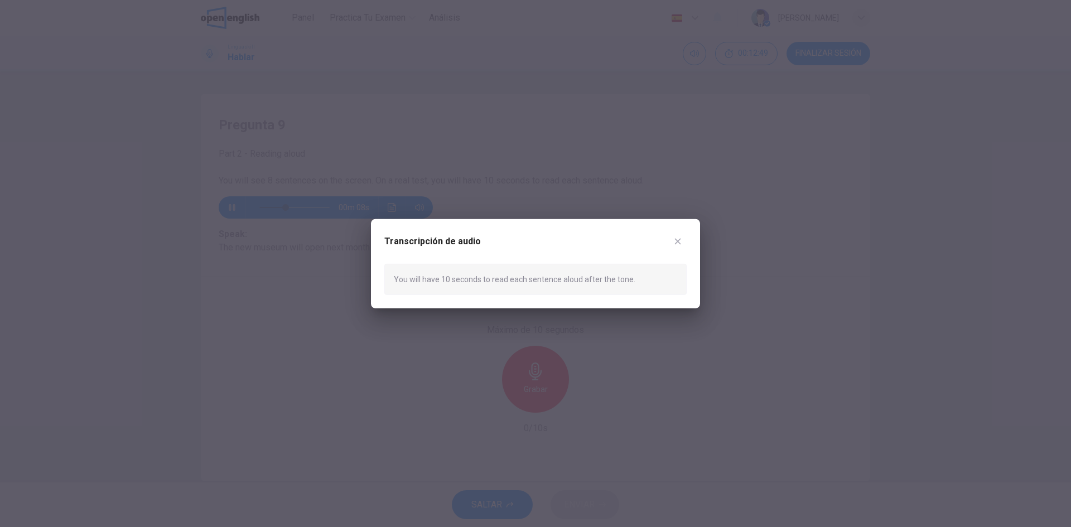
click at [675, 242] on icon "button" at bounding box center [677, 241] width 9 height 9
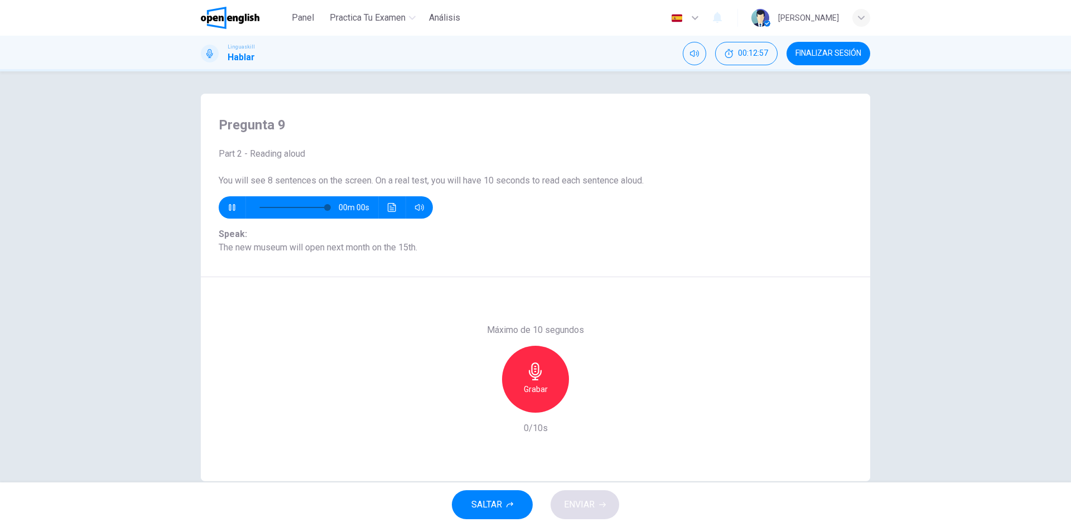
type input "*"
click at [547, 371] on div "Grabar" at bounding box center [535, 379] width 67 height 67
click at [545, 388] on h6 "Detener" at bounding box center [536, 389] width 28 height 13
click at [589, 503] on span "ENVIAR" at bounding box center [579, 505] width 31 height 16
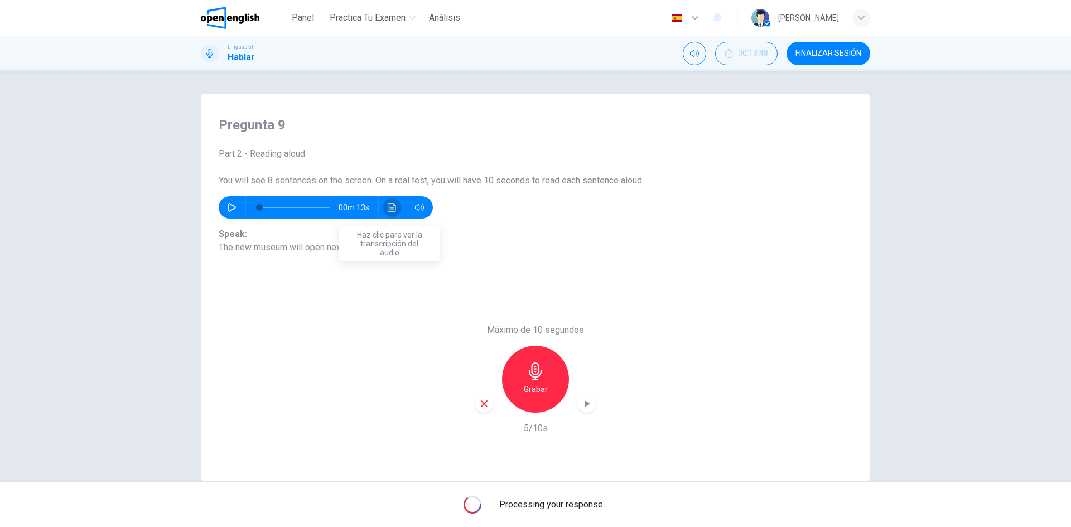
click at [394, 209] on button "Haz clic para ver la transcripción del audio" at bounding box center [392, 207] width 18 height 22
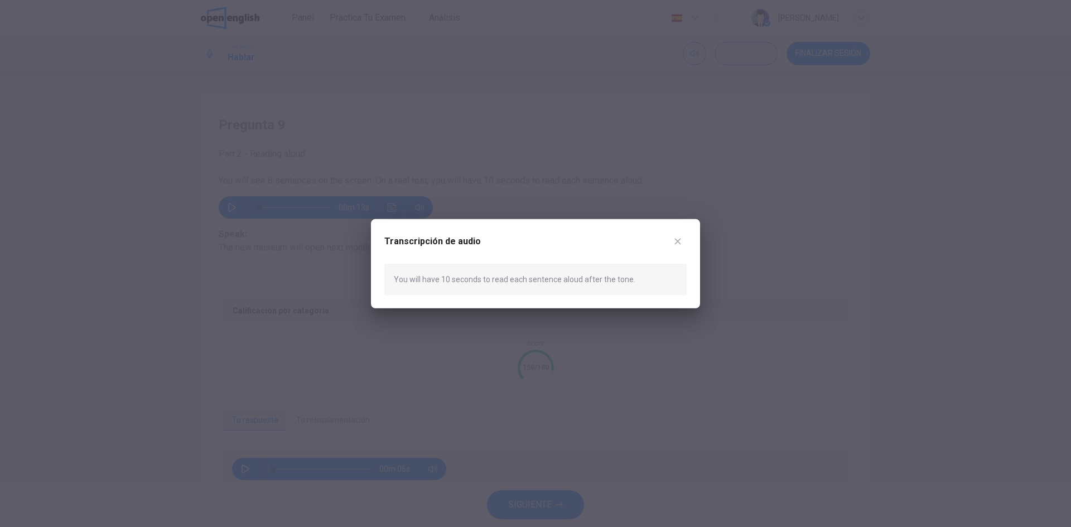
click at [680, 238] on icon "button" at bounding box center [677, 241] width 9 height 9
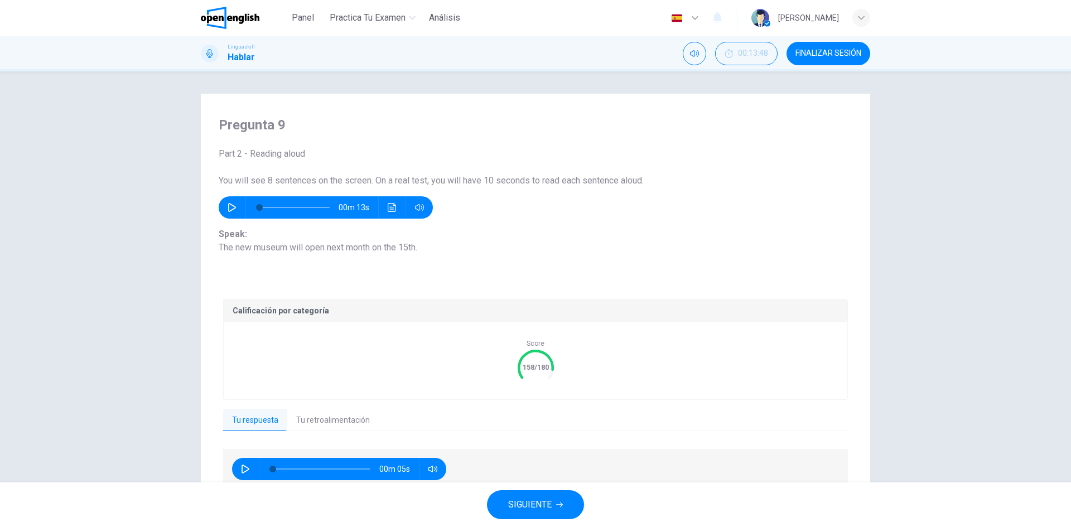
scroll to position [53, 0]
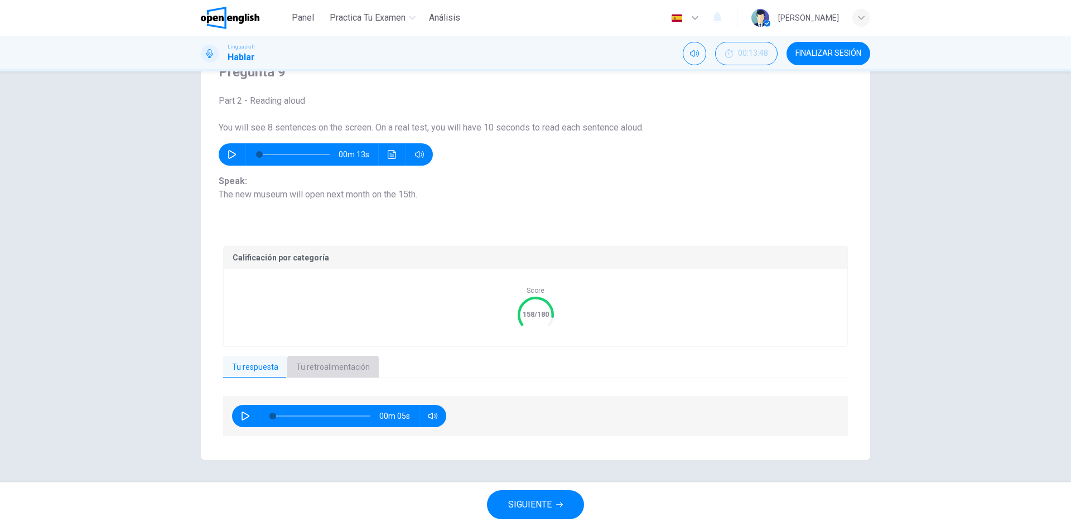
click at [359, 364] on button "Tu retroalimentación" at bounding box center [333, 367] width 92 height 23
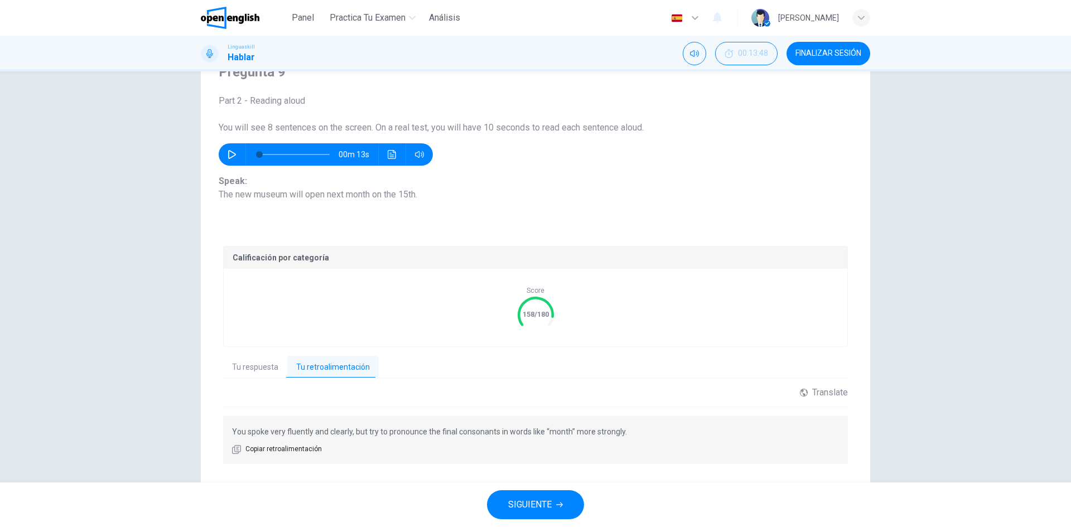
click at [254, 369] on button "Tu respuesta" at bounding box center [255, 367] width 64 height 23
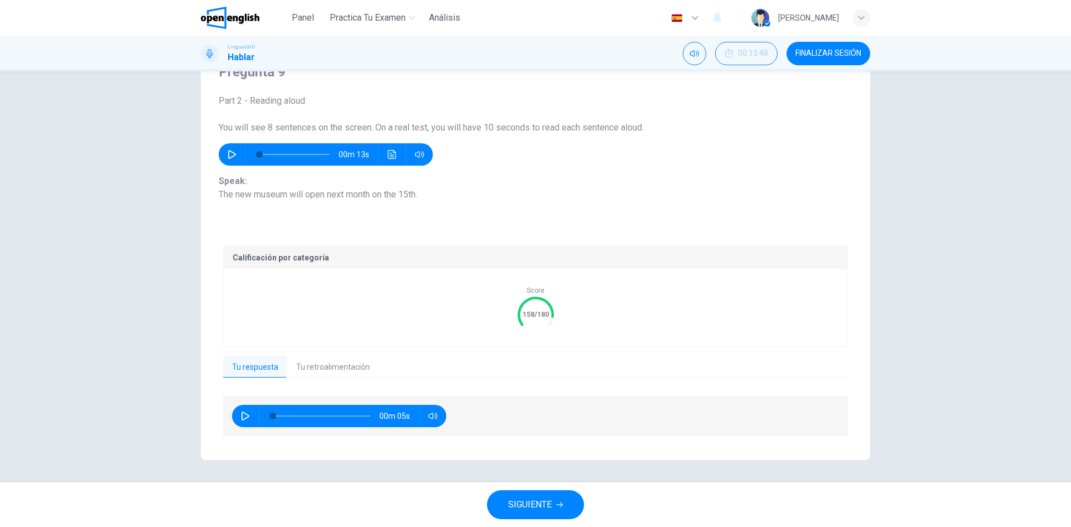
click at [244, 413] on icon "button" at bounding box center [245, 416] width 9 height 9
type input "*"
click at [554, 502] on button "SIGUIENTE" at bounding box center [535, 504] width 97 height 29
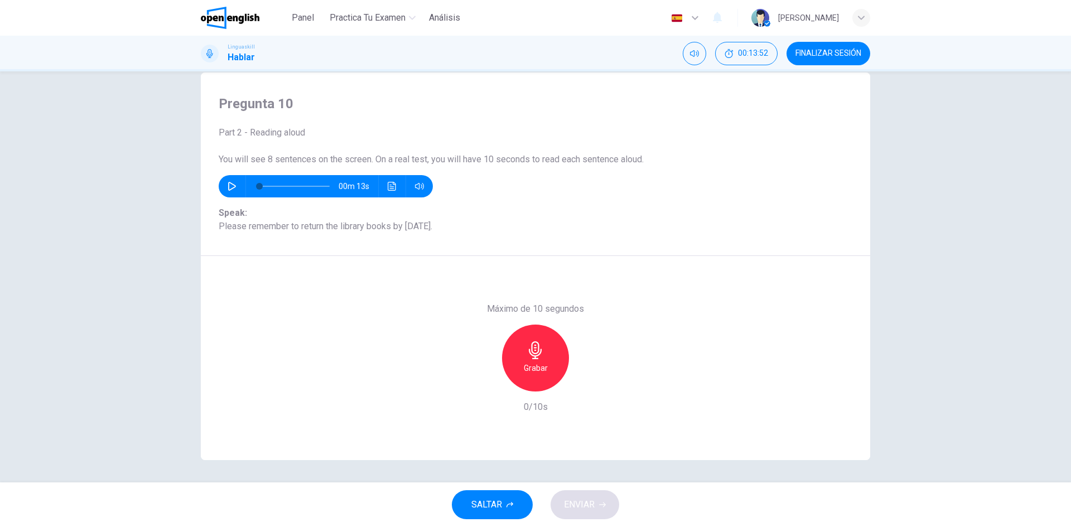
click at [228, 190] on icon "button" at bounding box center [232, 186] width 8 height 9
click at [393, 184] on icon "Haz clic para ver la transcripción del audio" at bounding box center [392, 186] width 9 height 9
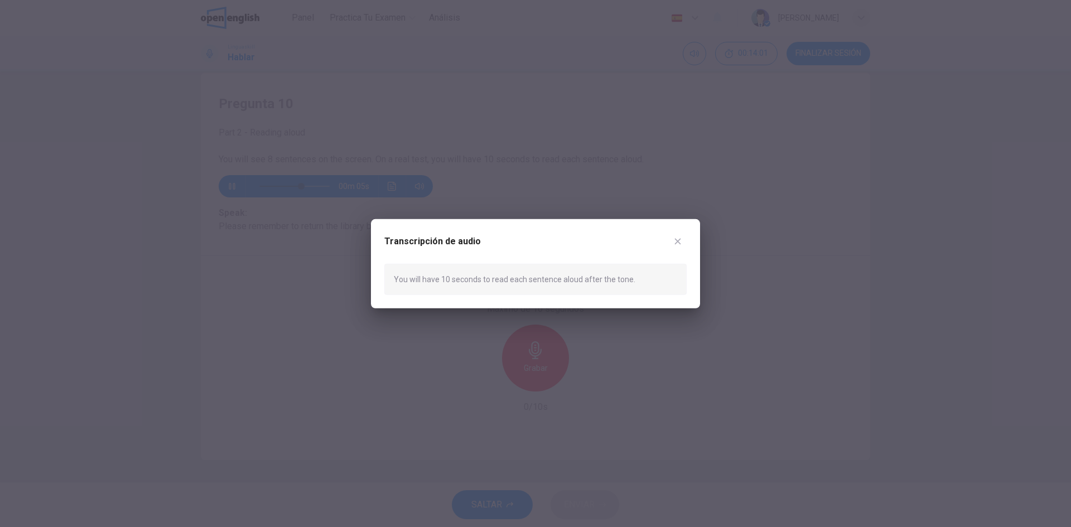
click at [679, 241] on icon "button" at bounding box center [677, 241] width 9 height 9
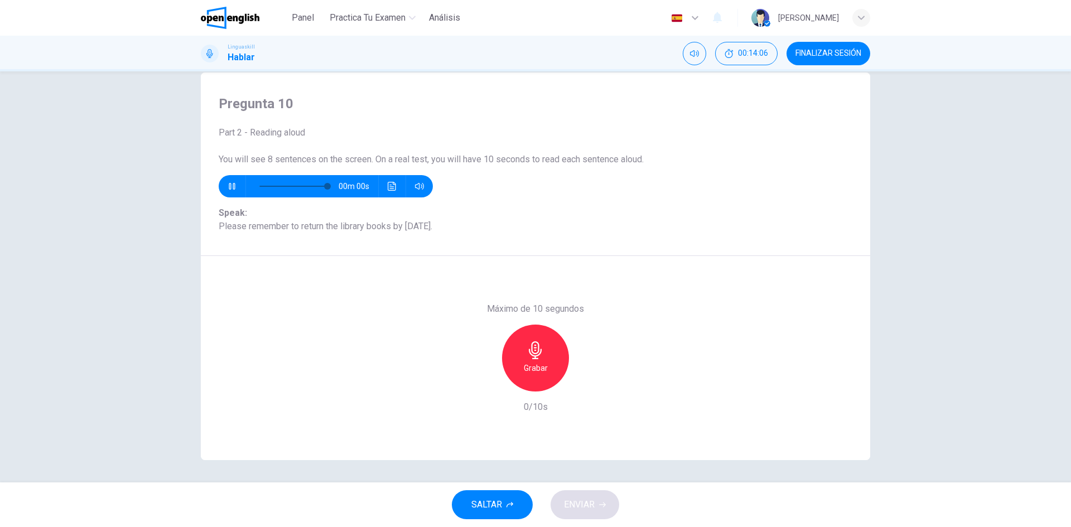
type input "*"
click at [527, 357] on icon "button" at bounding box center [536, 350] width 18 height 18
click at [536, 353] on icon "button" at bounding box center [535, 350] width 13 height 18
click at [577, 506] on span "ENVIAR" at bounding box center [579, 505] width 31 height 16
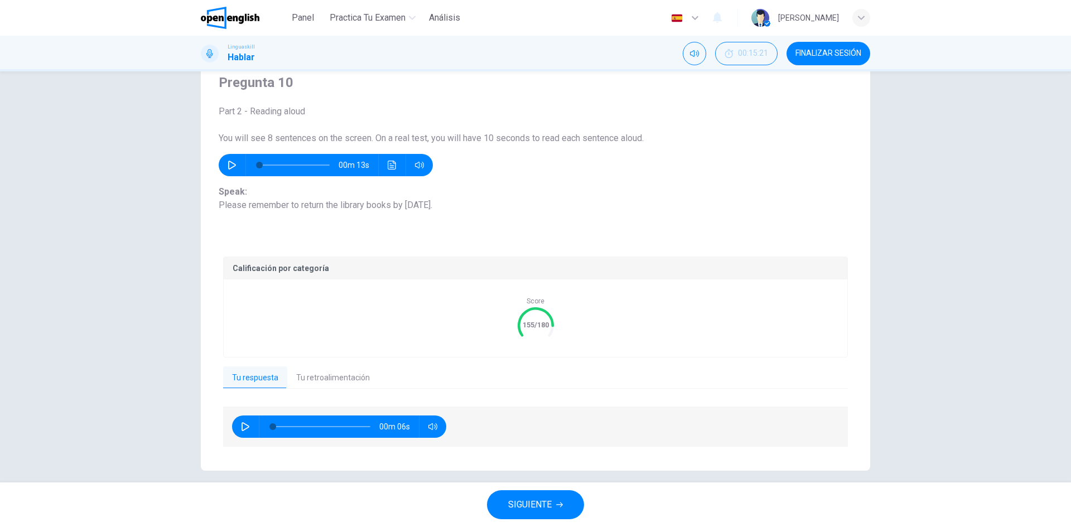
scroll to position [53, 0]
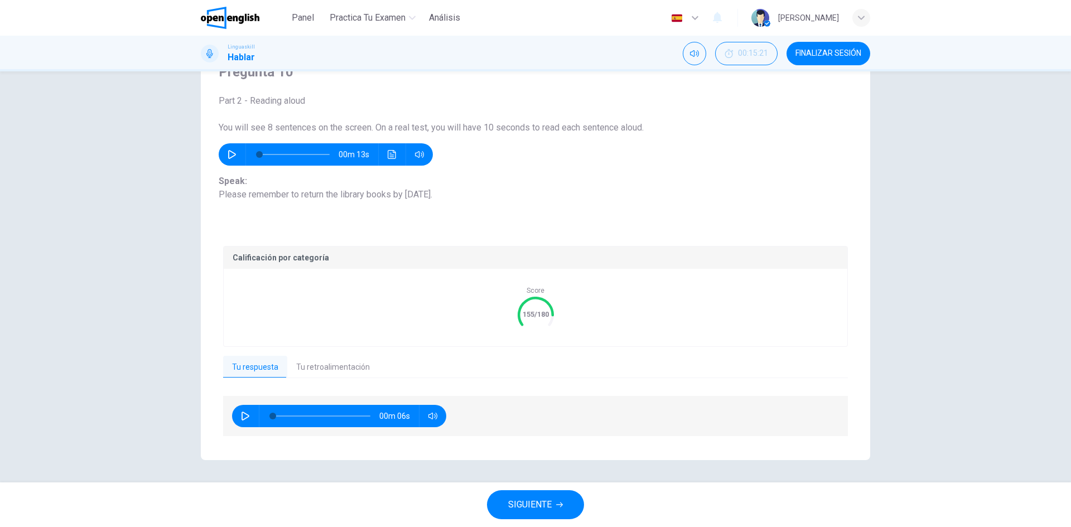
click at [244, 417] on icon "button" at bounding box center [245, 416] width 9 height 9
type input "*"
click at [311, 370] on button "Tu retroalimentación" at bounding box center [333, 367] width 92 height 23
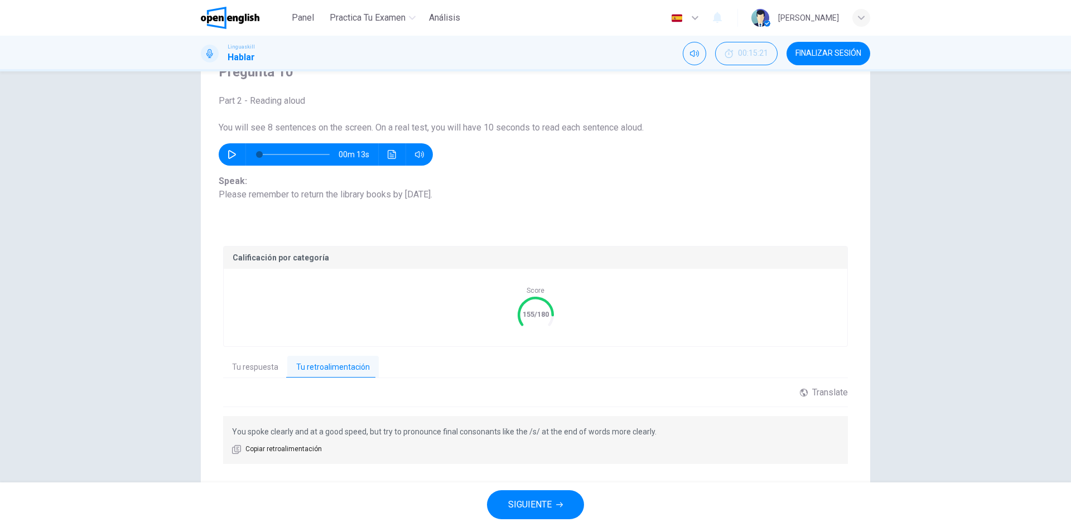
click at [531, 506] on span "SIGUIENTE" at bounding box center [530, 505] width 44 height 16
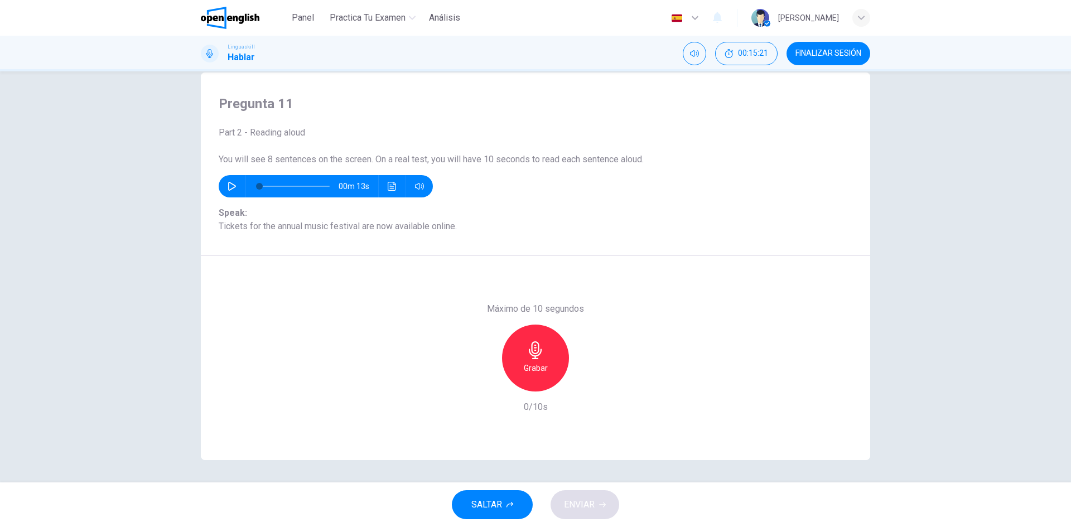
scroll to position [21, 0]
click at [228, 188] on icon "button" at bounding box center [232, 186] width 9 height 9
click at [528, 349] on icon "button" at bounding box center [536, 350] width 18 height 18
click at [538, 362] on h6 "Detener" at bounding box center [536, 368] width 28 height 13
click at [582, 495] on button "ENVIAR" at bounding box center [585, 504] width 69 height 29
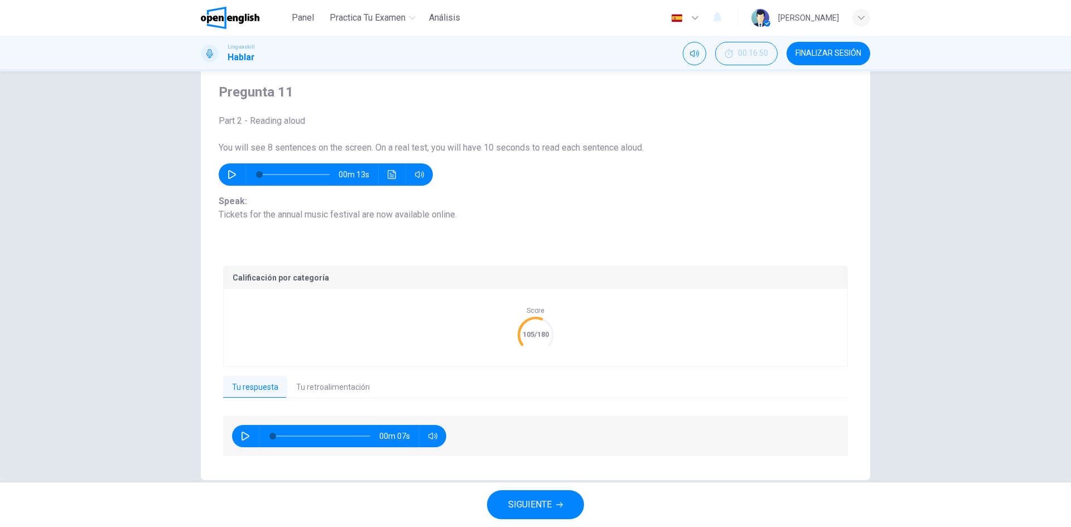
scroll to position [53, 0]
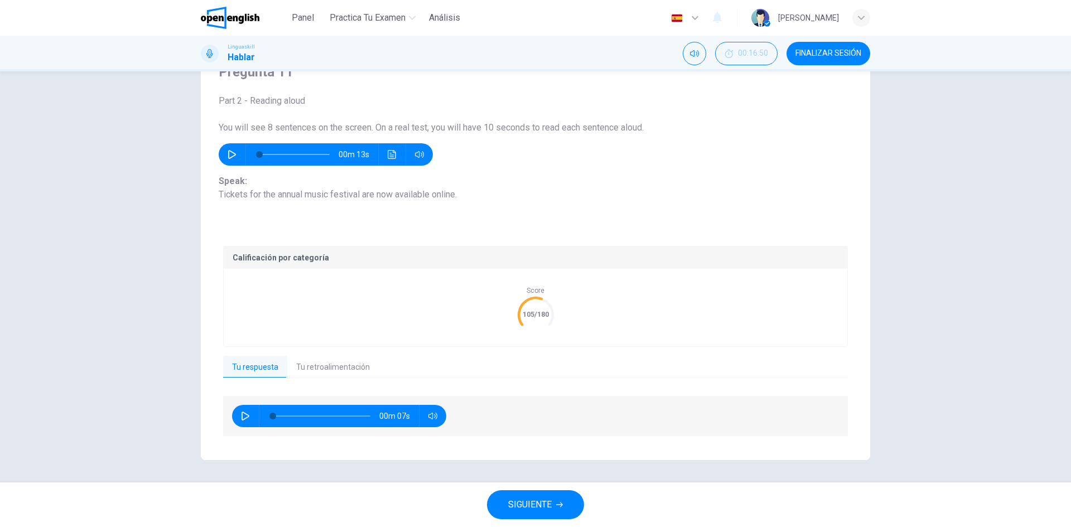
click at [330, 372] on button "Tu retroalimentación" at bounding box center [333, 367] width 92 height 23
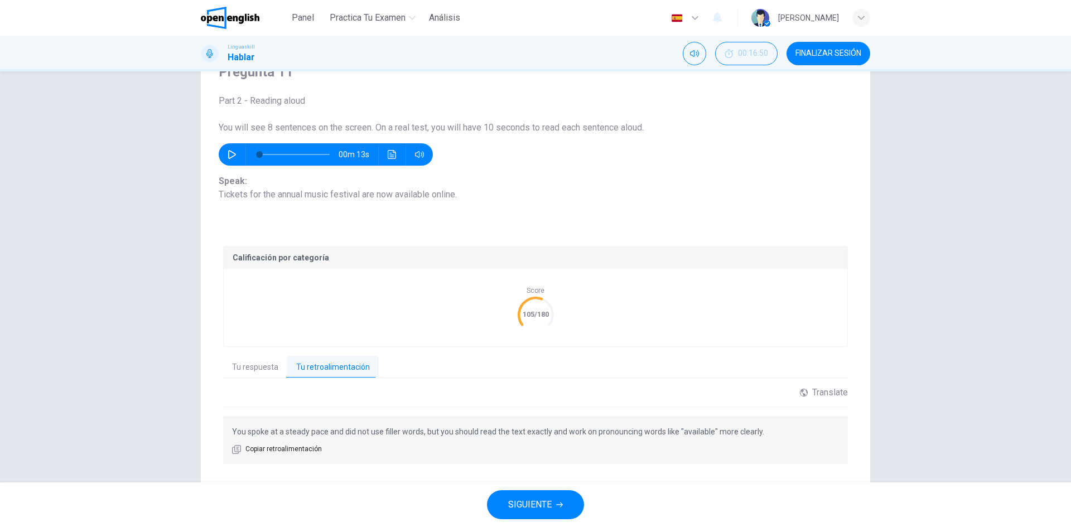
click at [536, 499] on span "SIGUIENTE" at bounding box center [530, 505] width 44 height 16
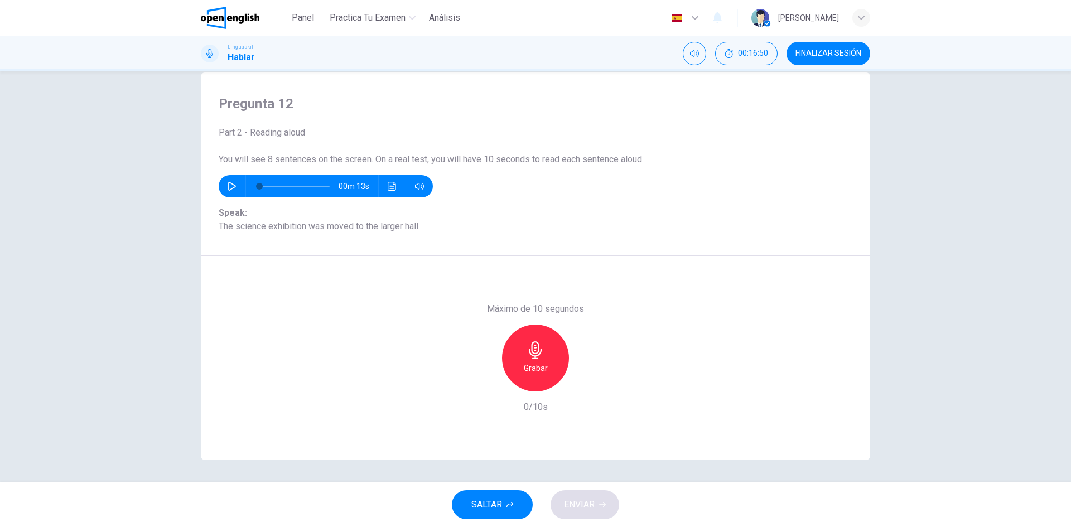
scroll to position [21, 0]
click at [526, 360] on div "Grabar" at bounding box center [535, 358] width 67 height 67
click at [526, 360] on div "Detener" at bounding box center [535, 358] width 67 height 67
click at [574, 499] on span "ENVIAR" at bounding box center [579, 505] width 31 height 16
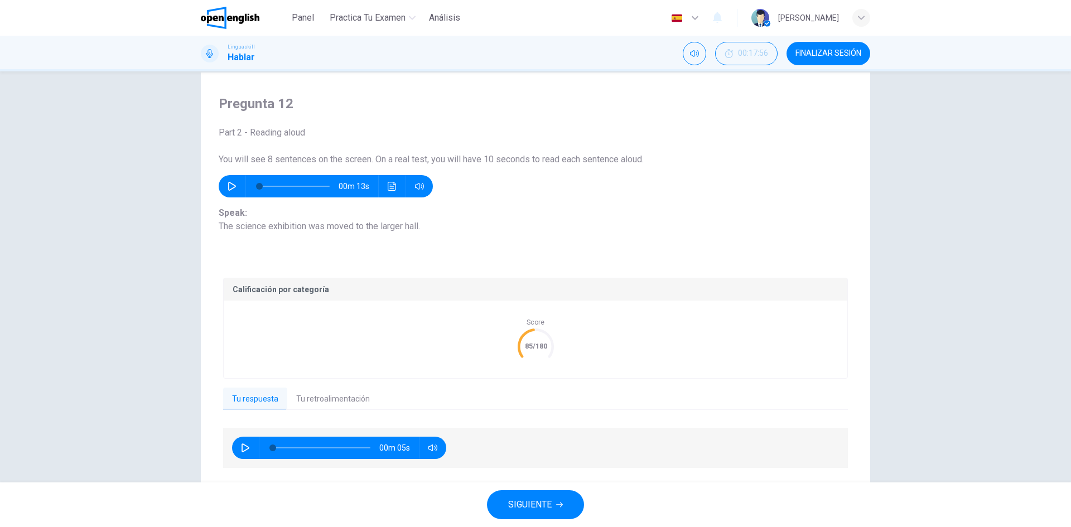
drag, startPoint x: 367, startPoint y: 396, endPoint x: 359, endPoint y: 394, distance: 8.1
click at [367, 396] on button "Tu retroalimentación" at bounding box center [333, 399] width 92 height 23
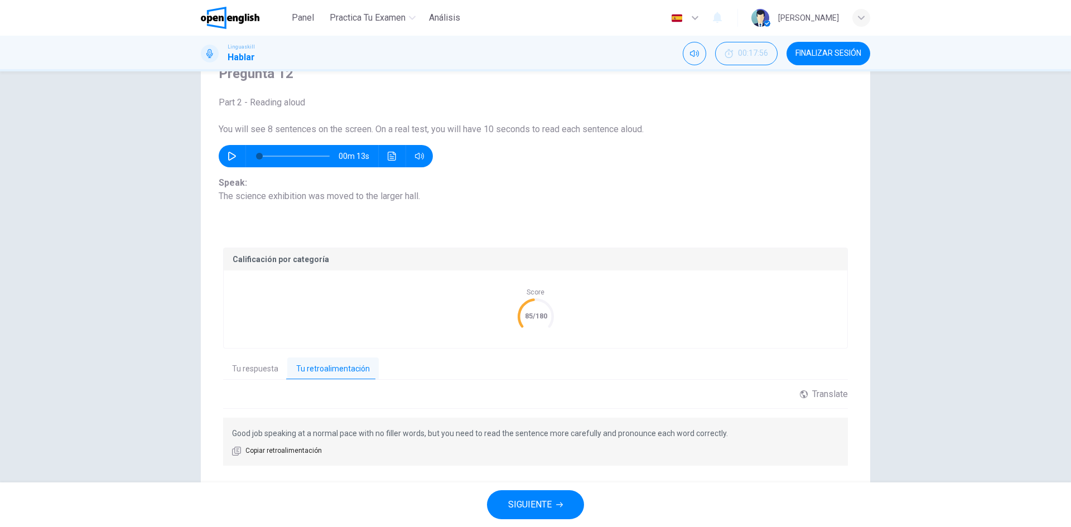
scroll to position [80, 0]
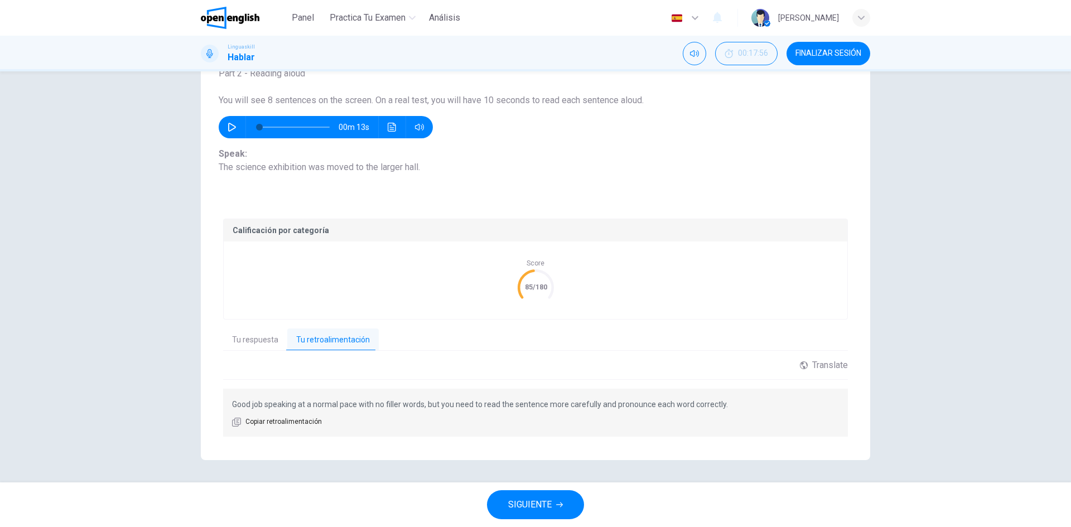
click at [548, 504] on span "SIGUIENTE" at bounding box center [530, 505] width 44 height 16
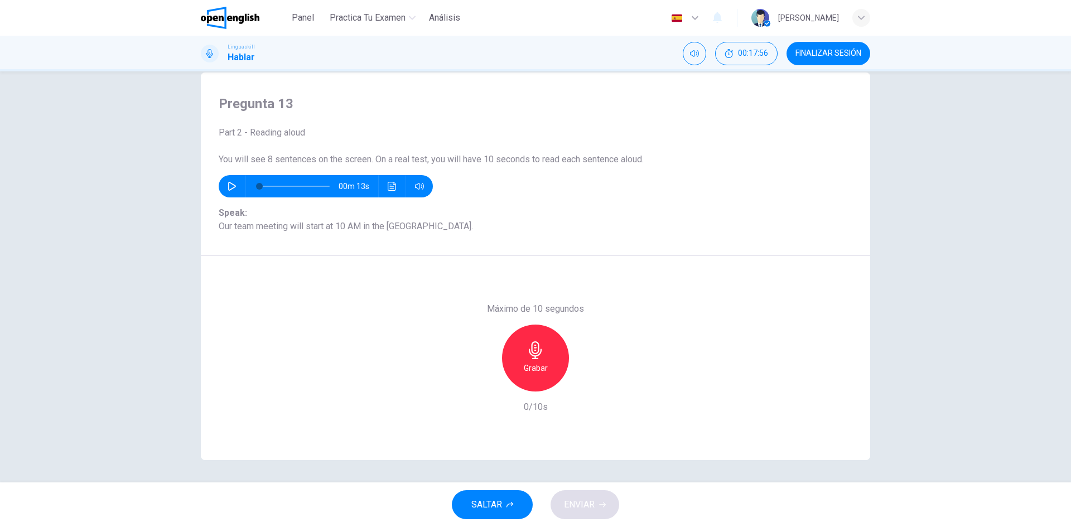
scroll to position [21, 0]
click at [228, 186] on icon "button" at bounding box center [232, 186] width 9 height 9
click at [228, 182] on icon "button" at bounding box center [232, 186] width 9 height 9
click at [392, 185] on icon "Haz clic para ver la transcripción del audio" at bounding box center [392, 186] width 8 height 9
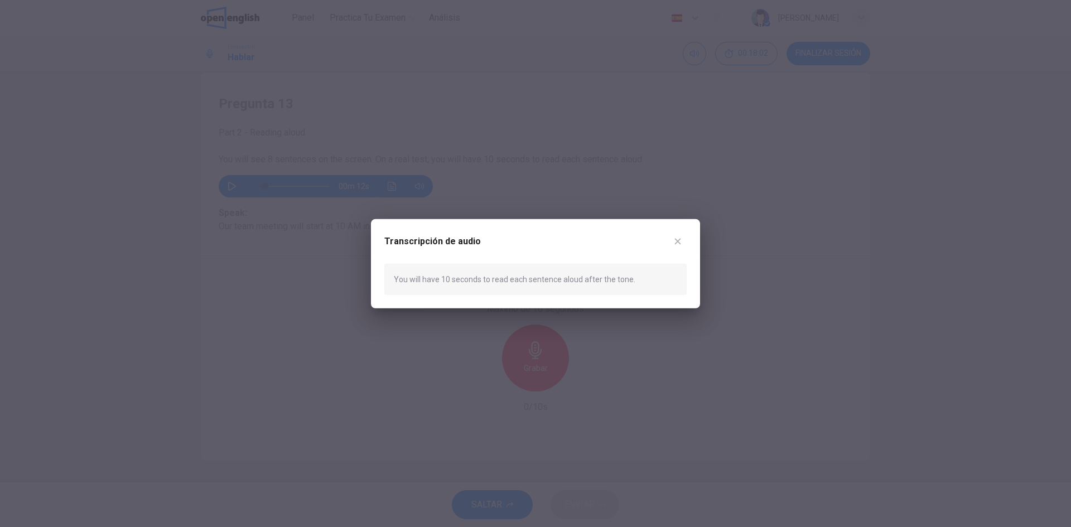
click at [678, 240] on icon "button" at bounding box center [677, 241] width 9 height 9
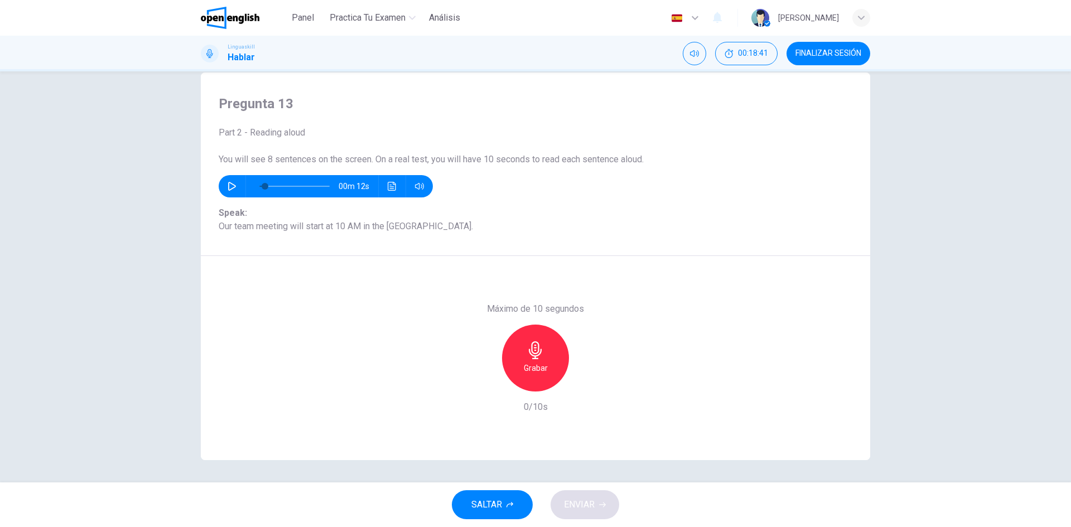
click at [541, 357] on icon "button" at bounding box center [536, 350] width 18 height 18
click at [533, 355] on icon "button" at bounding box center [536, 350] width 18 height 18
click at [483, 382] on icon "button" at bounding box center [484, 382] width 7 height 7
click at [525, 340] on div "Grabar" at bounding box center [535, 358] width 67 height 67
click at [518, 363] on div "Detener" at bounding box center [535, 358] width 67 height 67
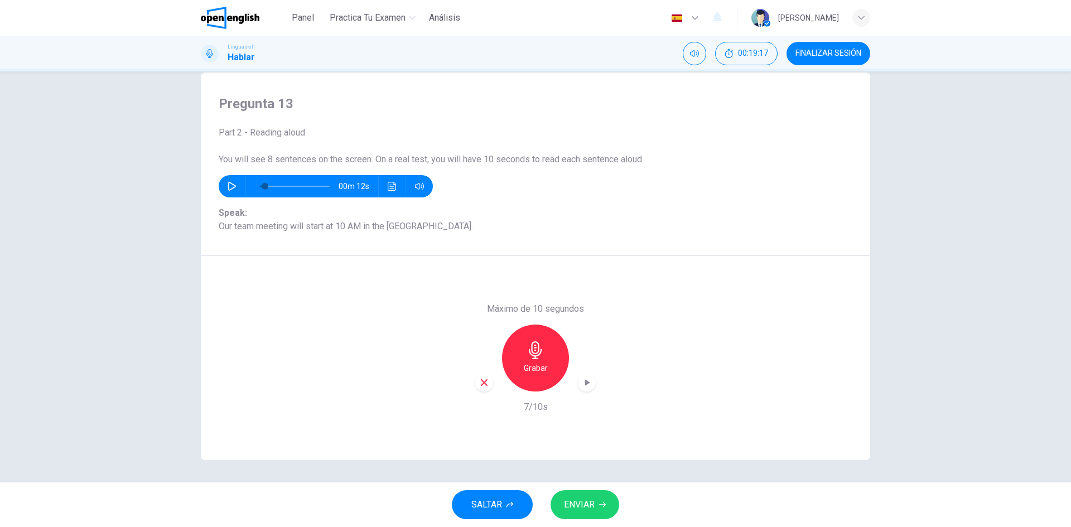
click at [583, 505] on span "ENVIAR" at bounding box center [579, 505] width 31 height 16
type input "*"
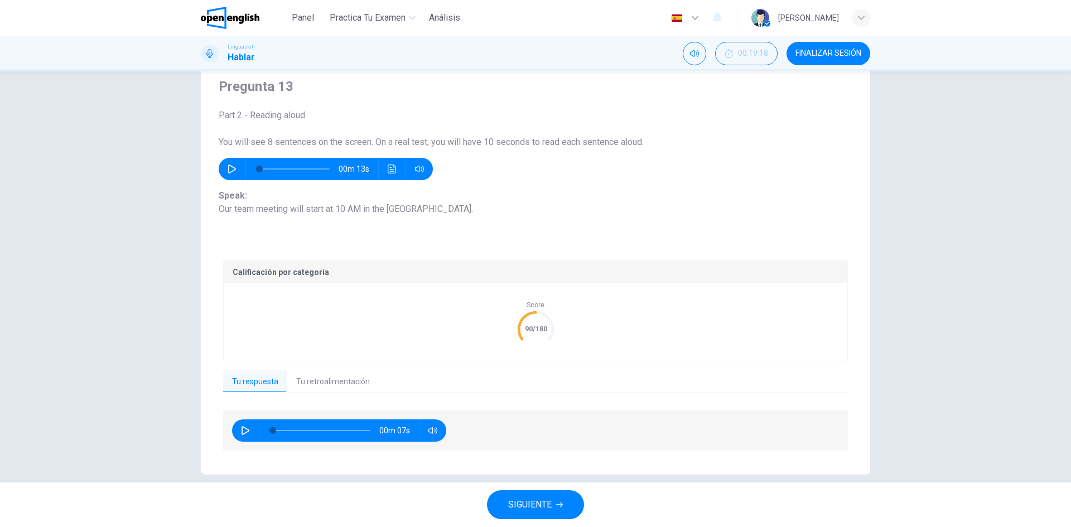
scroll to position [53, 0]
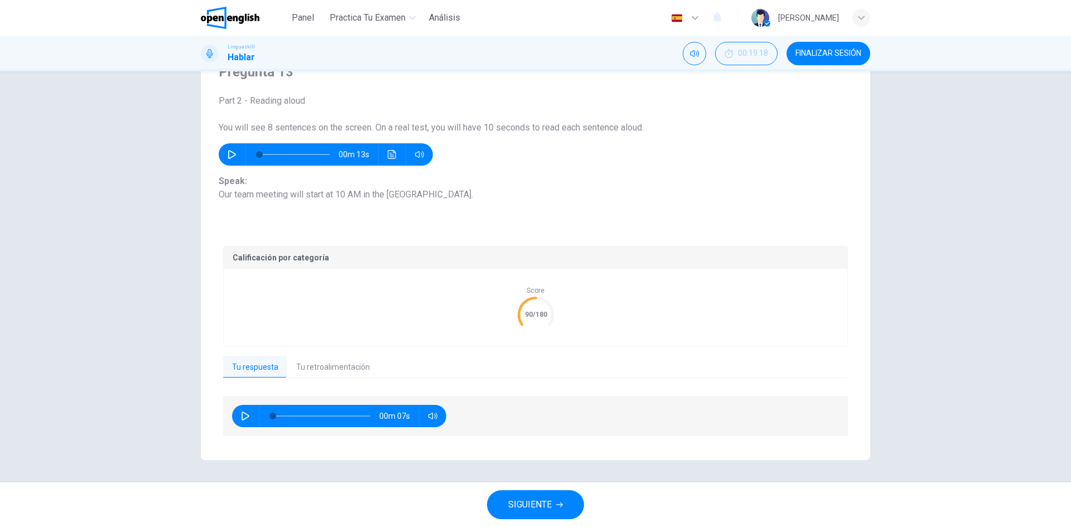
click at [296, 369] on button "Tu retroalimentación" at bounding box center [333, 367] width 92 height 23
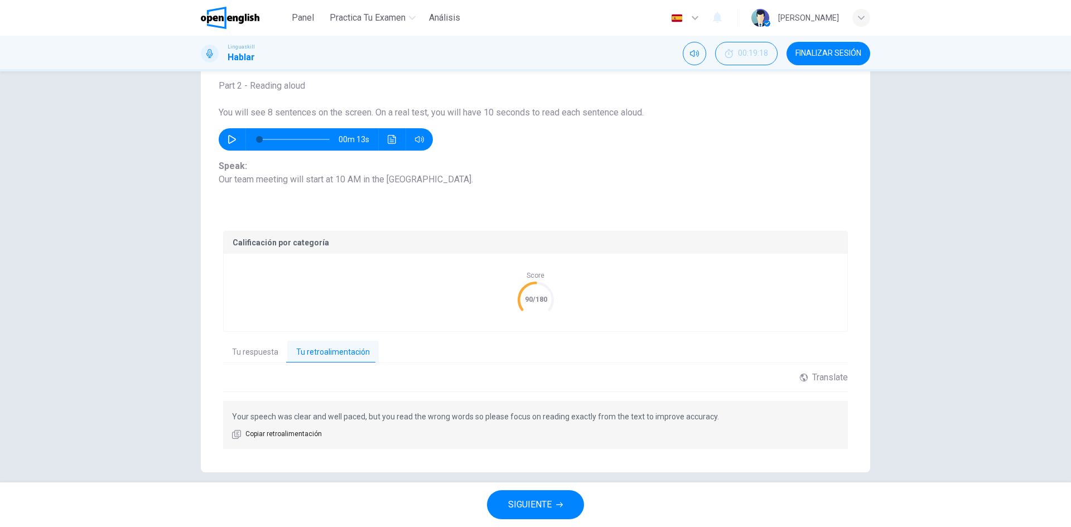
scroll to position [80, 0]
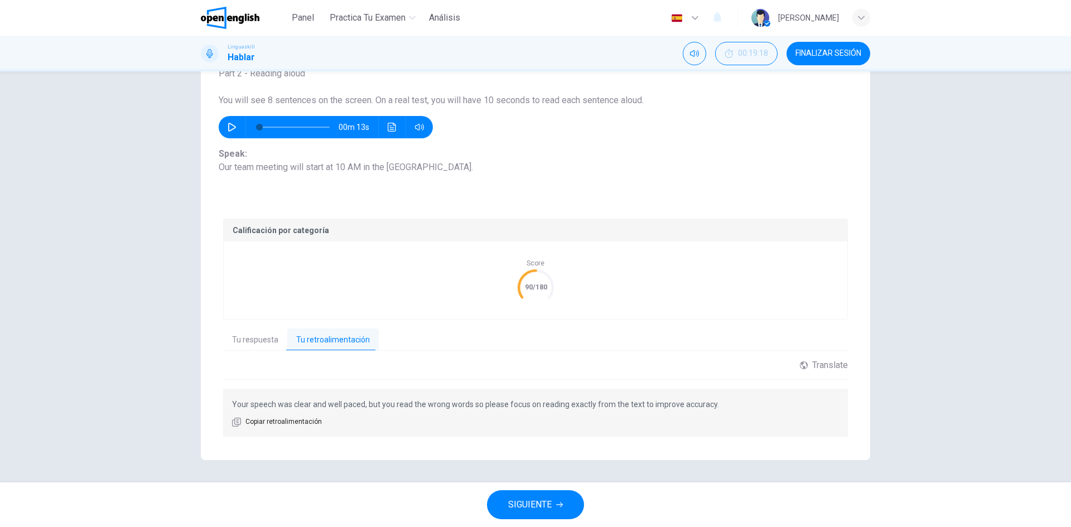
click at [542, 506] on span "SIGUIENTE" at bounding box center [530, 505] width 44 height 16
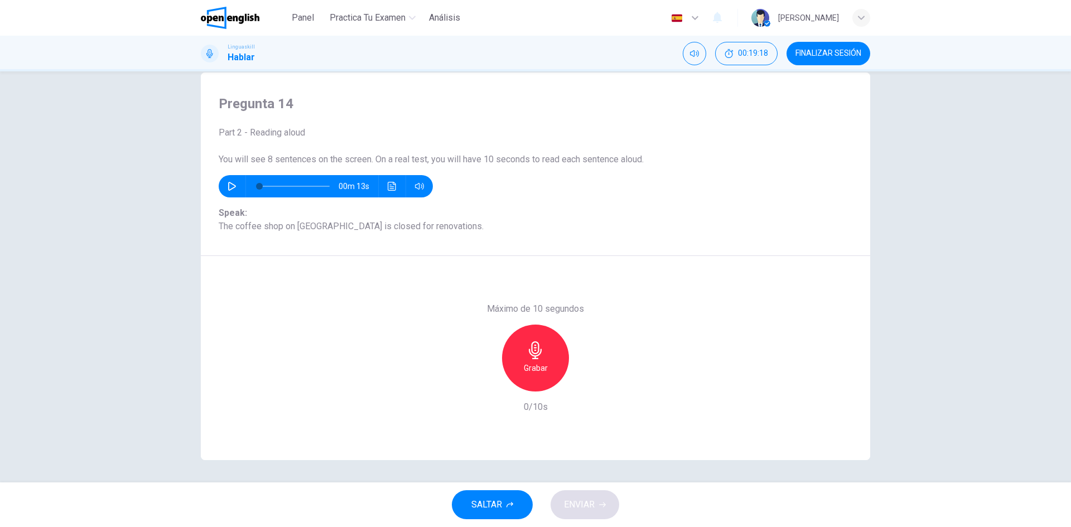
scroll to position [21, 0]
click at [530, 367] on h6 "Grabar" at bounding box center [536, 368] width 24 height 13
click at [530, 367] on h6 "Detener" at bounding box center [536, 368] width 28 height 13
click at [582, 498] on span "ENVIAR" at bounding box center [579, 505] width 31 height 16
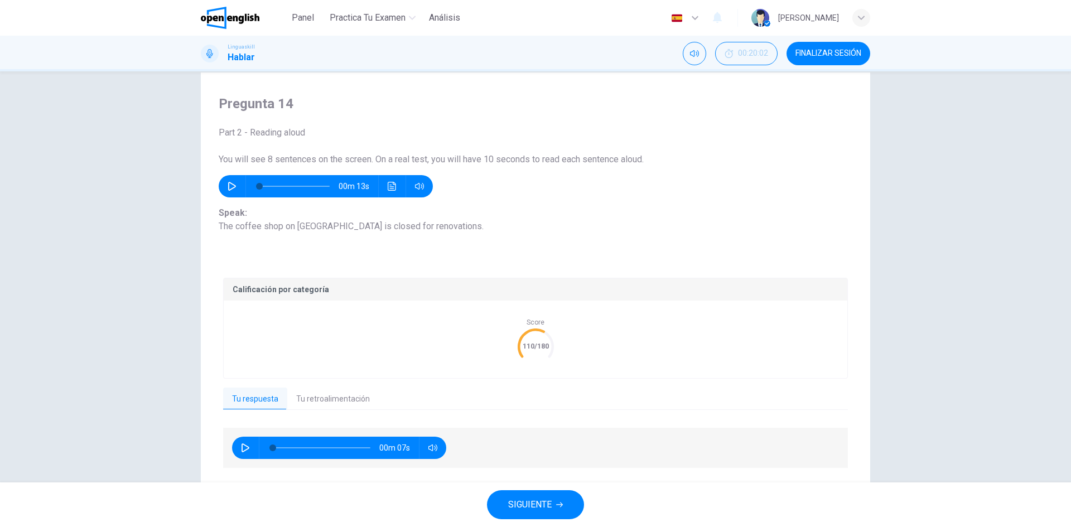
click at [855, 48] on button "FINALIZAR SESIÓN" at bounding box center [829, 53] width 84 height 23
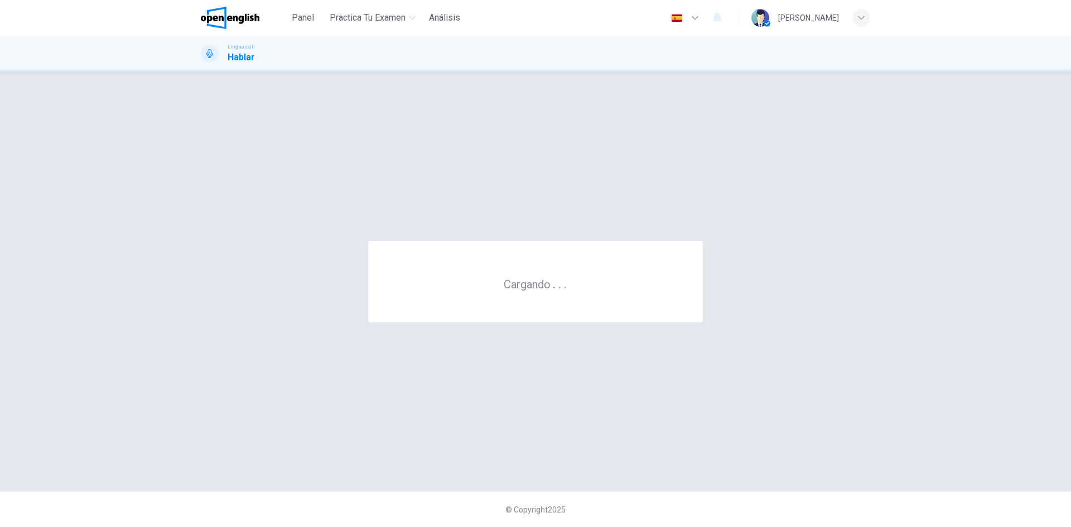
scroll to position [0, 0]
